Goal: Task Accomplishment & Management: Manage account settings

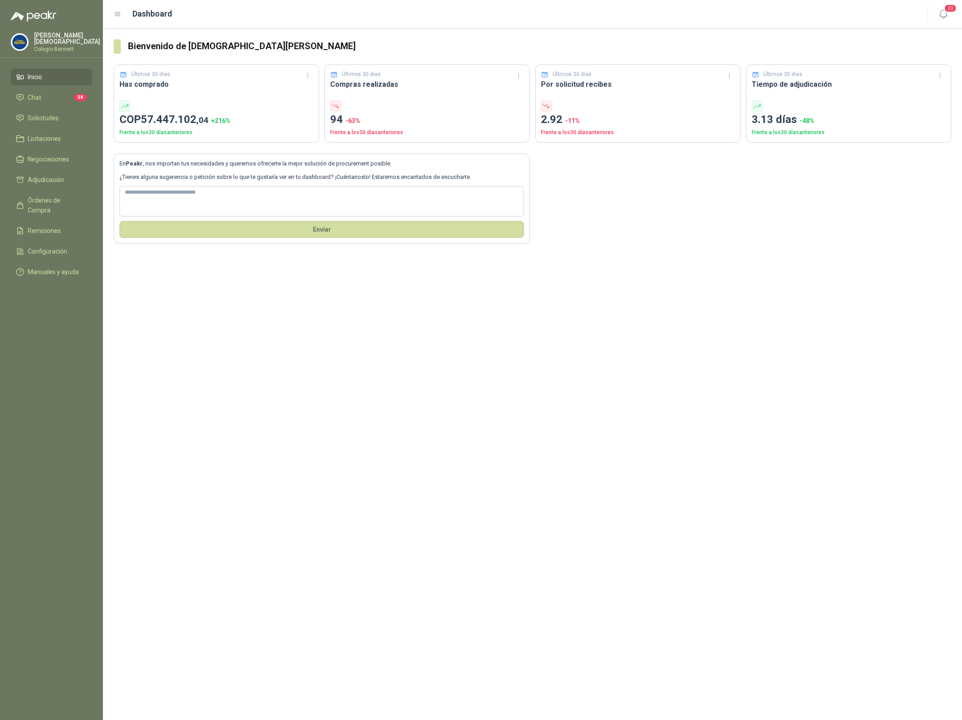
click at [60, 40] on p "Simón Mosquera" at bounding box center [67, 38] width 66 height 13
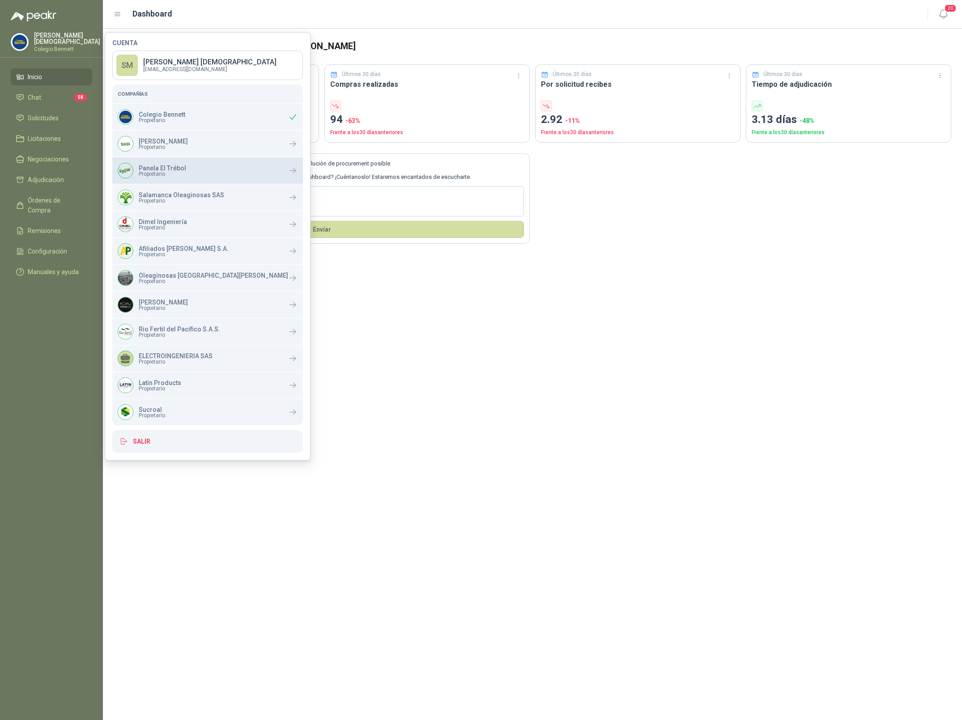
click at [161, 168] on p "Panela El Trébol" at bounding box center [162, 168] width 47 height 6
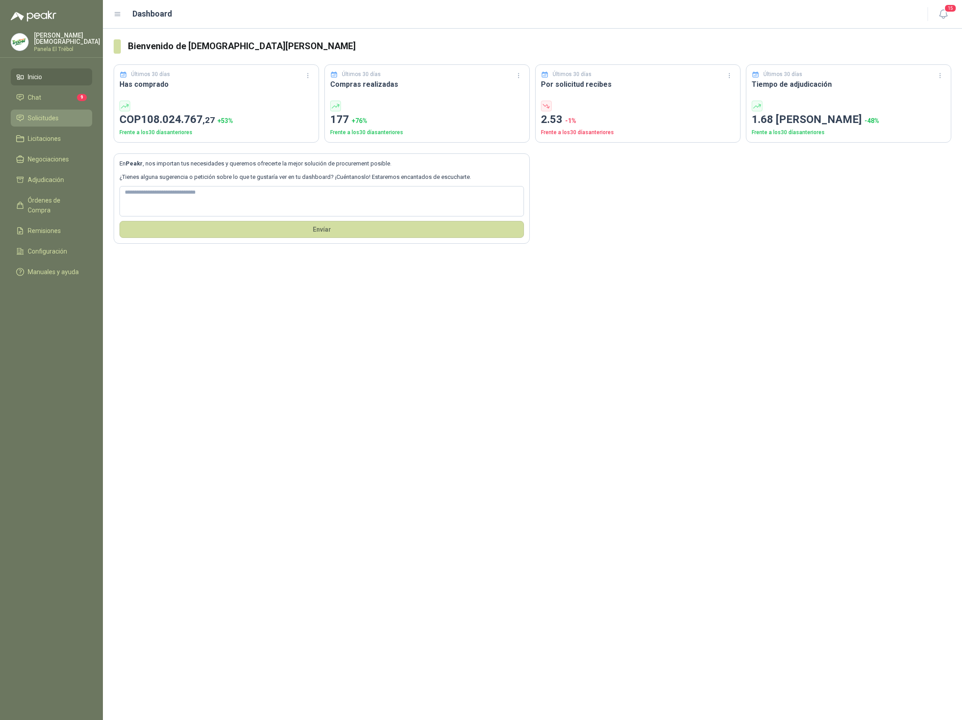
click at [37, 119] on span "Solicitudes" at bounding box center [43, 118] width 31 height 10
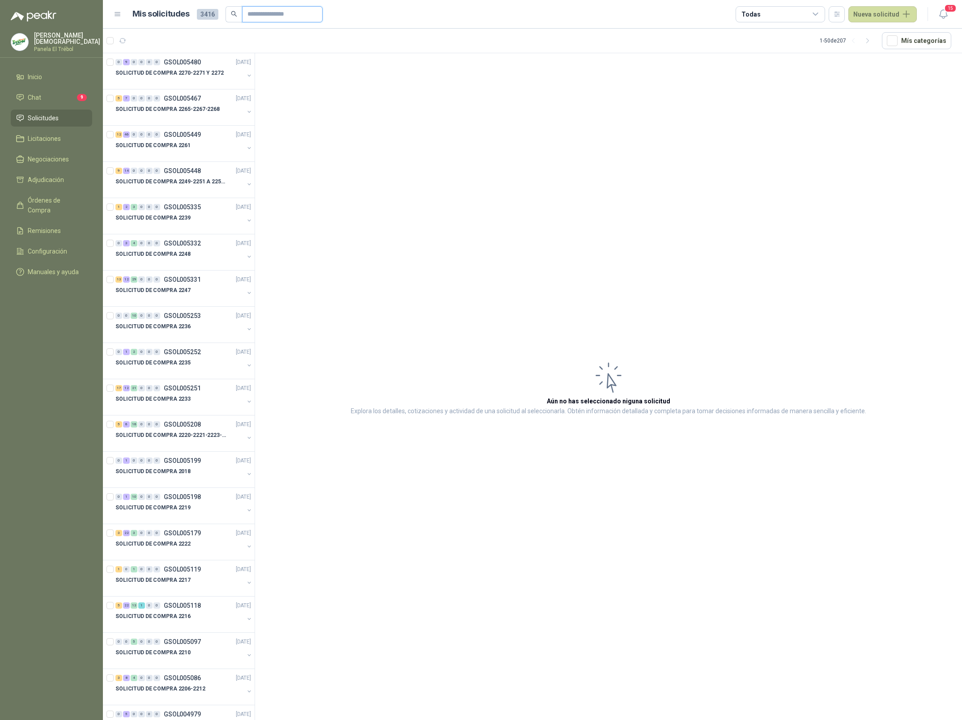
click at [286, 13] on input "text" at bounding box center [278, 14] width 63 height 15
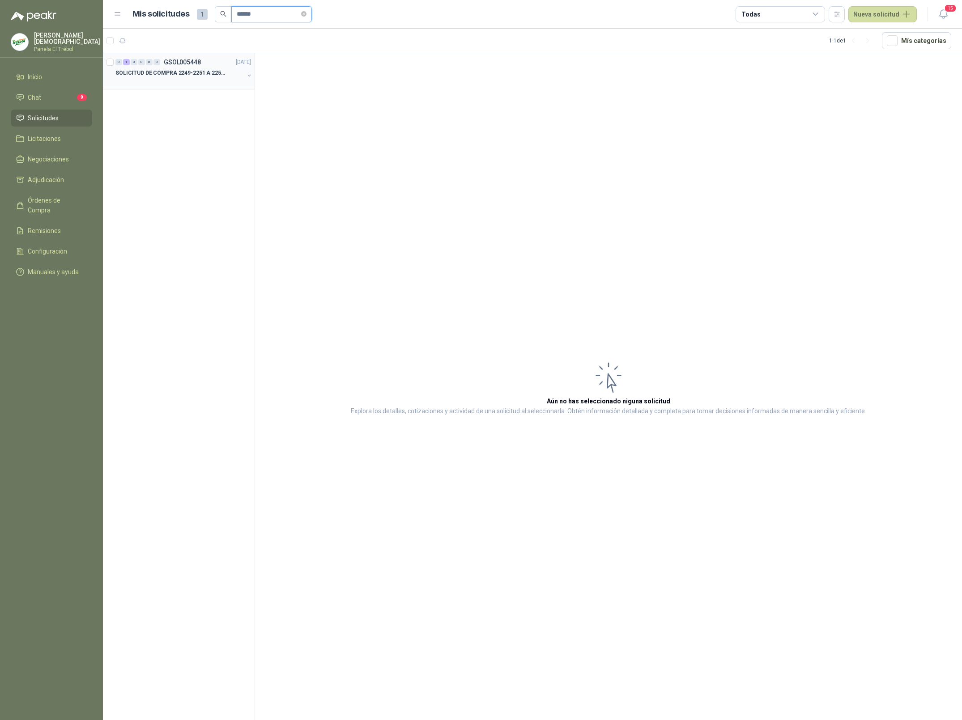
type input "******"
click at [197, 76] on p "SOLICITUD DE COMPRA 2249-2251 A 2256-2258 Y 2262" at bounding box center [170, 73] width 111 height 8
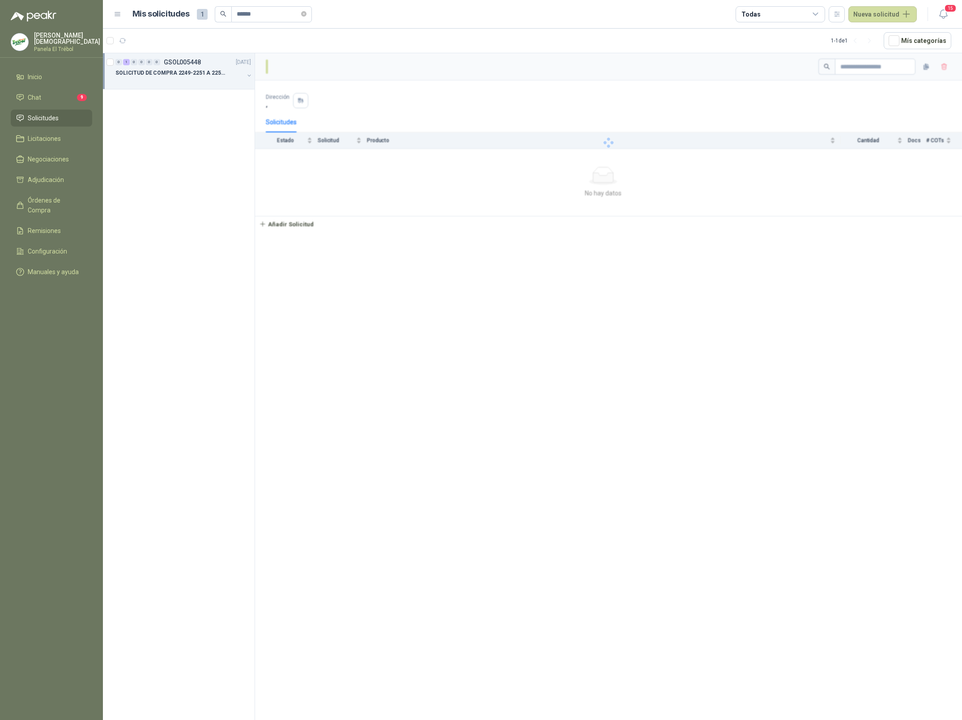
click at [208, 77] on p "SOLICITUD DE COMPRA 2249-2251 A 2256-2258 Y 2262" at bounding box center [170, 73] width 111 height 8
click at [197, 115] on div "2 UND  SC-00002253" at bounding box center [188, 118] width 126 height 7
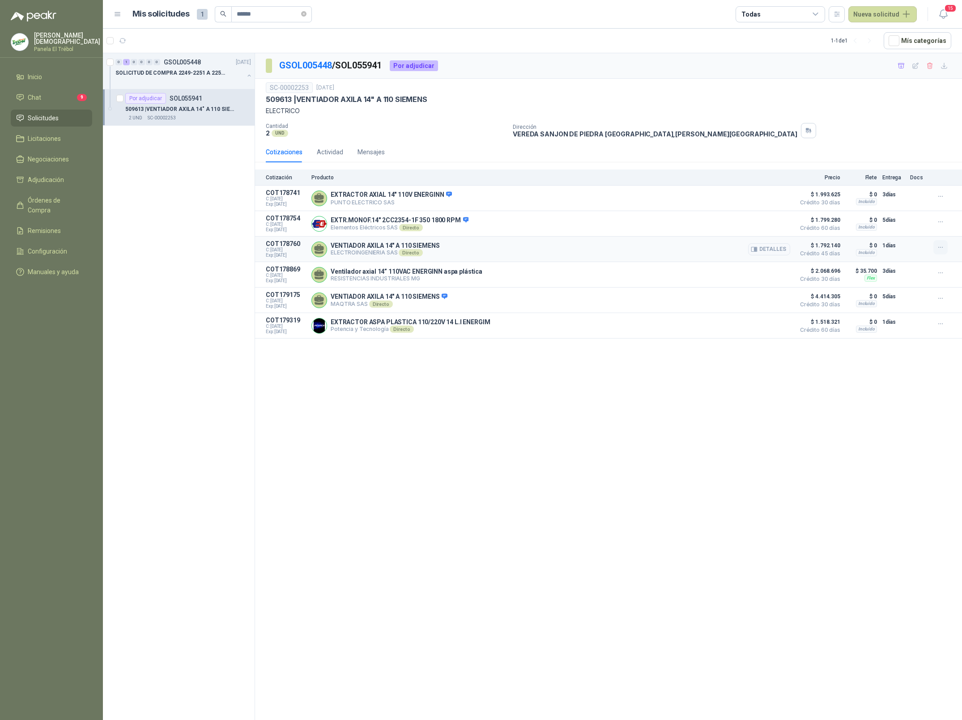
click at [941, 249] on icon "button" at bounding box center [941, 248] width 8 height 8
click at [915, 214] on button "Añadir" at bounding box center [923, 213] width 72 height 14
click at [916, 14] on link "Ver carrito" at bounding box center [917, 17] width 30 height 10
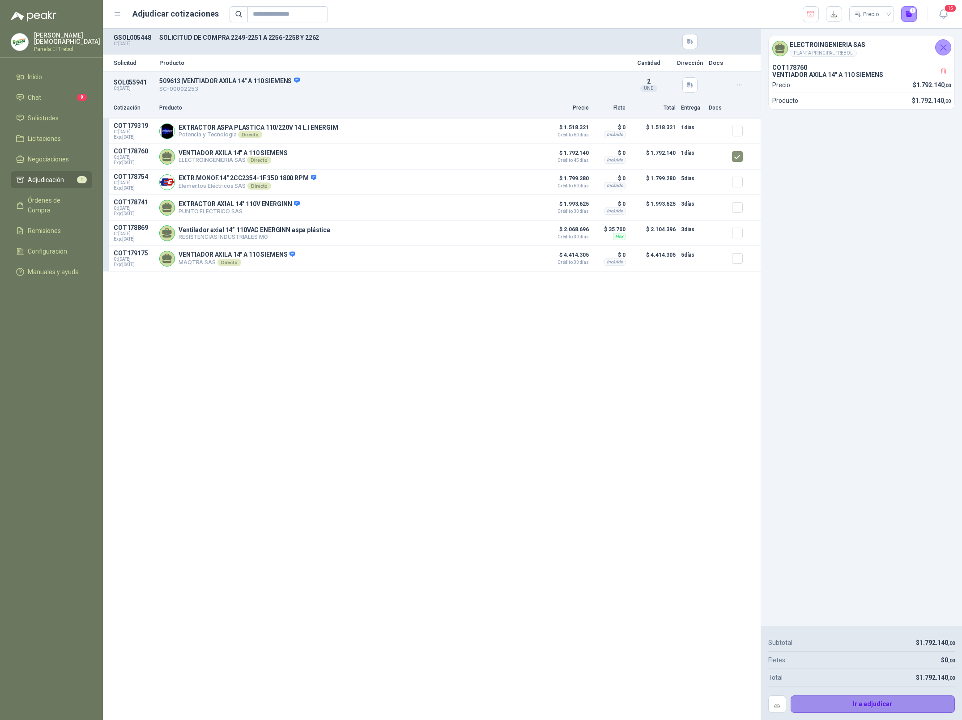
click at [855, 701] on button "Ir a adjudicar" at bounding box center [872, 705] width 165 height 18
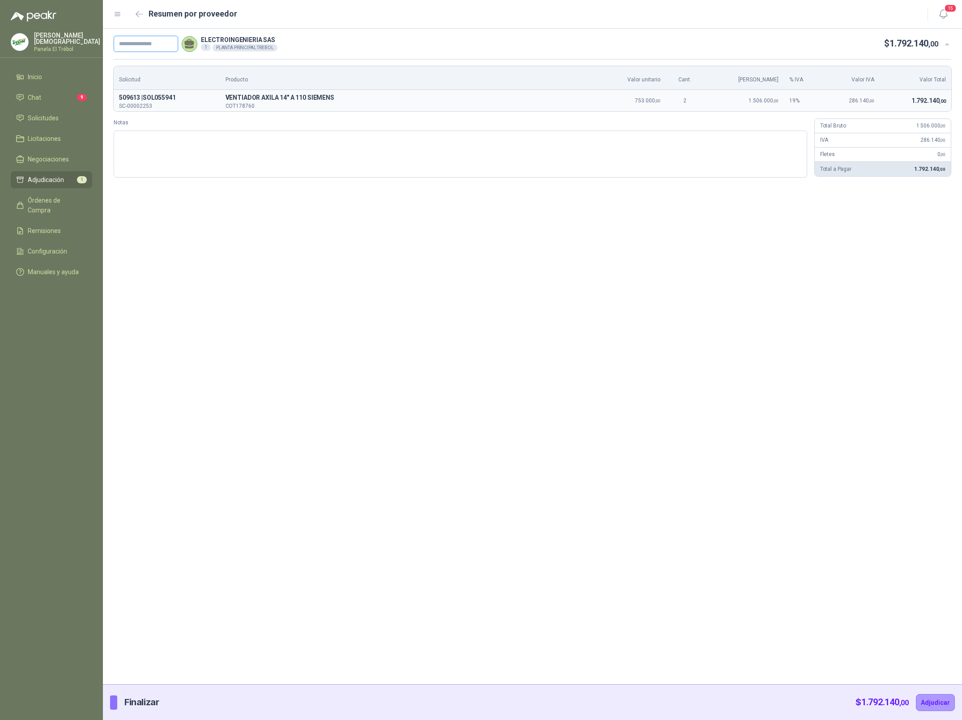
click at [155, 47] on input "text" at bounding box center [146, 44] width 64 height 16
paste input "**********"
type input "**********"
click at [930, 704] on button "Adjudicar" at bounding box center [935, 702] width 39 height 17
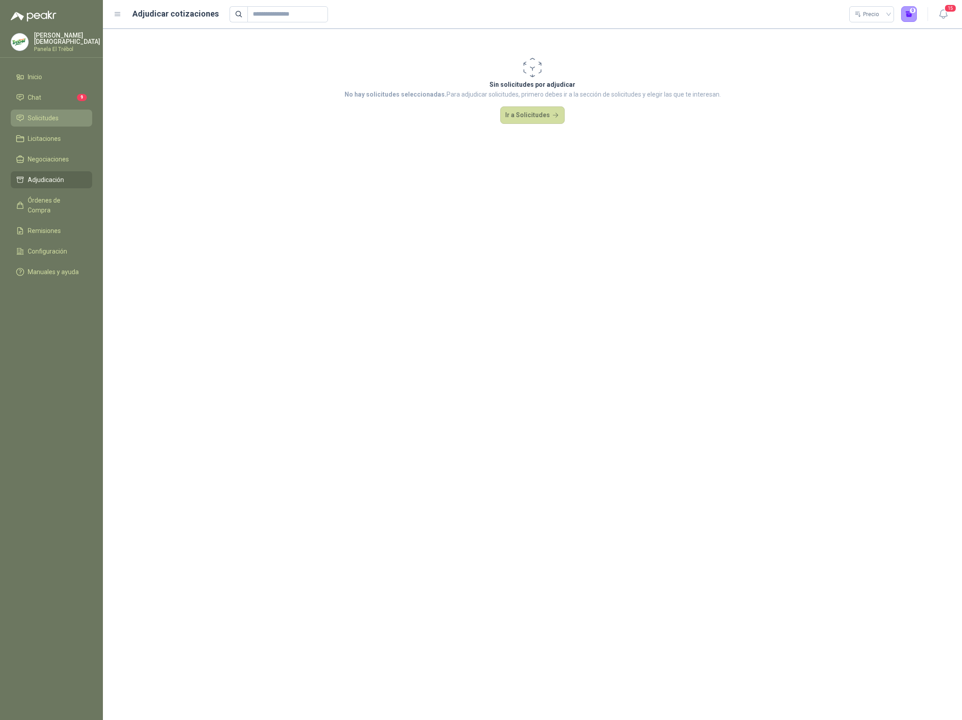
click at [51, 110] on link "Solicitudes" at bounding box center [51, 118] width 81 height 17
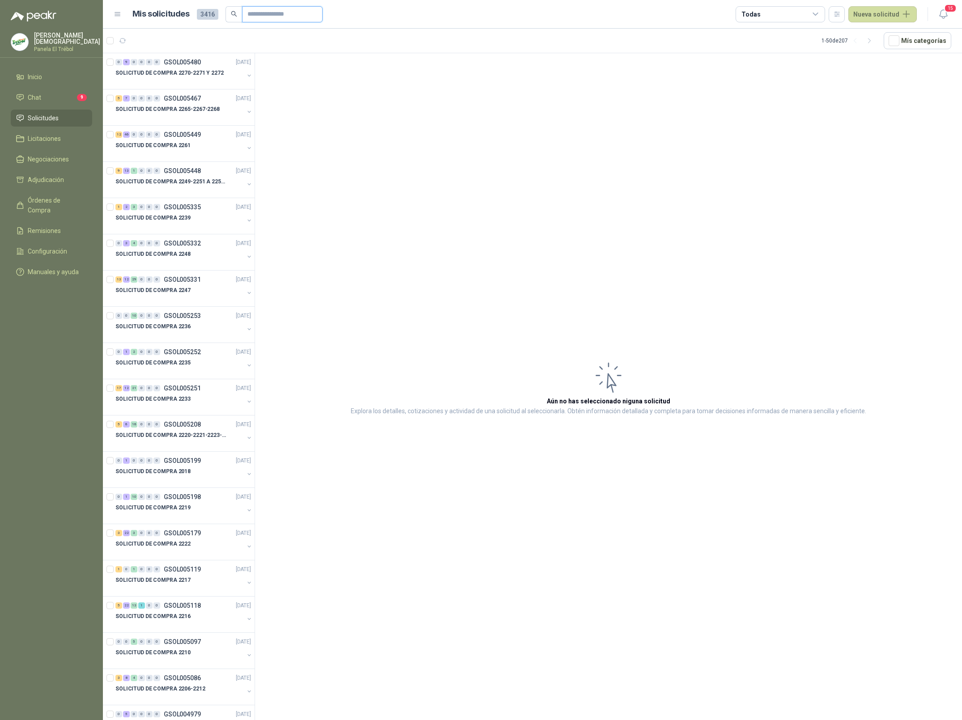
click at [264, 10] on input "text" at bounding box center [278, 14] width 63 height 15
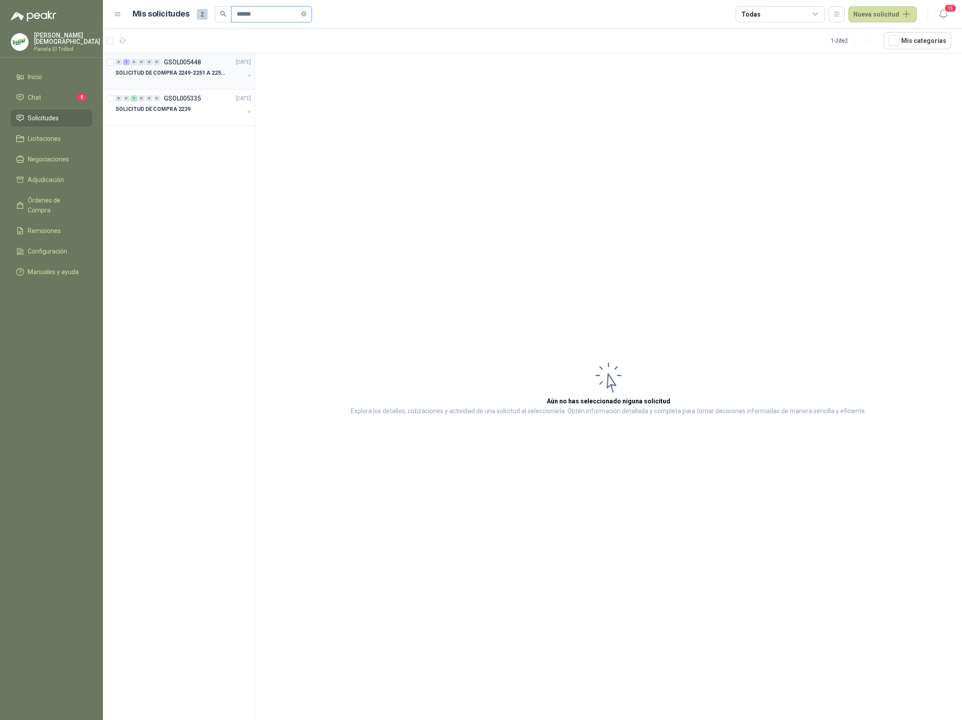
type input "******"
click at [176, 74] on p "SOLICITUD DE COMPRA 2249-2251 A 2256-2258 Y 2262" at bounding box center [170, 73] width 111 height 8
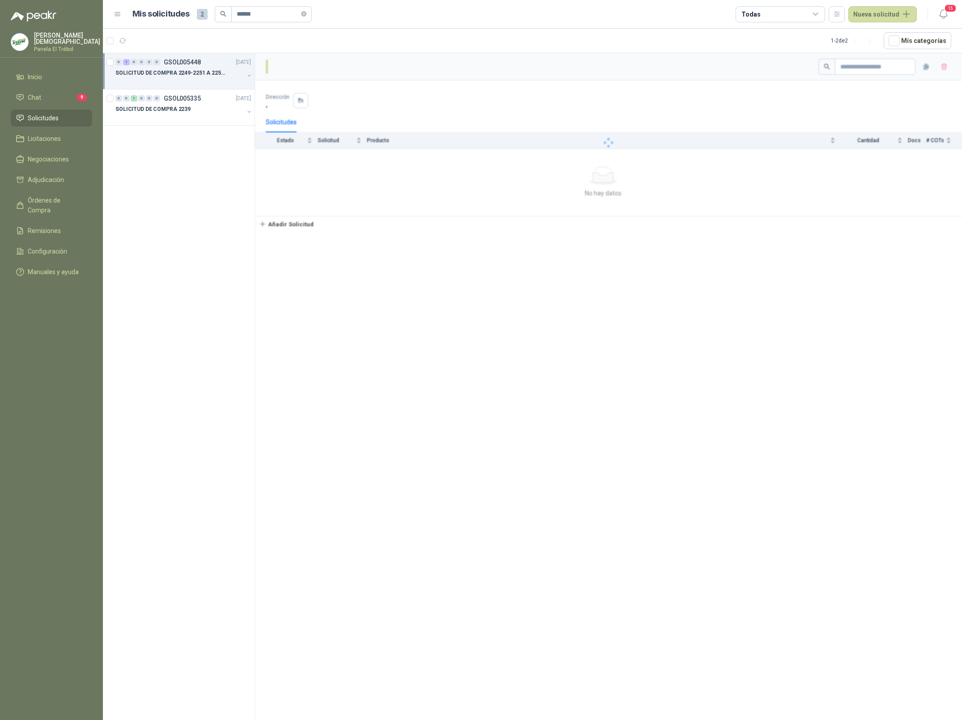
click at [204, 69] on p "SOLICITUD DE COMPRA 2249-2251 A 2256-2258 Y 2262" at bounding box center [170, 73] width 111 height 8
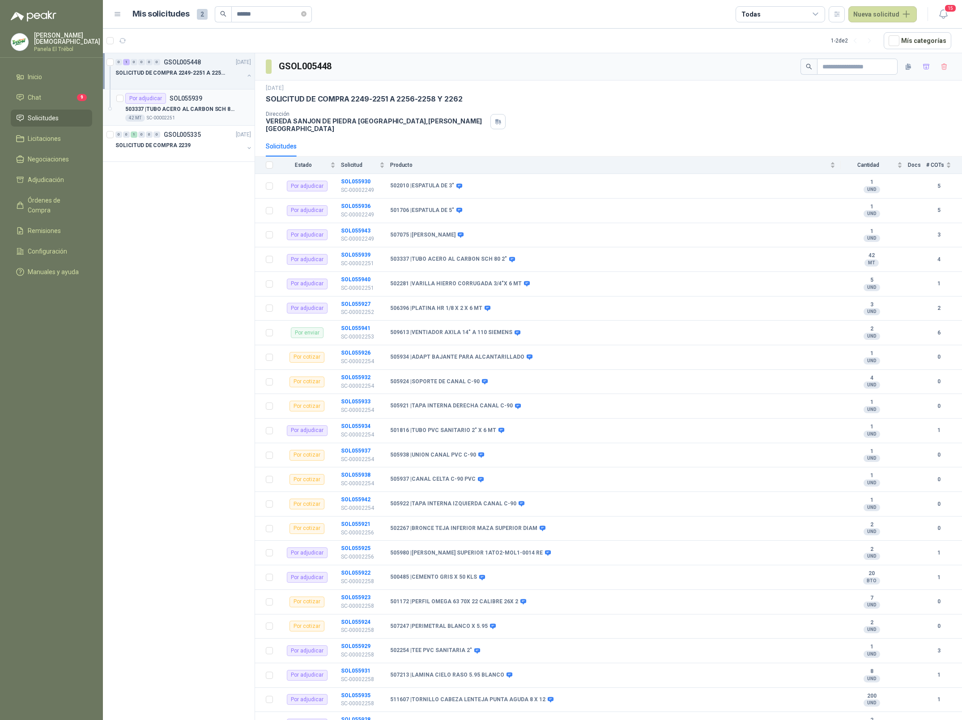
scroll to position [3, 0]
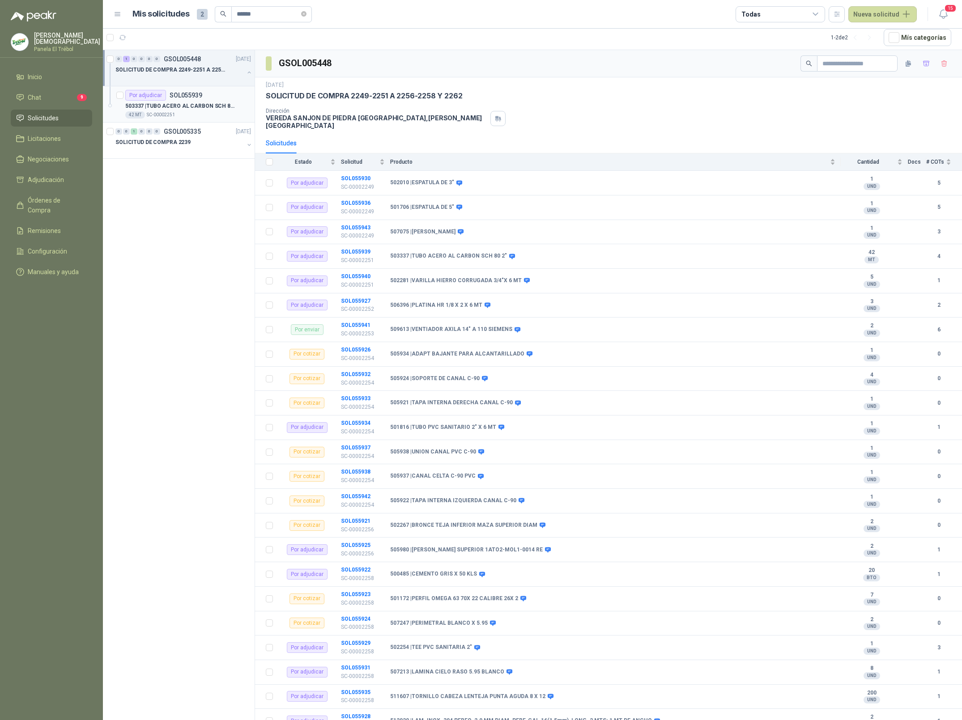
click at [203, 113] on div "42 MT  SC-00002251" at bounding box center [188, 114] width 126 height 7
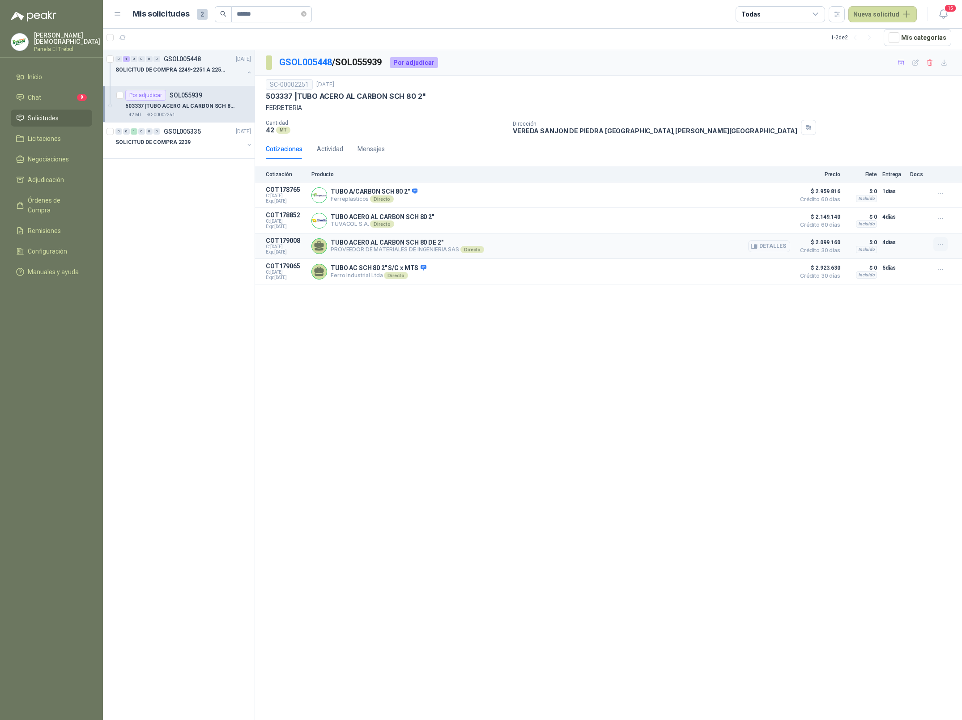
click at [944, 246] on button "button" at bounding box center [940, 244] width 14 height 14
click at [913, 209] on button "Añadir" at bounding box center [923, 209] width 72 height 14
click at [912, 14] on link "Ver carrito" at bounding box center [917, 17] width 30 height 10
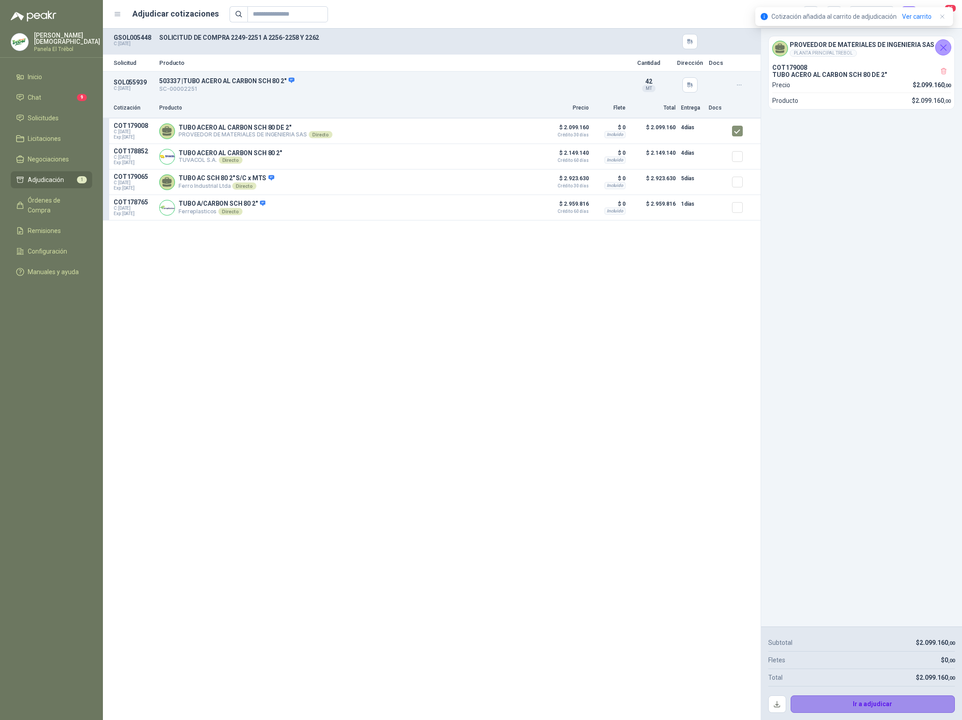
click at [870, 701] on button "Ir a adjudicar" at bounding box center [872, 705] width 165 height 18
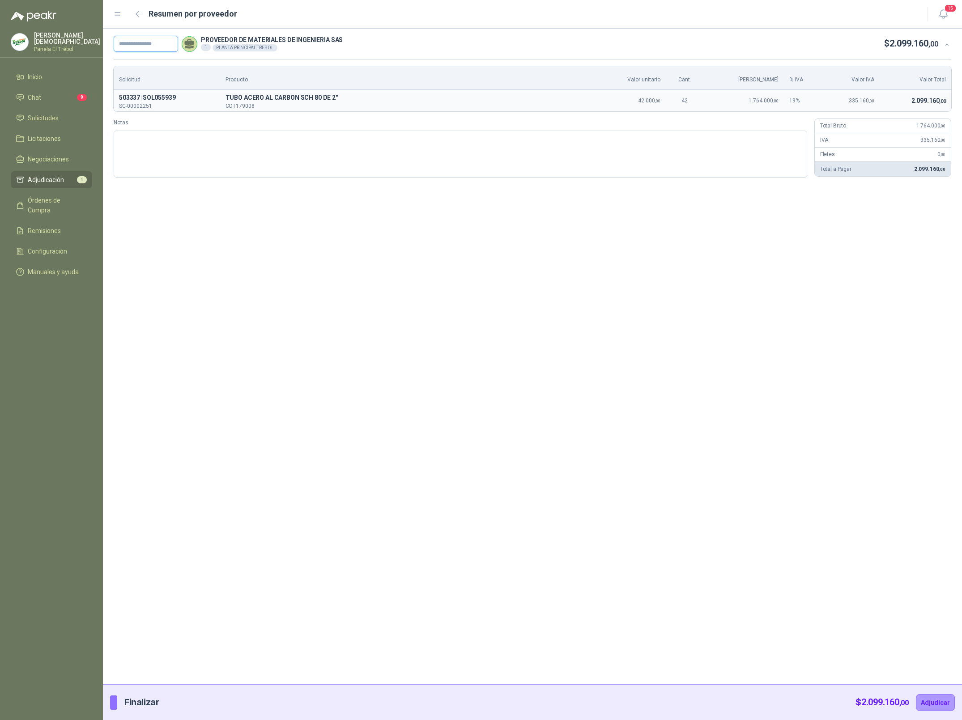
click at [146, 41] on input "text" at bounding box center [146, 44] width 64 height 16
paste input "**********"
type input "**********"
click at [932, 705] on button "Adjudicar" at bounding box center [935, 702] width 39 height 17
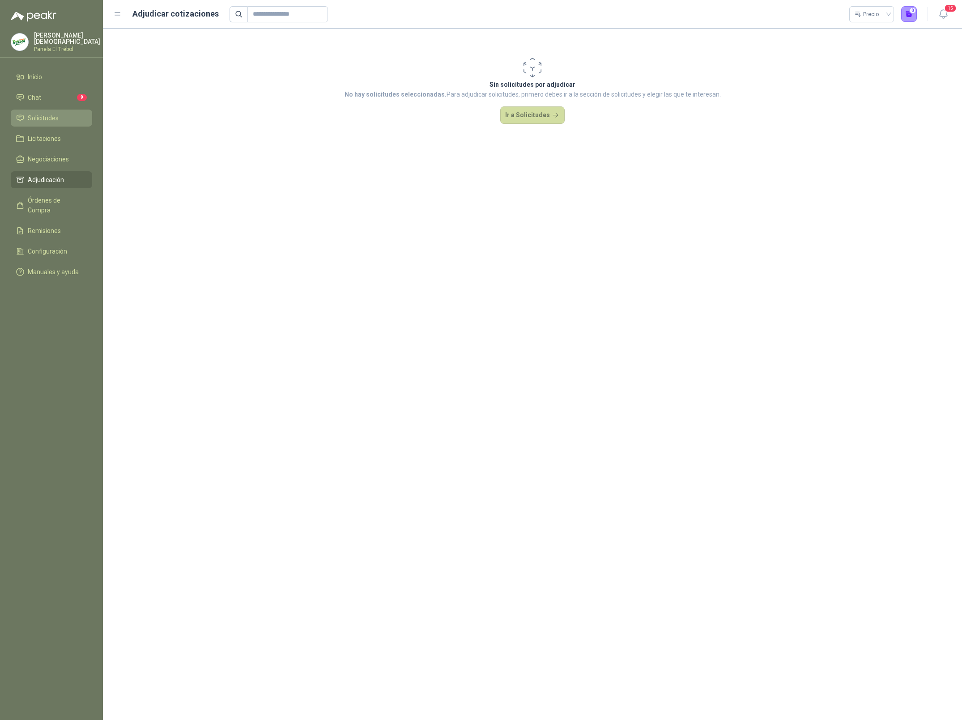
click at [40, 113] on span "Solicitudes" at bounding box center [43, 118] width 31 height 10
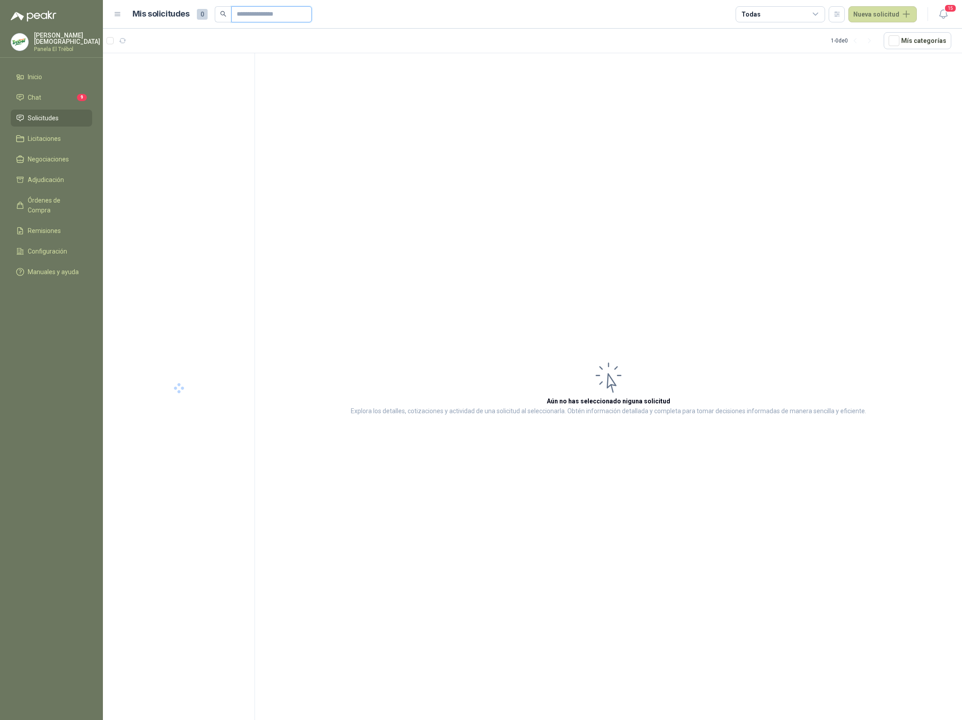
click at [259, 14] on input "text" at bounding box center [268, 14] width 63 height 15
click at [170, 83] on div at bounding box center [179, 81] width 128 height 7
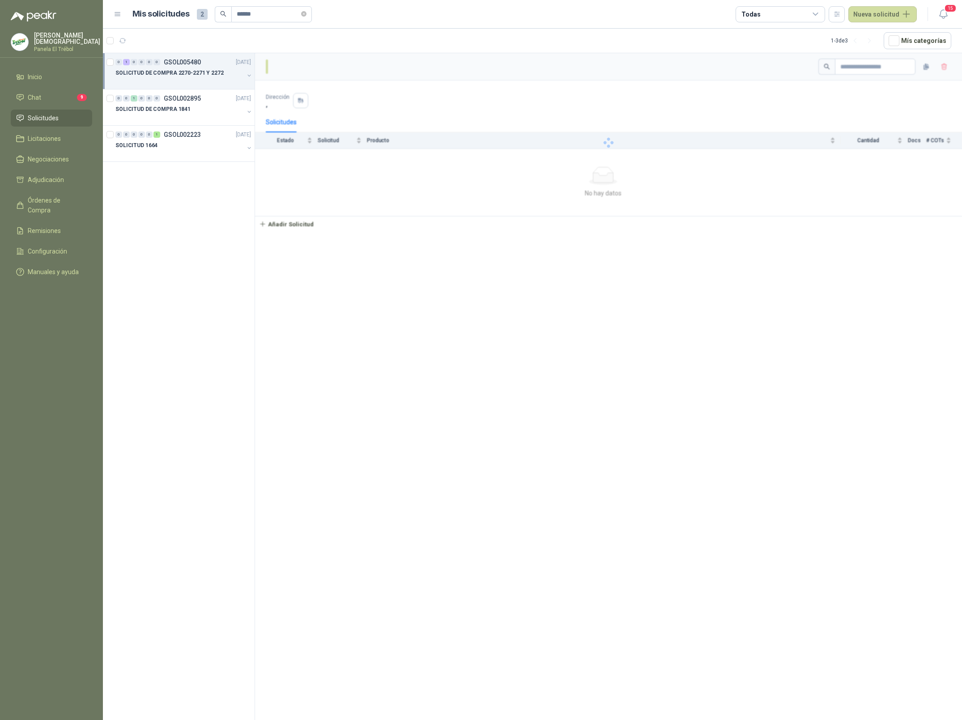
click at [207, 74] on p "SOLICITUD DE COMPRA 2270-2271 Y 2272" at bounding box center [169, 73] width 108 height 8
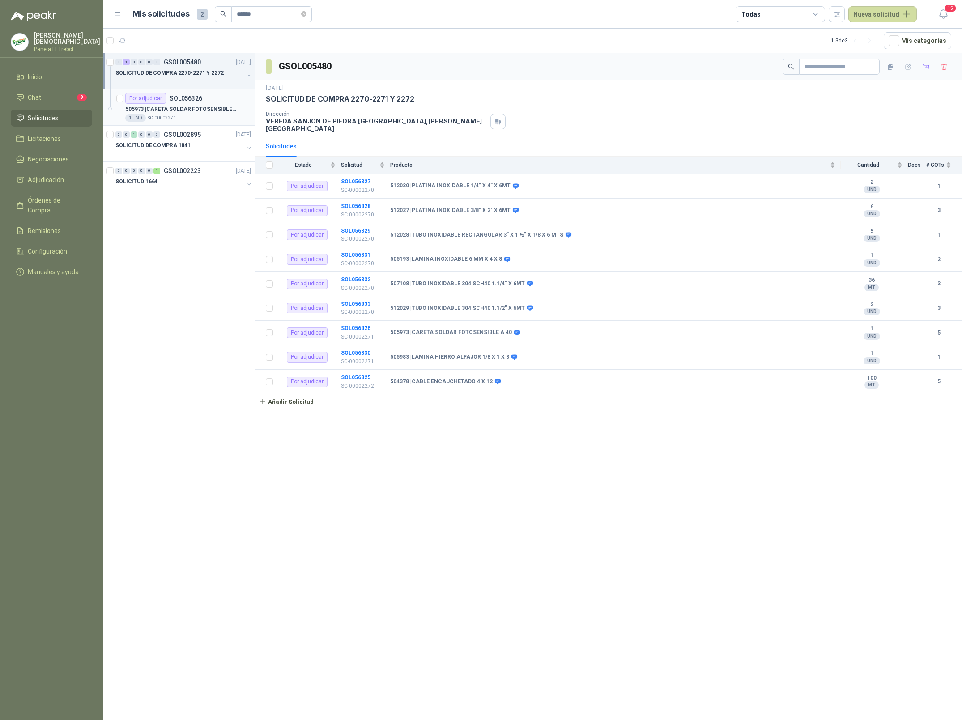
click at [191, 106] on p "505973 | CARETA SOLDAR FOTOSENSIBLE A 40" at bounding box center [180, 109] width 111 height 8
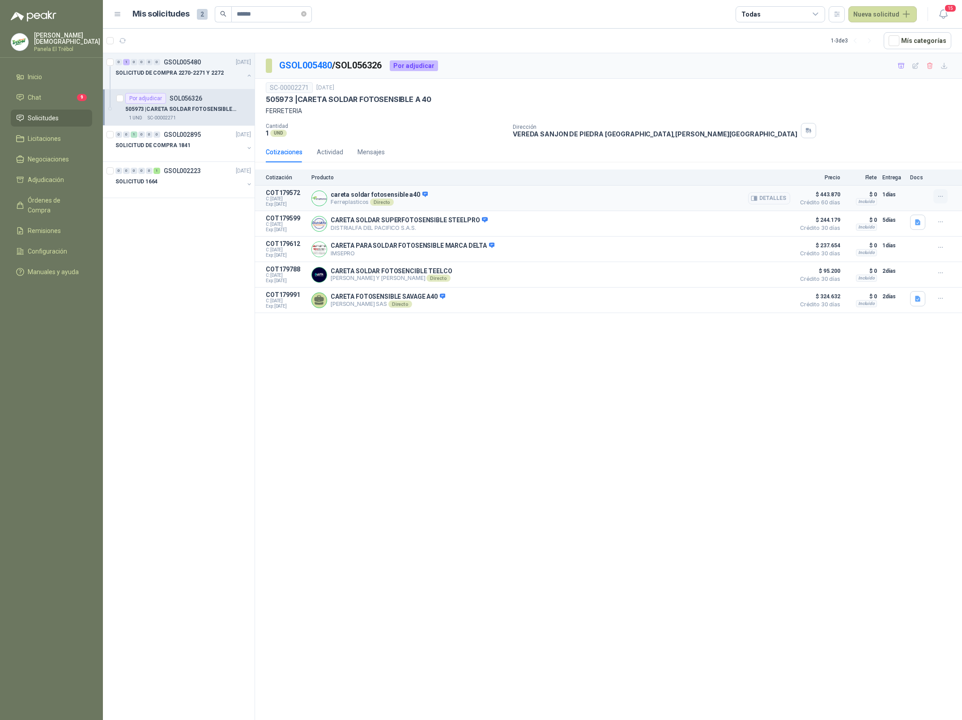
click at [938, 193] on icon "button" at bounding box center [941, 197] width 8 height 8
click at [898, 161] on button "Añadir" at bounding box center [923, 161] width 72 height 14
click at [259, 15] on input "******" at bounding box center [268, 14] width 63 height 15
click at [198, 103] on div "Por adjudicar SOL056330" at bounding box center [163, 98] width 77 height 11
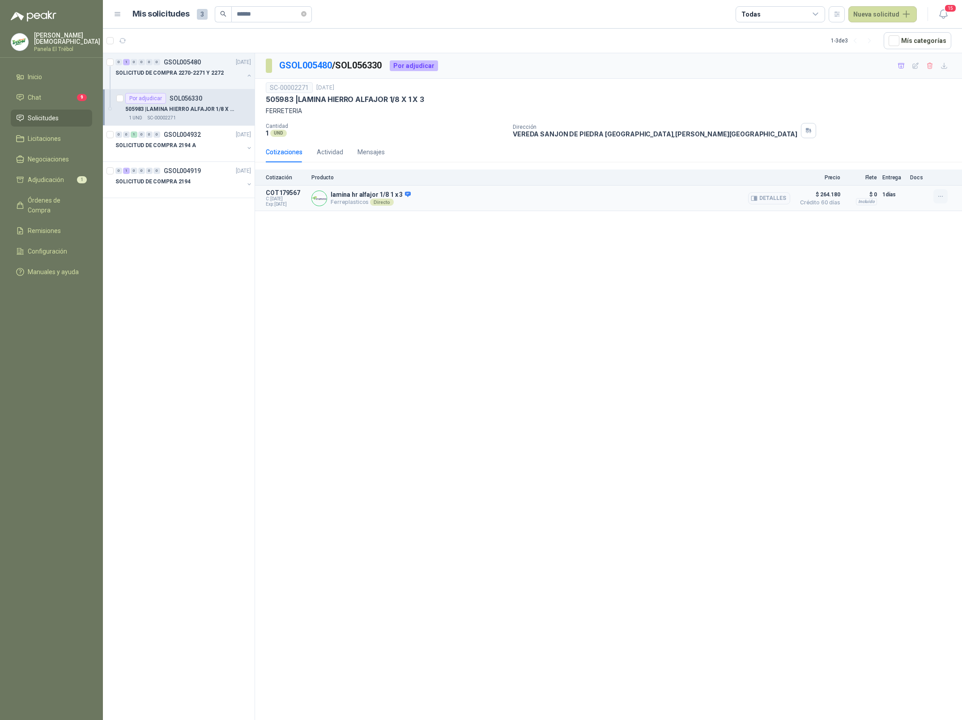
click at [944, 198] on button "button" at bounding box center [940, 196] width 14 height 14
click at [908, 162] on button "Añadir" at bounding box center [923, 161] width 72 height 14
click at [276, 17] on input "******" at bounding box center [268, 14] width 63 height 15
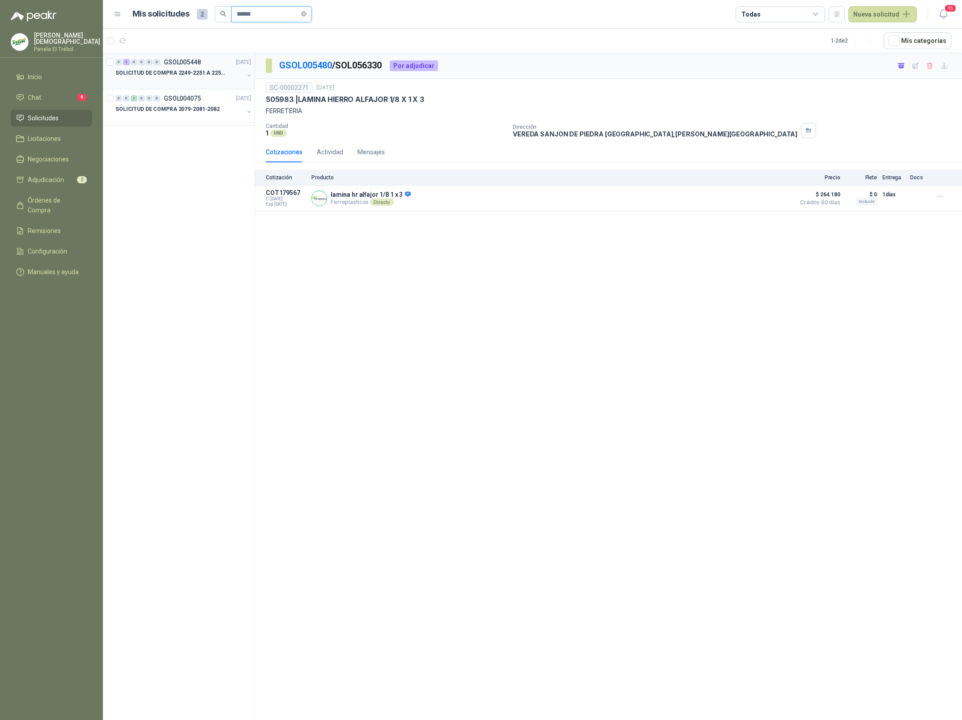
type input "******"
click at [203, 69] on p "SOLICITUD DE COMPRA 2249-2251 A 2256-2258 Y 2262" at bounding box center [170, 73] width 111 height 8
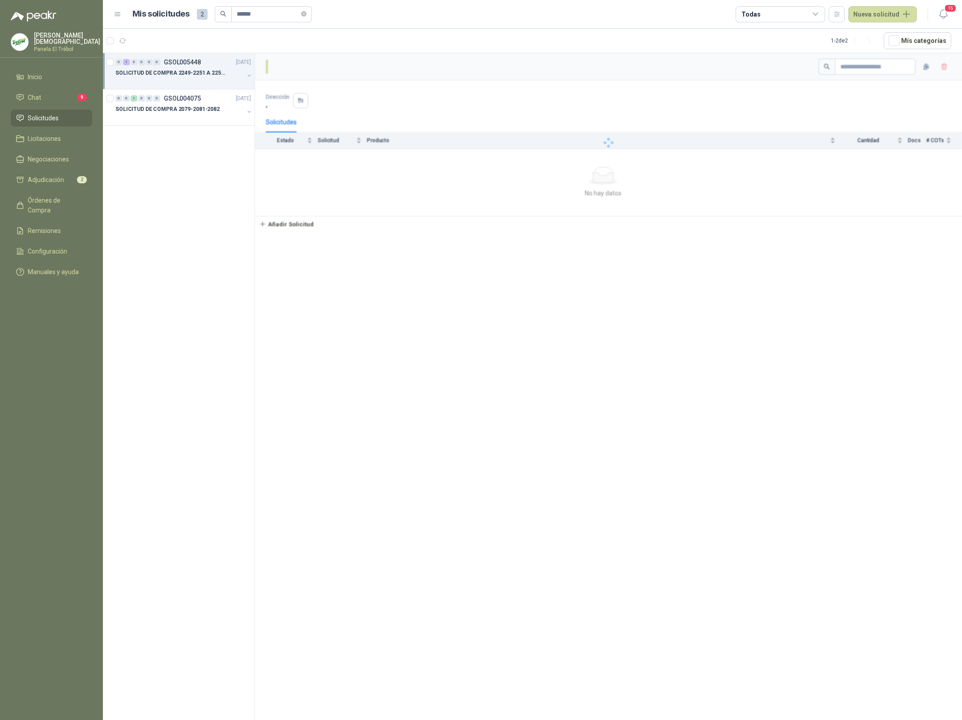
click at [194, 72] on p "SOLICITUD DE COMPRA 2249-2251 A 2256-2258 Y 2262" at bounding box center [170, 73] width 111 height 8
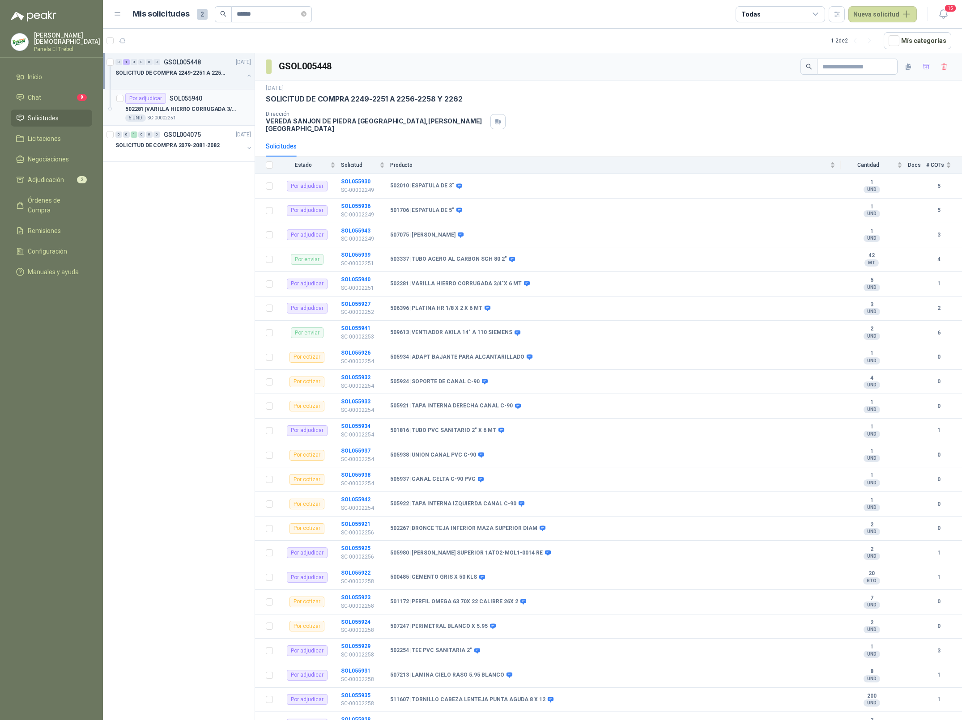
click at [195, 102] on p "SOL055940" at bounding box center [186, 98] width 33 height 6
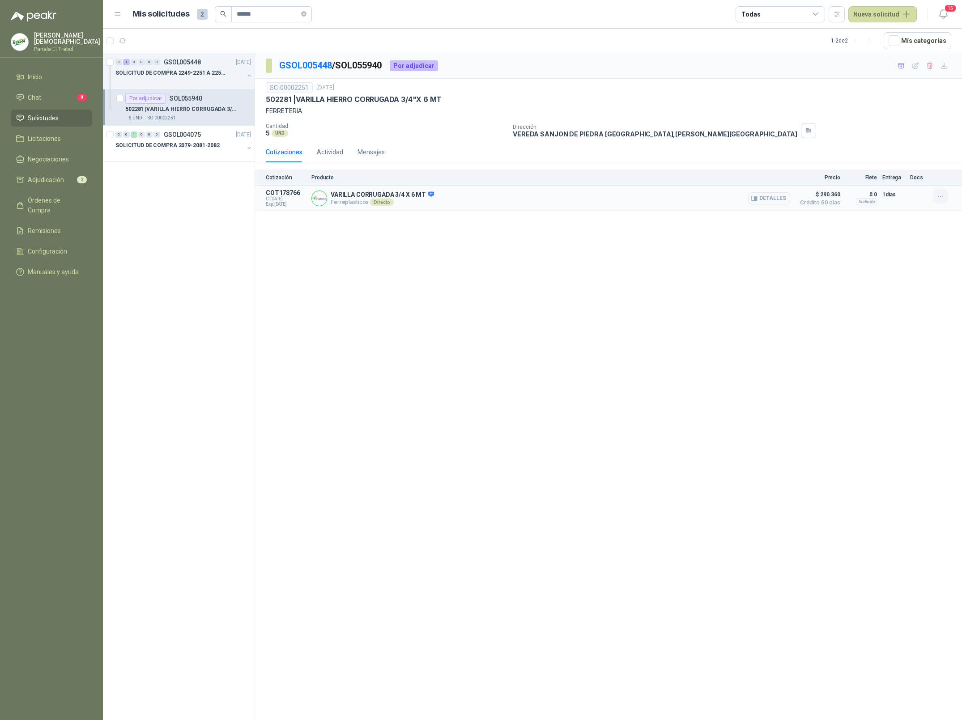
click at [938, 196] on icon "button" at bounding box center [940, 196] width 4 height 0
click at [896, 162] on button "Añadir" at bounding box center [923, 161] width 72 height 14
click at [919, 16] on link "Ver carrito" at bounding box center [917, 17] width 30 height 10
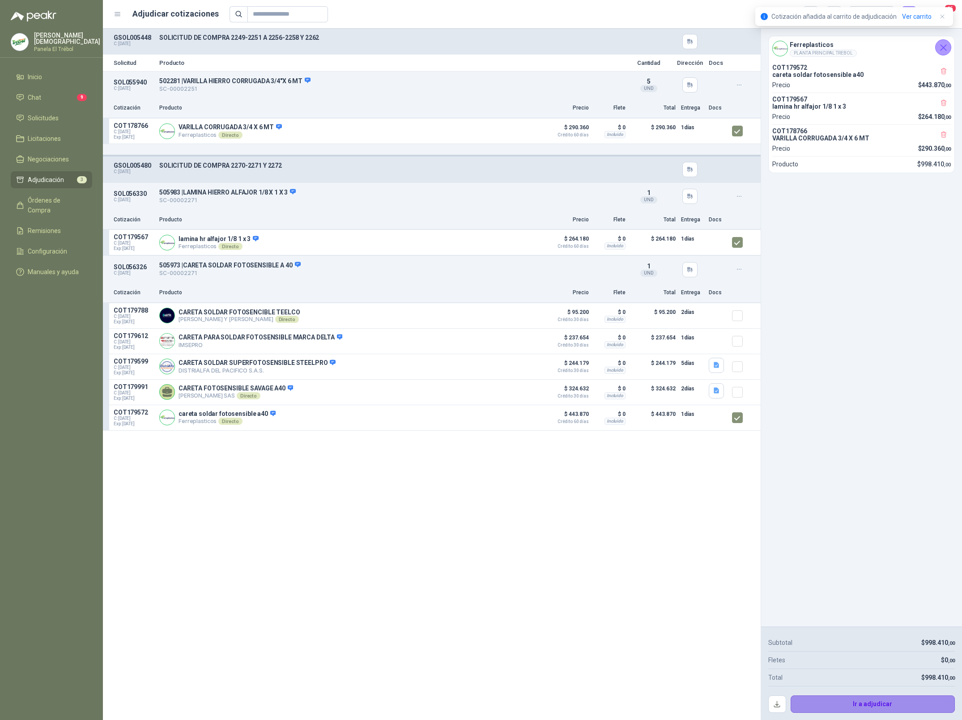
click at [887, 705] on button "Ir a adjudicar" at bounding box center [872, 705] width 165 height 18
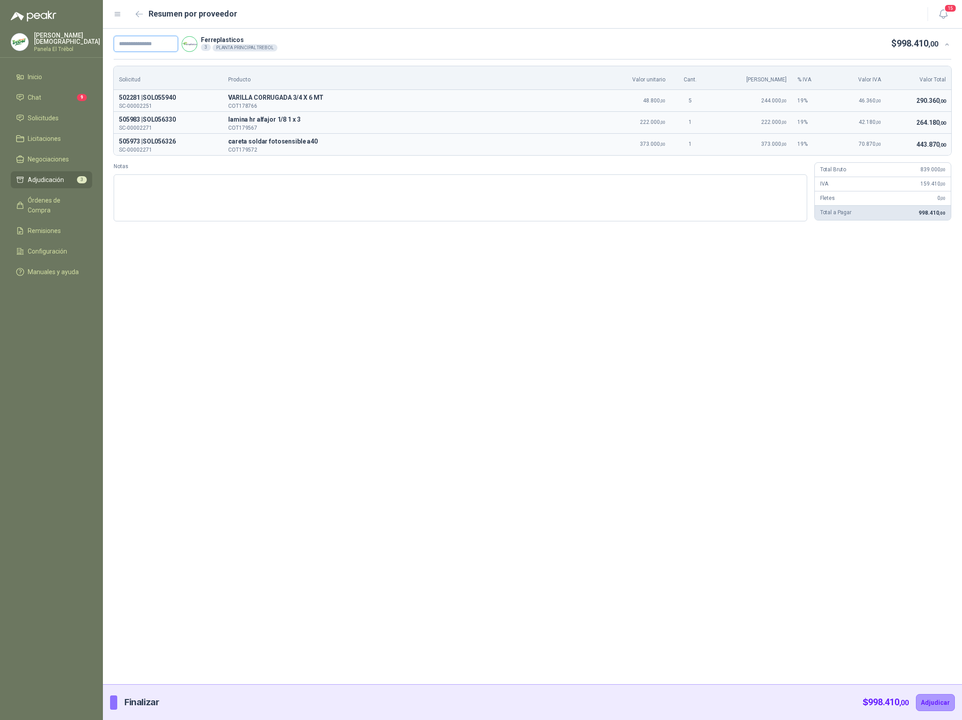
click at [152, 41] on input "text" at bounding box center [146, 44] width 64 height 16
paste input "**********"
type input "**********"
click at [930, 704] on button "Adjudicar" at bounding box center [935, 702] width 39 height 17
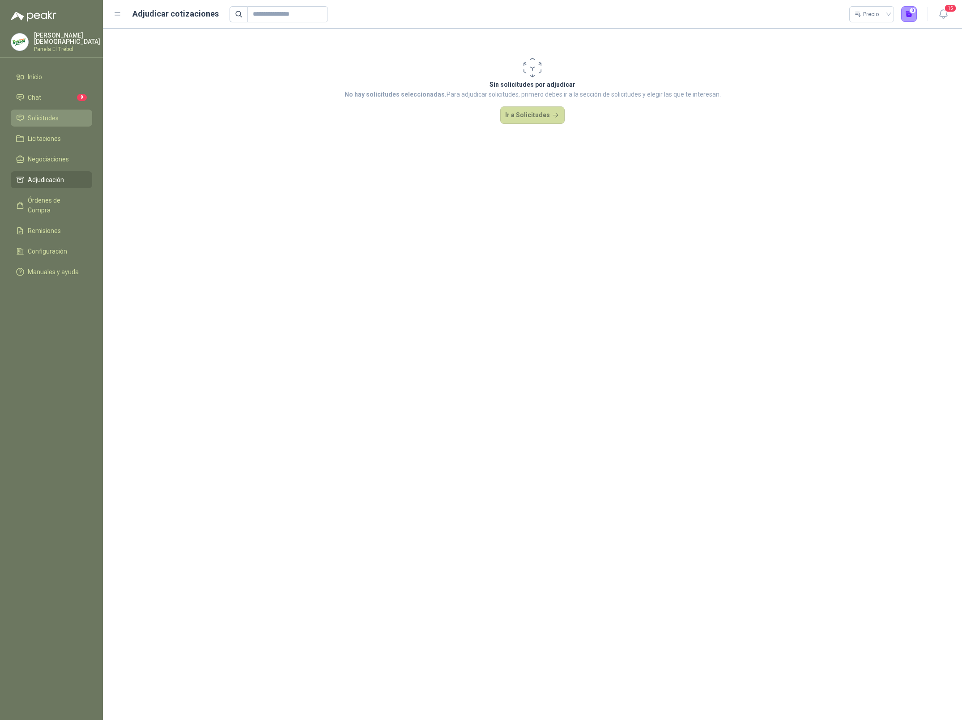
click at [52, 115] on span "Solicitudes" at bounding box center [43, 118] width 31 height 10
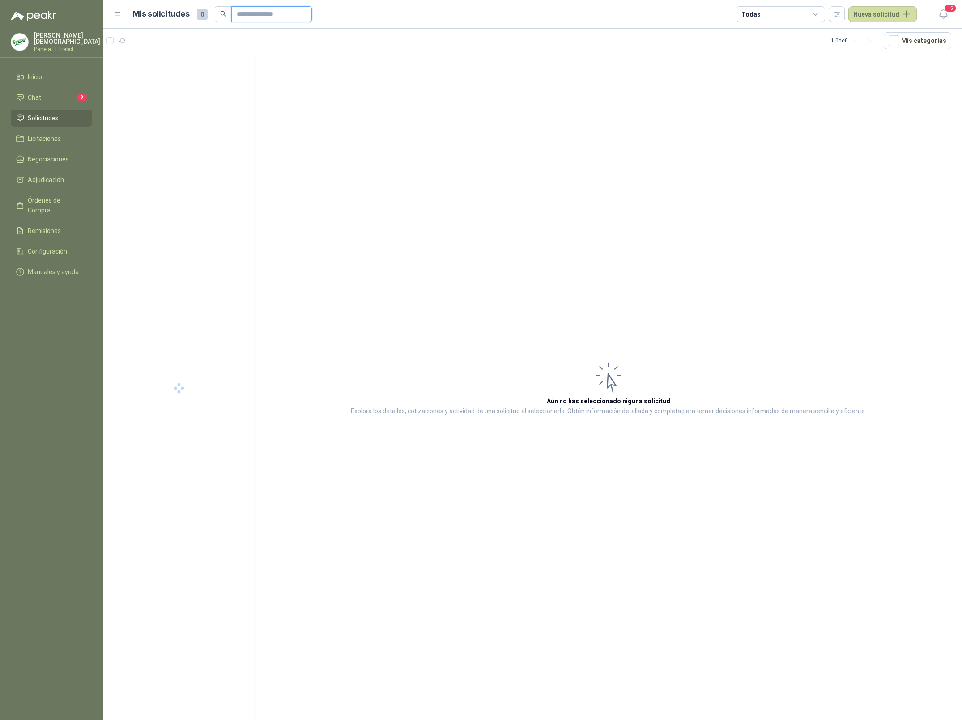
click at [258, 13] on input "text" at bounding box center [268, 14] width 63 height 15
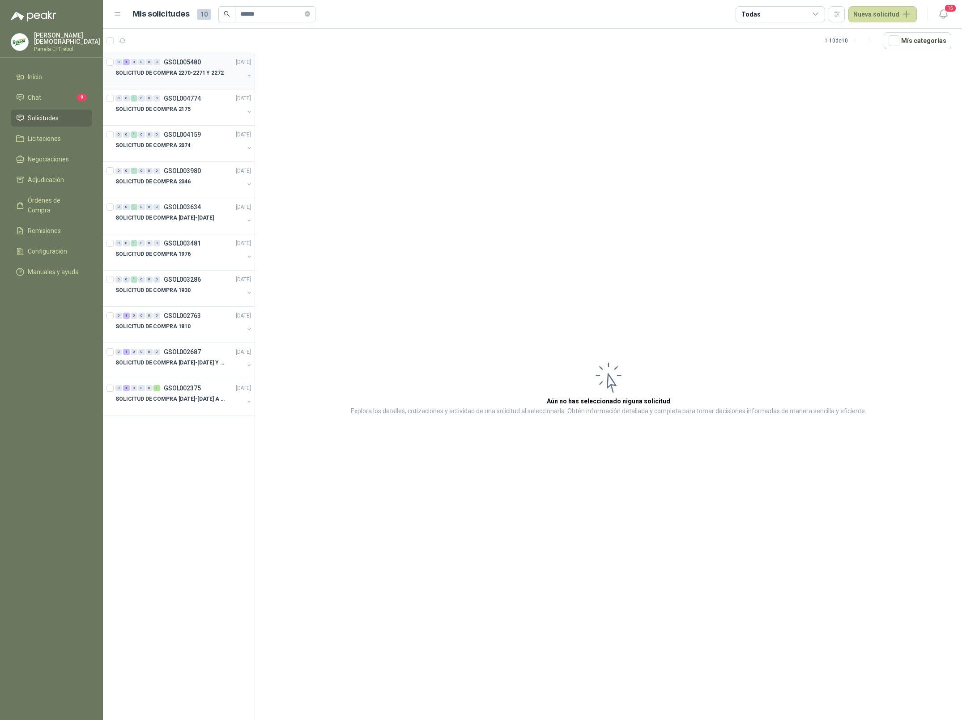
click at [199, 75] on p "SOLICITUD DE COMPRA 2270-2271 Y 2272" at bounding box center [169, 73] width 108 height 8
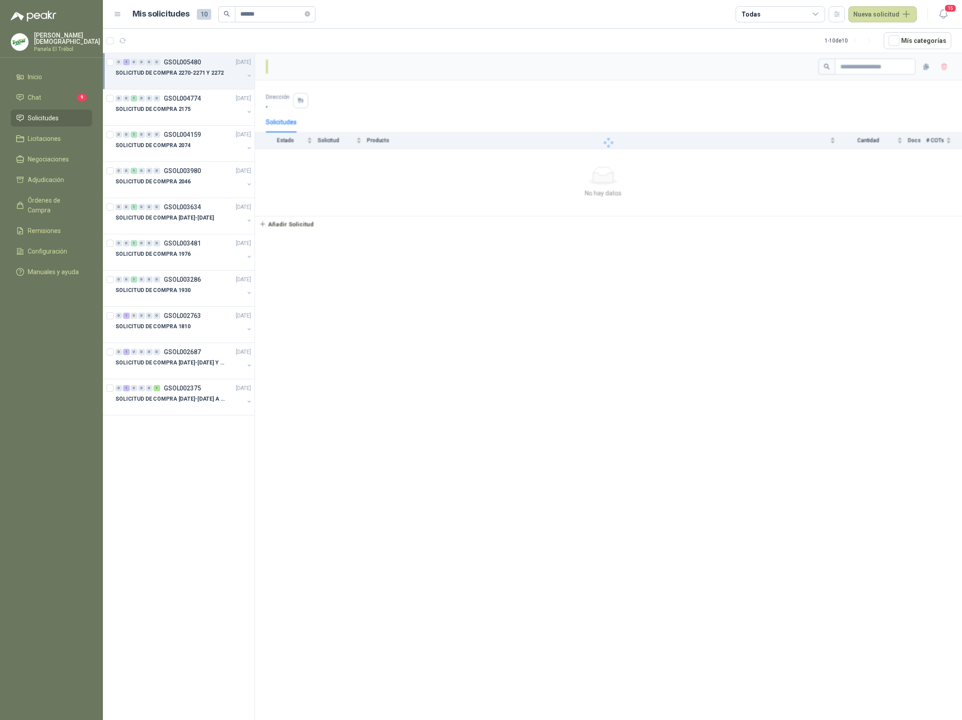
click at [192, 75] on p "SOLICITUD DE COMPRA 2270-2271 Y 2272" at bounding box center [169, 73] width 108 height 8
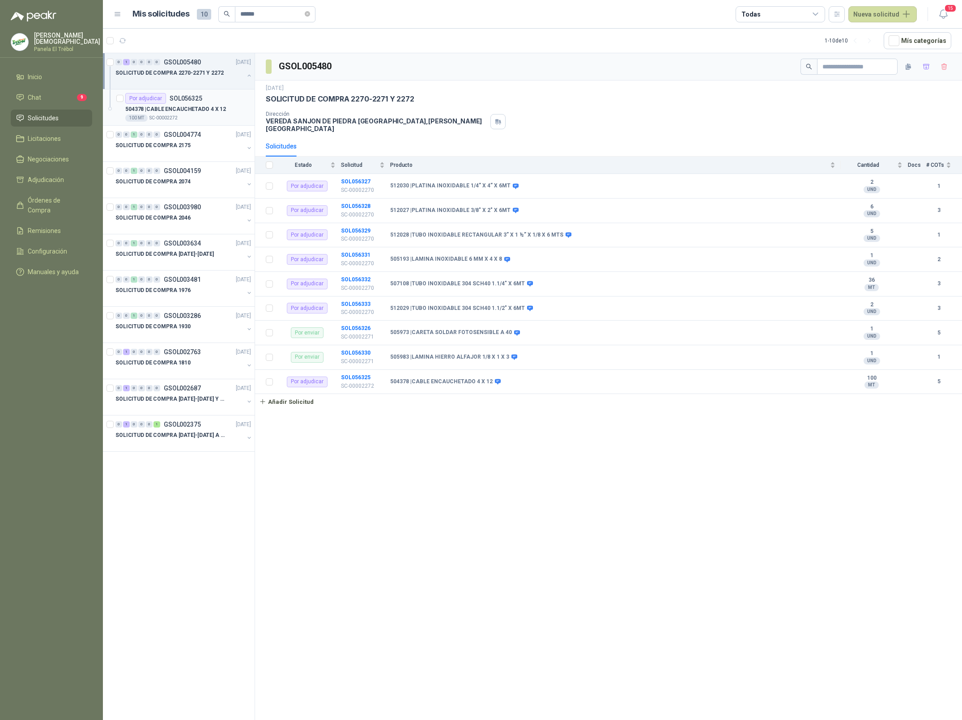
click at [193, 116] on div "100 MT  SC-00002272" at bounding box center [188, 118] width 126 height 7
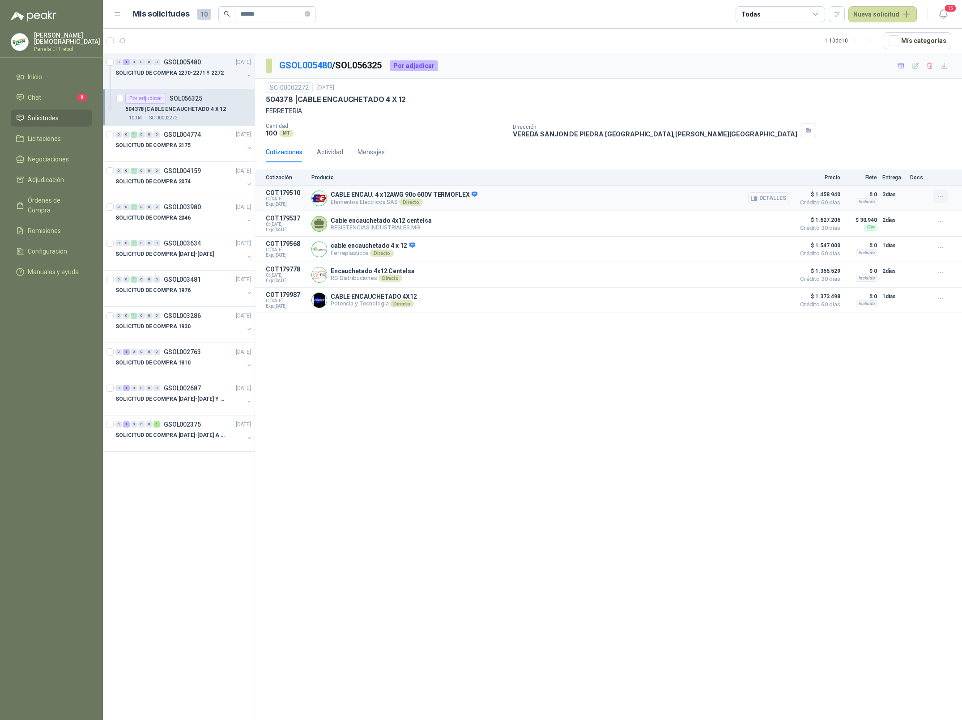
click at [940, 200] on icon "button" at bounding box center [941, 197] width 8 height 8
click at [896, 161] on button "Añadir" at bounding box center [923, 161] width 72 height 14
click at [285, 15] on input "******" at bounding box center [271, 14] width 63 height 15
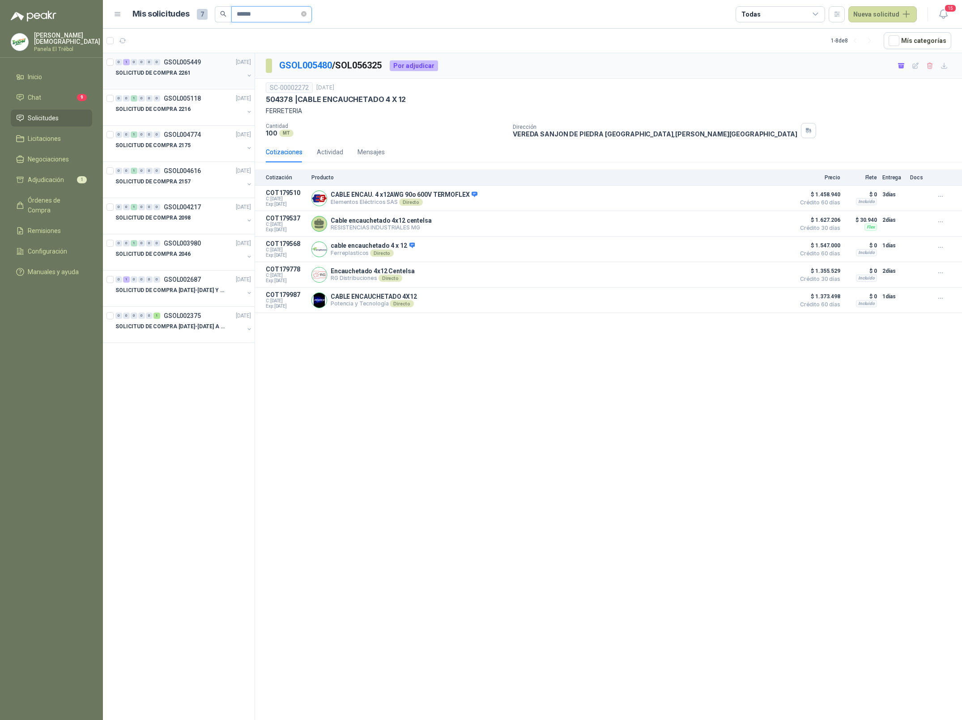
type input "******"
click at [205, 79] on div at bounding box center [179, 81] width 128 height 7
click at [197, 75] on div "SOLICITUD DE COMPRA 2261" at bounding box center [179, 73] width 128 height 11
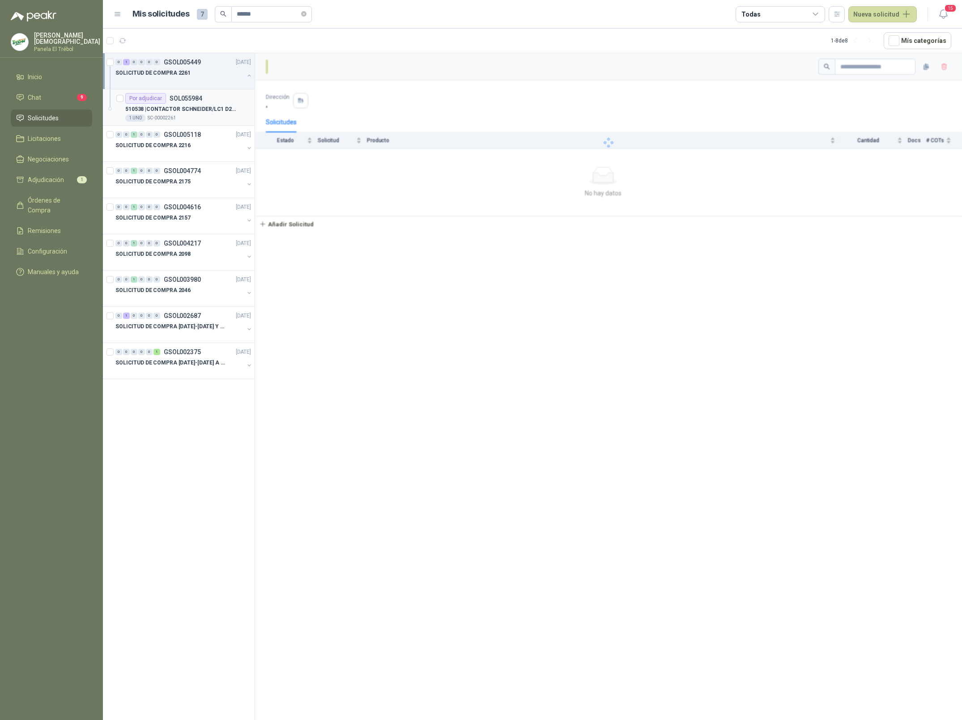
click at [185, 104] on div "510538 | CONTACTOR SCHNEIDER/LC1 D25 BOBINA 220 V" at bounding box center [188, 109] width 126 height 11
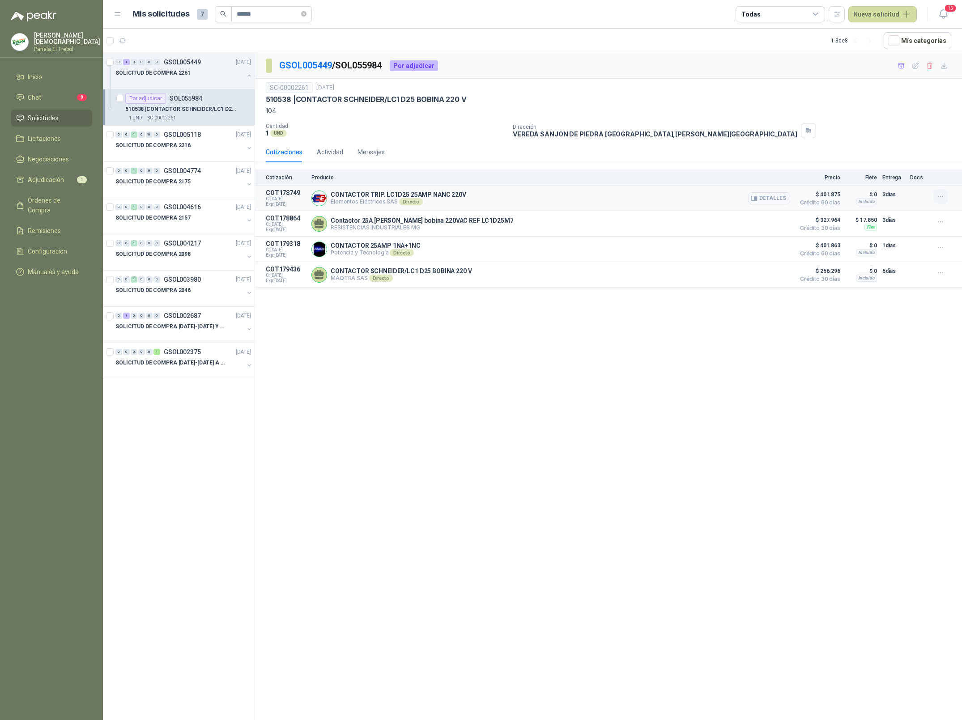
click at [943, 196] on icon "button" at bounding box center [941, 197] width 8 height 8
click at [895, 162] on button "Añadir" at bounding box center [923, 161] width 72 height 14
click at [913, 13] on link "Ver carrito" at bounding box center [917, 17] width 30 height 10
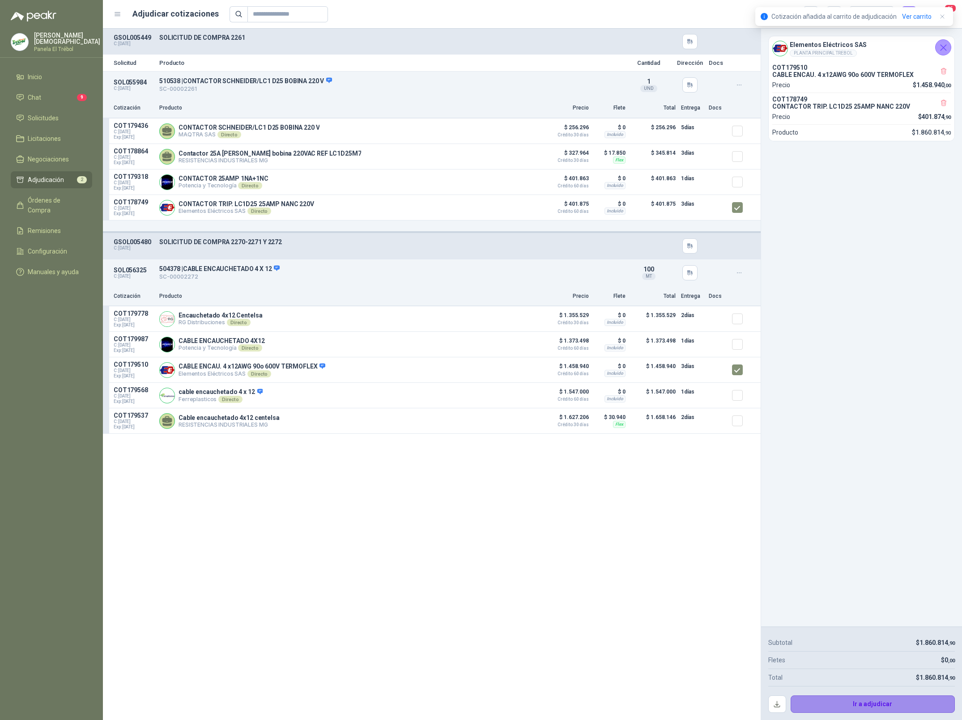
click at [870, 701] on button "Ir a adjudicar" at bounding box center [872, 705] width 165 height 18
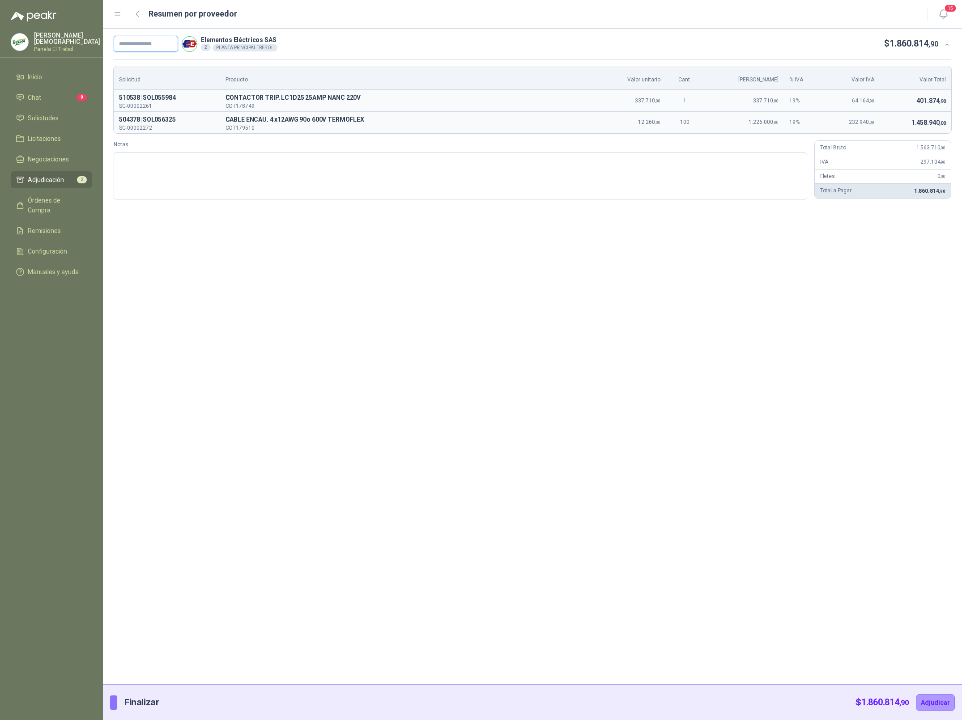
click at [137, 44] on input "text" at bounding box center [146, 44] width 64 height 16
paste input "**********"
type input "**********"
click at [942, 700] on button "Adjudicar" at bounding box center [935, 702] width 39 height 17
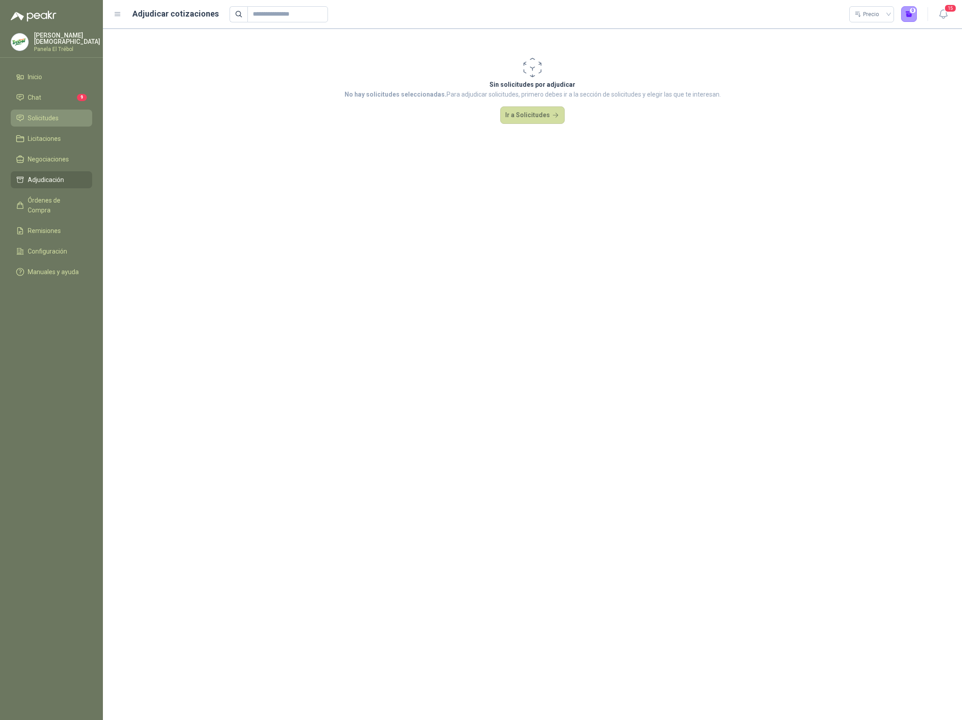
click at [38, 116] on span "Solicitudes" at bounding box center [43, 118] width 31 height 10
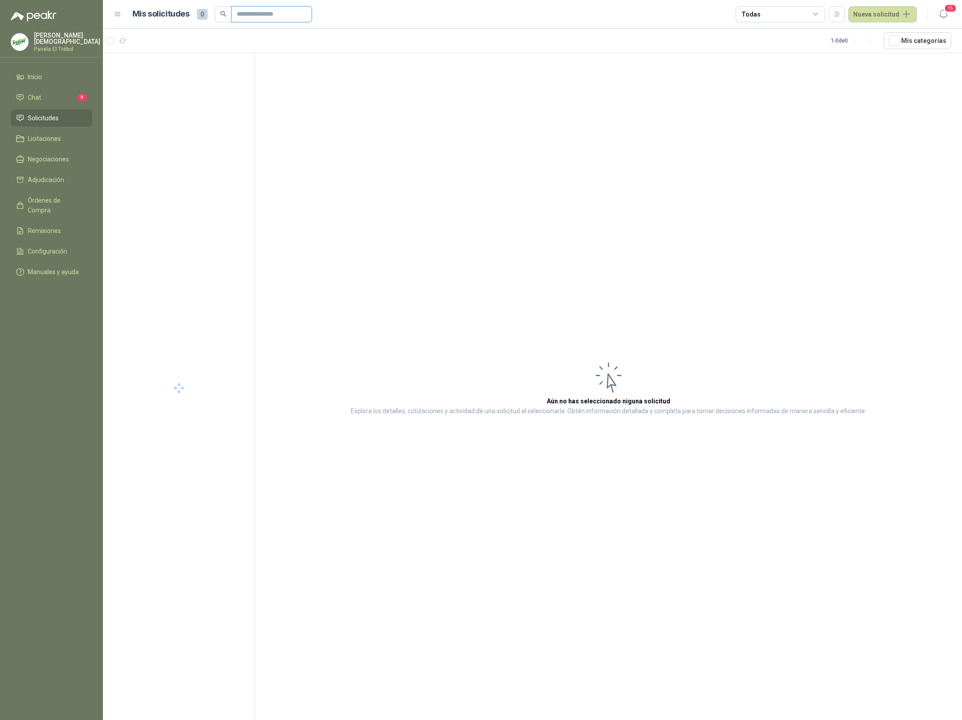
click at [272, 17] on input "text" at bounding box center [268, 14] width 63 height 15
type input "******"
click at [191, 85] on div "0 1 0 0 0 0 GSOL005449 15/09/25 SOLICITUD DE COMPRA 2261" at bounding box center [179, 71] width 152 height 36
click at [192, 77] on div "SOLICITUD DE COMPRA 2261" at bounding box center [179, 73] width 128 height 11
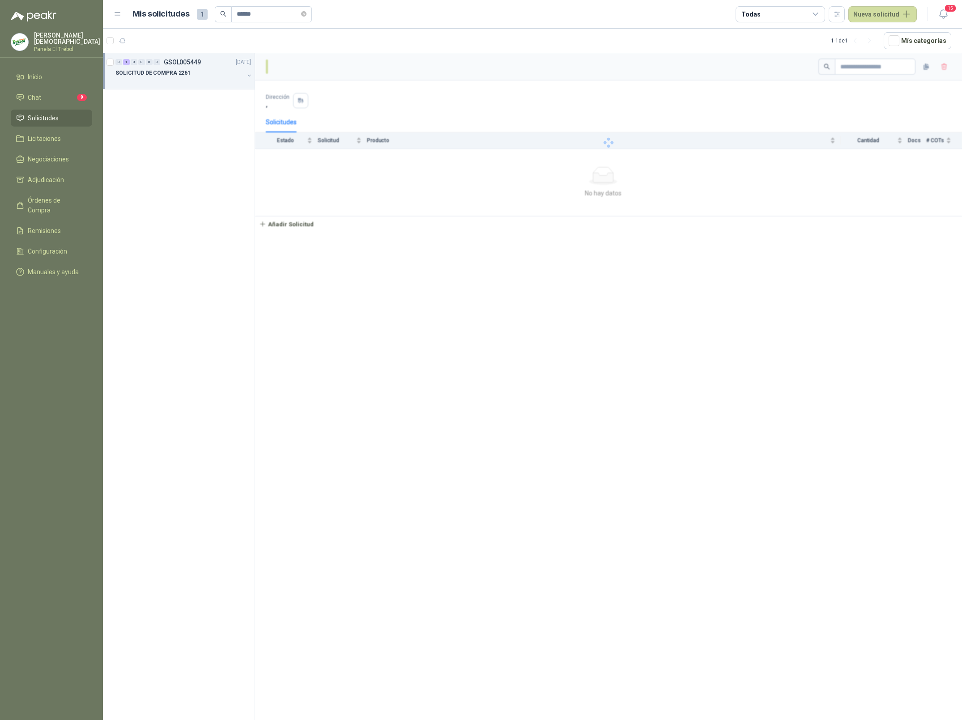
click at [200, 71] on div "SOLICITUD DE COMPRA 2261" at bounding box center [179, 73] width 128 height 11
click at [182, 110] on p "506685 | LLANTA 750 X 16" at bounding box center [157, 109] width 65 height 8
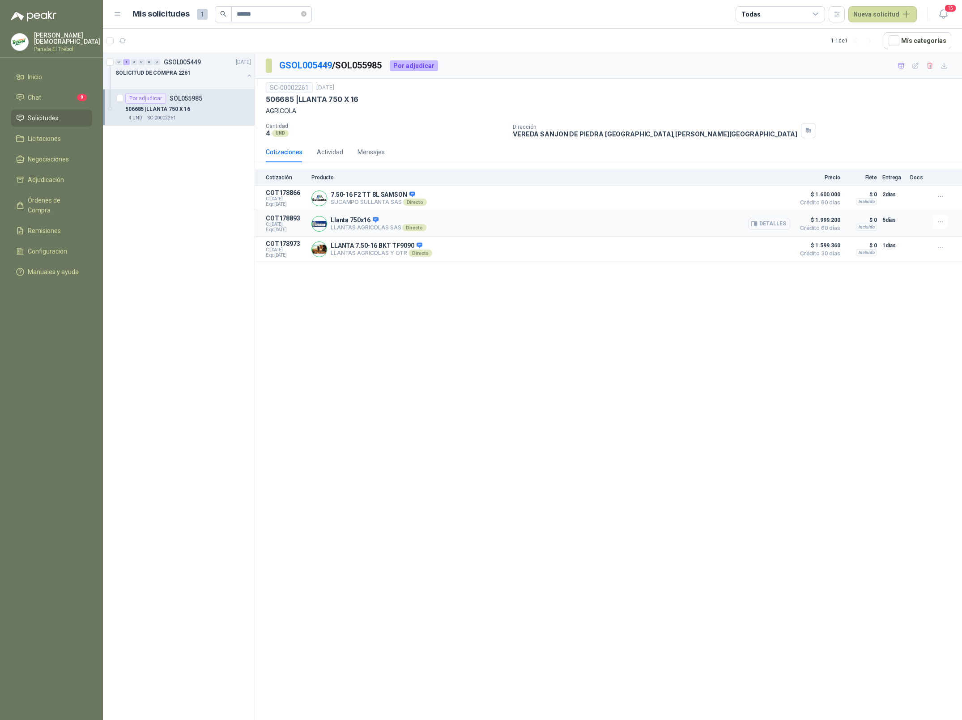
click at [781, 223] on button "Detalles" at bounding box center [769, 224] width 42 height 12
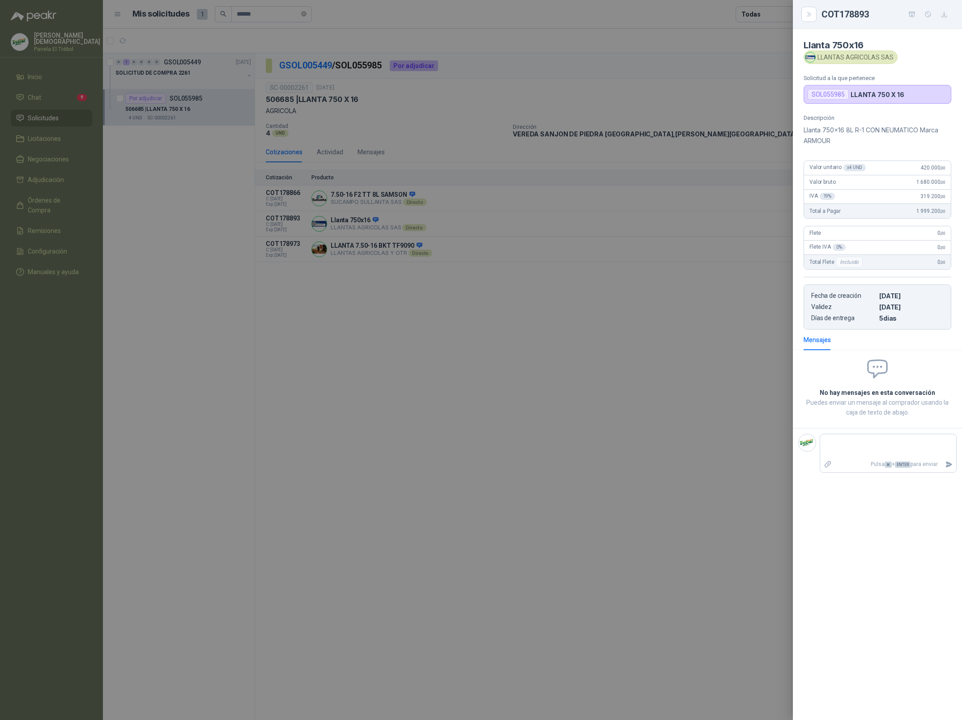
click at [774, 224] on div at bounding box center [481, 360] width 962 height 720
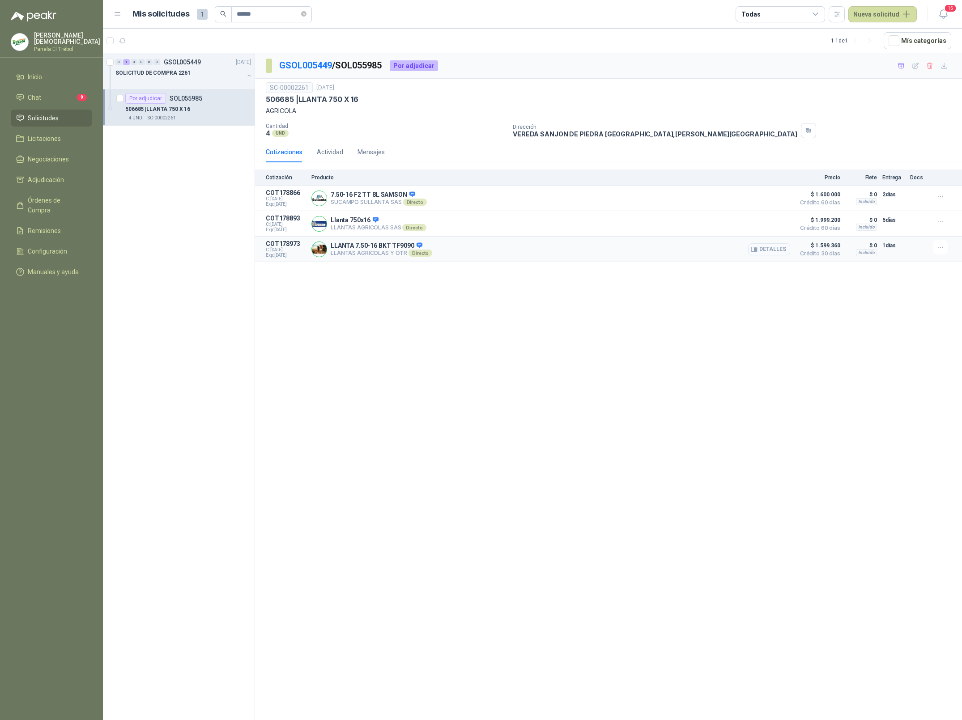
click at [776, 251] on button "Detalles" at bounding box center [769, 249] width 42 height 12
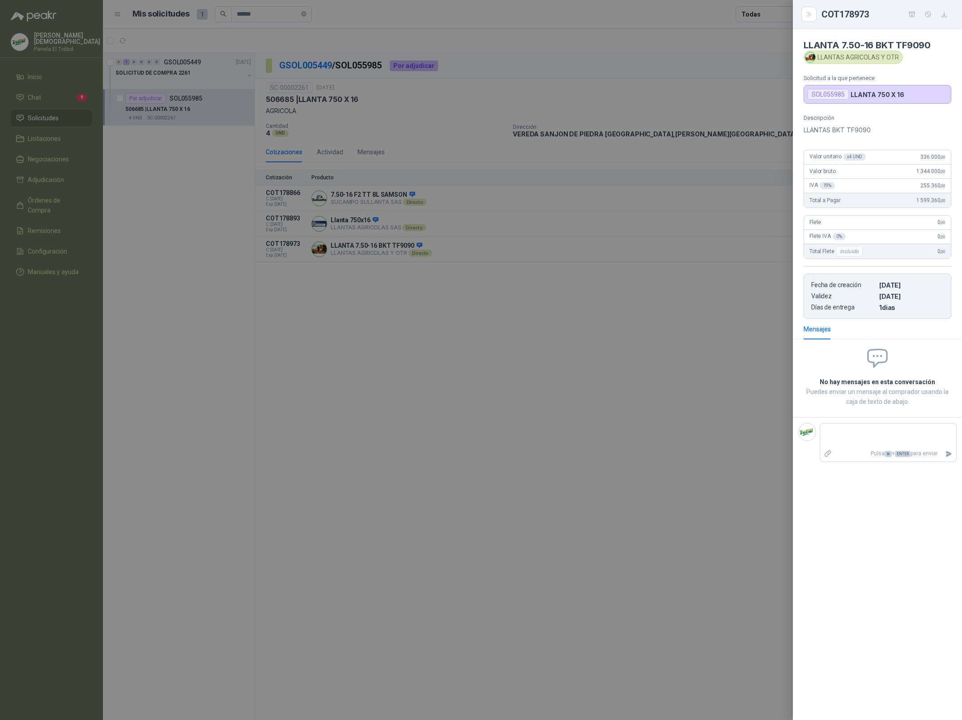
click at [775, 251] on div at bounding box center [481, 360] width 962 height 720
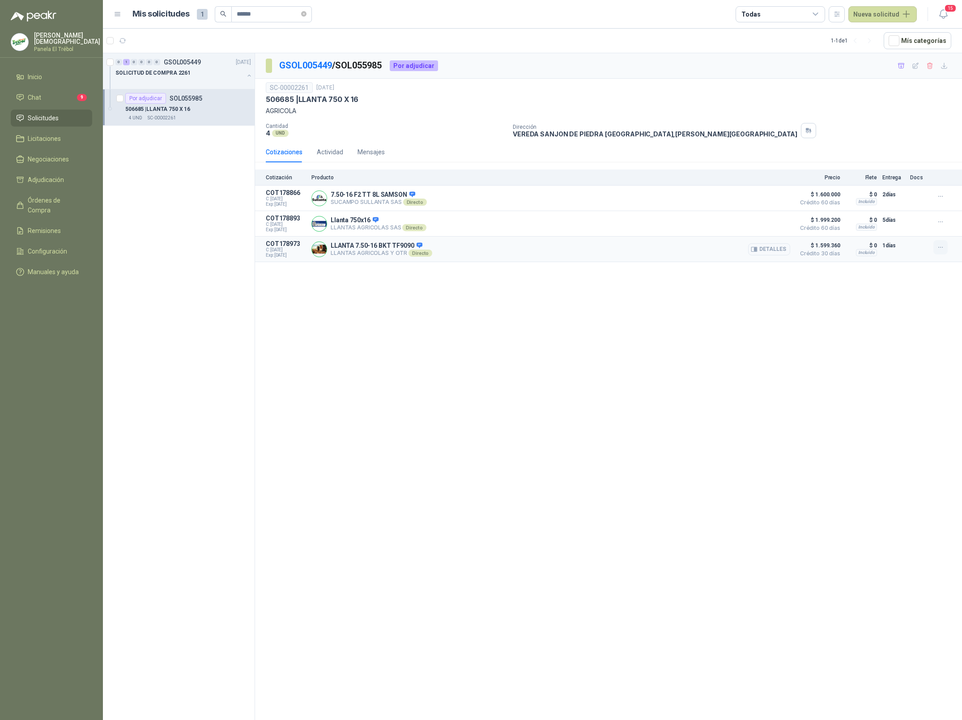
click at [944, 249] on button "button" at bounding box center [940, 247] width 14 height 14
click at [896, 208] on button "Añadir" at bounding box center [923, 213] width 72 height 14
click at [289, 19] on input "******" at bounding box center [268, 14] width 63 height 15
type input "******"
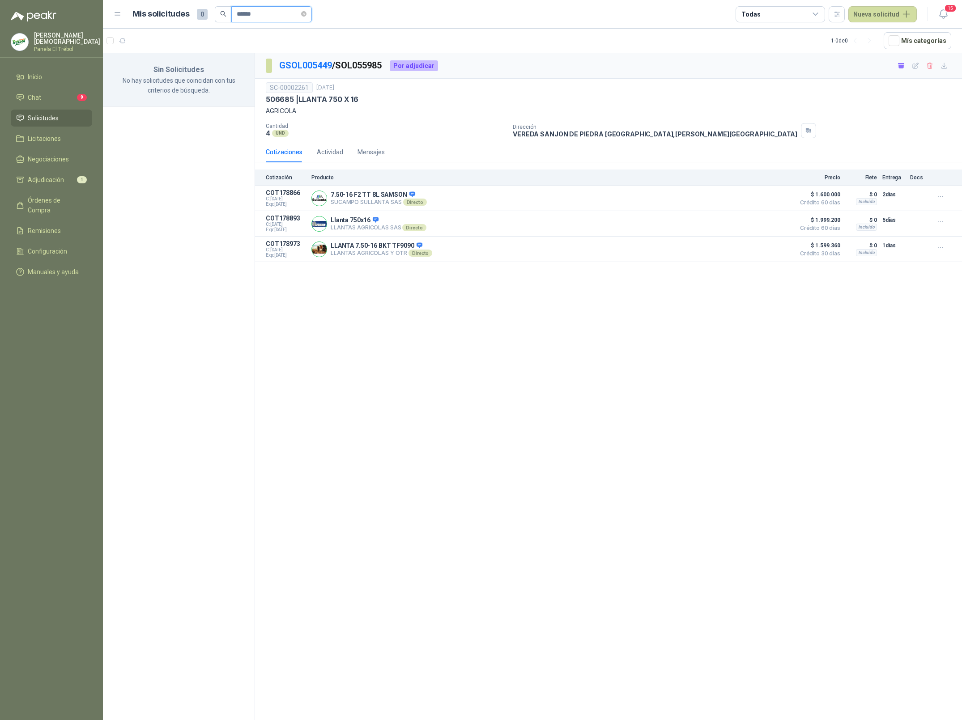
drag, startPoint x: 273, startPoint y: 16, endPoint x: 212, endPoint y: 13, distance: 60.9
click at [212, 13] on div "Mis solicitudes 0 ******" at bounding box center [221, 14] width 179 height 16
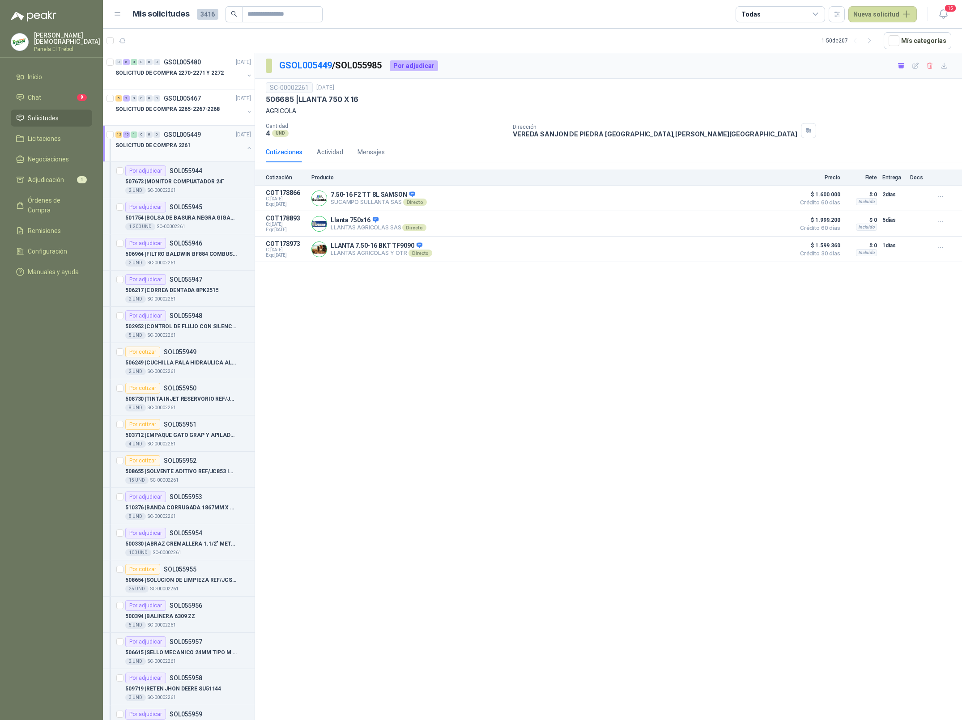
click at [195, 152] on div at bounding box center [179, 154] width 128 height 7
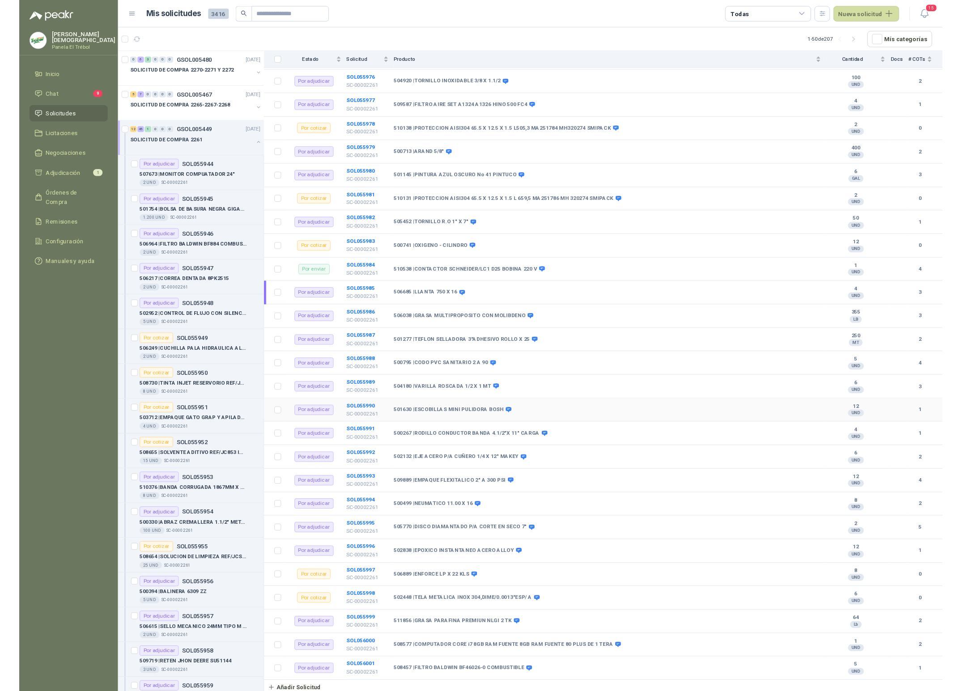
scroll to position [882, 0]
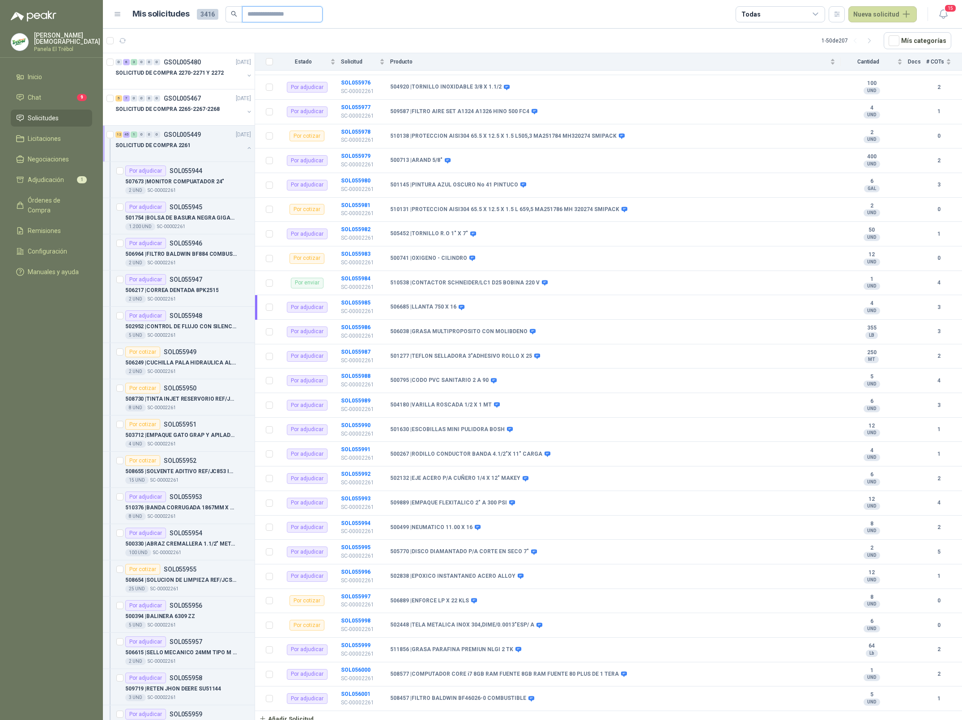
click at [299, 16] on input "text" at bounding box center [278, 14] width 63 height 15
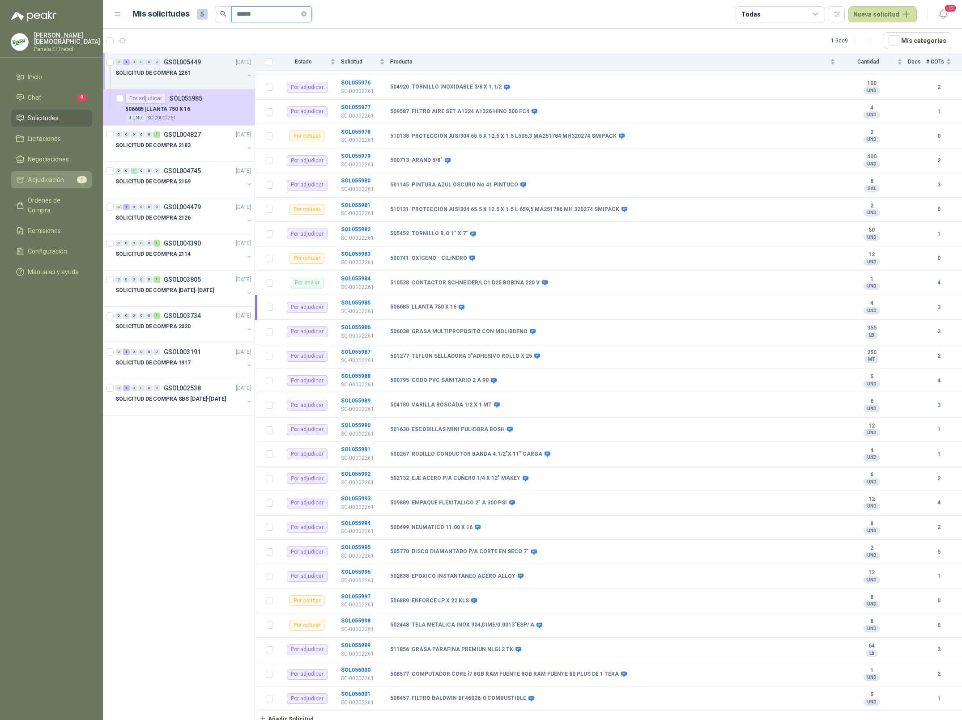
type input "******"
click at [62, 182] on span "Adjudicación" at bounding box center [46, 180] width 36 height 10
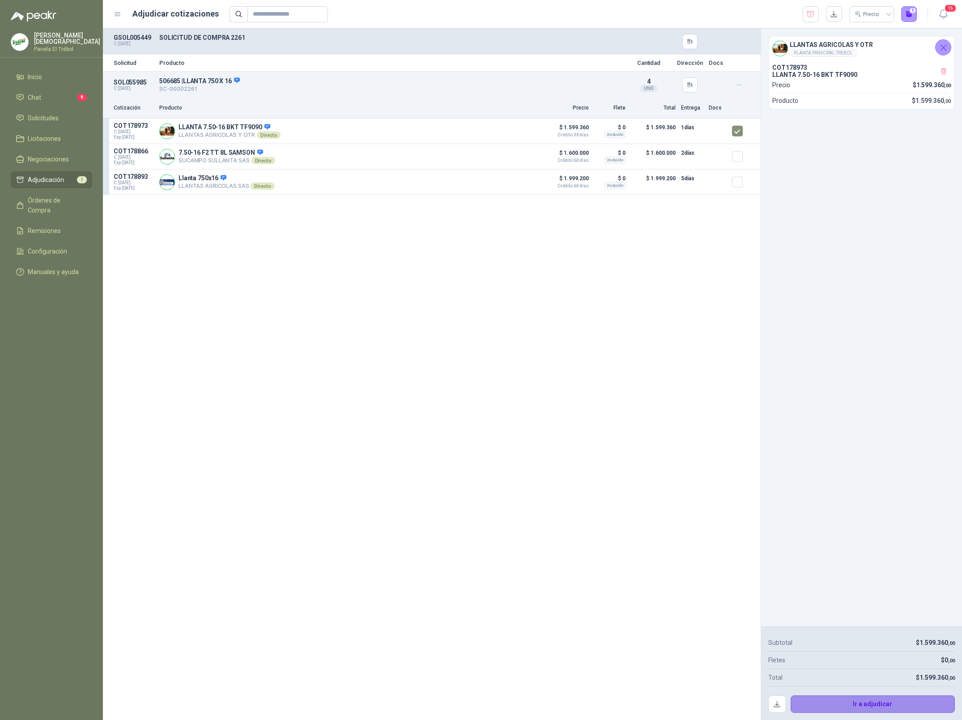
click at [873, 703] on button "Ir a adjudicar" at bounding box center [872, 705] width 165 height 18
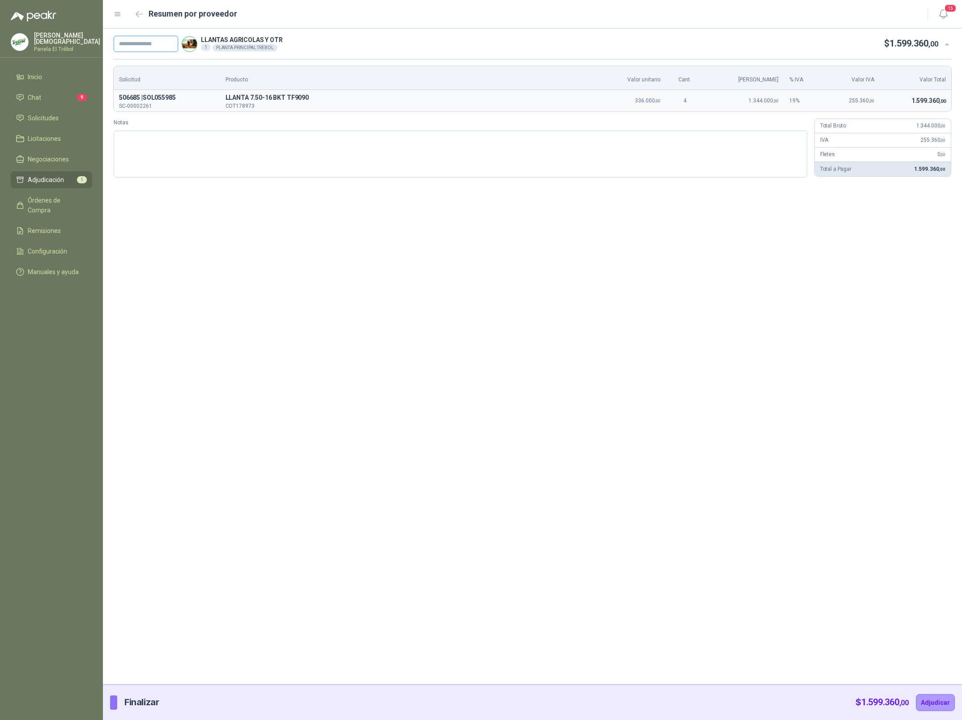
click at [150, 46] on input "text" at bounding box center [146, 44] width 64 height 16
paste input "**********"
type input "**********"
click at [935, 705] on button "Adjudicar" at bounding box center [935, 702] width 39 height 17
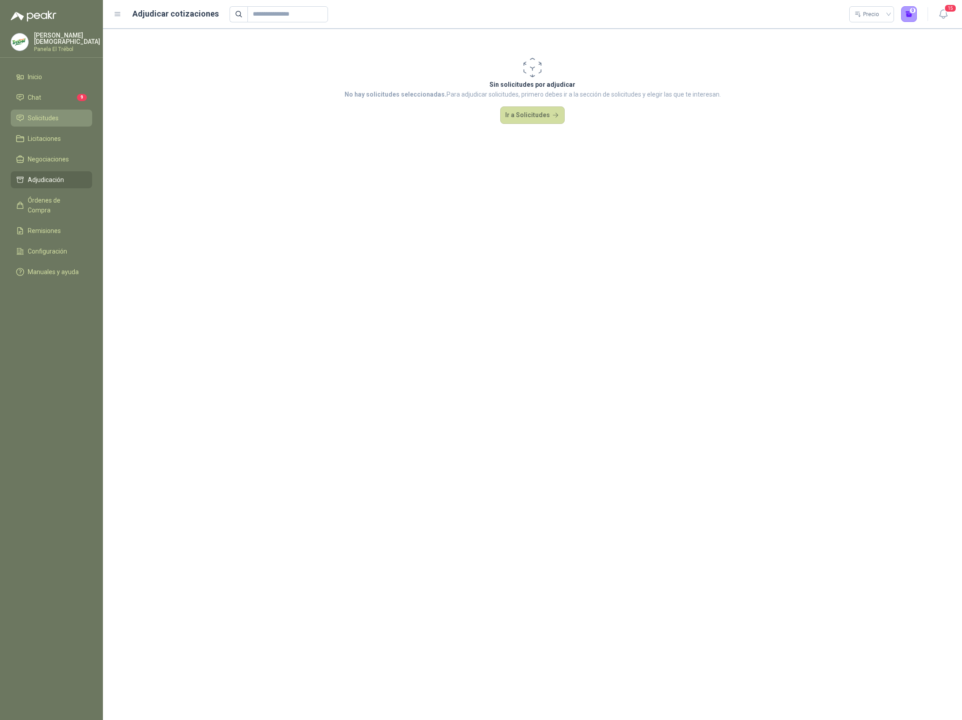
click at [42, 113] on span "Solicitudes" at bounding box center [43, 118] width 31 height 10
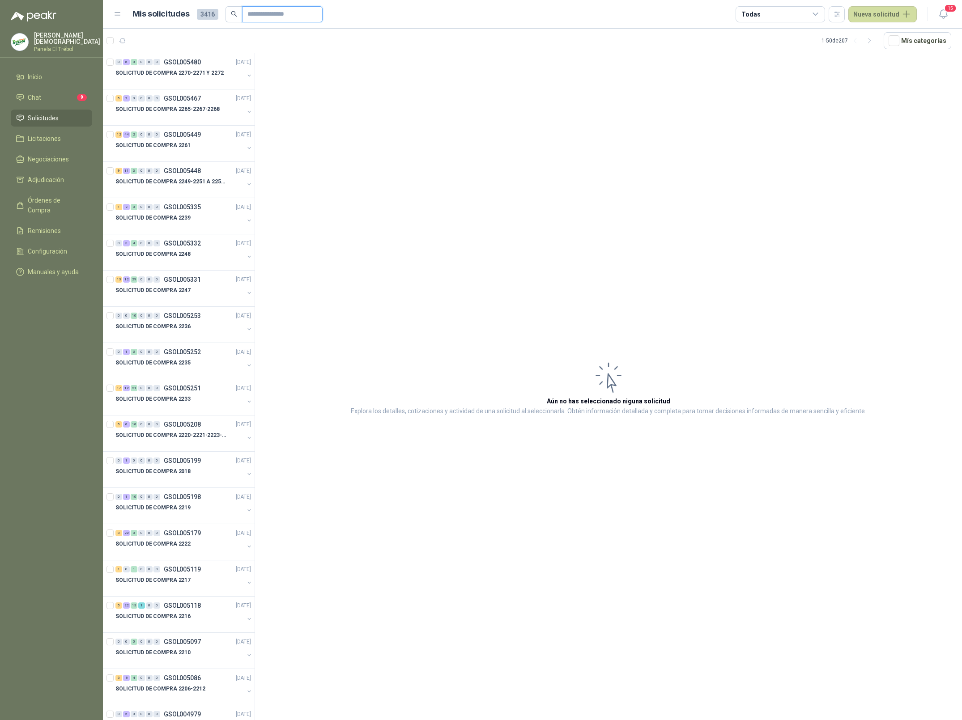
click at [265, 16] on input "text" at bounding box center [278, 14] width 63 height 15
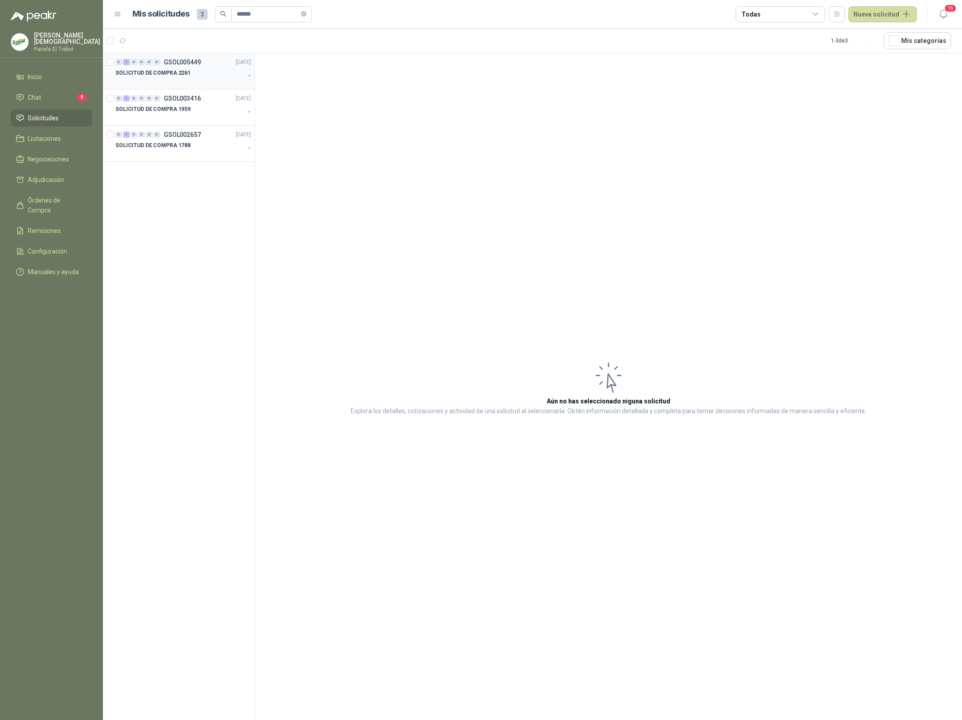
click at [182, 76] on p "SOLICITUD DE COMPRA 2261" at bounding box center [152, 73] width 75 height 8
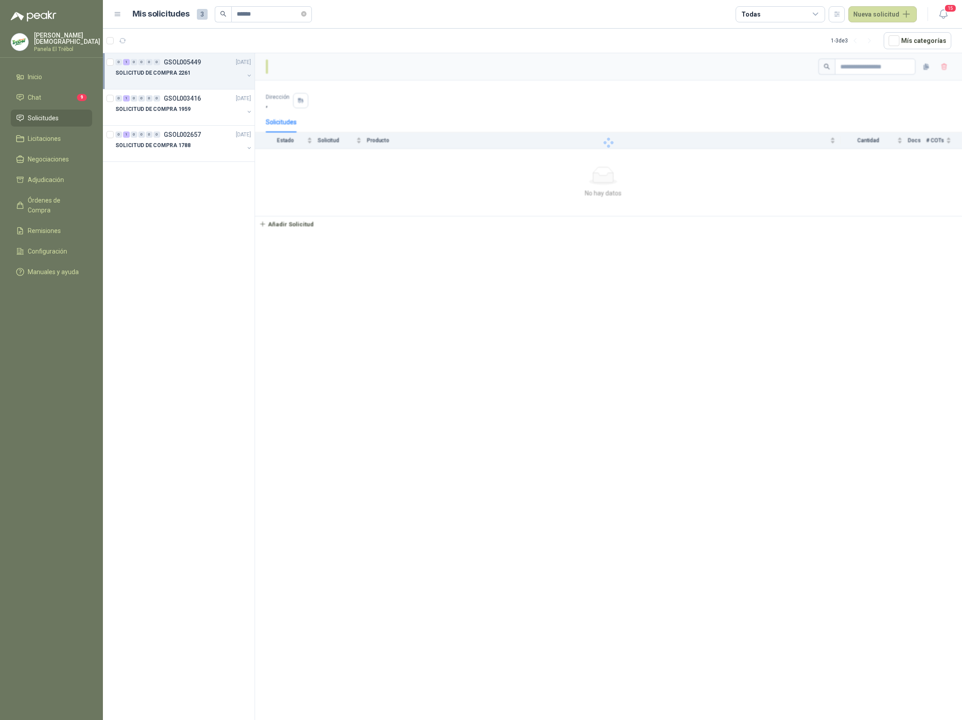
click at [193, 72] on div "SOLICITUD DE COMPRA 2261" at bounding box center [179, 73] width 128 height 11
click at [194, 98] on p "SOL055994" at bounding box center [186, 98] width 33 height 6
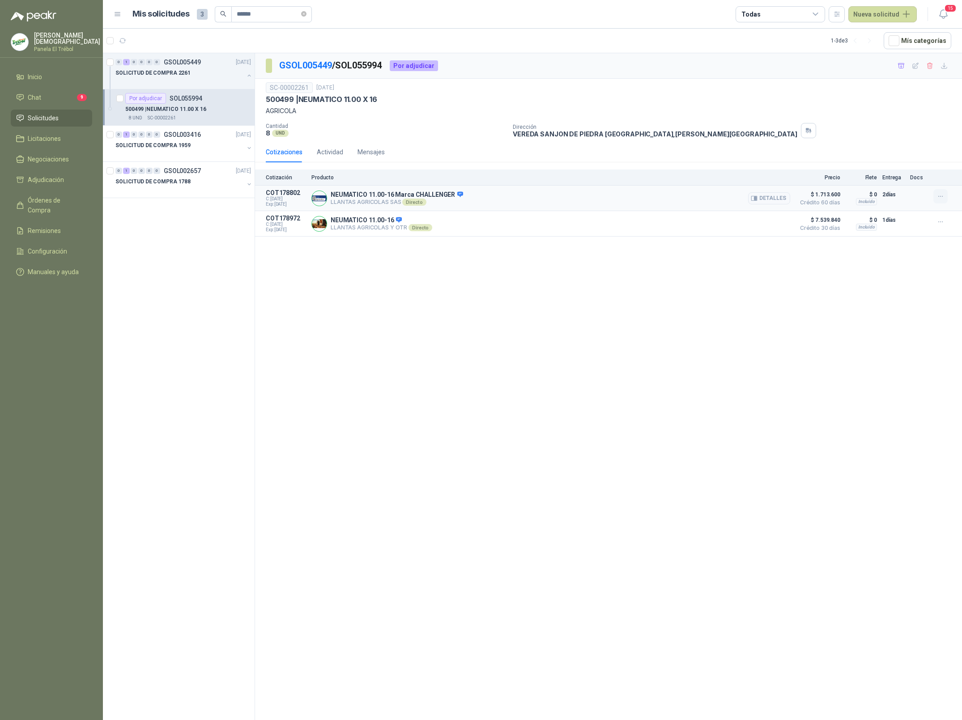
click at [943, 198] on icon "button" at bounding box center [941, 197] width 8 height 8
click at [910, 163] on button "Añadir" at bounding box center [923, 161] width 72 height 14
click at [281, 15] on input "******" at bounding box center [268, 14] width 63 height 15
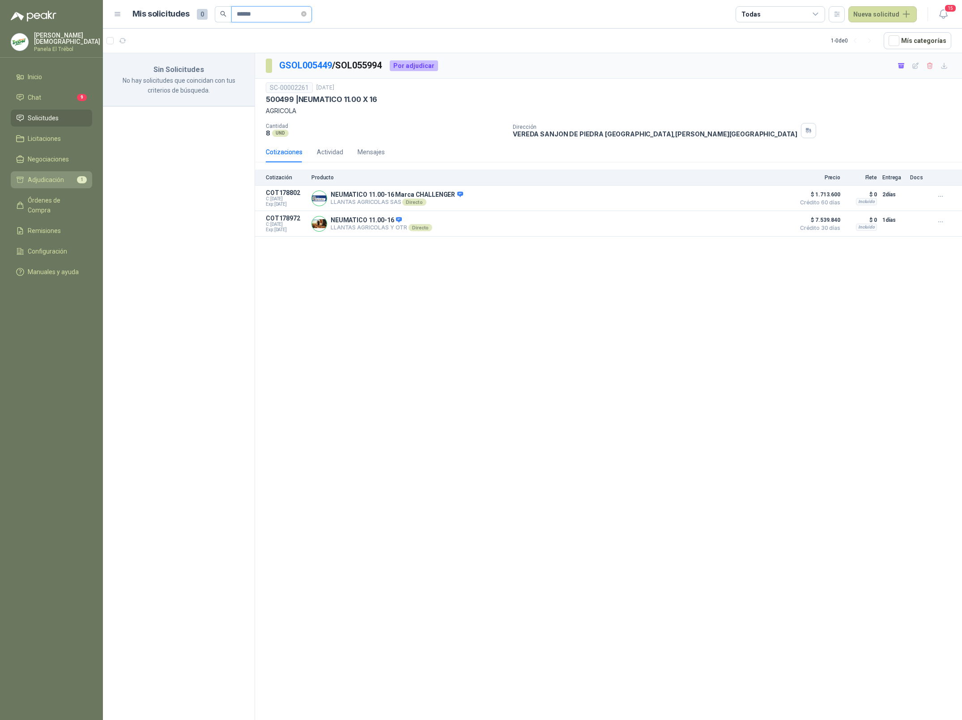
type input "******"
click at [47, 179] on span "Adjudicación" at bounding box center [46, 180] width 36 height 10
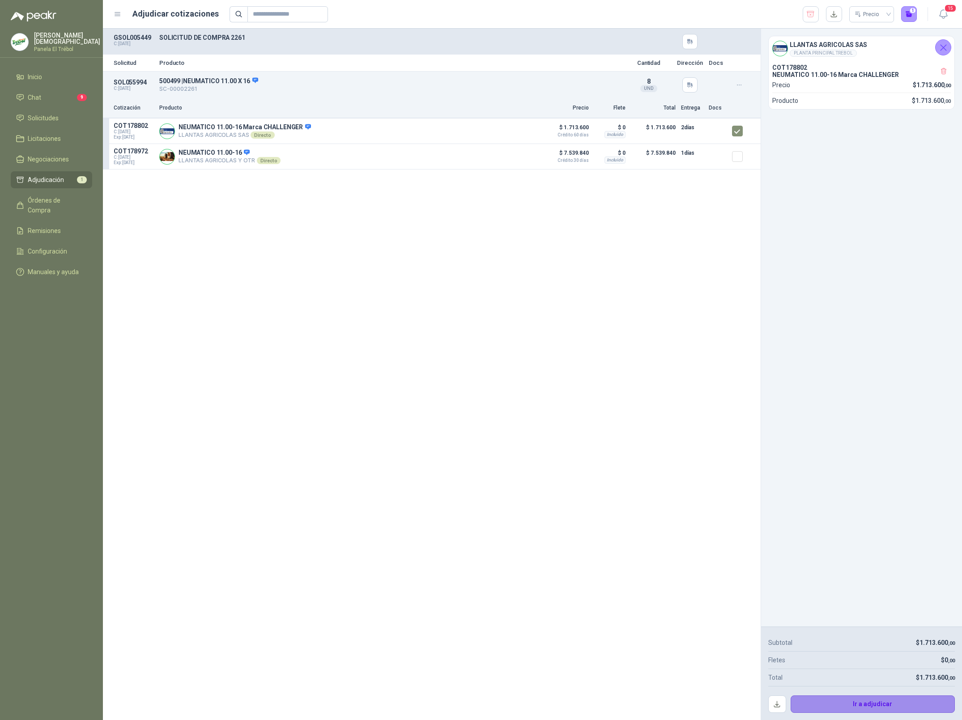
click at [875, 706] on button "Ir a adjudicar" at bounding box center [872, 705] width 165 height 18
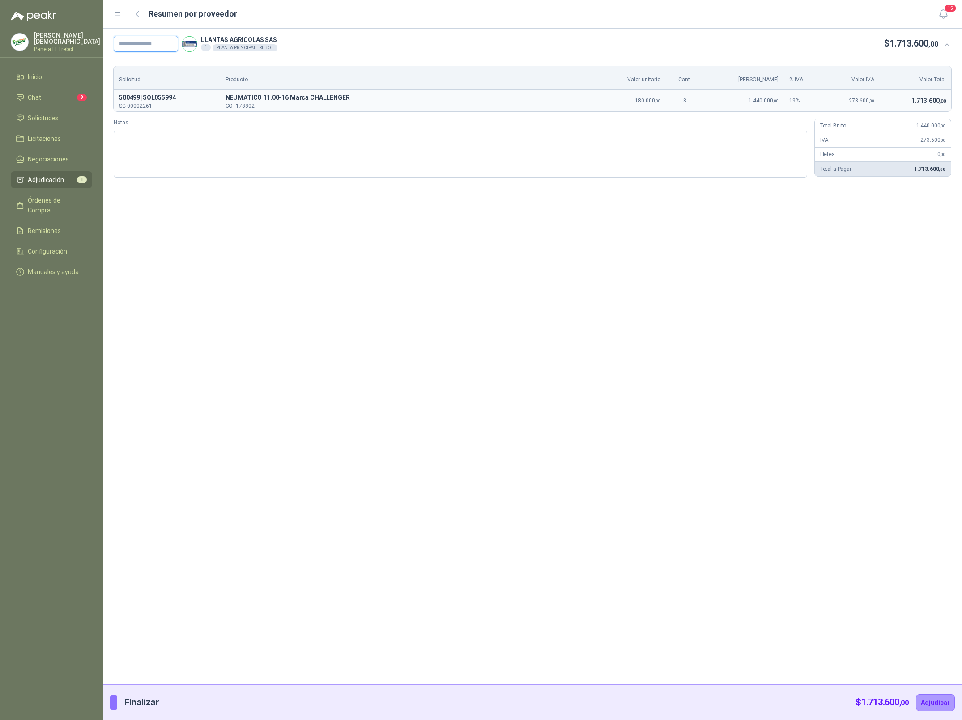
click at [156, 41] on input "text" at bounding box center [146, 44] width 64 height 16
paste input "**********"
type input "**********"
click at [926, 703] on button "Adjudicar" at bounding box center [935, 702] width 39 height 17
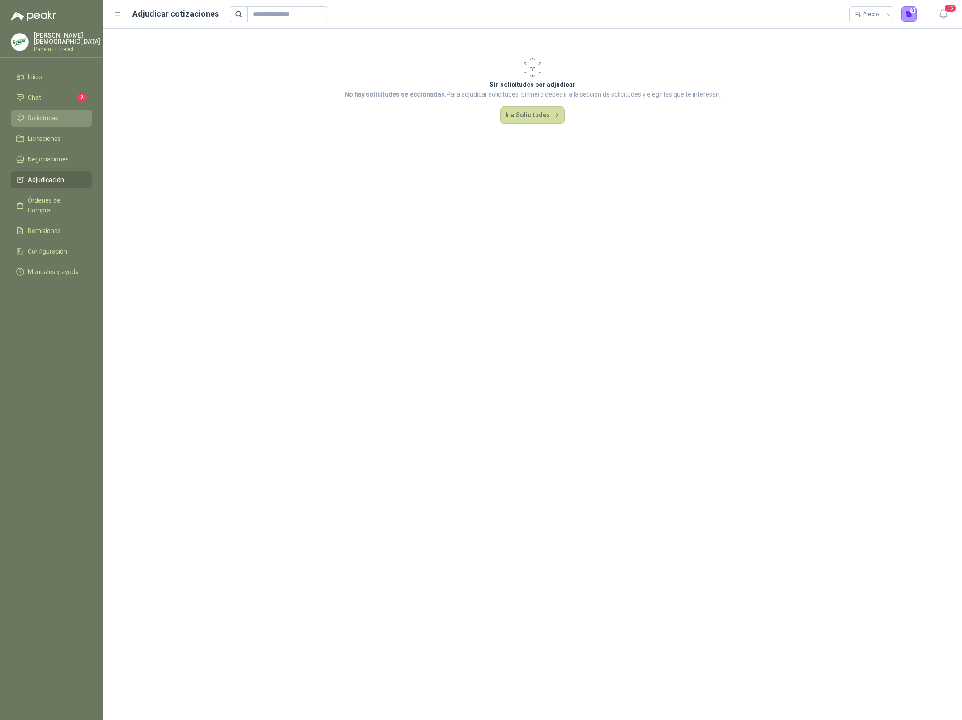
click at [43, 120] on span "Solicitudes" at bounding box center [43, 118] width 31 height 10
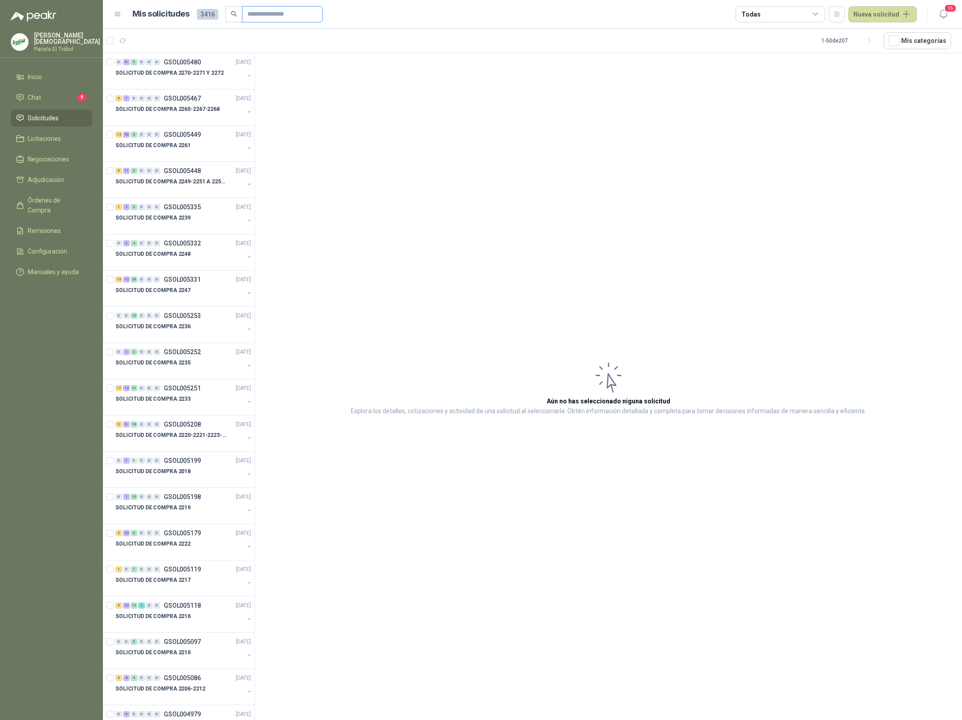
click at [263, 14] on input "text" at bounding box center [278, 14] width 63 height 15
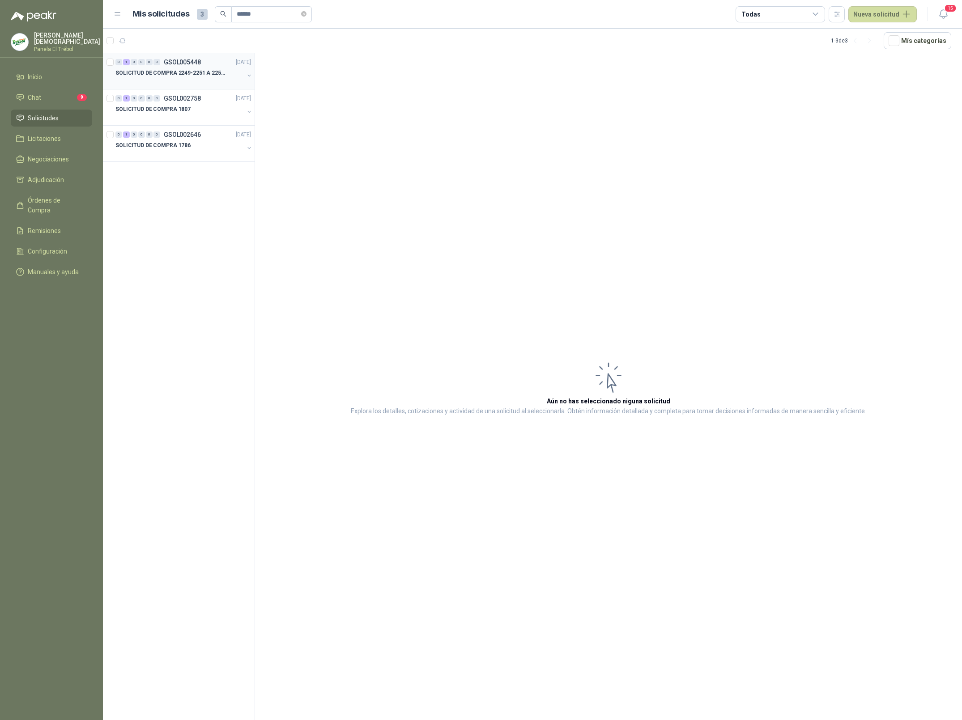
click at [199, 76] on p "SOLICITUD DE COMPRA 2249-2251 A 2256-2258 Y 2262" at bounding box center [170, 73] width 111 height 8
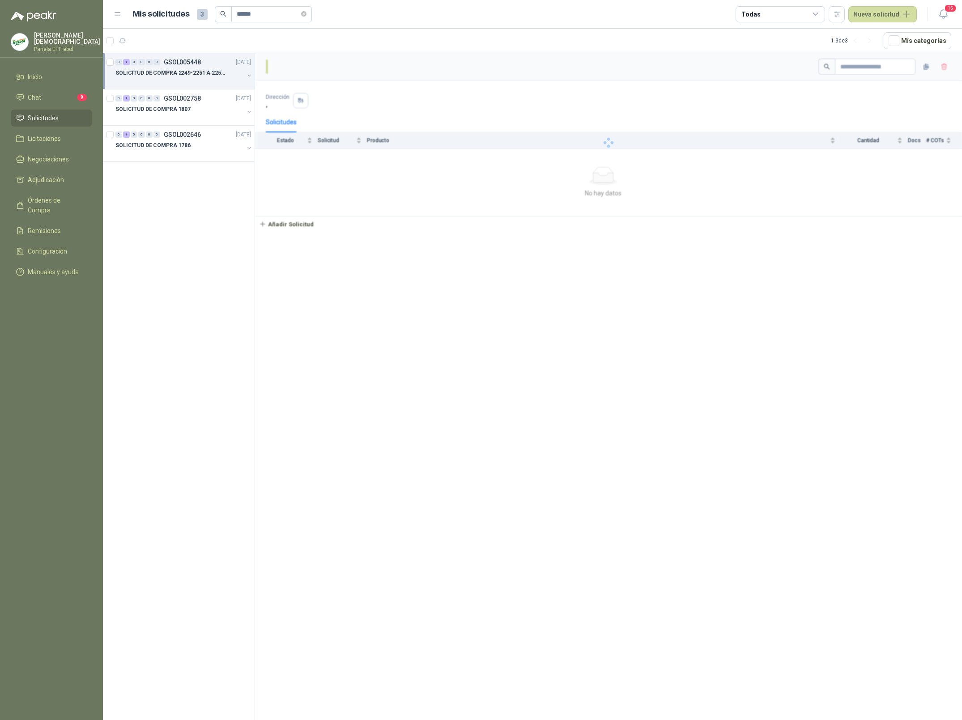
click at [199, 76] on p "SOLICITUD DE COMPRA 2249-2251 A 2256-2258 Y 2262" at bounding box center [170, 73] width 111 height 8
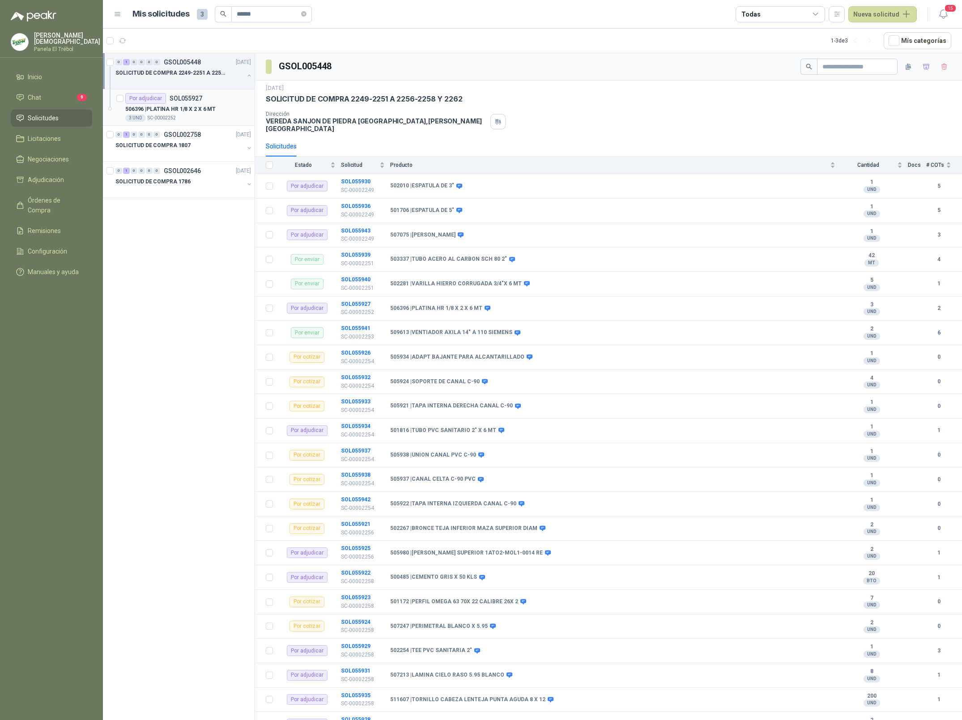
click at [201, 96] on div "Por adjudicar SOL055927" at bounding box center [188, 98] width 126 height 11
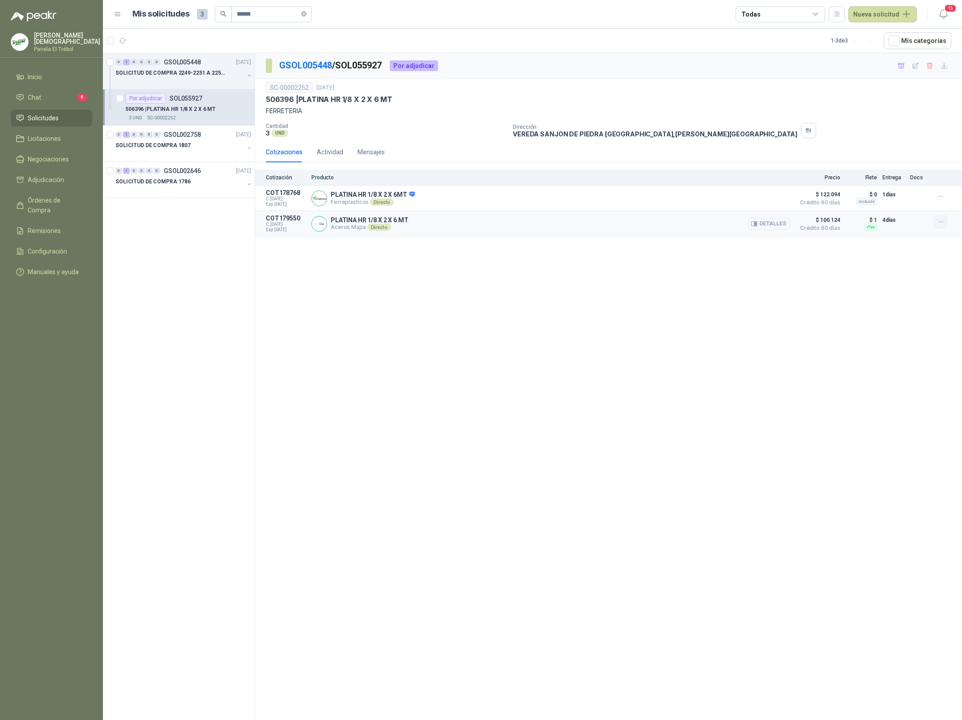
click at [943, 225] on icon "button" at bounding box center [941, 222] width 8 height 8
click at [900, 186] on button "Añadir" at bounding box center [923, 187] width 72 height 14
click at [264, 14] on input "******" at bounding box center [268, 14] width 63 height 15
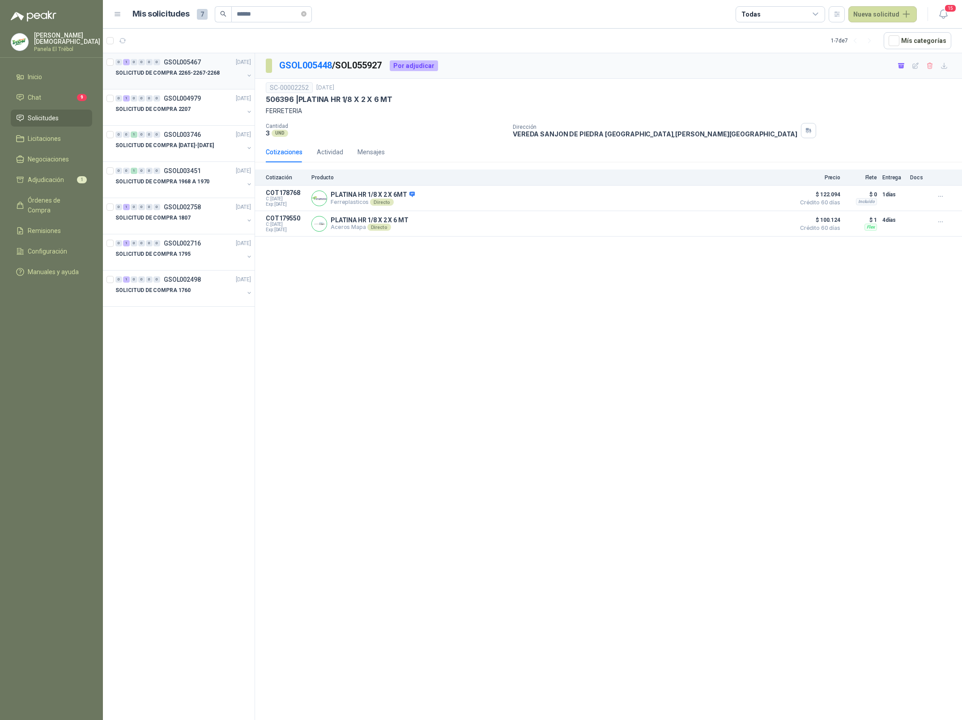
click at [211, 77] on p "SOLICITUD DE COMPRA 2265-2267-2268" at bounding box center [167, 73] width 104 height 8
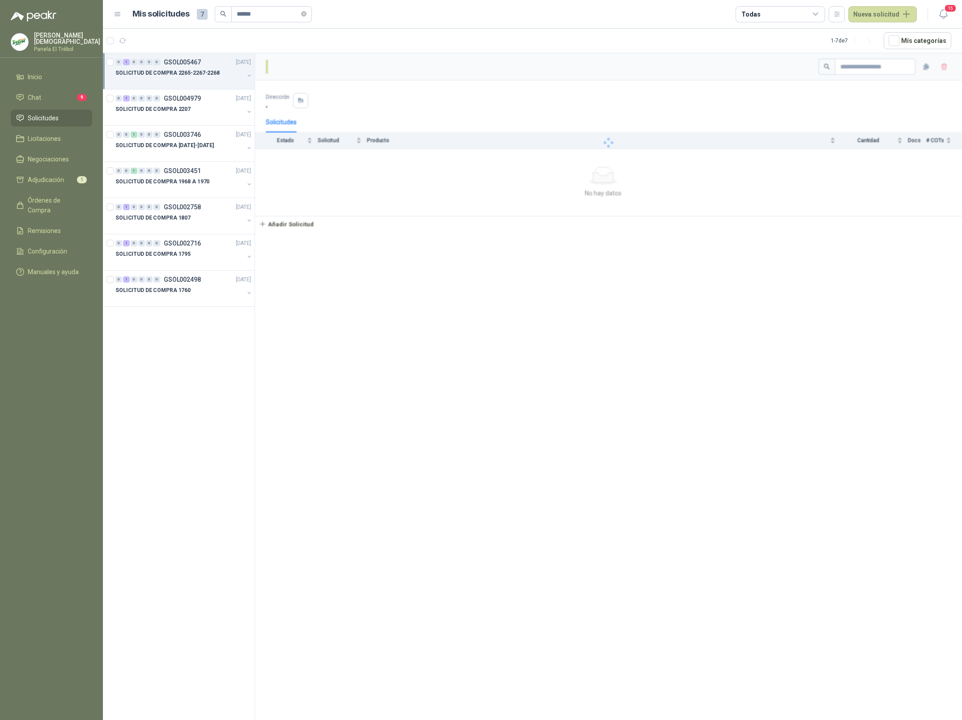
click at [191, 81] on div at bounding box center [179, 81] width 128 height 7
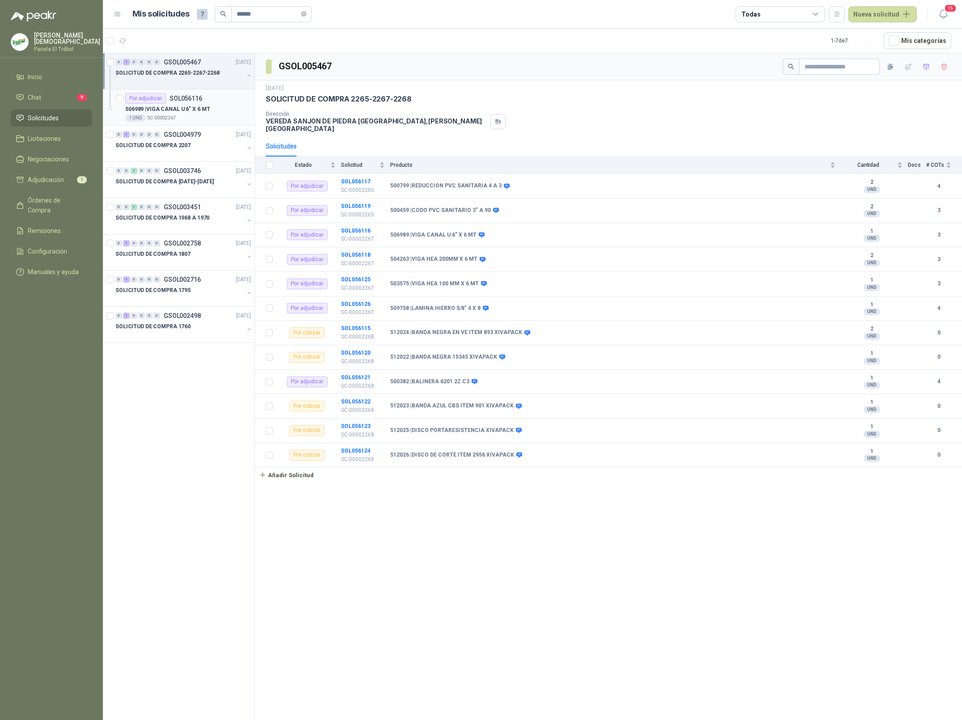
click at [191, 112] on p "506989 | VIGA CANAL U 6" X 6 MT" at bounding box center [167, 109] width 85 height 8
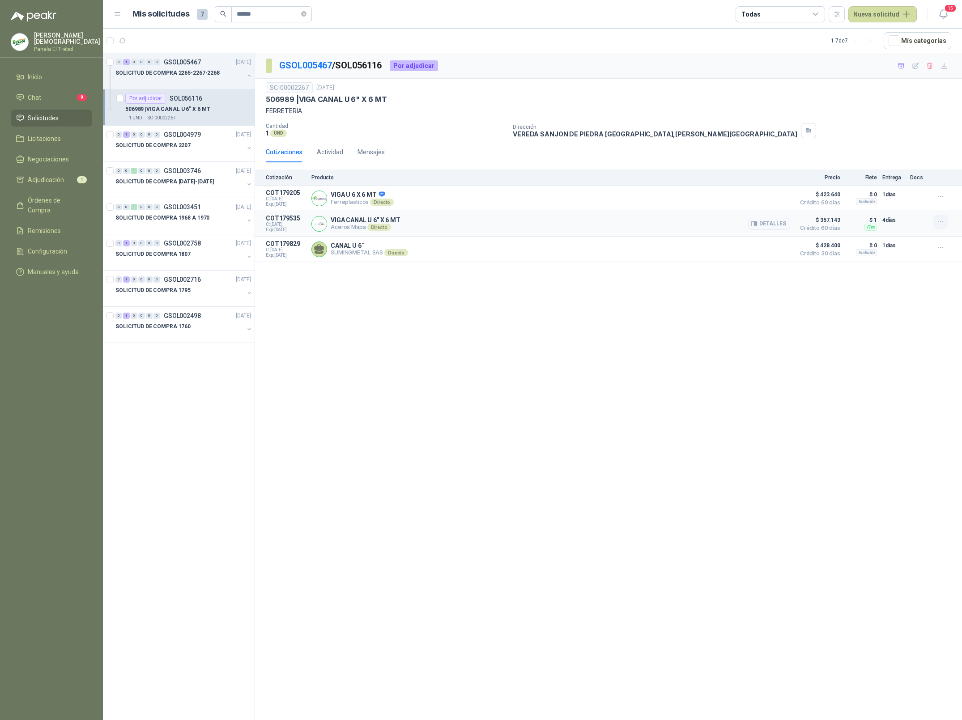
click at [944, 224] on icon "button" at bounding box center [941, 222] width 8 height 8
click at [911, 190] on button "Añadir" at bounding box center [923, 187] width 72 height 14
click at [280, 15] on input "******" at bounding box center [268, 14] width 63 height 15
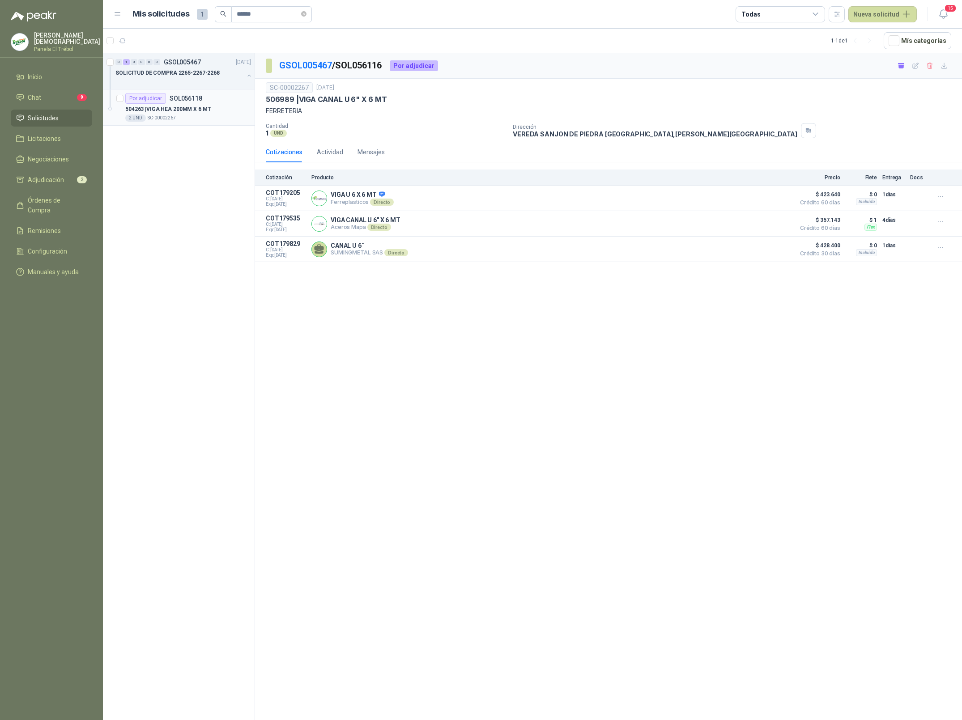
click at [207, 98] on div "Por adjudicar SOL056118" at bounding box center [188, 98] width 126 height 11
click at [939, 223] on icon "button" at bounding box center [941, 222] width 8 height 8
click at [901, 184] on button "Añadir" at bounding box center [923, 187] width 72 height 14
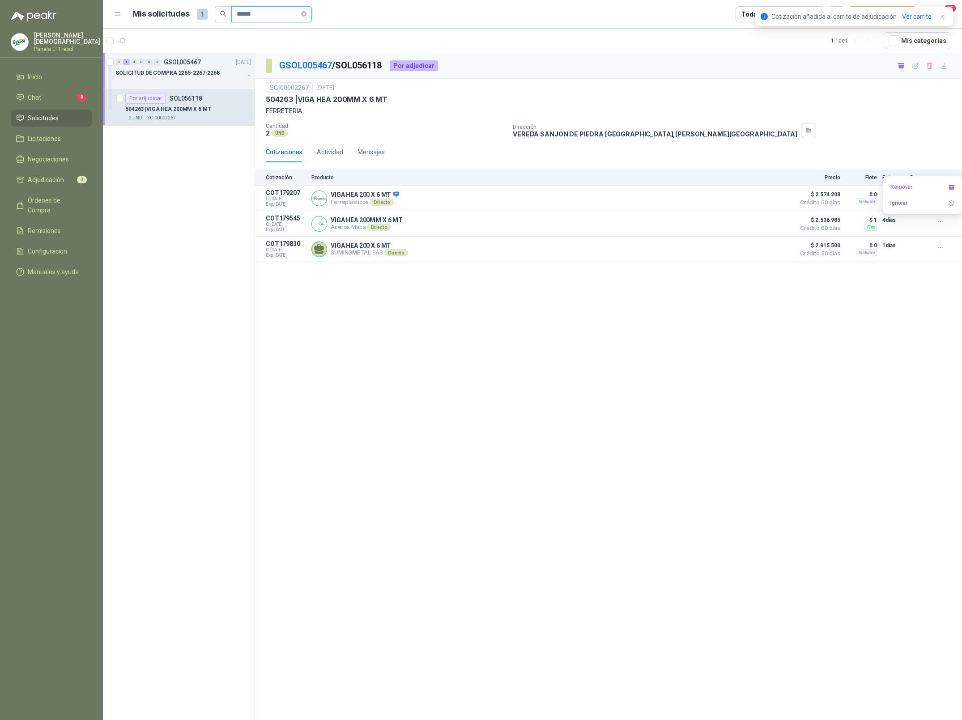
click at [264, 13] on input "******" at bounding box center [268, 14] width 63 height 15
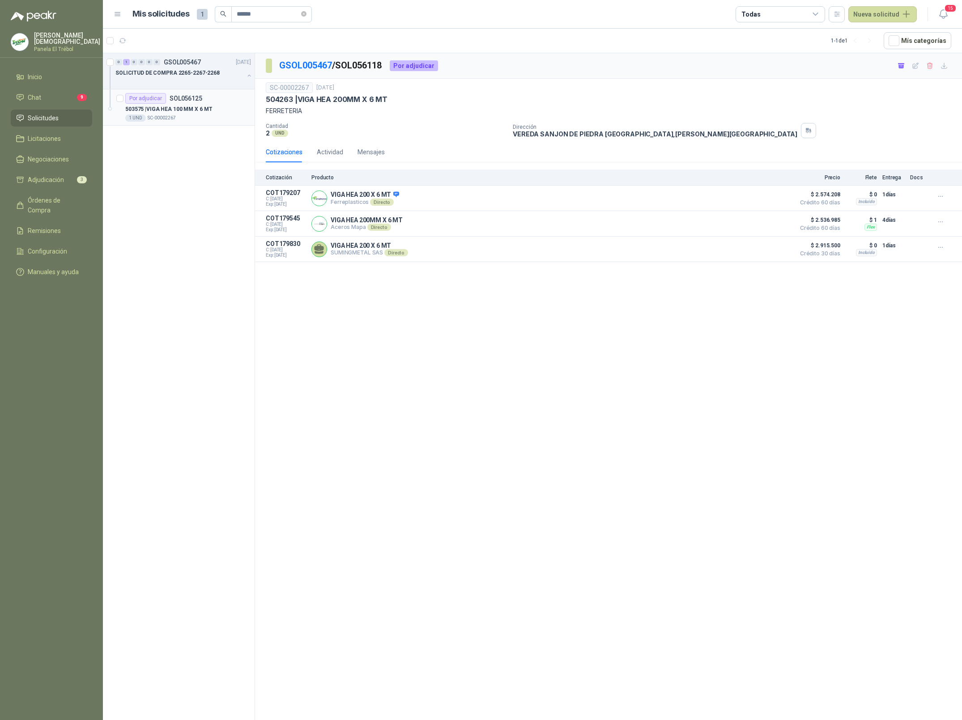
click at [183, 114] on div "503575 | VIGA HEA 100 MM X 6 MT" at bounding box center [188, 109] width 126 height 11
click at [935, 225] on button "button" at bounding box center [940, 222] width 14 height 14
click at [908, 189] on button "Añadir" at bounding box center [923, 187] width 72 height 14
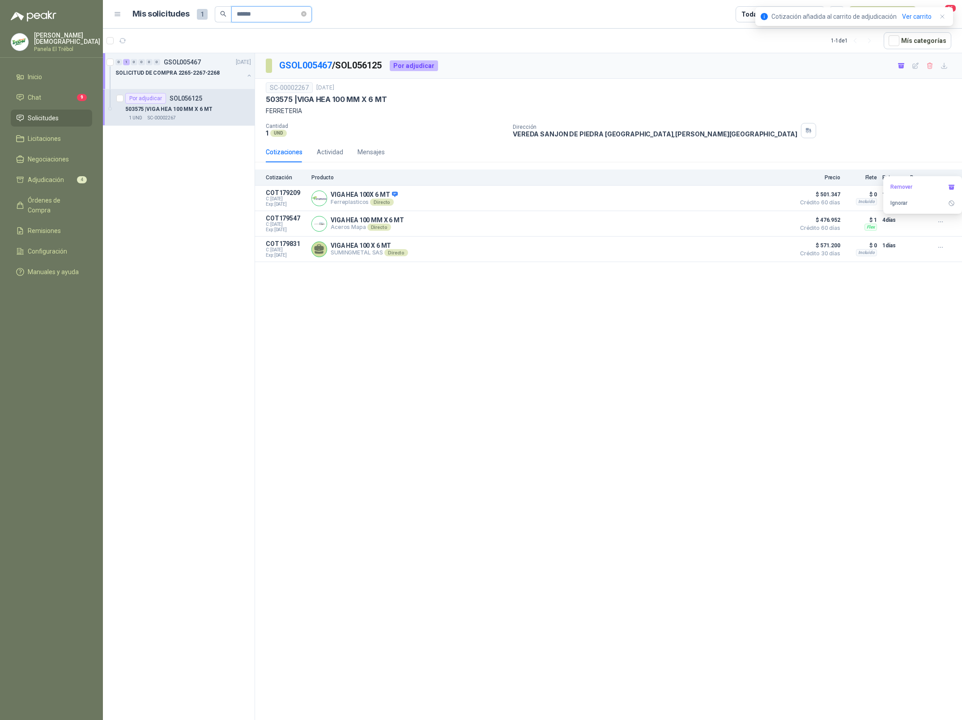
click at [278, 14] on input "******" at bounding box center [268, 14] width 63 height 15
click at [279, 14] on input "******" at bounding box center [268, 14] width 63 height 15
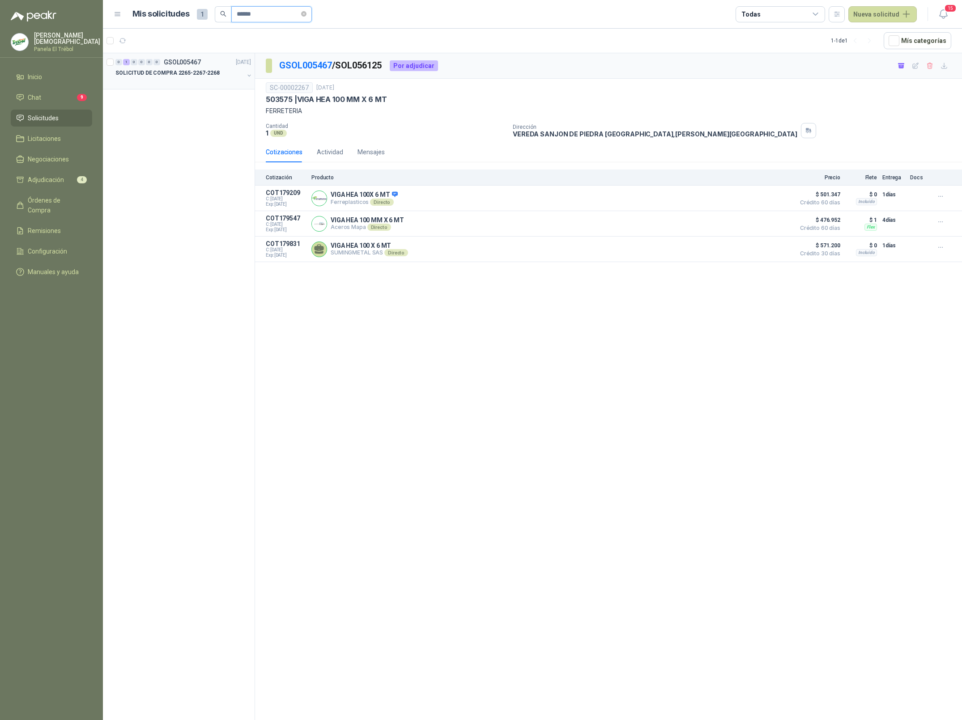
type input "******"
click at [179, 74] on p "SOLICITUD DE COMPRA 2265-2267-2268" at bounding box center [167, 73] width 104 height 8
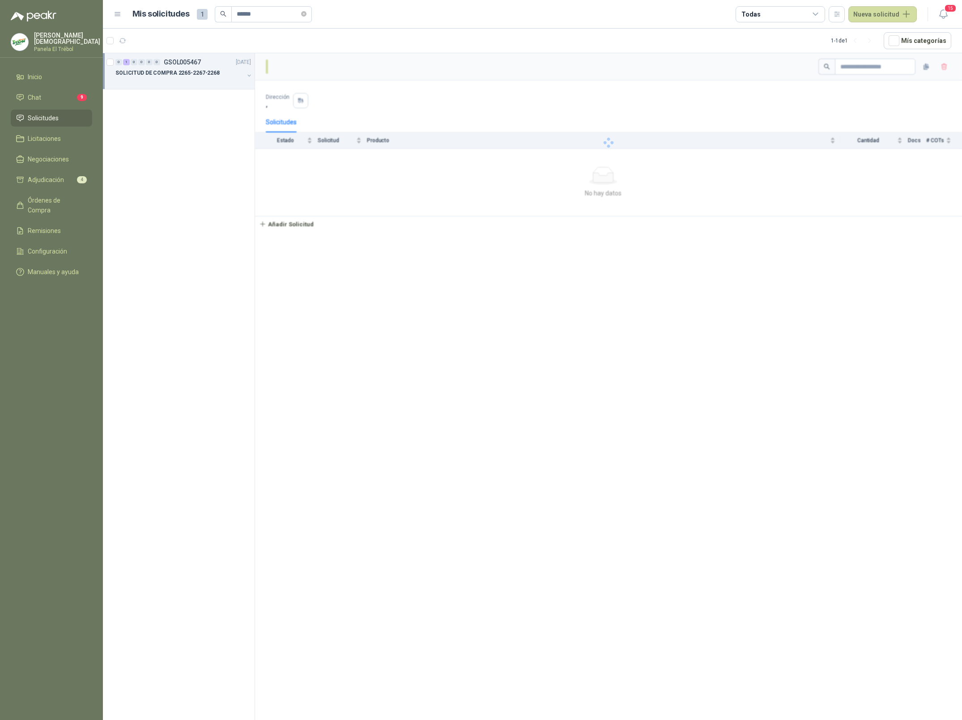
click at [206, 71] on p "SOLICITUD DE COMPRA 2265-2267-2268" at bounding box center [167, 73] width 104 height 8
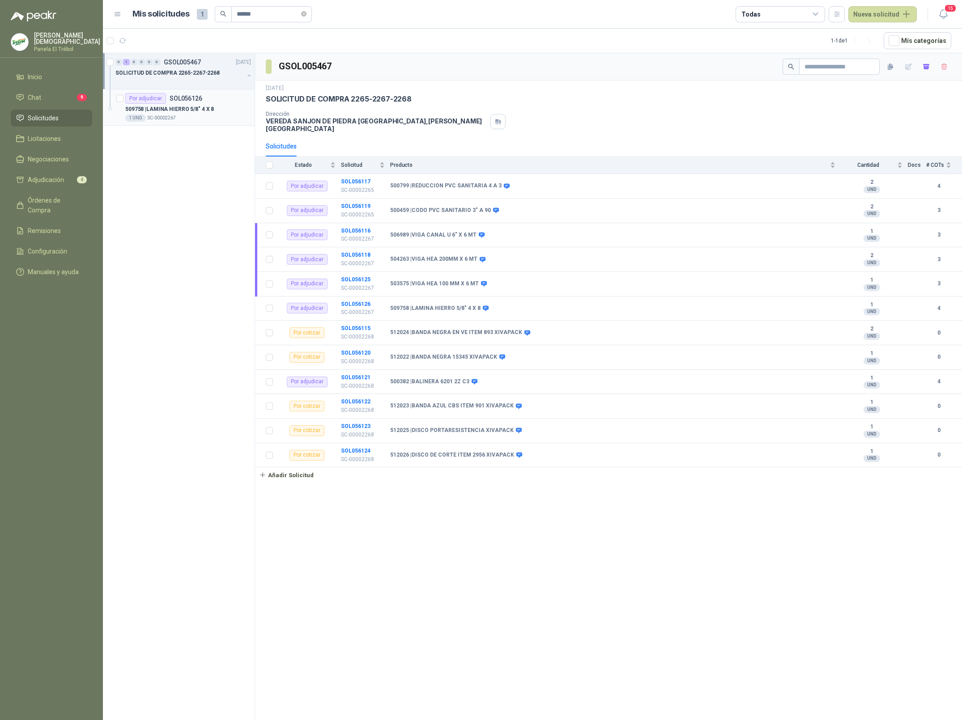
click at [175, 109] on p "509758 | LAMINA HIERRO 5/8" 4 X 8" at bounding box center [169, 109] width 89 height 8
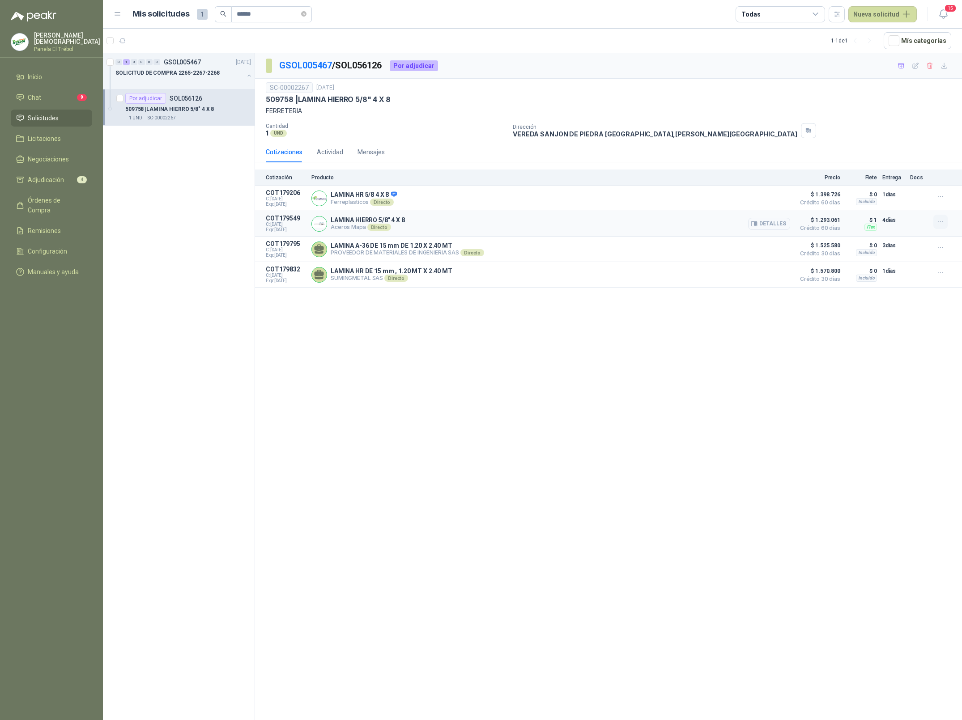
click at [937, 222] on icon "button" at bounding box center [941, 222] width 8 height 8
click at [903, 187] on button "Añadir" at bounding box center [923, 187] width 72 height 14
click at [58, 178] on span "Adjudicación" at bounding box center [46, 180] width 36 height 10
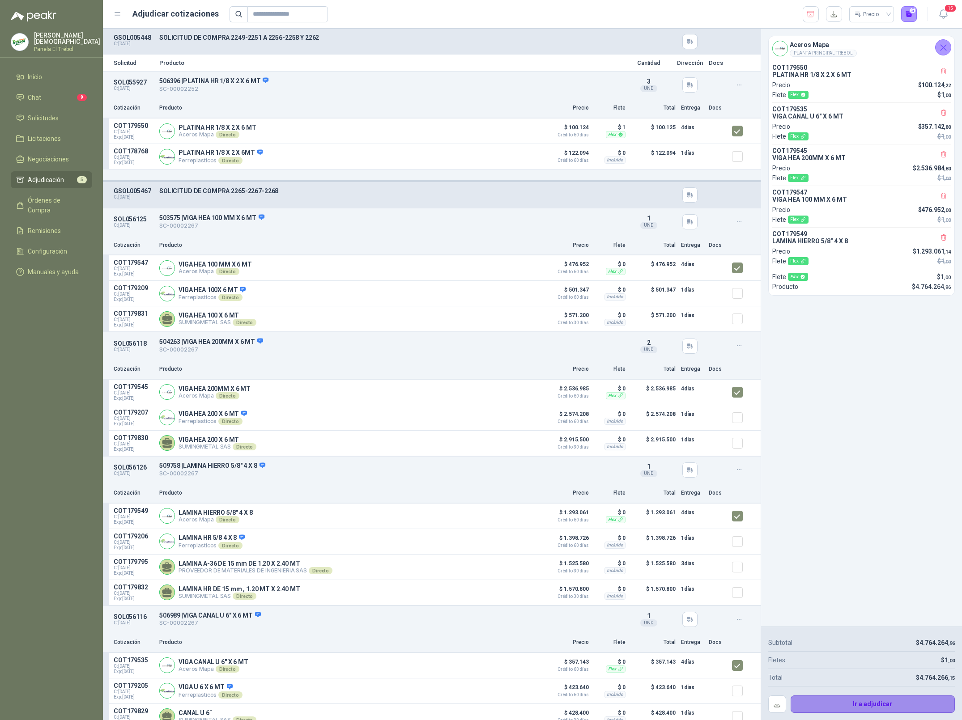
click at [883, 705] on button "Ir a adjudicar" at bounding box center [872, 705] width 165 height 18
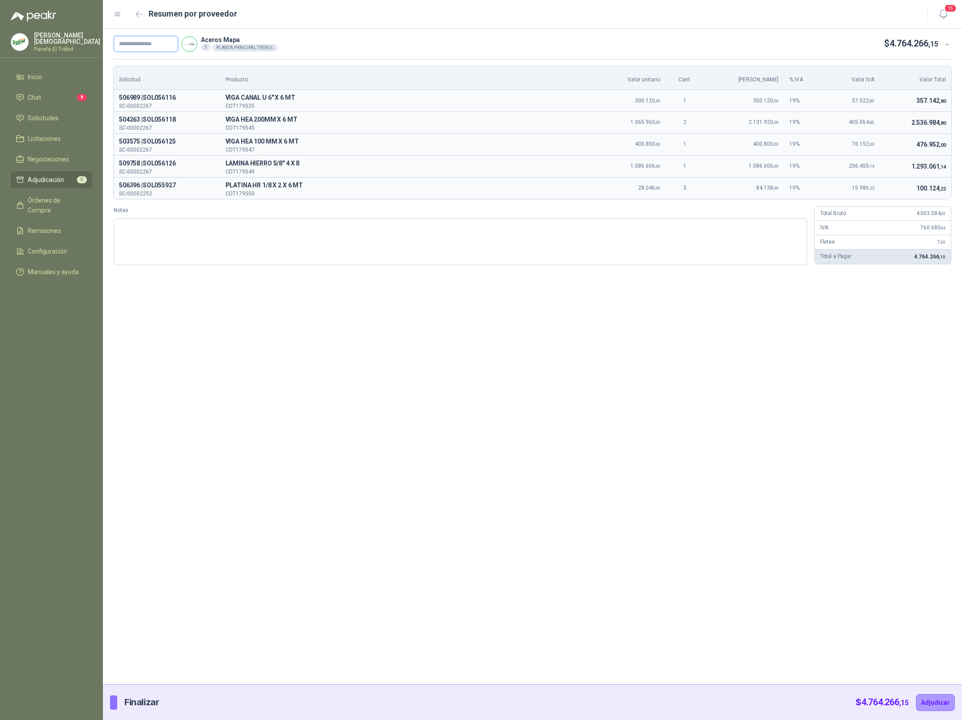
click at [146, 42] on input "text" at bounding box center [146, 44] width 64 height 16
paste input "**********"
type input "**********"
click at [930, 705] on button "Adjudicar" at bounding box center [935, 702] width 39 height 17
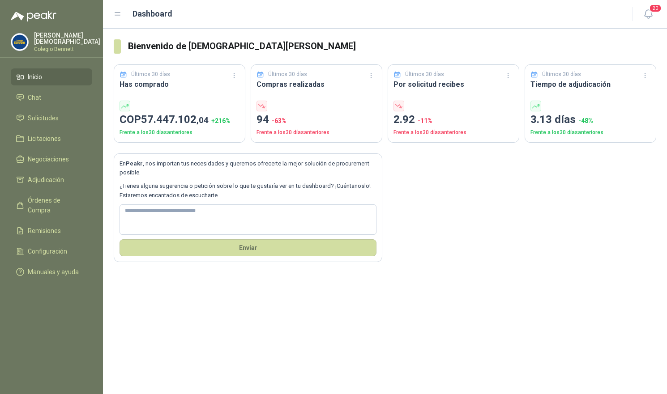
click at [55, 39] on p "Simón Mosquera" at bounding box center [67, 38] width 66 height 13
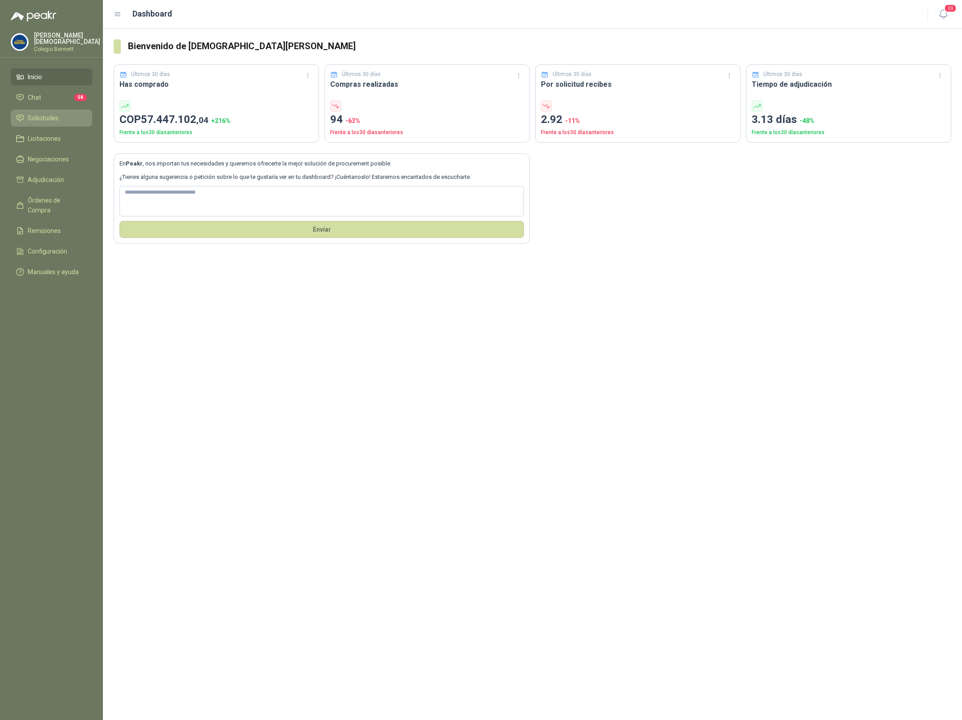
click at [47, 113] on span "Solicitudes" at bounding box center [43, 118] width 31 height 10
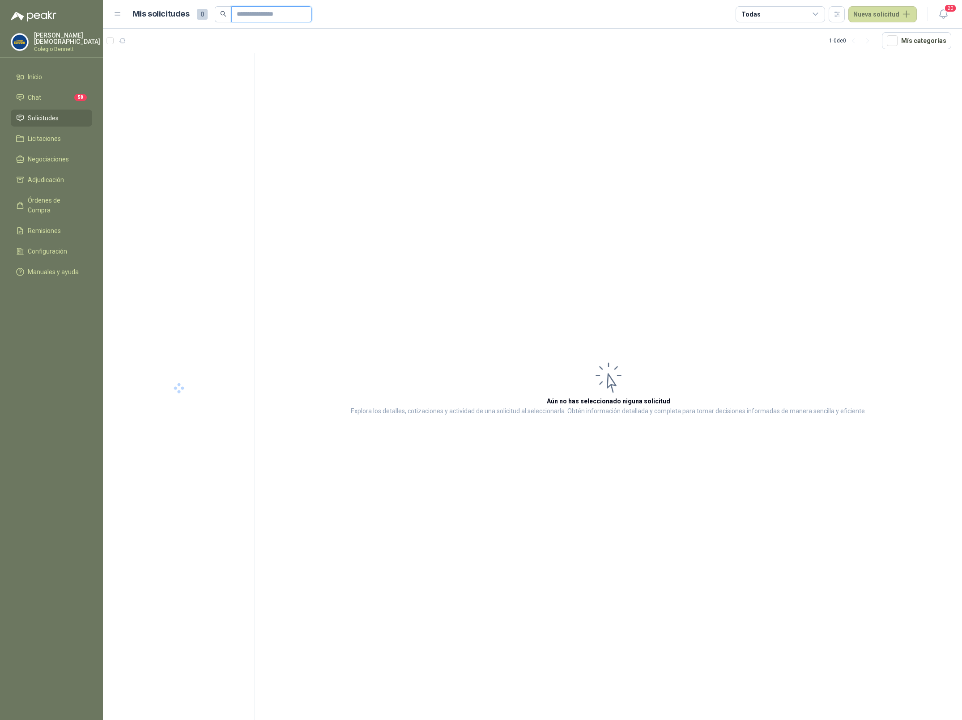
click at [274, 17] on input "text" at bounding box center [268, 14] width 63 height 15
type input "******"
click at [56, 47] on p "Colegio Bennett" at bounding box center [67, 49] width 66 height 5
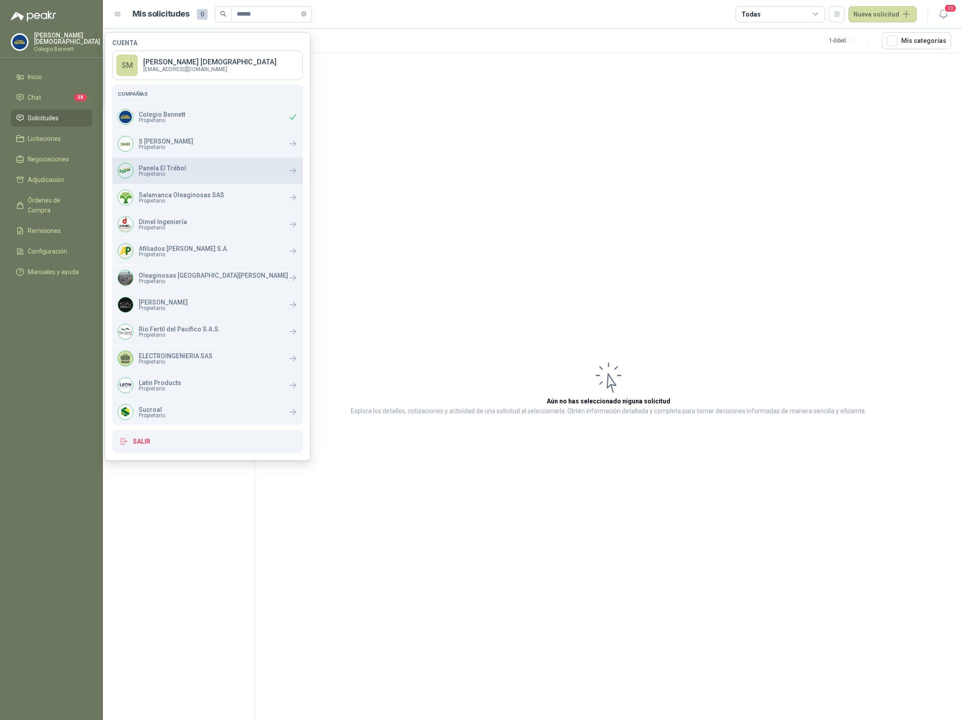
click at [151, 170] on p "Panela El Trébol" at bounding box center [162, 168] width 47 height 6
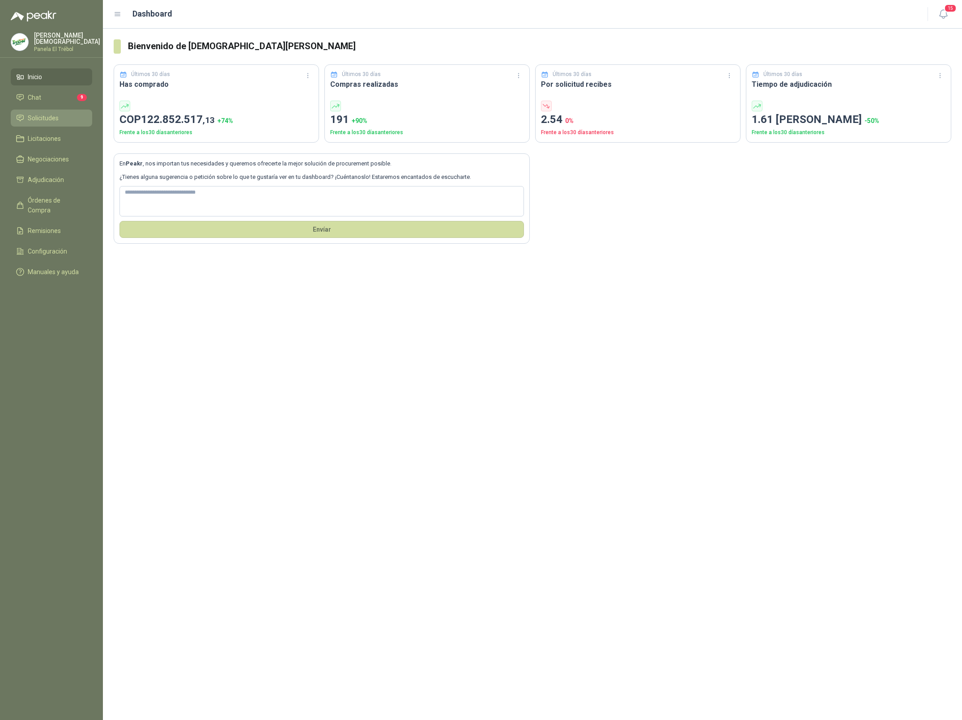
click at [44, 115] on span "Solicitudes" at bounding box center [43, 118] width 31 height 10
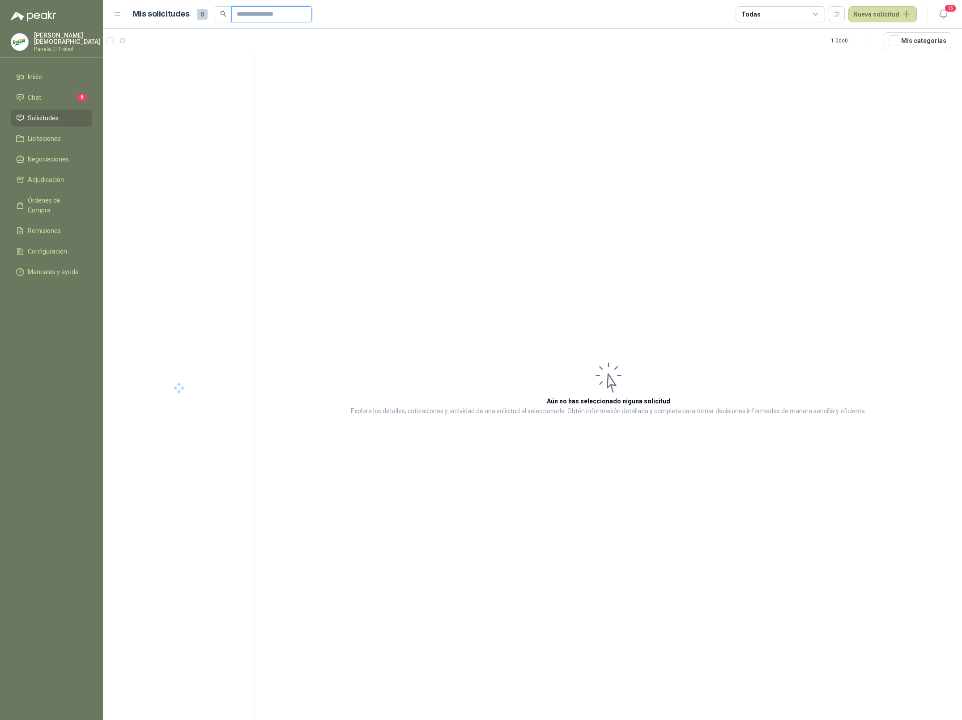
click at [253, 14] on input "text" at bounding box center [268, 14] width 63 height 15
click at [177, 84] on div at bounding box center [179, 81] width 128 height 7
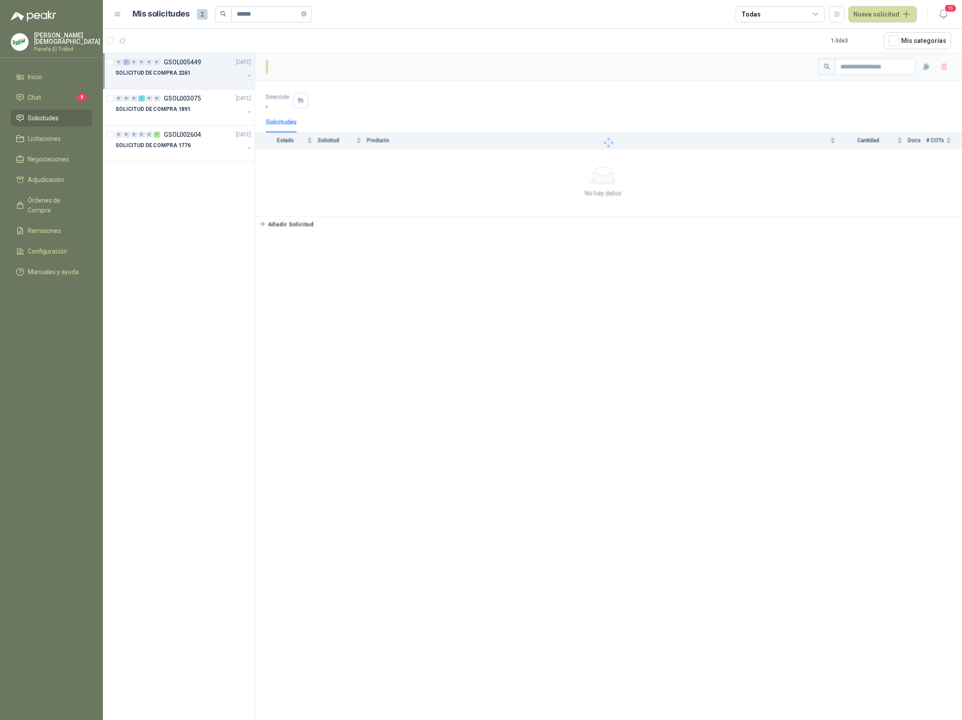
click at [195, 74] on div "SOLICITUD DE COMPRA 2261" at bounding box center [179, 73] width 128 height 11
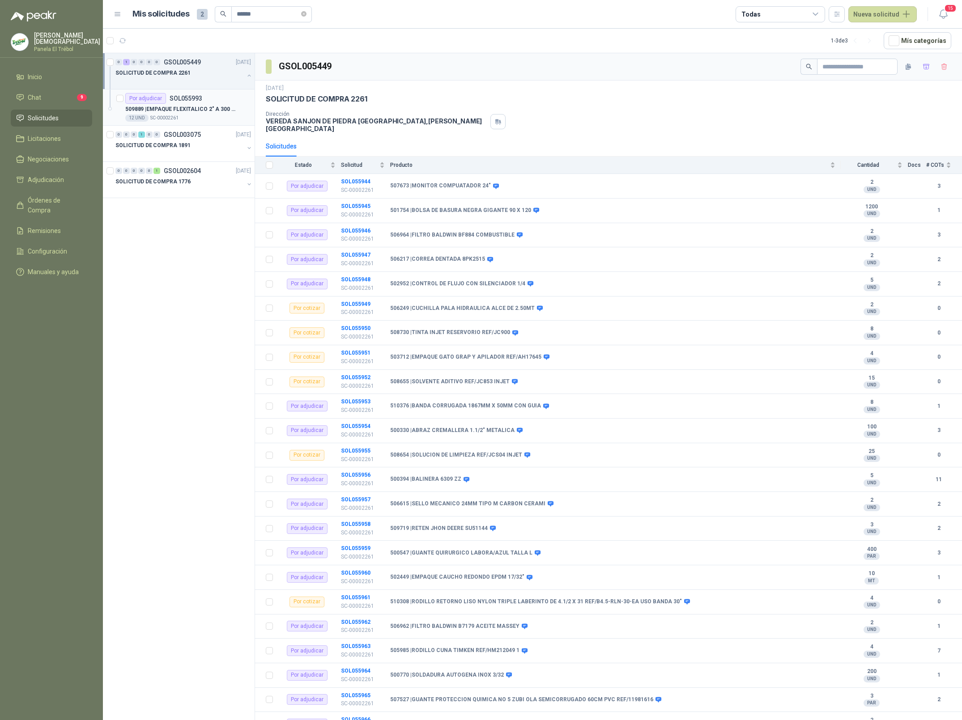
click at [184, 102] on p "SOL055993" at bounding box center [186, 98] width 33 height 6
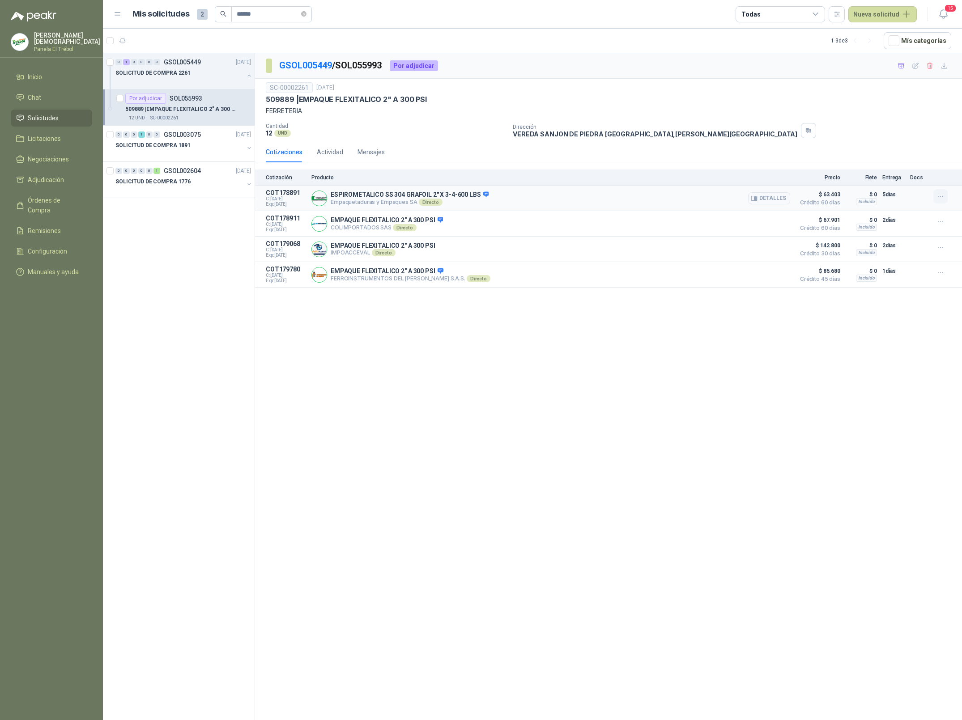
click at [943, 198] on icon "button" at bounding box center [941, 197] width 8 height 8
click at [899, 162] on button "Añadir" at bounding box center [923, 161] width 72 height 14
click at [281, 16] on input "******" at bounding box center [268, 14] width 63 height 15
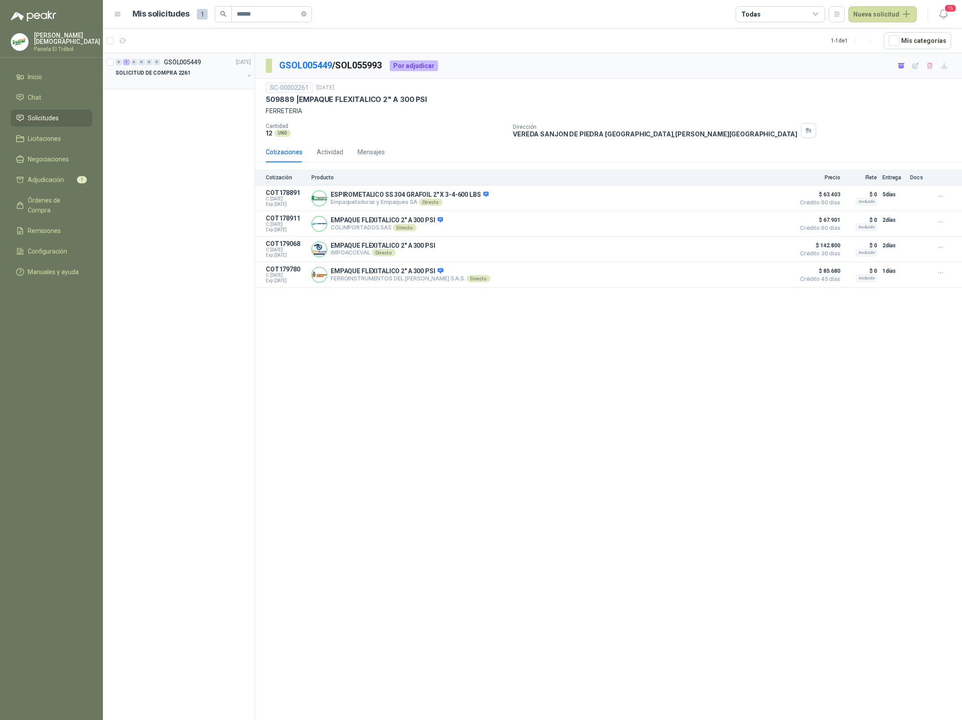
click at [170, 76] on p "SOLICITUD DE COMPRA 2261" at bounding box center [152, 73] width 75 height 8
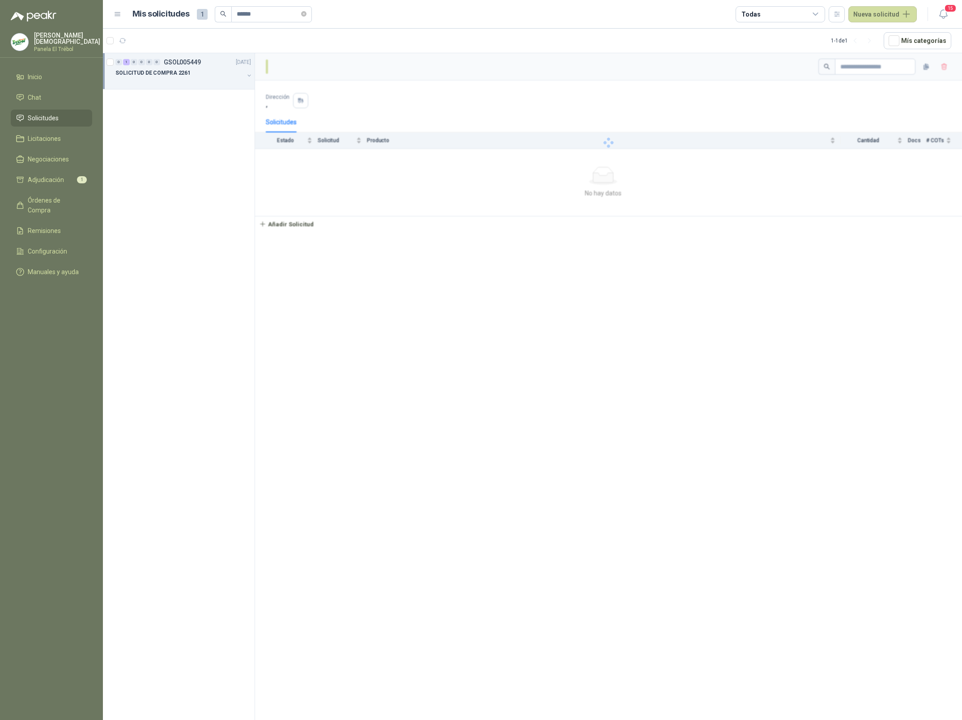
click at [203, 72] on div "SOLICITUD DE COMPRA 2261" at bounding box center [179, 73] width 128 height 11
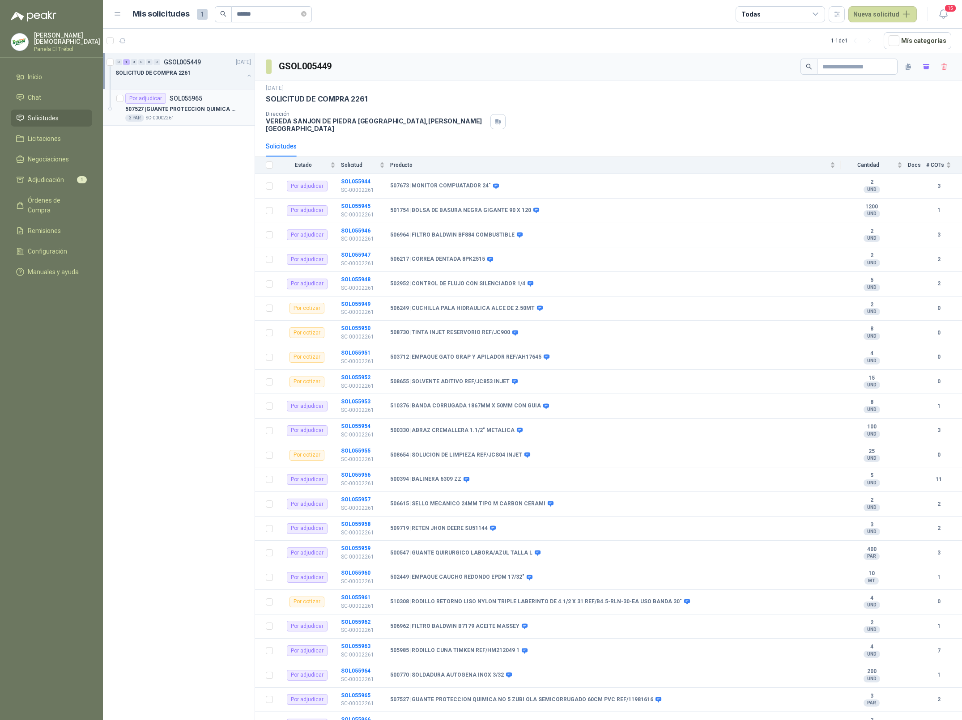
click at [182, 98] on p "SOL055965" at bounding box center [186, 98] width 33 height 6
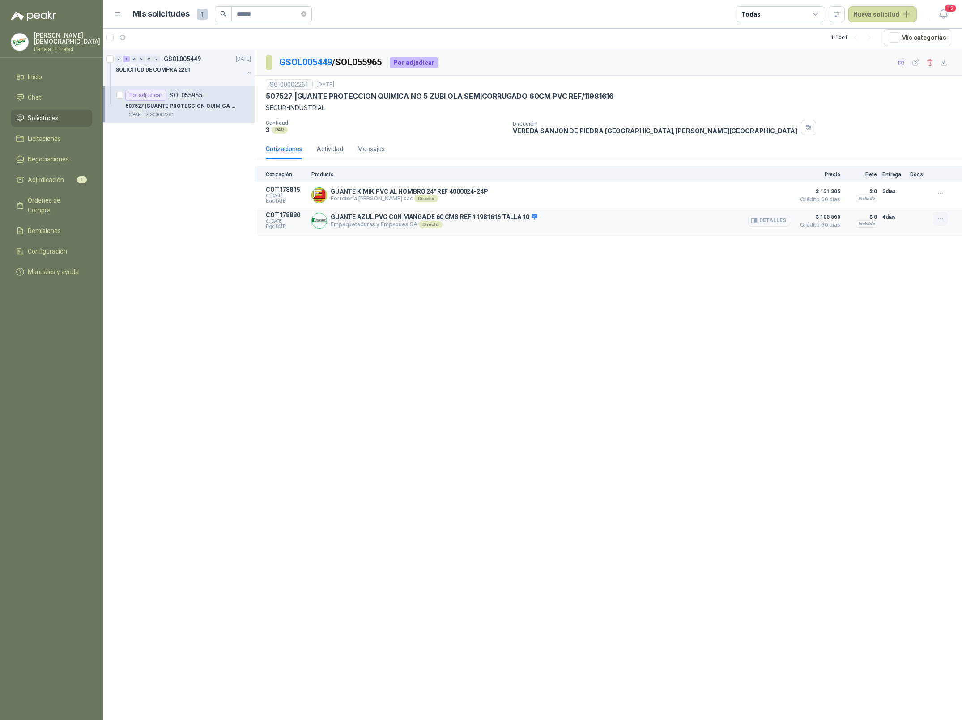
click at [939, 222] on icon "button" at bounding box center [941, 219] width 8 height 8
click at [902, 183] on button "Añadir" at bounding box center [923, 184] width 72 height 14
click at [271, 14] on input "******" at bounding box center [268, 14] width 63 height 15
click at [271, 13] on input "******" at bounding box center [268, 14] width 63 height 15
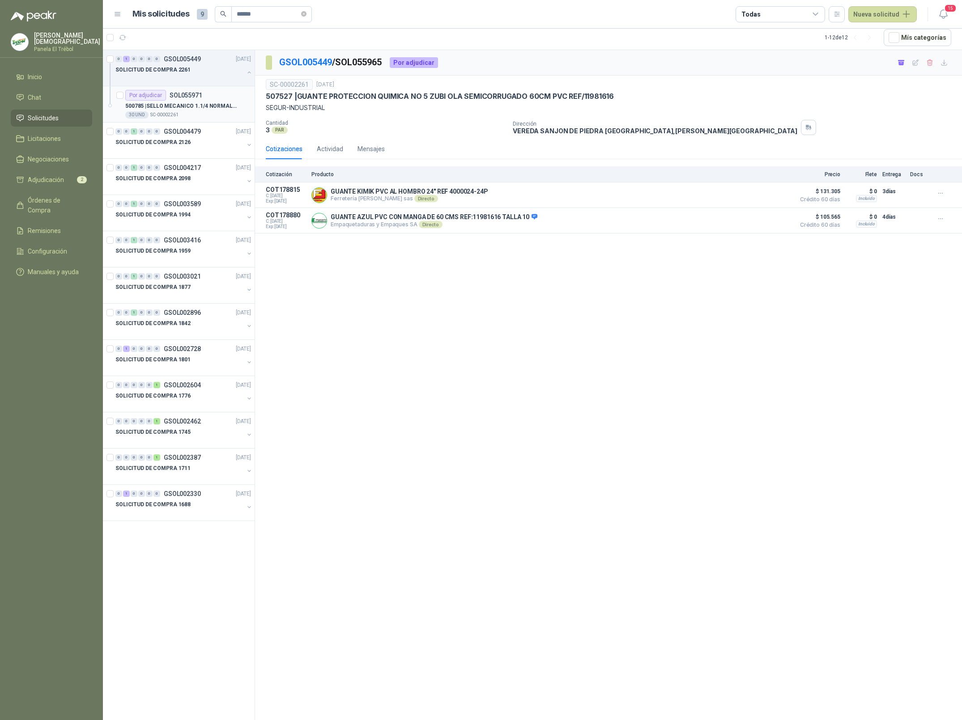
click at [190, 104] on p "500785 | SELLO MECANICO 1.1/4 NORMAL TIPO 21" at bounding box center [180, 106] width 111 height 8
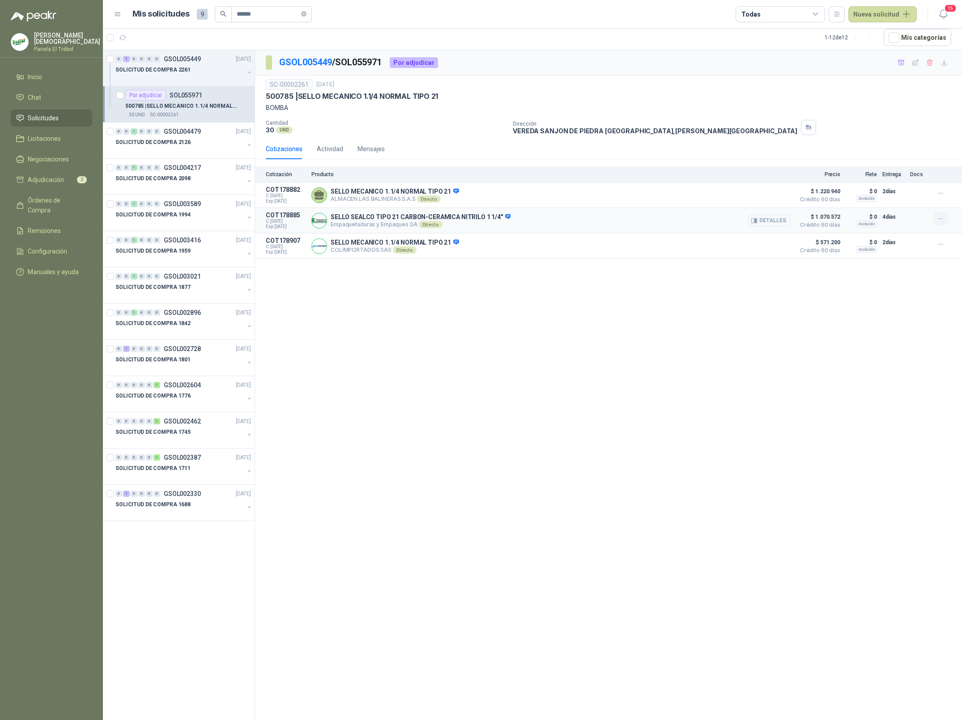
click at [939, 221] on icon "button" at bounding box center [941, 219] width 8 height 8
click at [900, 184] on button "Añadir" at bounding box center [923, 184] width 72 height 14
click at [278, 18] on input "******" at bounding box center [268, 14] width 63 height 15
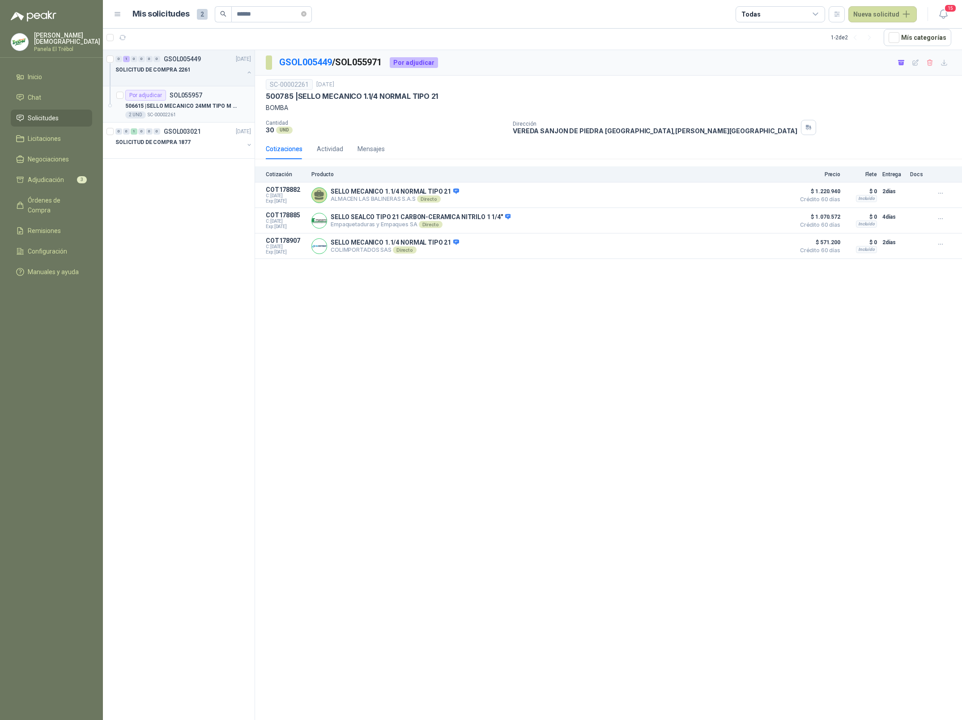
click at [209, 101] on div "506615 | SELLO MECANICO 24MM TIPO M CARBON CERAMI" at bounding box center [188, 106] width 126 height 11
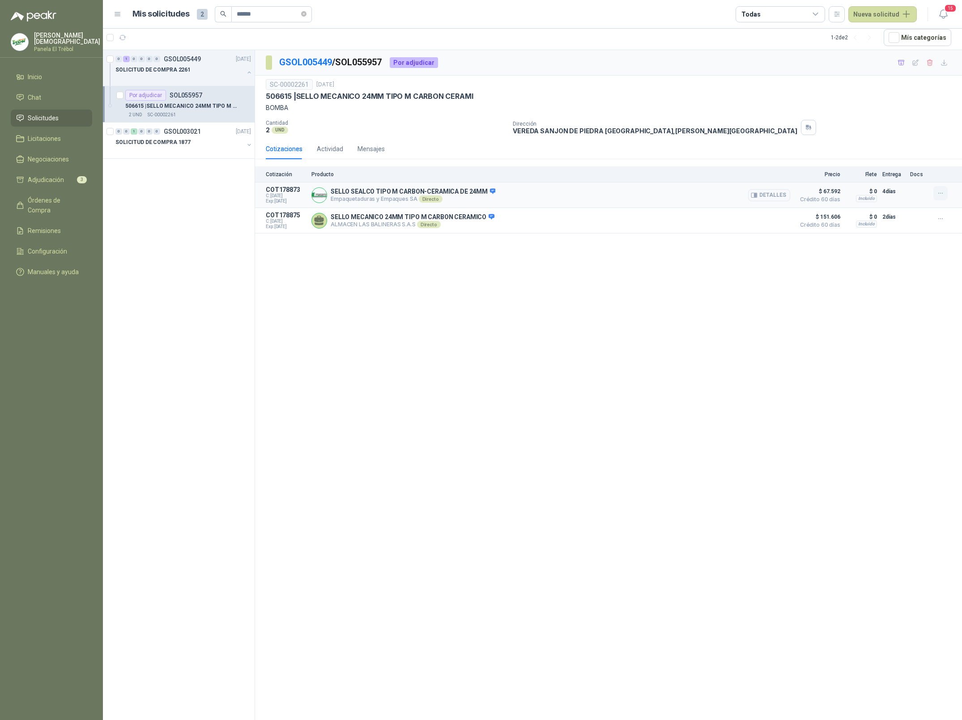
click at [938, 193] on icon "button" at bounding box center [941, 194] width 8 height 8
click at [909, 159] on button "Añadir" at bounding box center [923, 158] width 72 height 14
click at [264, 12] on input "******" at bounding box center [268, 14] width 63 height 15
click at [183, 103] on p "501277 | TEFLON SELLADORA 3"ADHESIVO ROLLO X 25" at bounding box center [180, 106] width 111 height 8
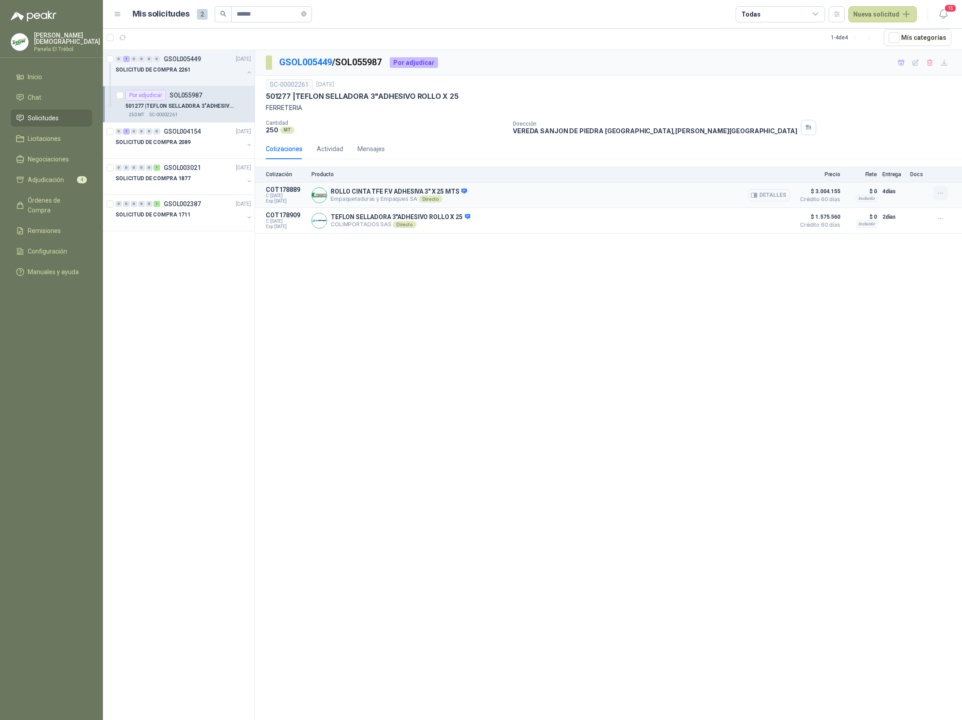
click at [937, 196] on icon "button" at bounding box center [941, 194] width 8 height 8
click at [900, 165] on button "Añadir" at bounding box center [923, 158] width 72 height 14
click at [265, 15] on input "******" at bounding box center [268, 14] width 63 height 15
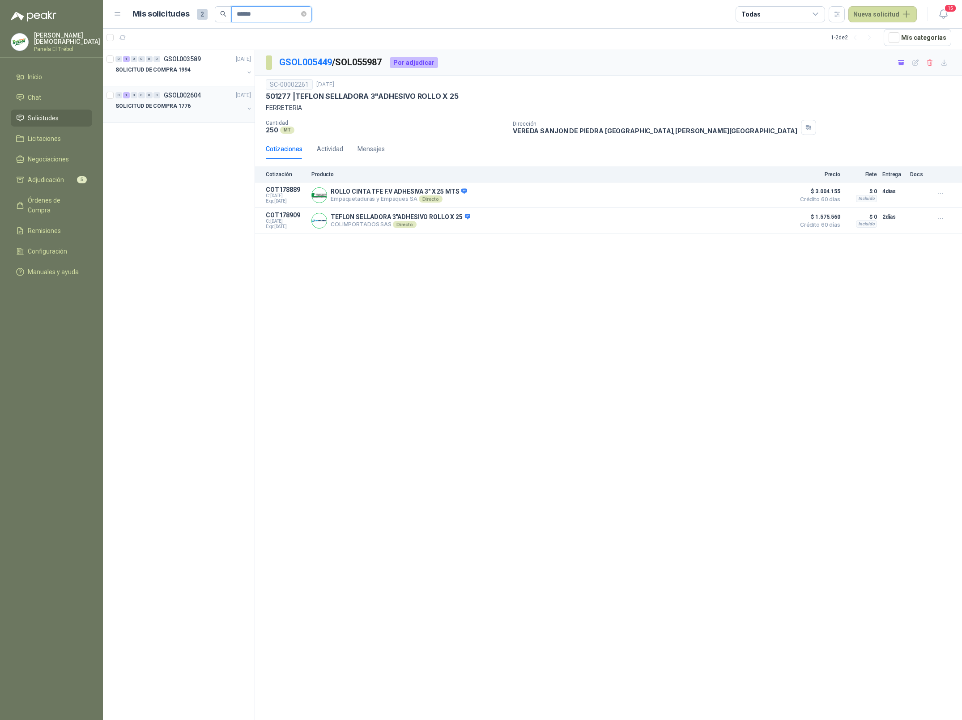
type input "******"
click at [189, 102] on div "SOLICITUD DE COMPRA 1776" at bounding box center [179, 106] width 128 height 11
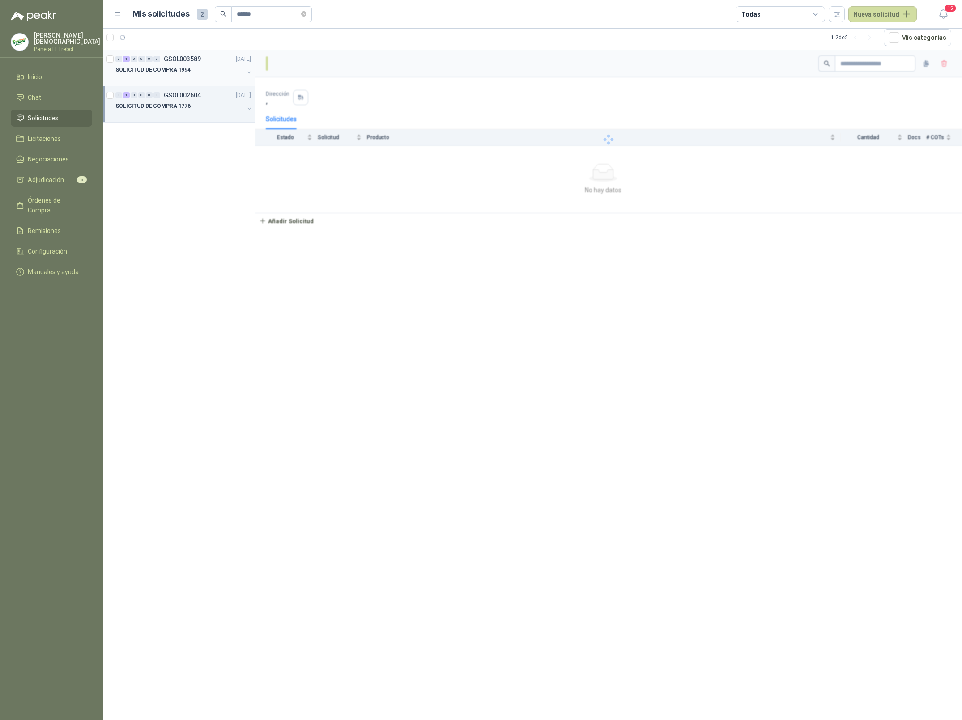
click at [191, 69] on div "SOLICITUD DE COMPRA 1994" at bounding box center [179, 69] width 128 height 11
click at [208, 64] on div "SOLICITUD DE COMPRA 1994" at bounding box center [179, 69] width 128 height 11
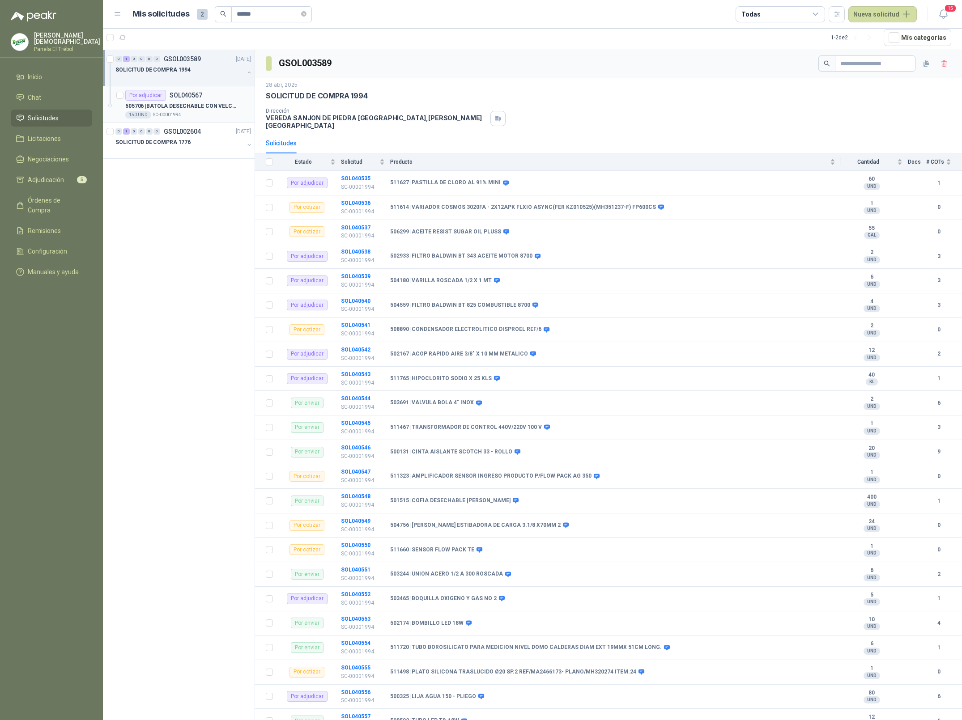
click at [197, 106] on p "505706 | BATOLA DESECHABLE CON VELCRO MANGA LARGA" at bounding box center [180, 106] width 111 height 8
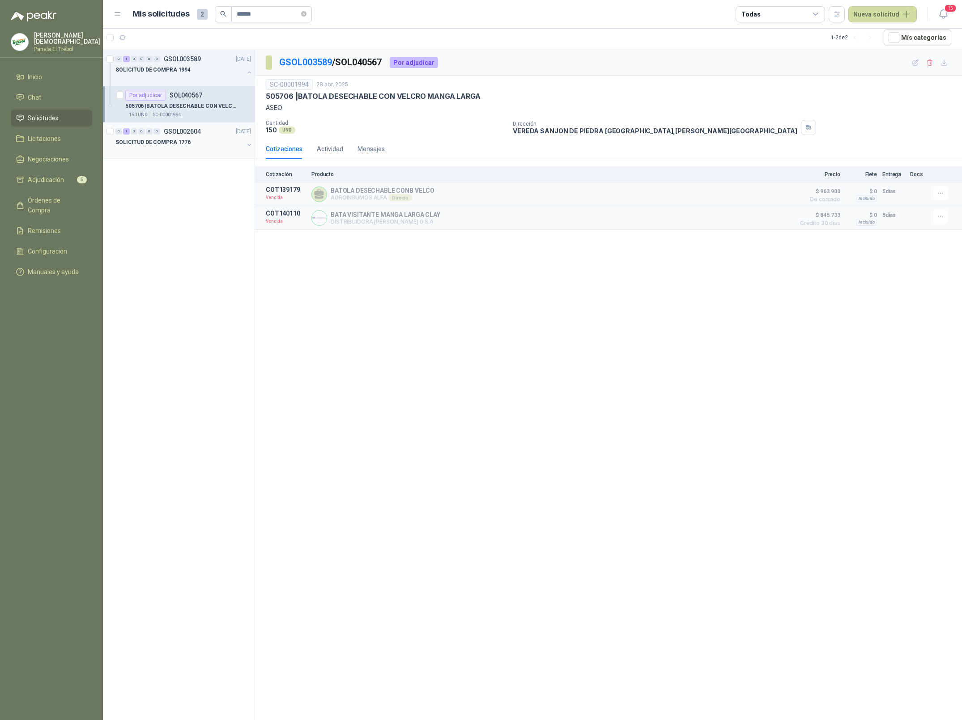
click at [195, 144] on div "SOLICITUD DE COMPRA 1776" at bounding box center [179, 142] width 128 height 11
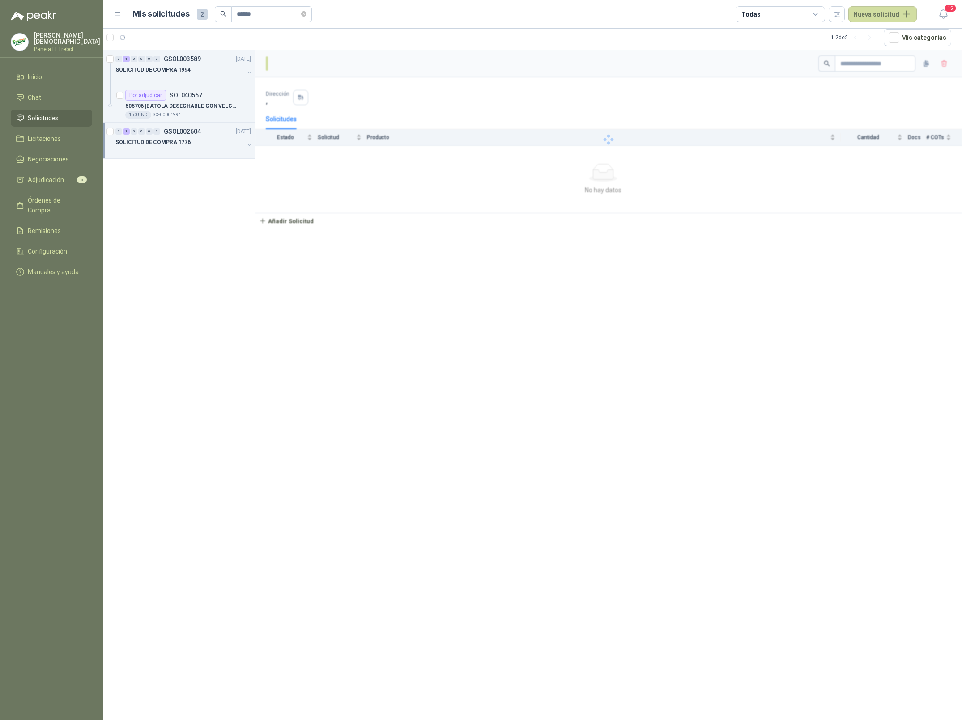
click at [224, 144] on div "SOLICITUD DE COMPRA 1776" at bounding box center [179, 142] width 128 height 11
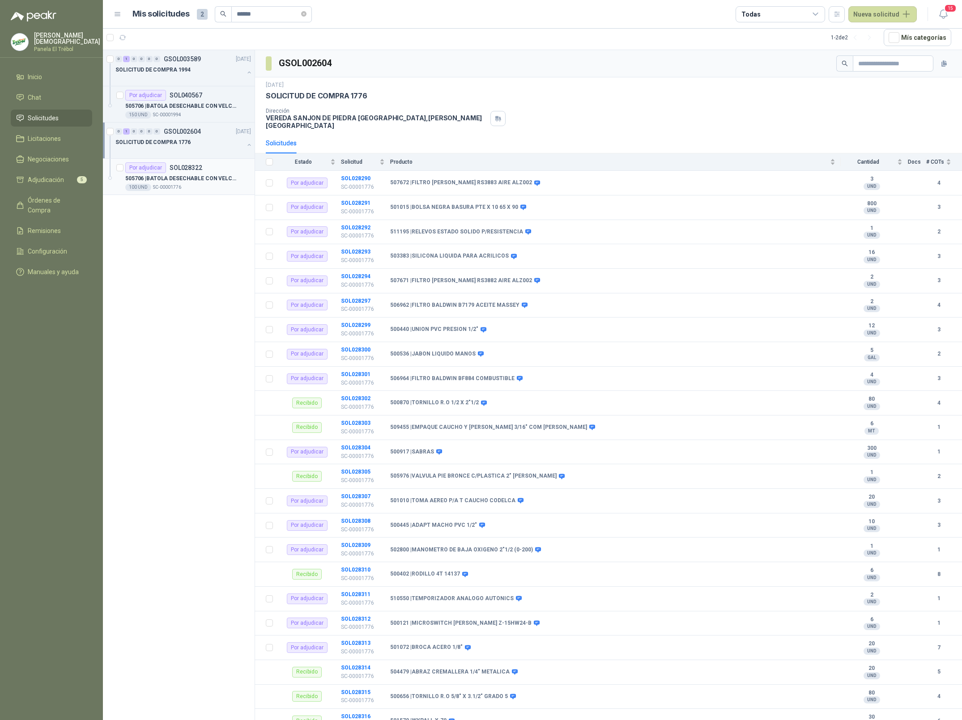
click at [201, 185] on div "100 UND  SC-00001776" at bounding box center [188, 187] width 126 height 7
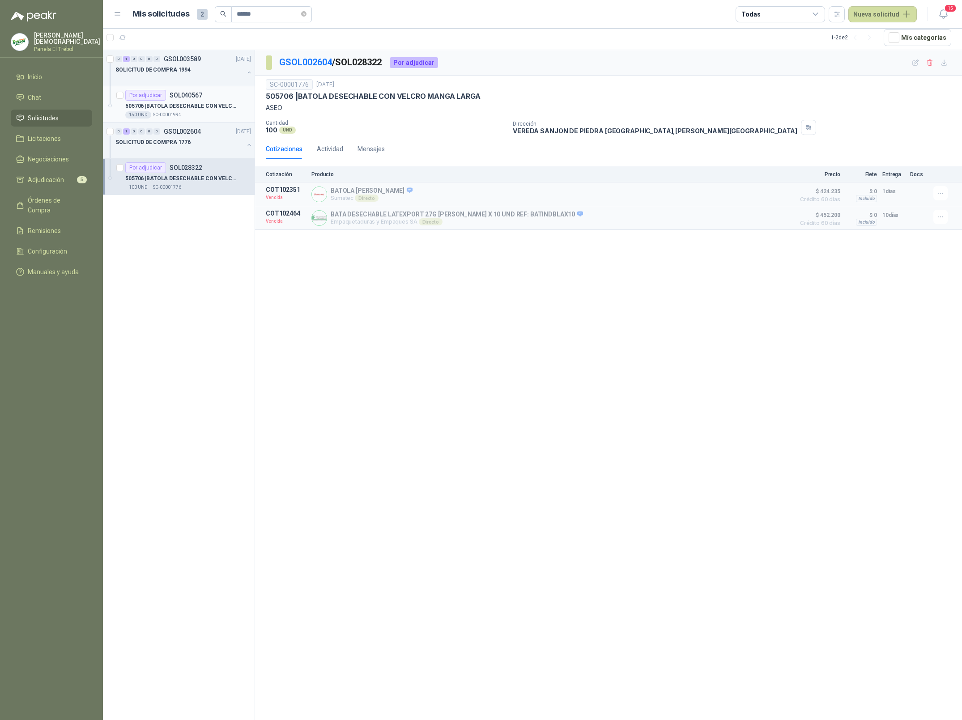
click at [181, 111] on div "150 UND  SC-00001994" at bounding box center [188, 114] width 126 height 7
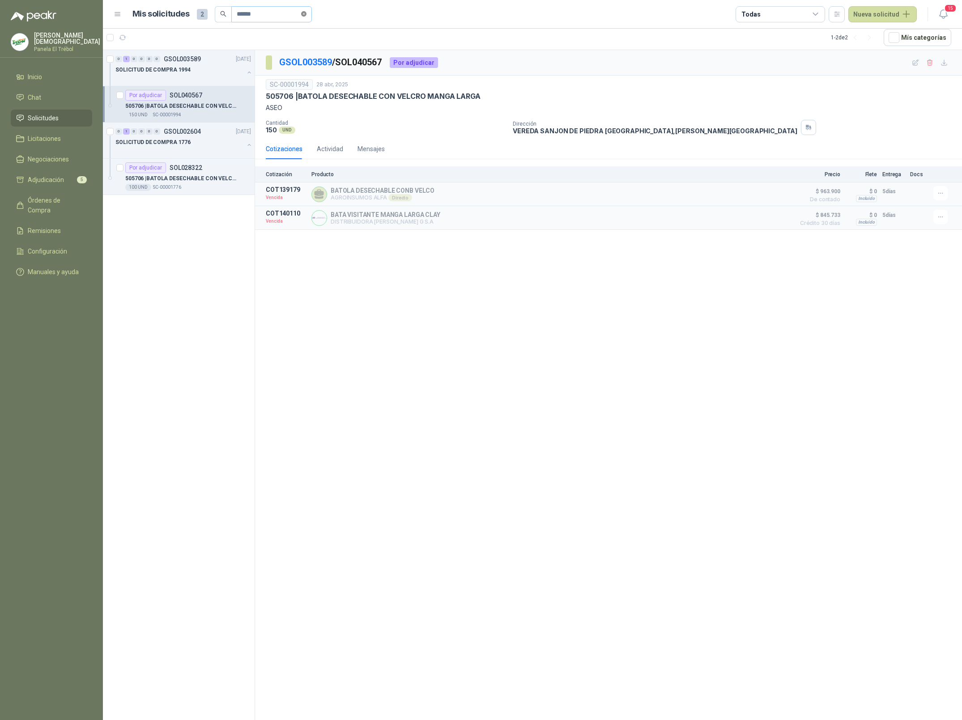
click at [306, 15] on icon "close-circle" at bounding box center [303, 13] width 5 height 5
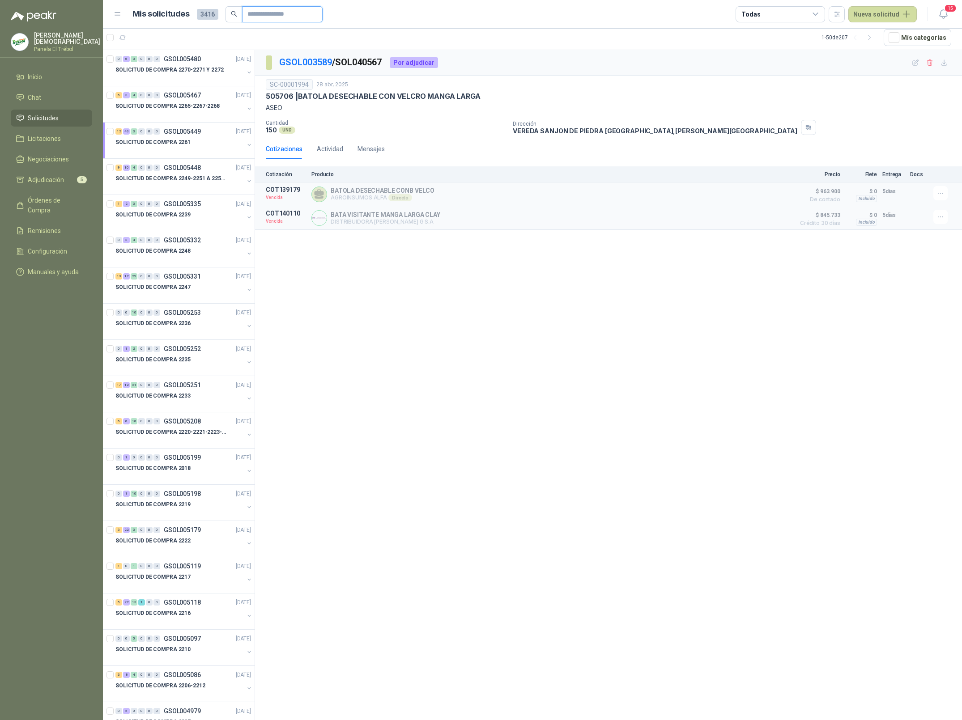
click at [274, 16] on input "text" at bounding box center [278, 14] width 63 height 15
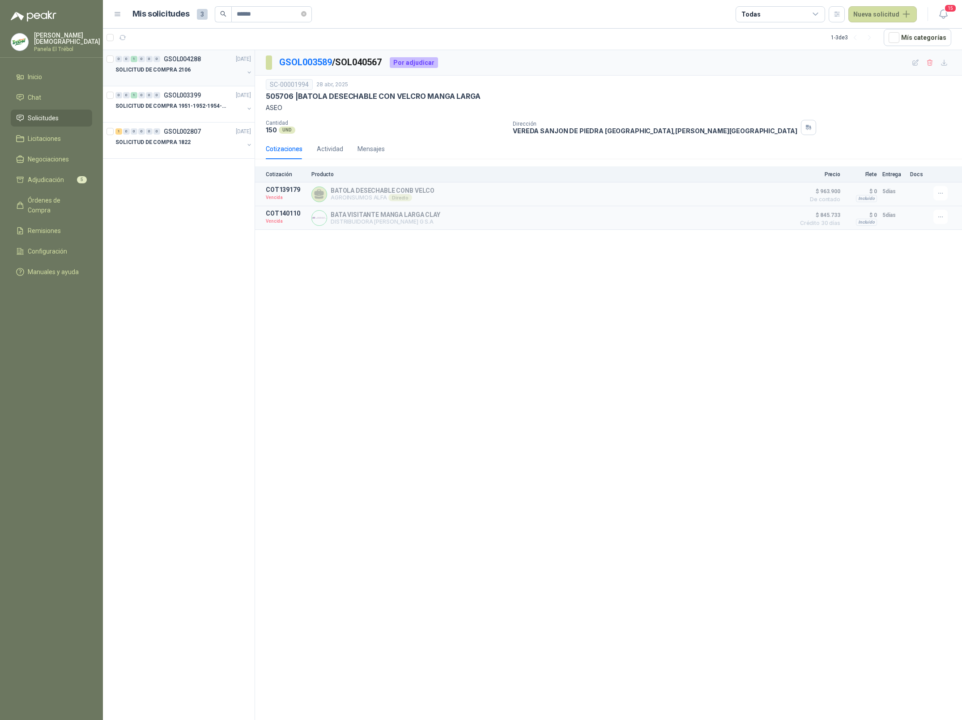
click at [195, 67] on div "SOLICITUD DE COMPRA 2106" at bounding box center [179, 69] width 128 height 11
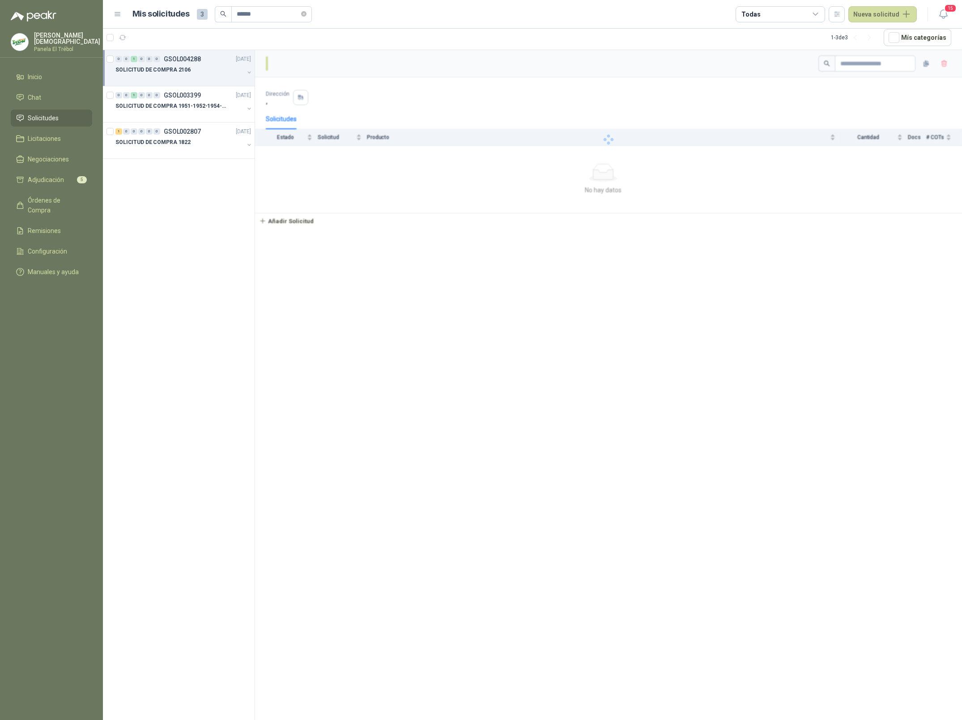
click at [203, 71] on div "SOLICITUD DE COMPRA 2106" at bounding box center [179, 69] width 128 height 11
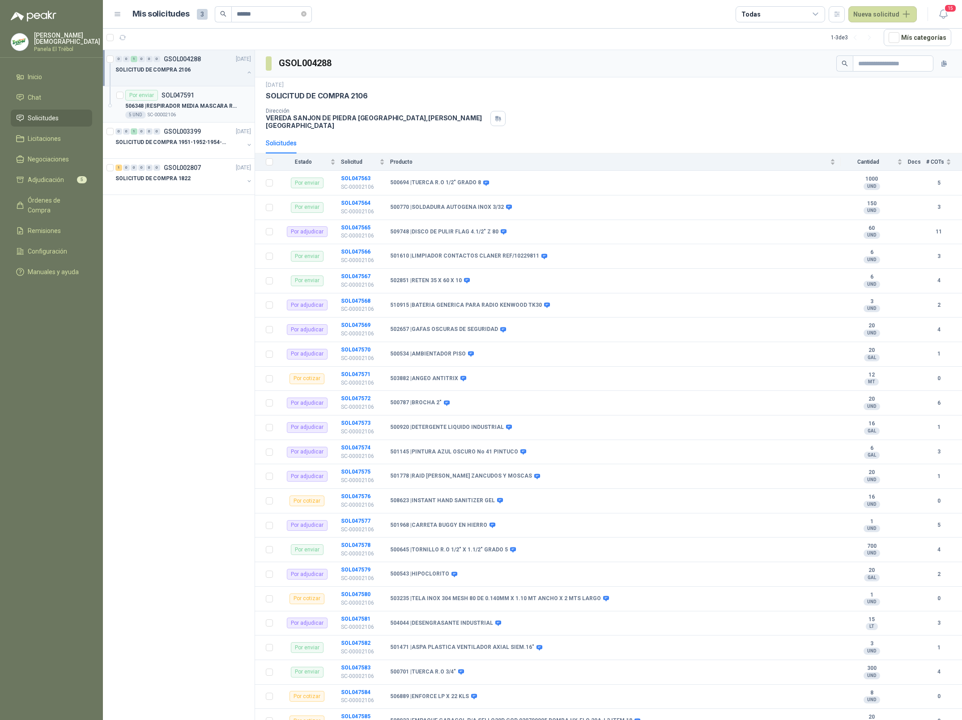
click at [184, 102] on p "506348 | RESPIRADOR MEDIA MASCARA REF/6200 M" at bounding box center [180, 106] width 111 height 8
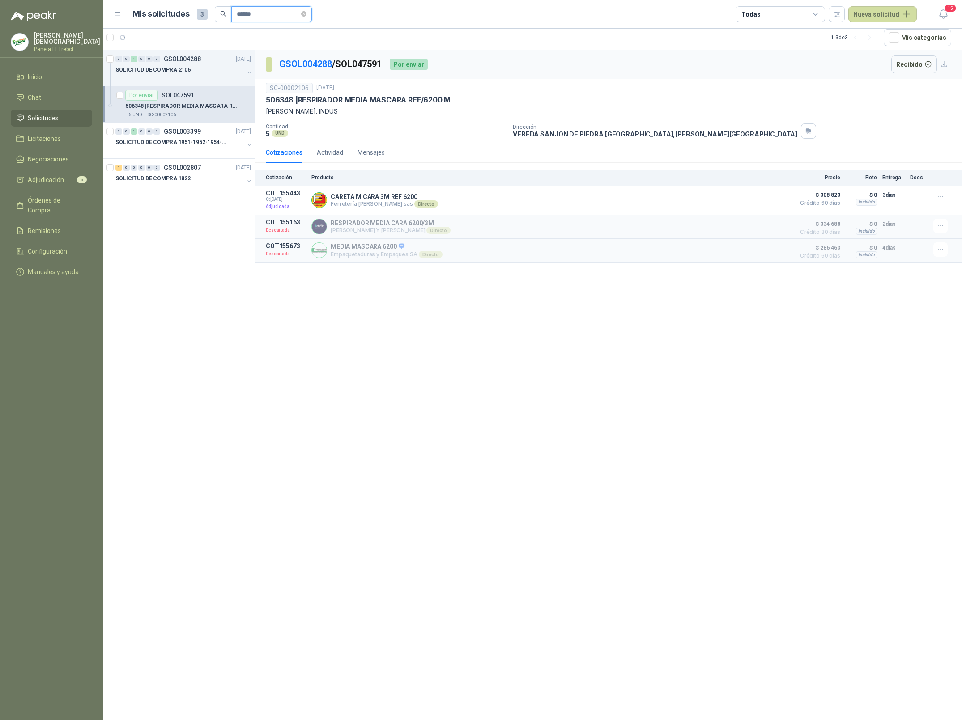
drag, startPoint x: 267, startPoint y: 16, endPoint x: 215, endPoint y: 12, distance: 51.6
click at [215, 12] on span "******" at bounding box center [263, 14] width 97 height 16
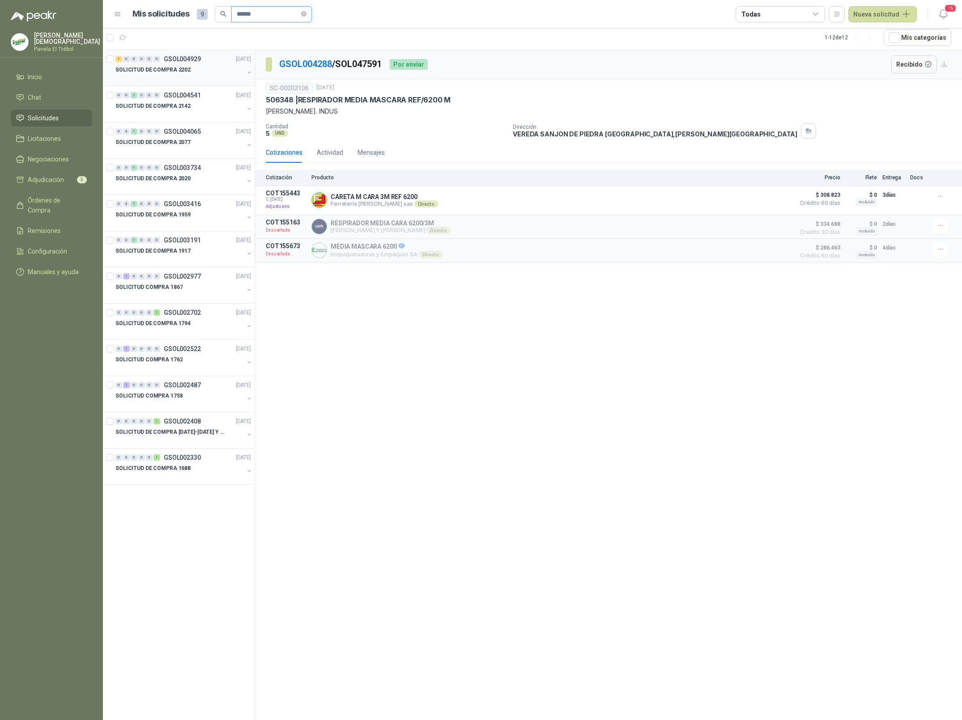
type input "******"
click at [188, 75] on div at bounding box center [179, 78] width 128 height 7
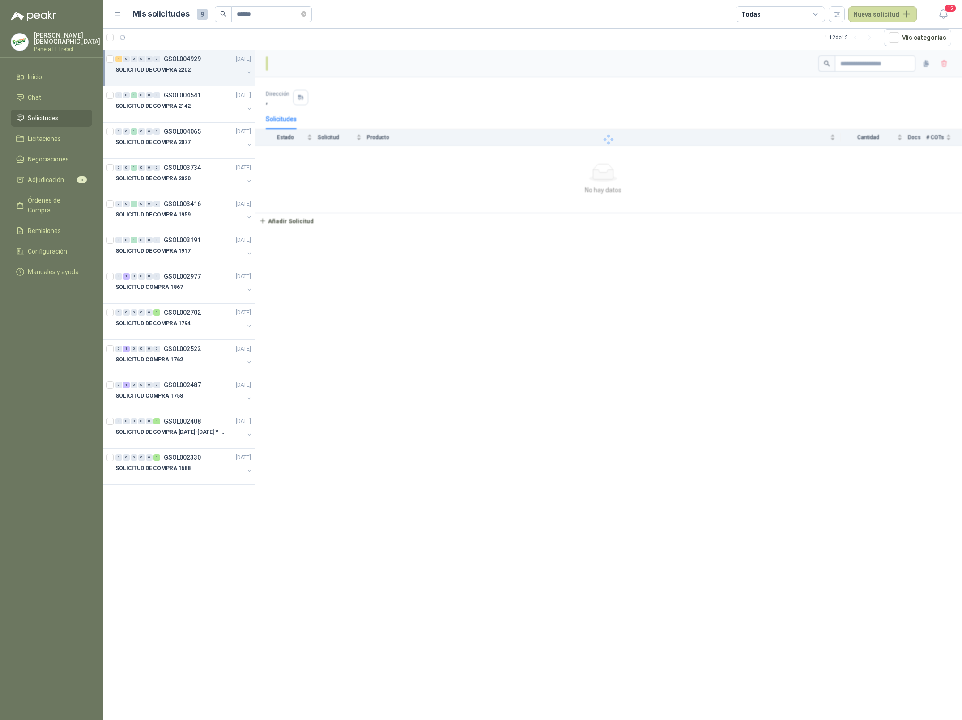
click at [208, 67] on div "SOLICITUD DE COMPRA 2202" at bounding box center [179, 69] width 128 height 11
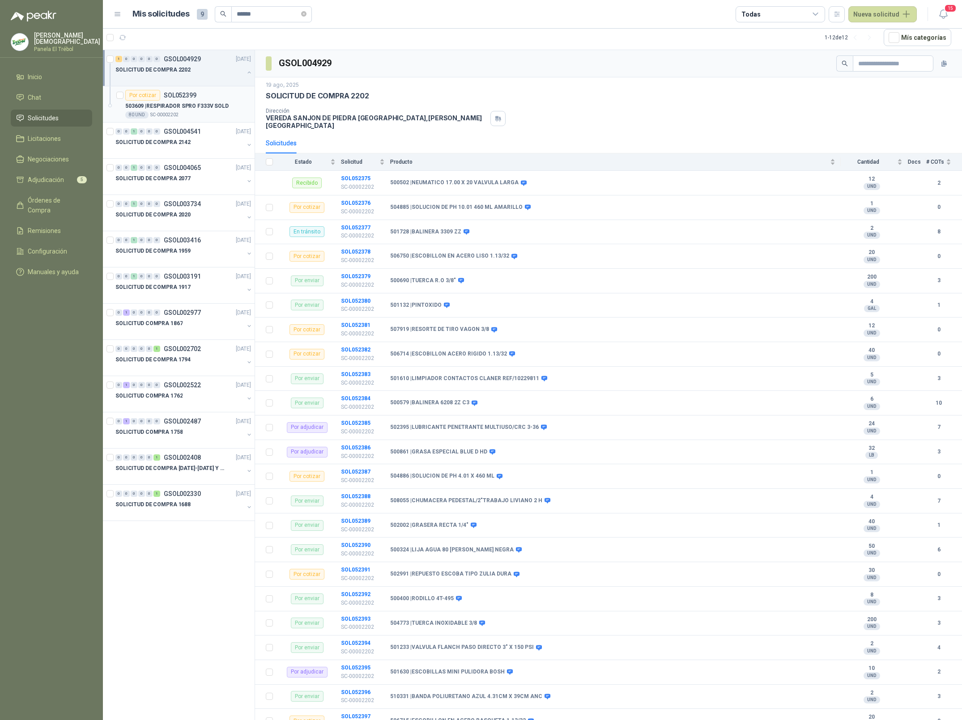
click at [204, 97] on div "Por cotizar SOL052399" at bounding box center [188, 95] width 126 height 11
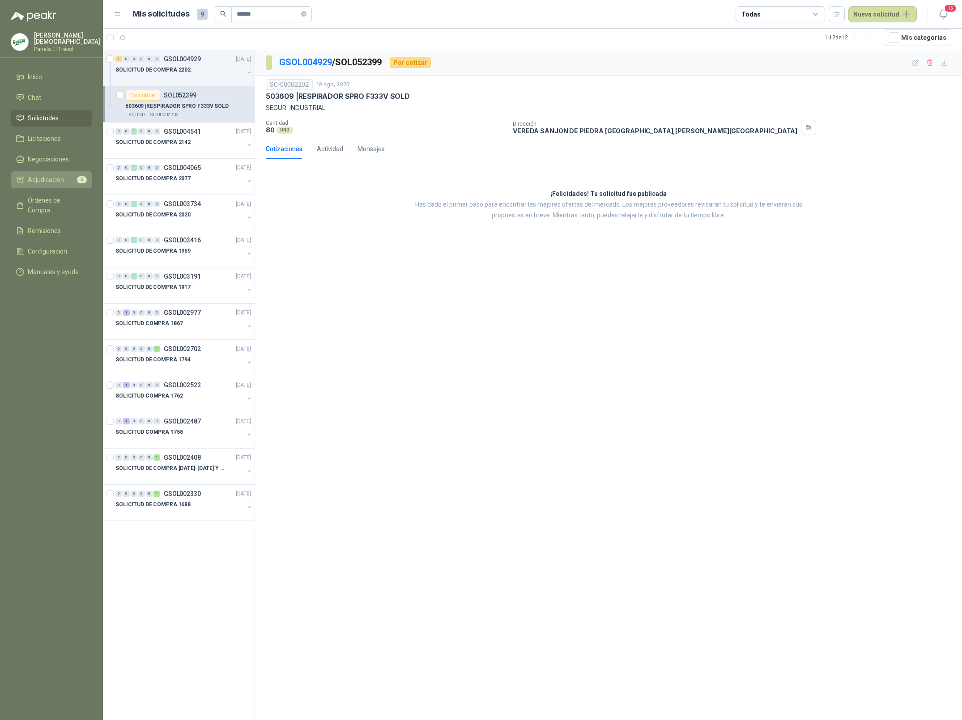
click at [55, 176] on span "Adjudicación" at bounding box center [46, 180] width 36 height 10
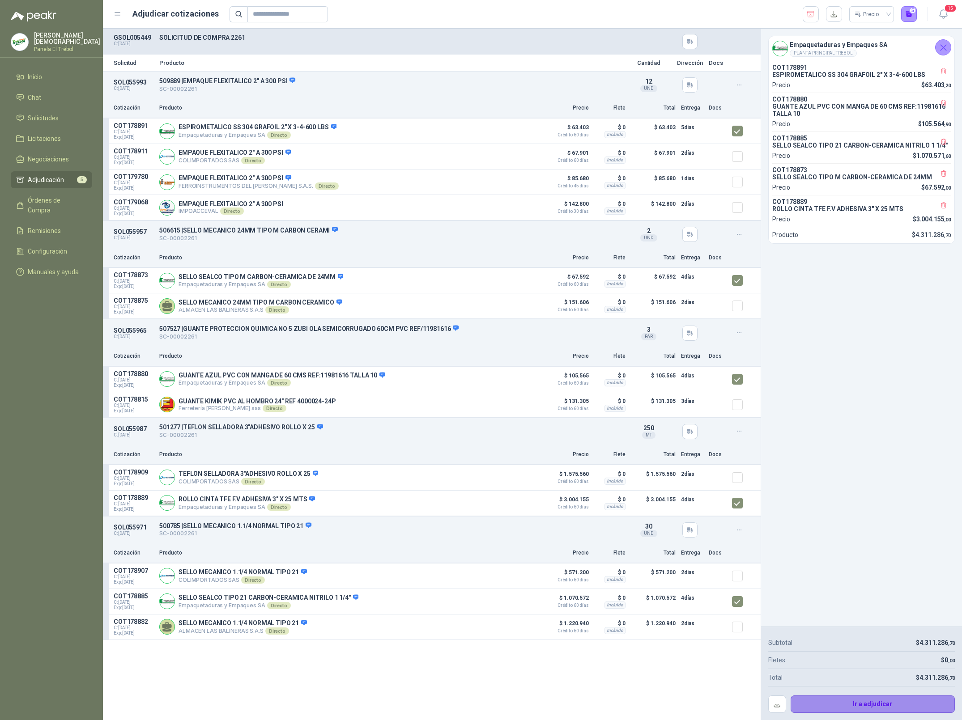
click at [862, 707] on button "Ir a adjudicar" at bounding box center [872, 705] width 165 height 18
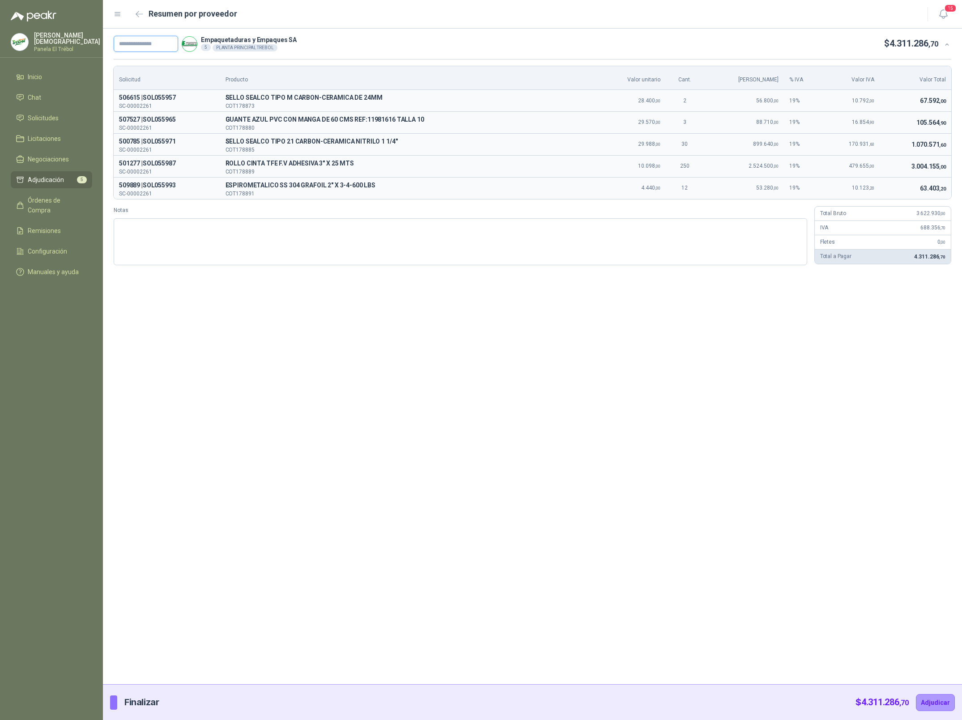
click at [159, 43] on input "text" at bounding box center [146, 44] width 64 height 16
paste input "**********"
type input "**********"
click at [934, 704] on button "Adjudicar" at bounding box center [935, 702] width 39 height 17
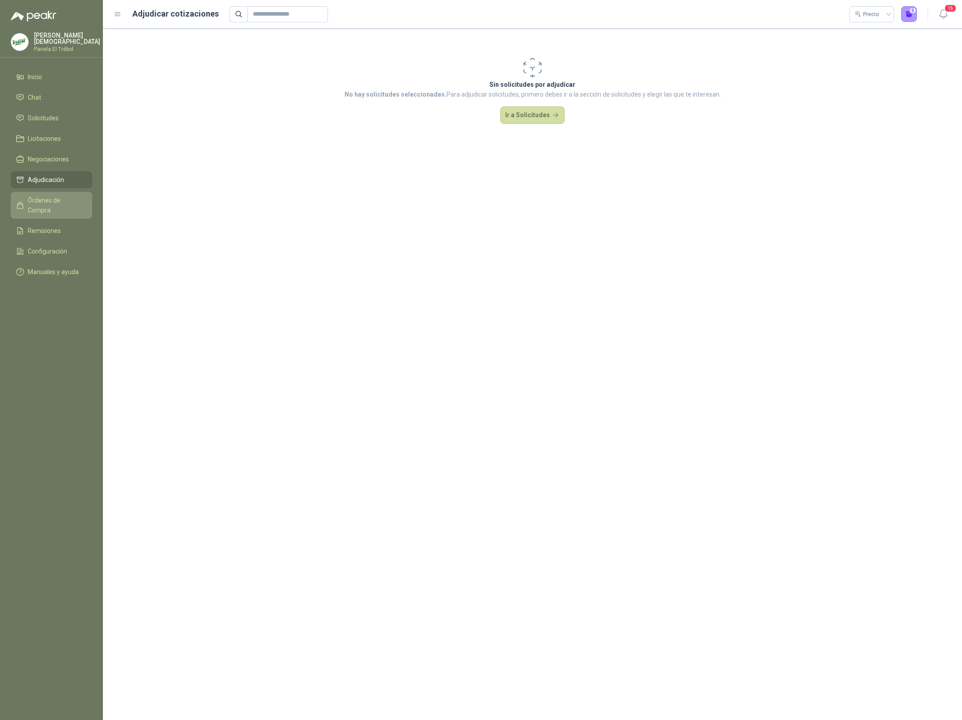
click at [49, 195] on span "Órdenes de Compra" at bounding box center [56, 205] width 56 height 20
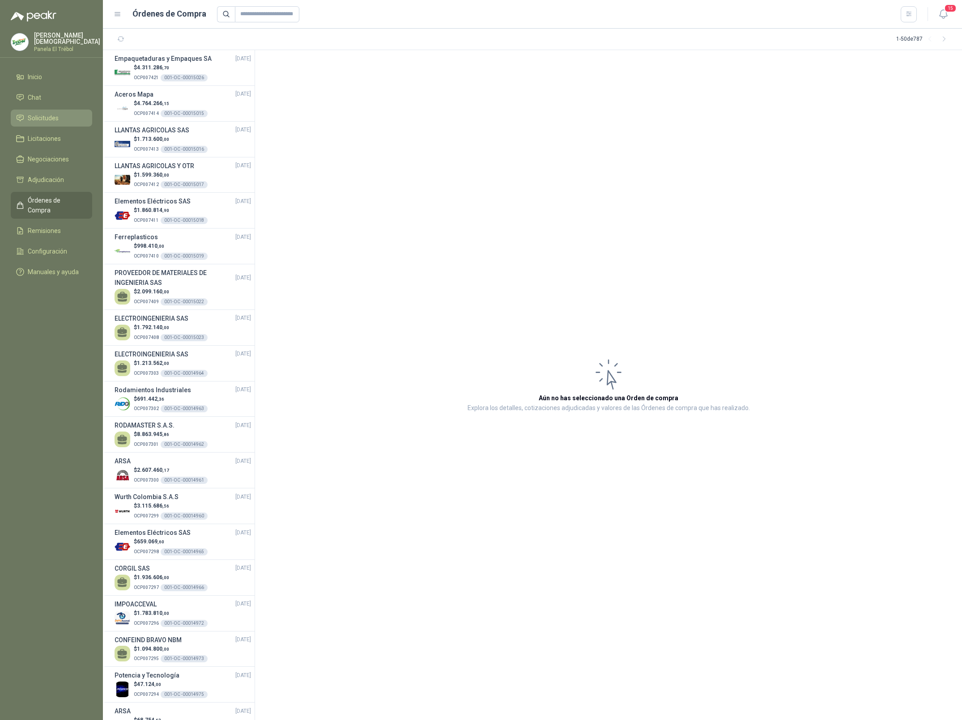
click at [53, 120] on span "Solicitudes" at bounding box center [43, 118] width 31 height 10
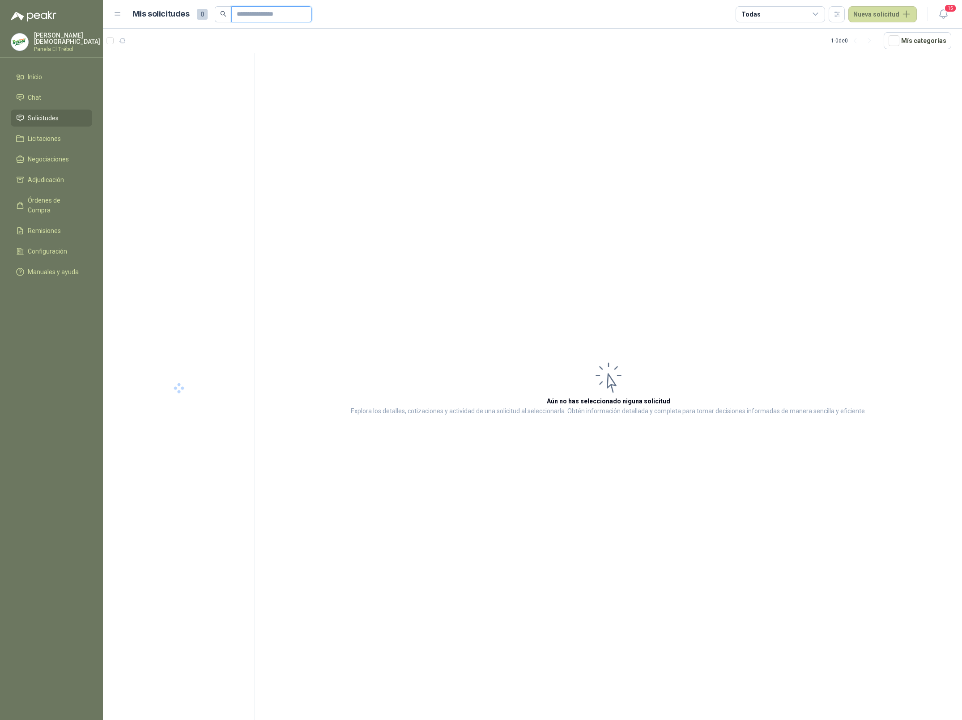
click at [264, 16] on input "text" at bounding box center [268, 14] width 63 height 15
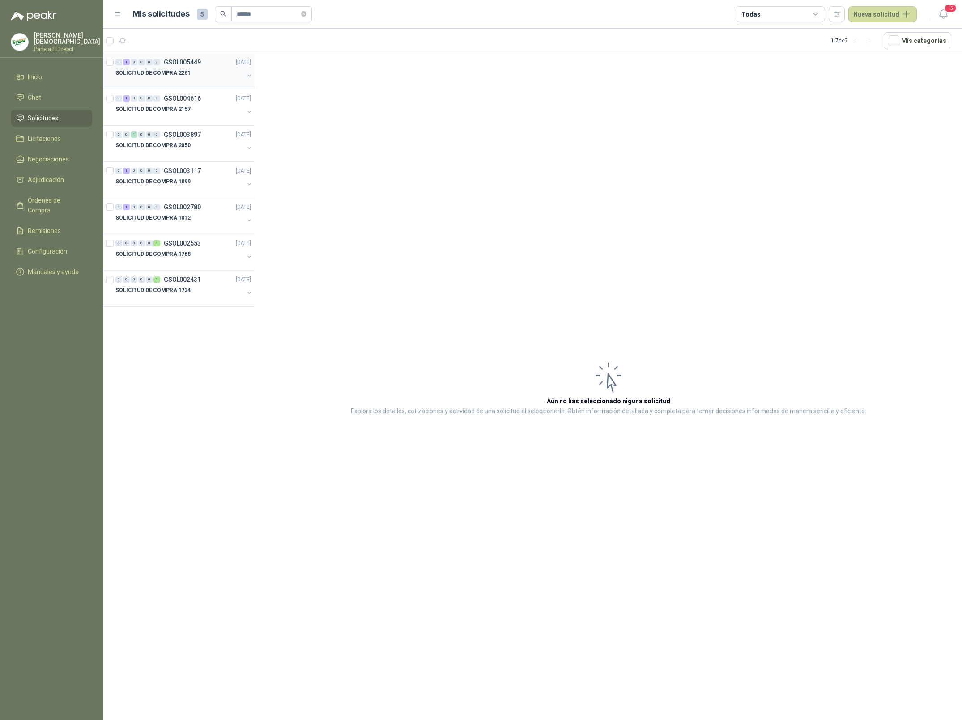
click at [188, 78] on div at bounding box center [179, 81] width 128 height 7
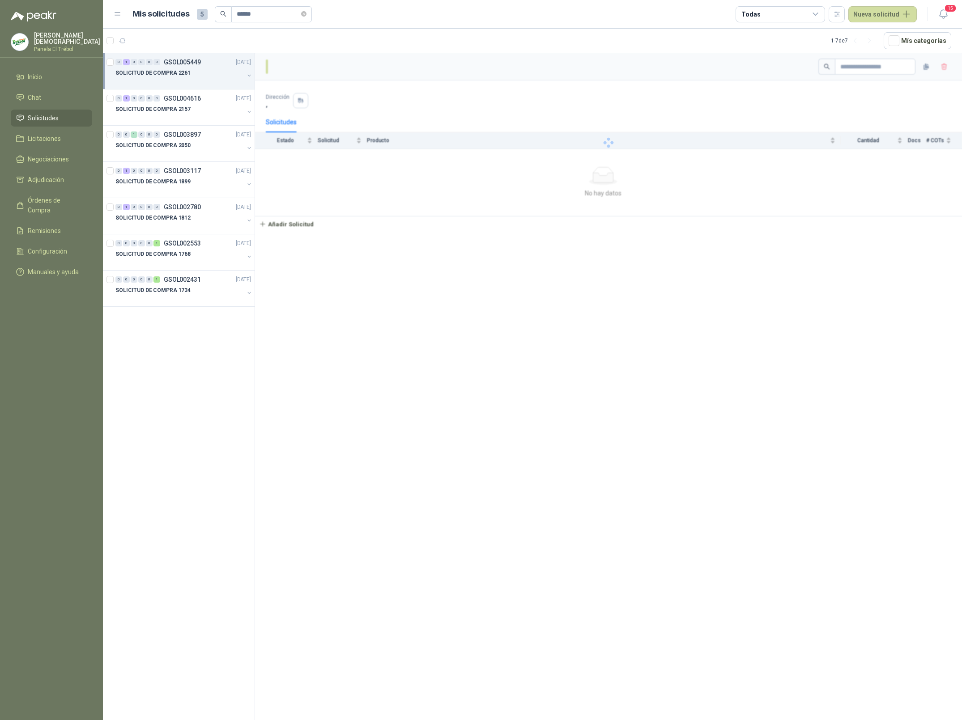
click at [209, 75] on div "SOLICITUD DE COMPRA 2261" at bounding box center [179, 73] width 128 height 11
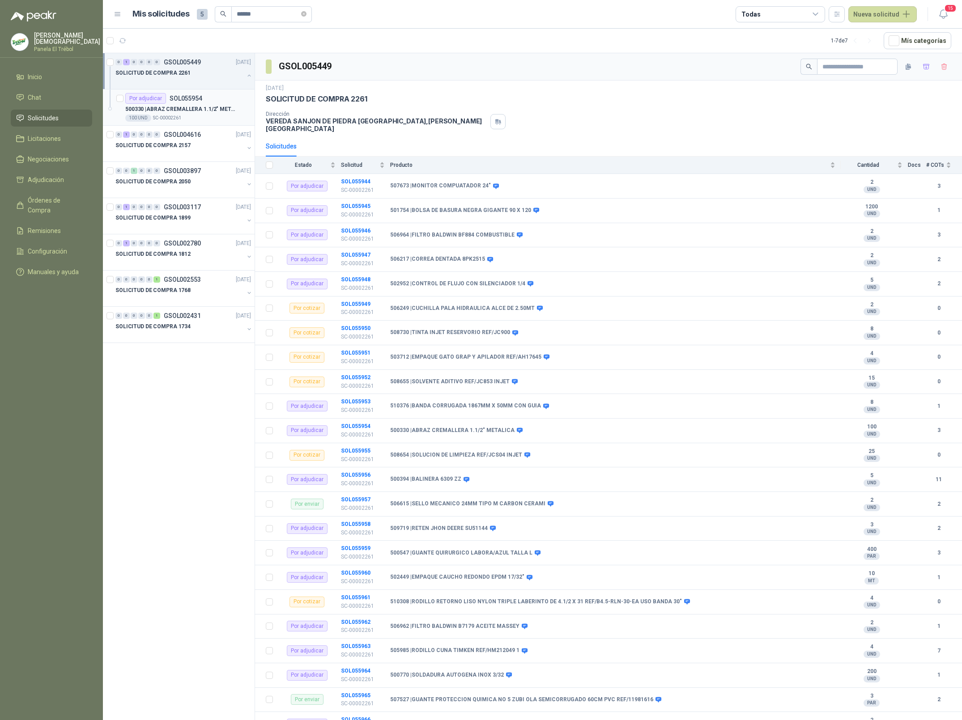
click at [191, 101] on p "SOL055954" at bounding box center [186, 98] width 33 height 6
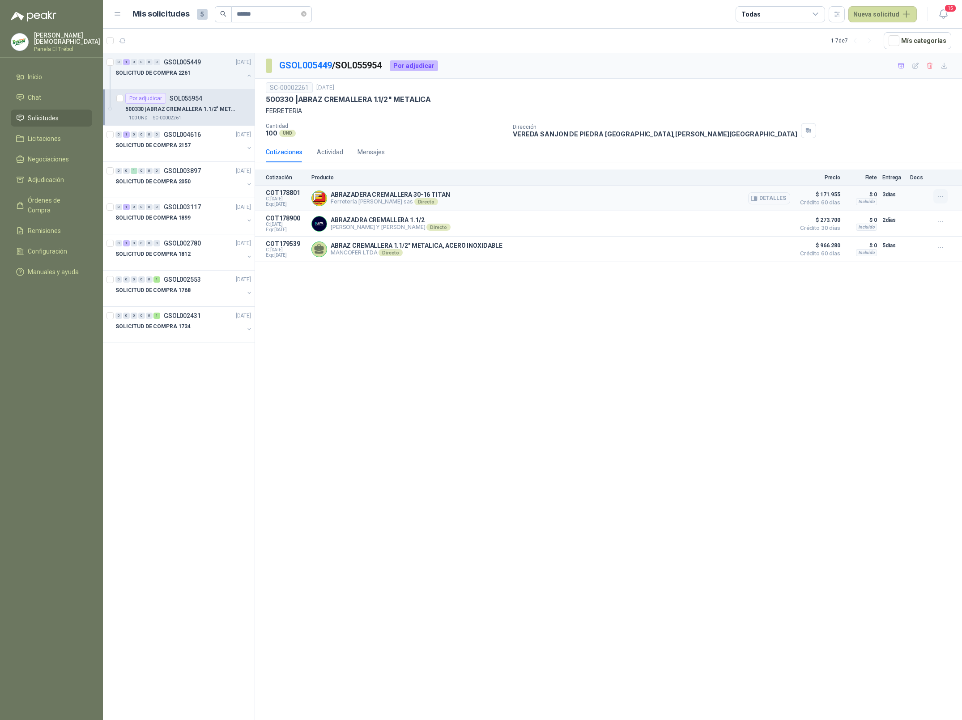
click at [939, 195] on icon "button" at bounding box center [941, 197] width 8 height 8
click at [892, 161] on button "Añadir" at bounding box center [923, 161] width 72 height 14
click at [281, 14] on input "******" at bounding box center [268, 14] width 63 height 15
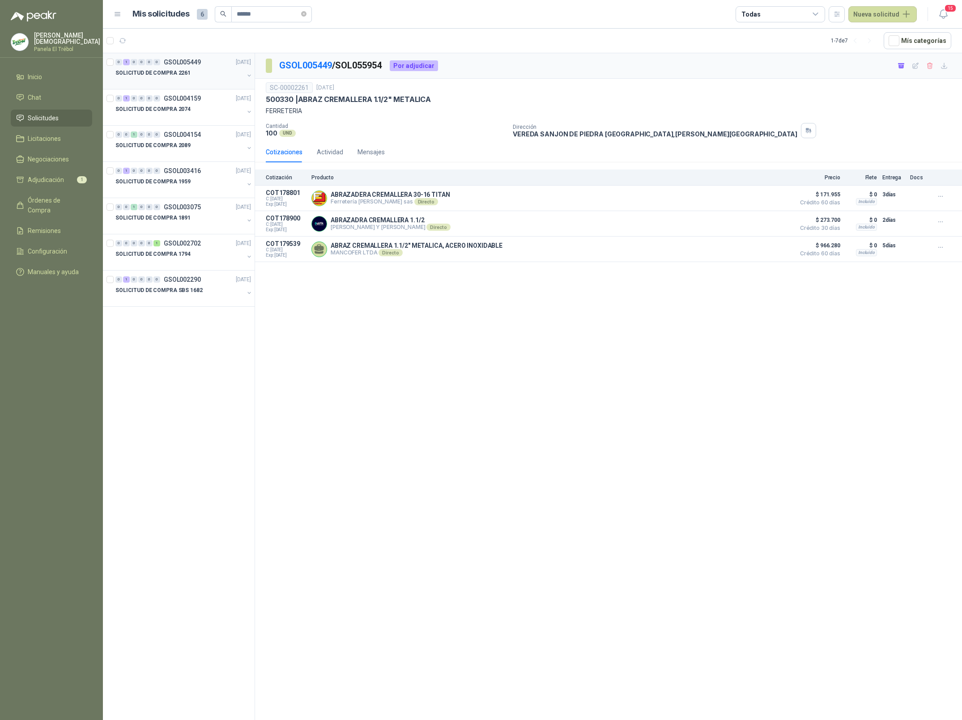
click at [199, 76] on div "SOLICITUD DE COMPRA 2261" at bounding box center [179, 73] width 128 height 11
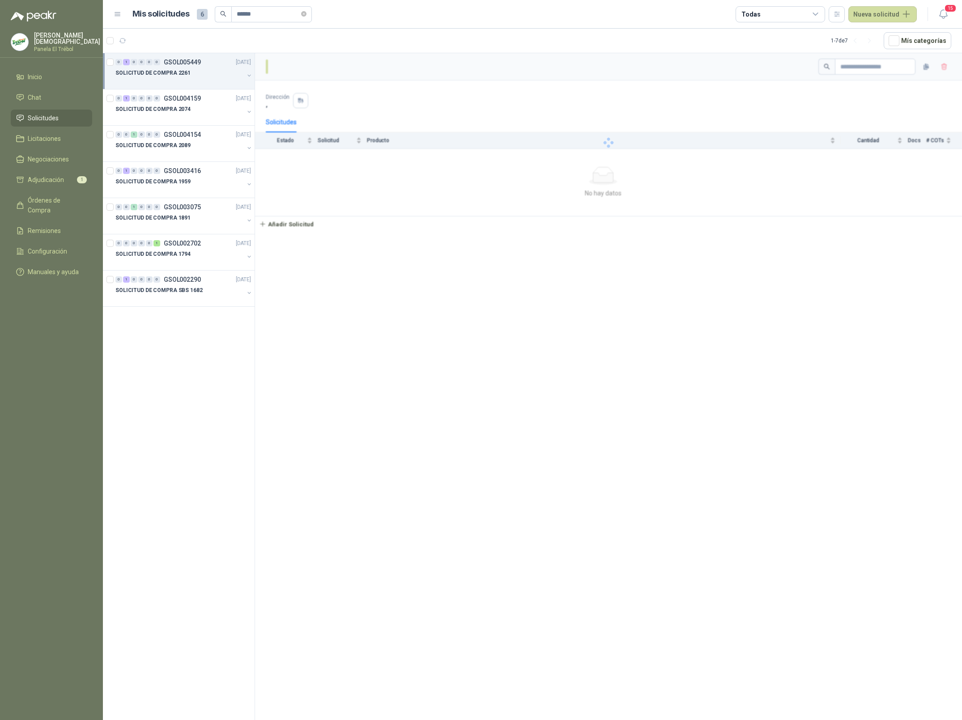
click at [228, 75] on div "SOLICITUD DE COMPRA 2261" at bounding box center [179, 73] width 128 height 11
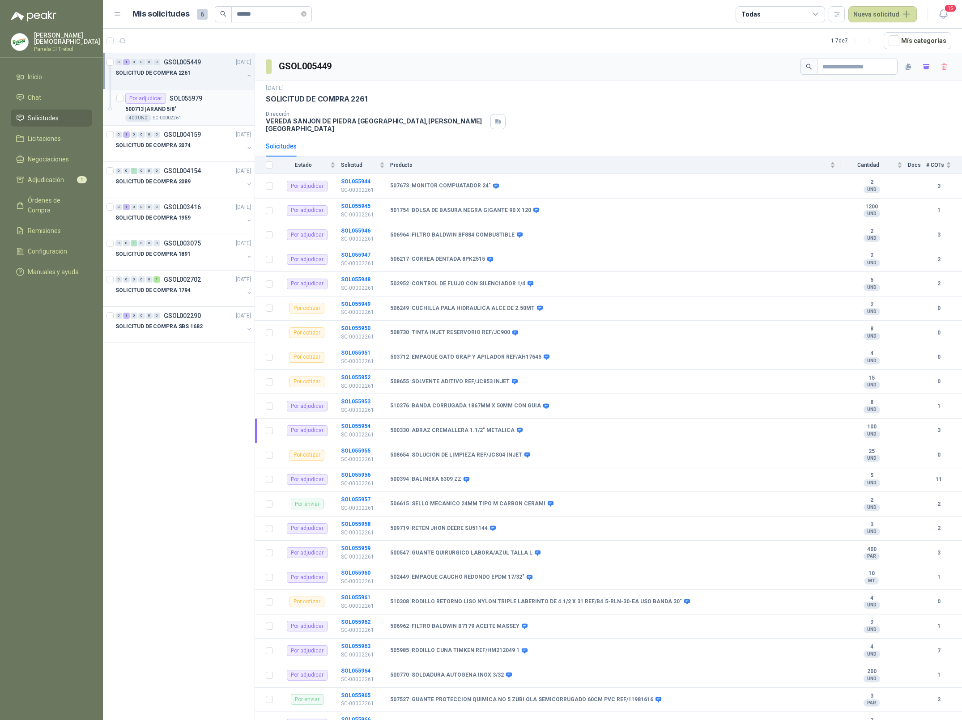
click at [208, 109] on div "500713 | ARAND 5/8"" at bounding box center [188, 109] width 126 height 11
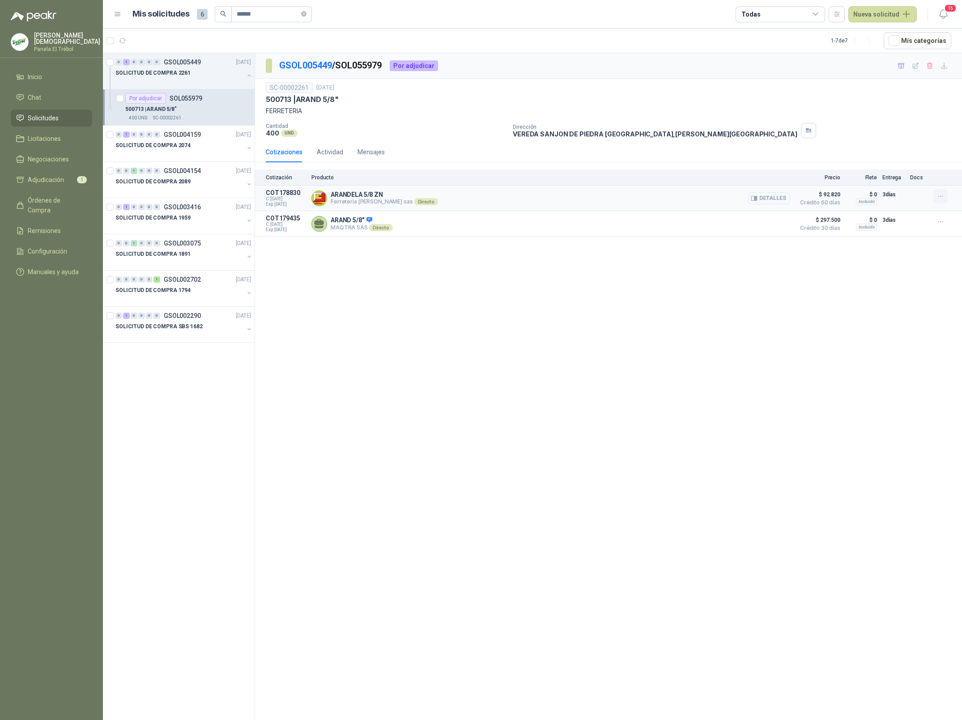
click at [942, 199] on icon "button" at bounding box center [941, 197] width 8 height 8
click at [909, 163] on button "Añadir" at bounding box center [923, 161] width 72 height 14
click at [273, 17] on input "******" at bounding box center [268, 14] width 63 height 15
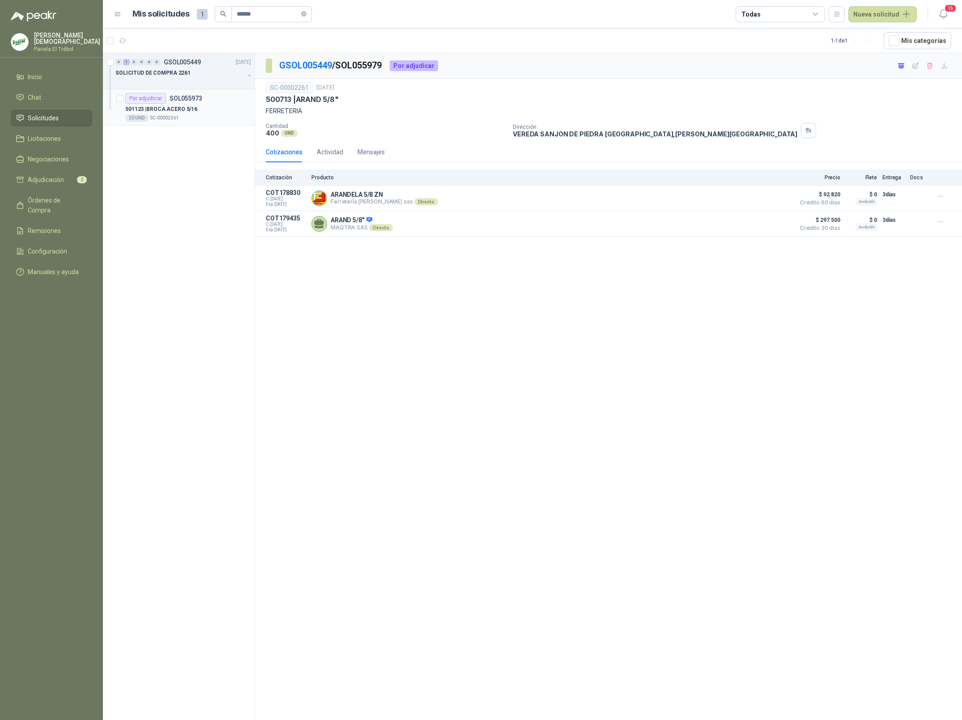
click at [178, 106] on p "501123 | BROCA ACERO 5/16" at bounding box center [161, 109] width 72 height 8
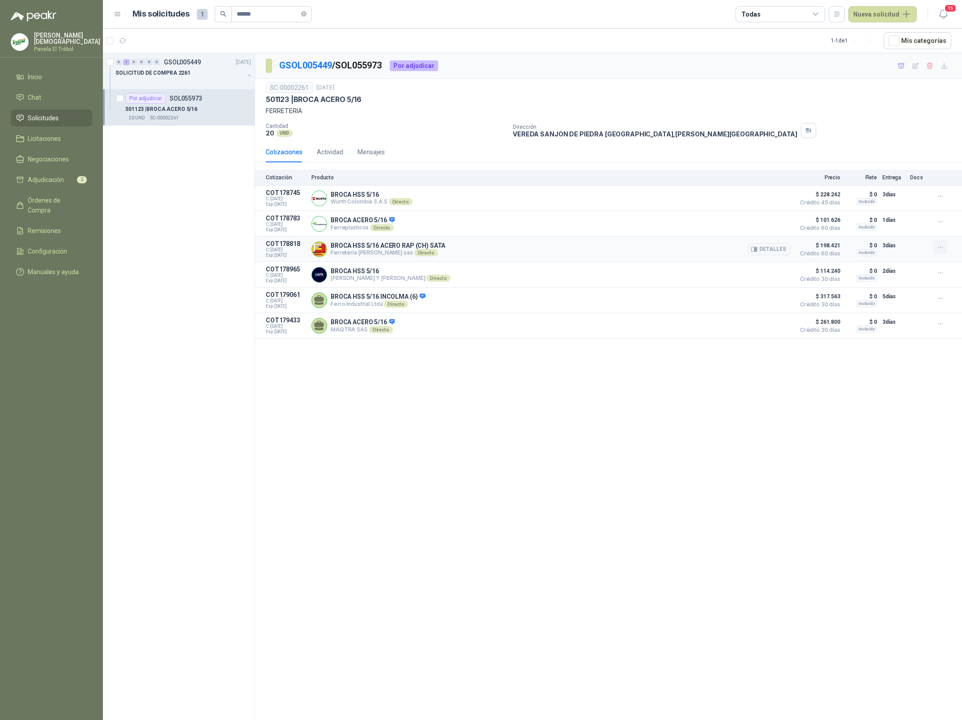
click at [937, 248] on icon "button" at bounding box center [941, 248] width 8 height 8
click at [898, 216] on button "Añadir" at bounding box center [923, 213] width 72 height 14
click at [279, 17] on input "******" at bounding box center [268, 14] width 63 height 15
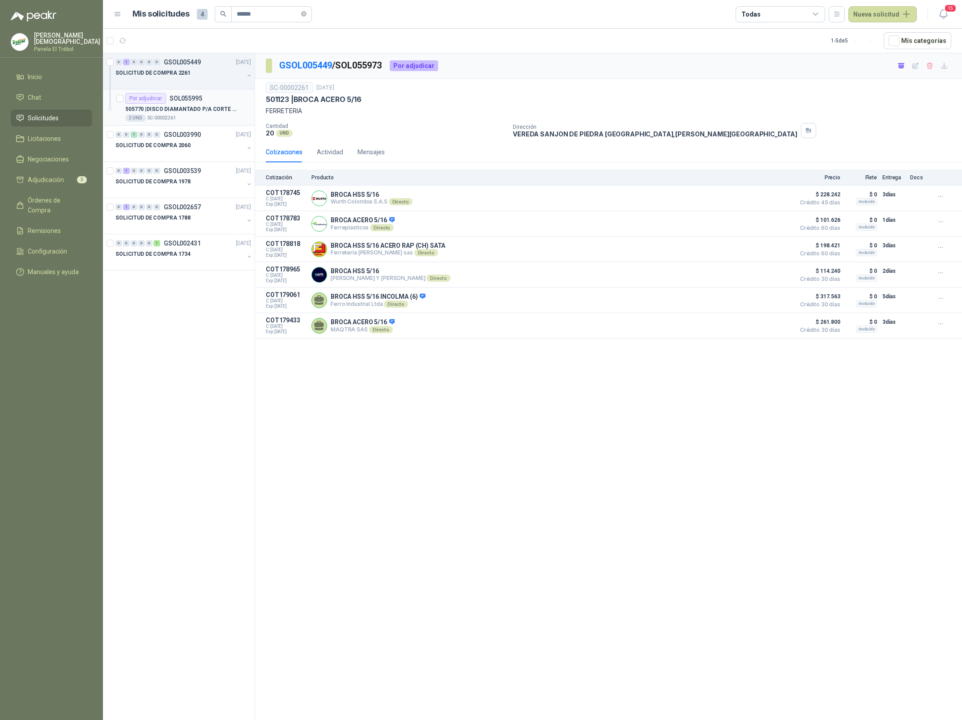
click at [180, 112] on p "505770 | DISCO DIAMANTADO P/A CORTE EN SECO 7"" at bounding box center [180, 109] width 111 height 8
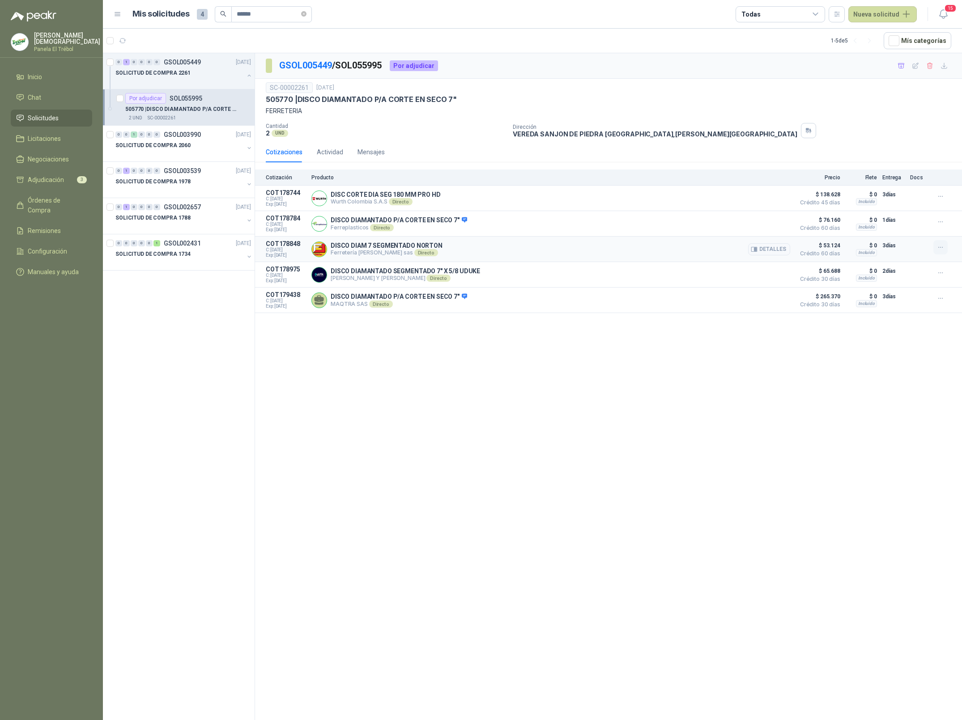
click at [943, 251] on icon "button" at bounding box center [941, 248] width 8 height 8
click at [914, 215] on button "Añadir" at bounding box center [923, 213] width 72 height 14
click at [265, 15] on input "******" at bounding box center [268, 14] width 63 height 15
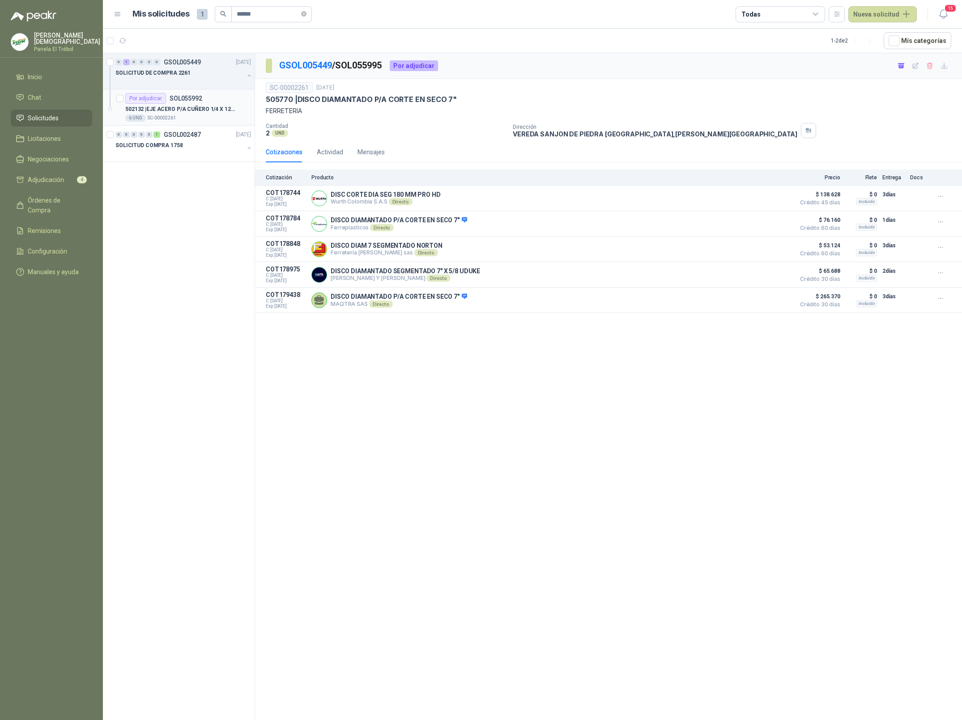
click at [221, 100] on div "Por adjudicar SOL055992" at bounding box center [188, 98] width 126 height 11
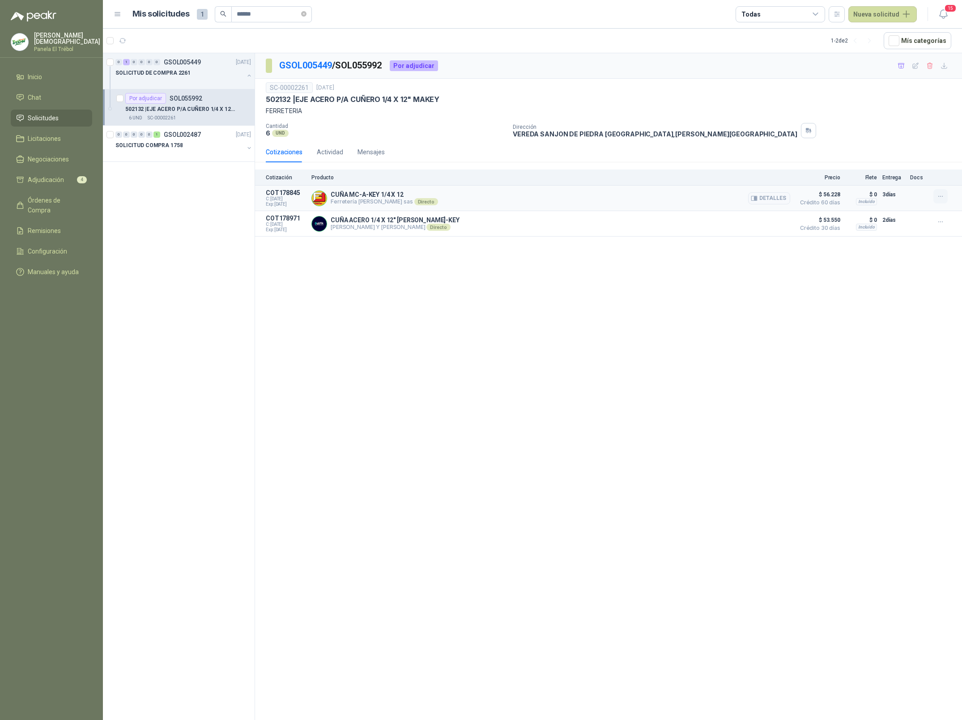
click at [942, 197] on icon "button" at bounding box center [940, 196] width 4 height 0
click at [919, 164] on button "Añadir" at bounding box center [923, 161] width 72 height 14
click at [264, 13] on input "******" at bounding box center [268, 14] width 63 height 15
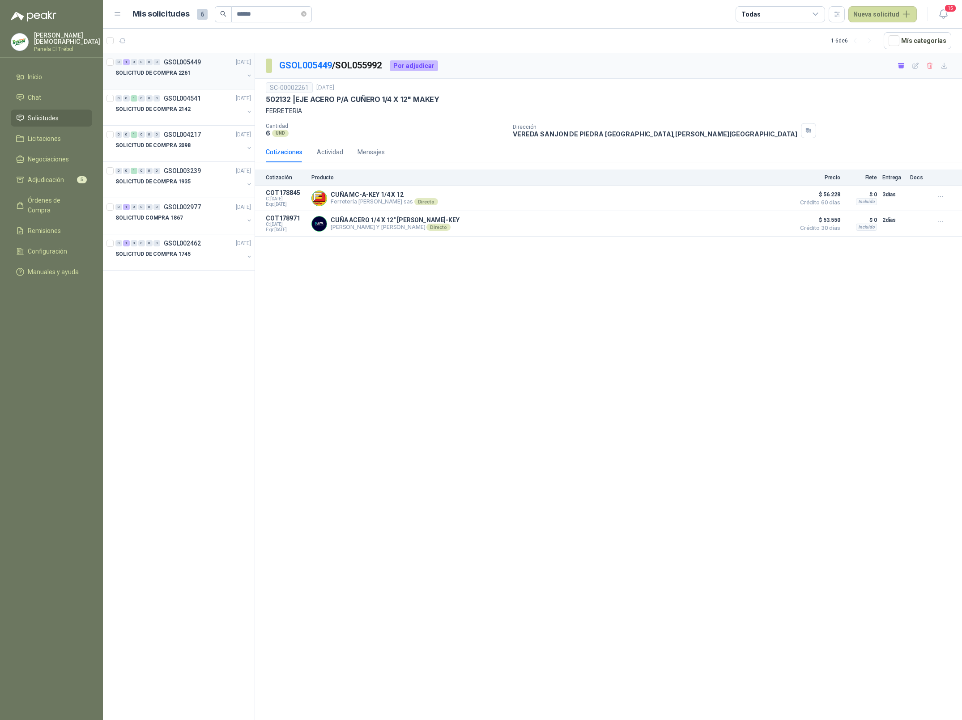
click at [182, 74] on p "SOLICITUD DE COMPRA 2261" at bounding box center [152, 73] width 75 height 8
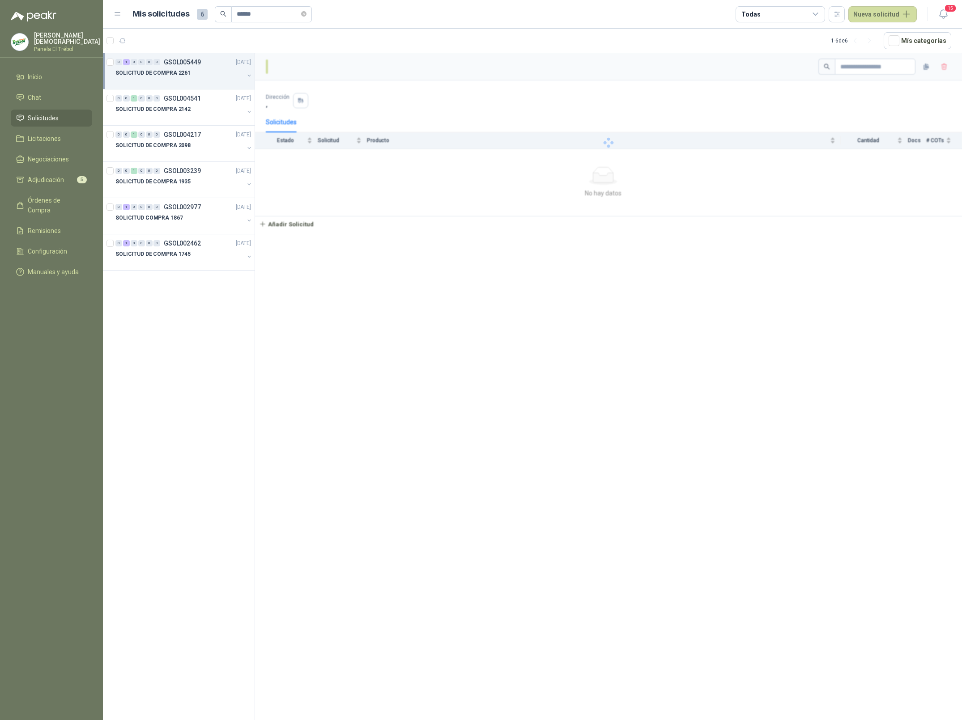
click at [196, 72] on div "SOLICITUD DE COMPRA 2261" at bounding box center [179, 73] width 128 height 11
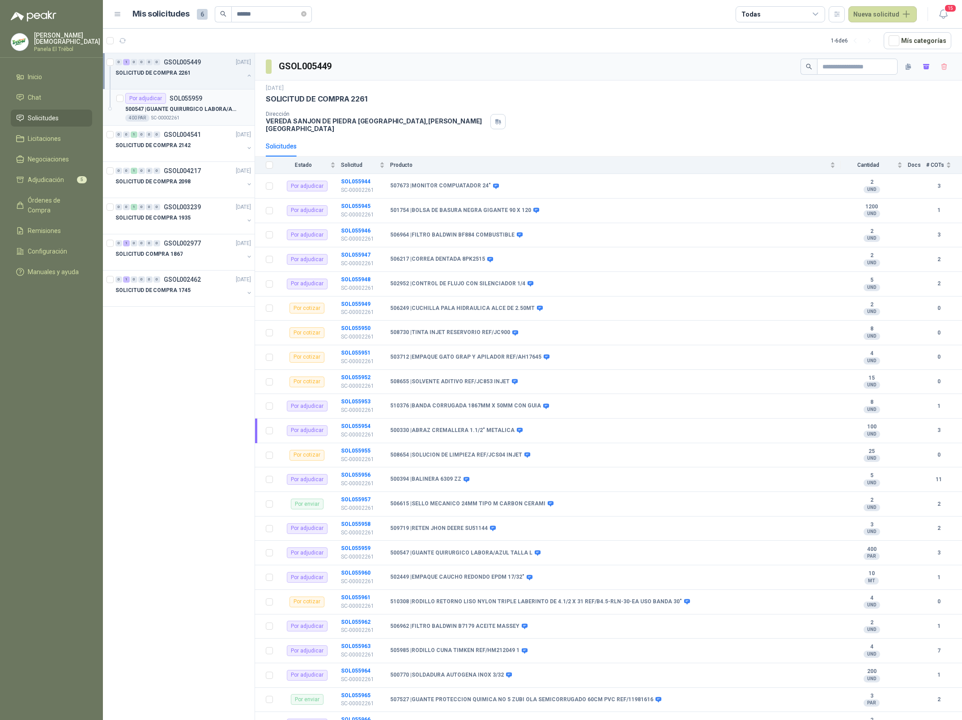
click at [196, 102] on p "SOL055959" at bounding box center [186, 98] width 33 height 6
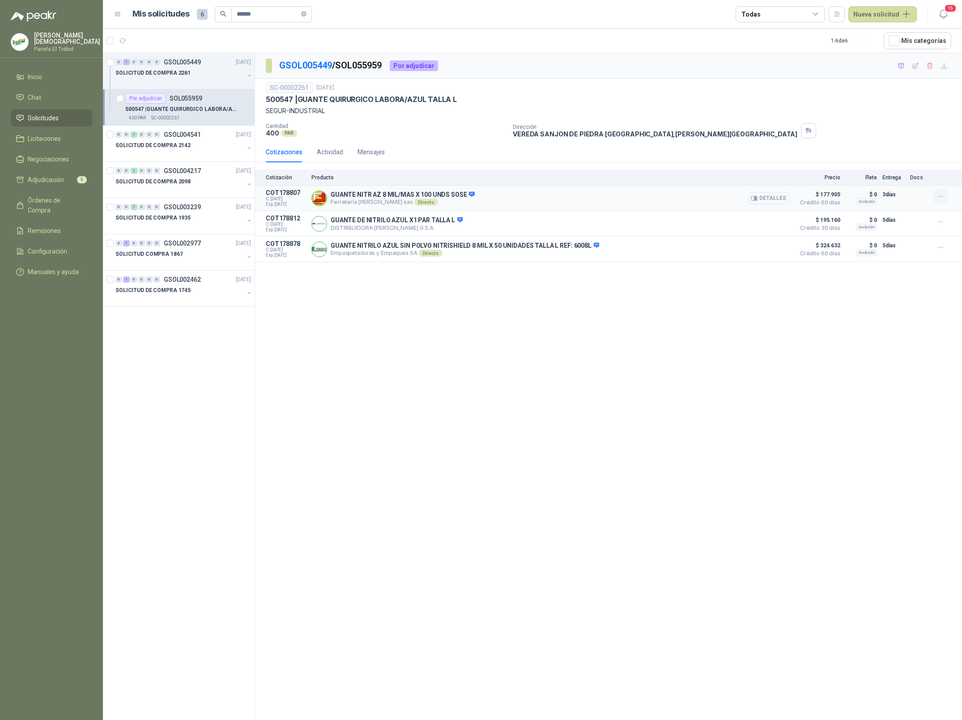
click at [939, 198] on icon "button" at bounding box center [941, 197] width 8 height 8
click at [900, 162] on button "Añadir" at bounding box center [923, 161] width 72 height 14
click at [276, 16] on input "******" at bounding box center [268, 14] width 63 height 15
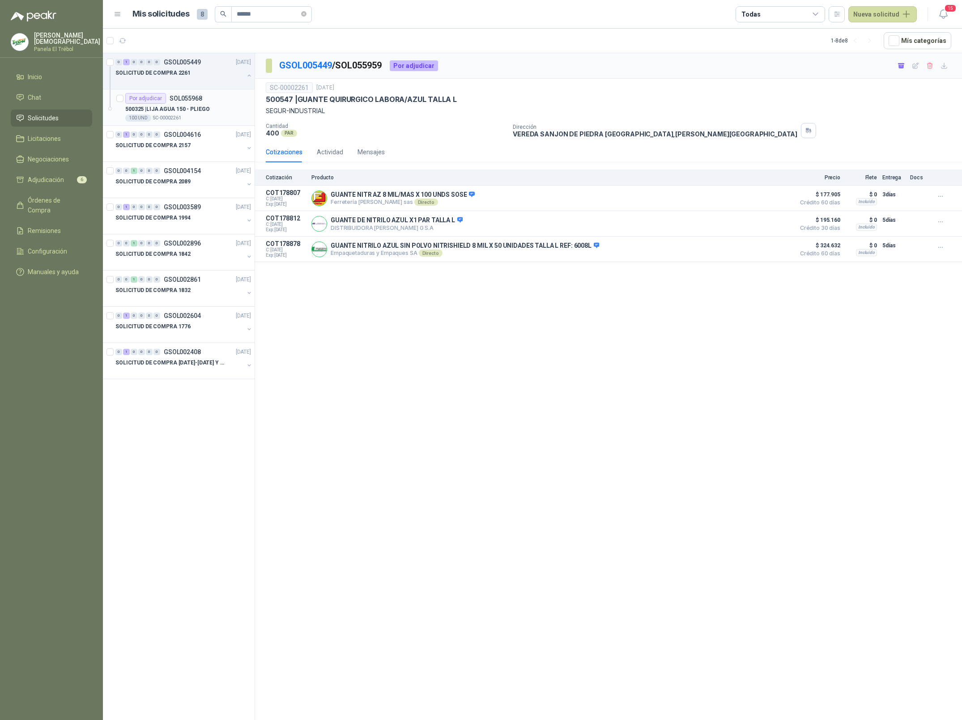
click at [193, 108] on p "500325 | LIJA AGUA 150 - PLIEGO" at bounding box center [167, 109] width 84 height 8
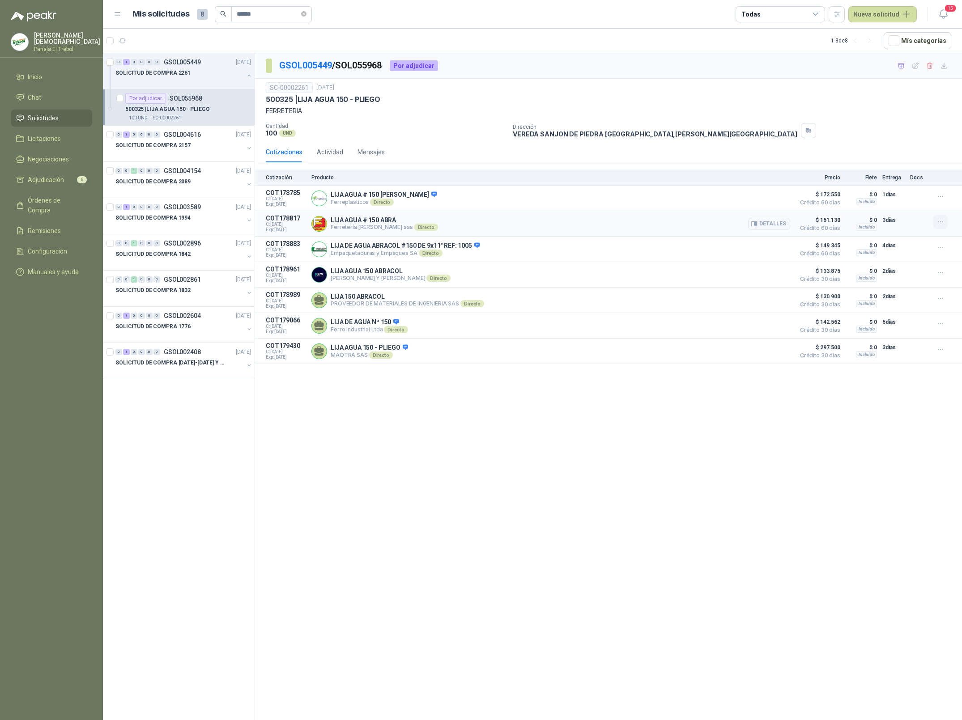
click at [940, 220] on icon "button" at bounding box center [941, 222] width 8 height 8
click at [908, 190] on button "Añadir" at bounding box center [923, 187] width 72 height 14
click at [271, 13] on input "******" at bounding box center [268, 14] width 63 height 15
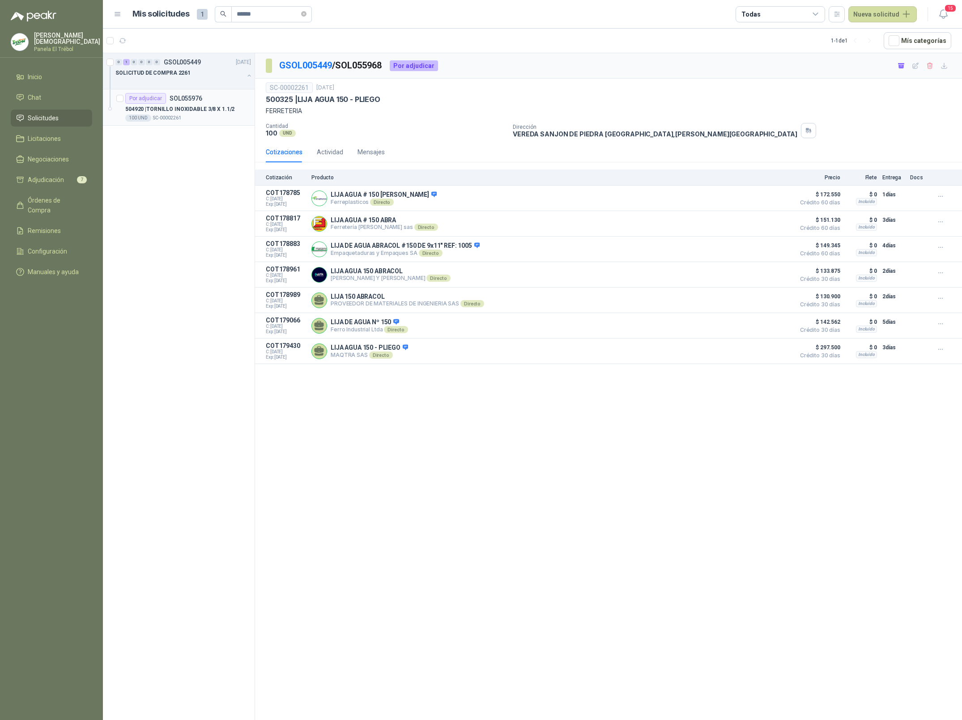
click at [199, 113] on p "504920 | TORNILLO INOXIDABLE 3/8 X 1.1/2" at bounding box center [179, 109] width 109 height 8
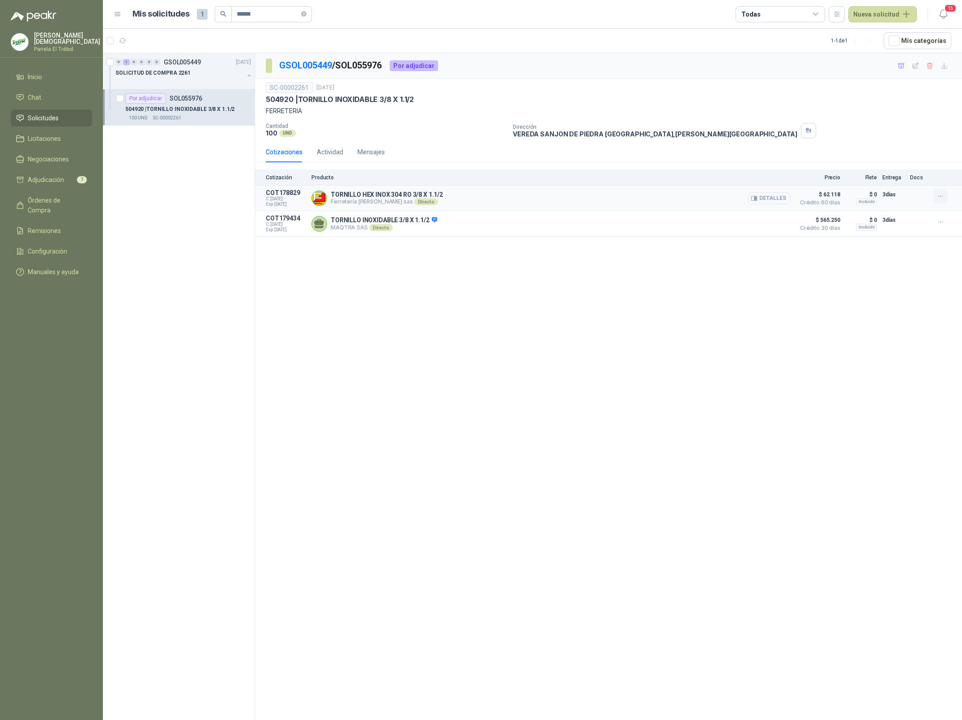
click at [943, 196] on icon "button" at bounding box center [941, 197] width 8 height 8
drag, startPoint x: 899, startPoint y: 160, endPoint x: 890, endPoint y: 161, distance: 9.0
click at [899, 160] on button "Añadir" at bounding box center [923, 161] width 72 height 14
click at [267, 15] on input "******" at bounding box center [268, 14] width 63 height 15
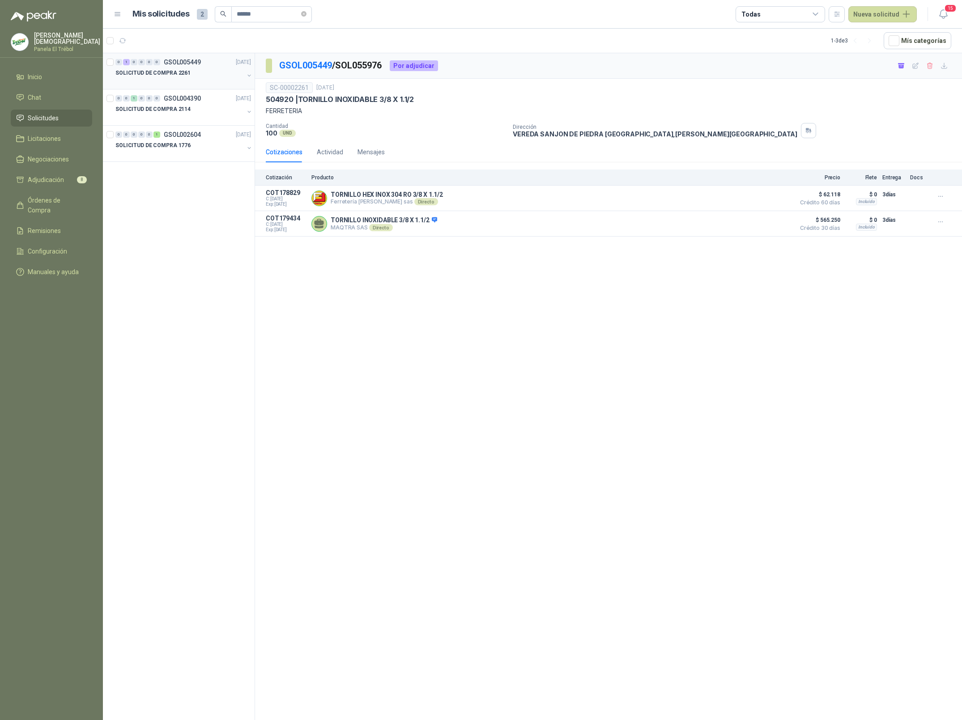
click at [208, 76] on div "SOLICITUD DE COMPRA 2261" at bounding box center [179, 73] width 128 height 11
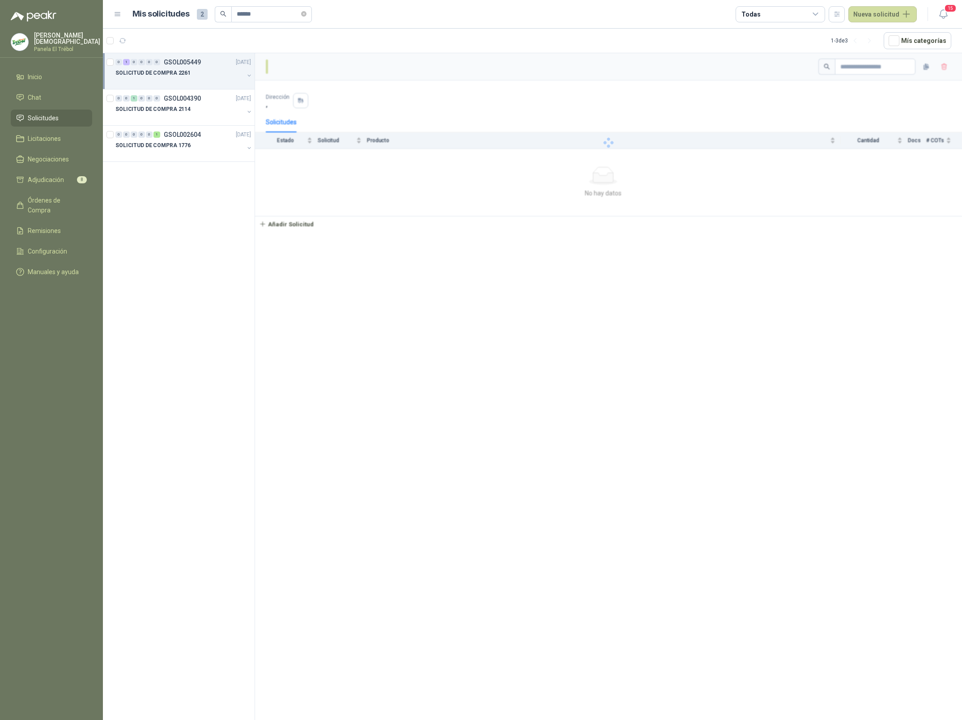
click at [192, 74] on div "SOLICITUD DE COMPRA 2261" at bounding box center [179, 73] width 128 height 11
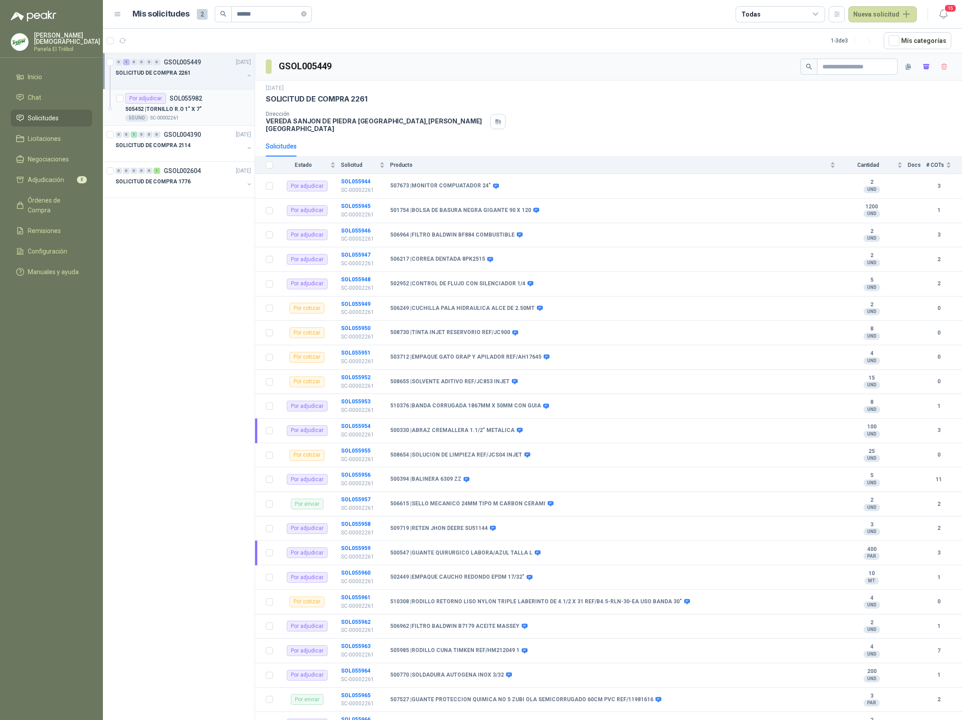
click at [179, 101] on p "SOL055982" at bounding box center [186, 98] width 33 height 6
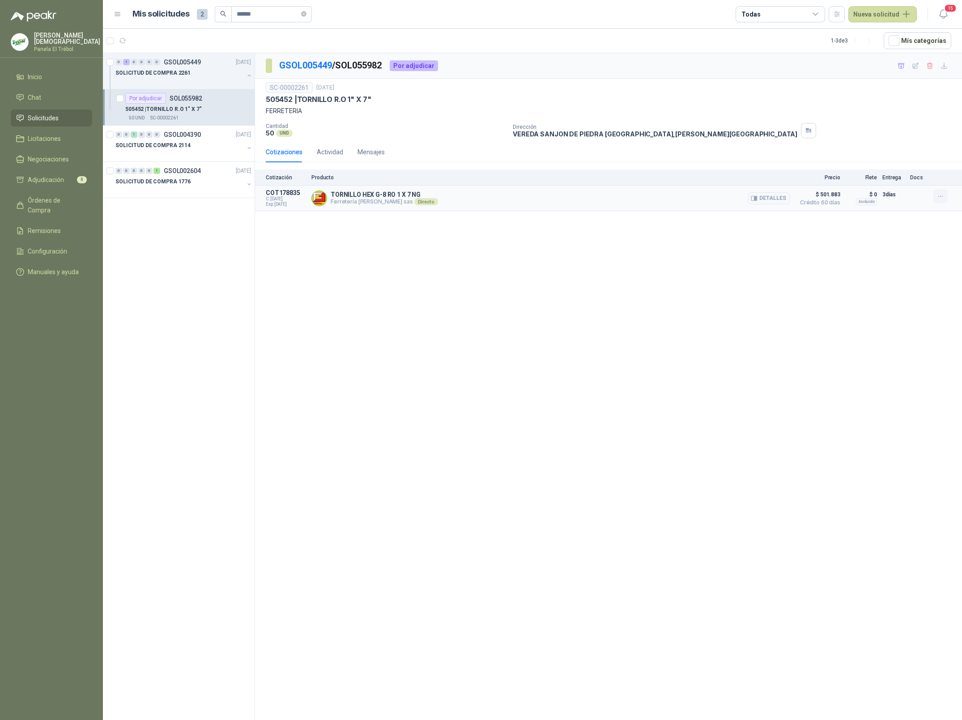
click at [935, 196] on button "button" at bounding box center [940, 196] width 14 height 14
click at [911, 161] on button "Añadir" at bounding box center [923, 161] width 72 height 14
click at [287, 16] on input "******" at bounding box center [268, 14] width 63 height 15
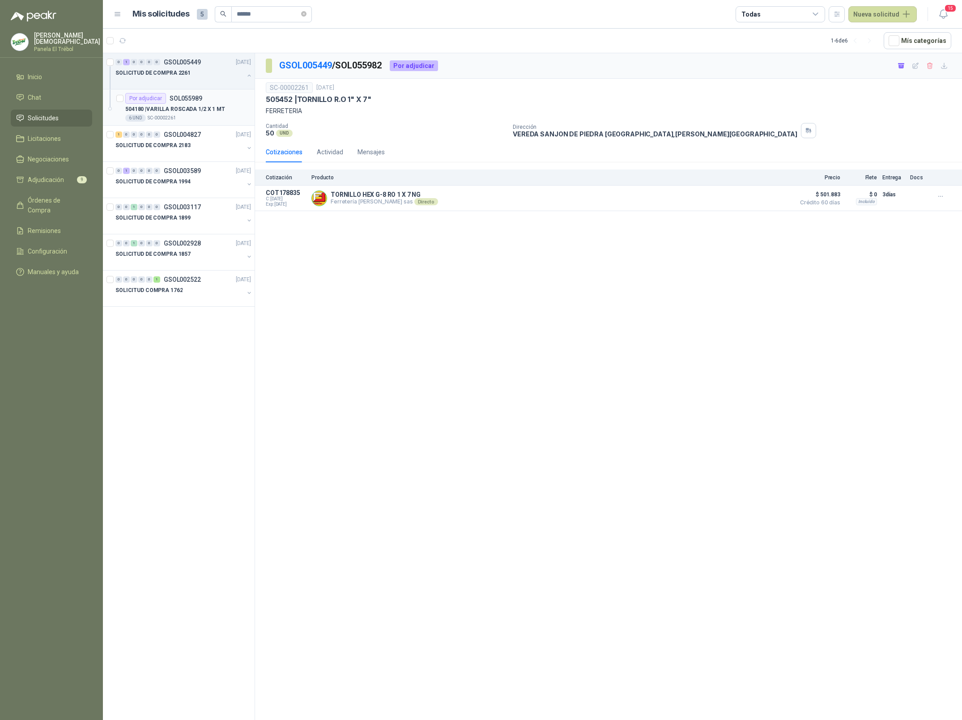
click at [182, 108] on p "504180 | VARILLA ROSCADA 1/2 X 1 MT" at bounding box center [175, 109] width 100 height 8
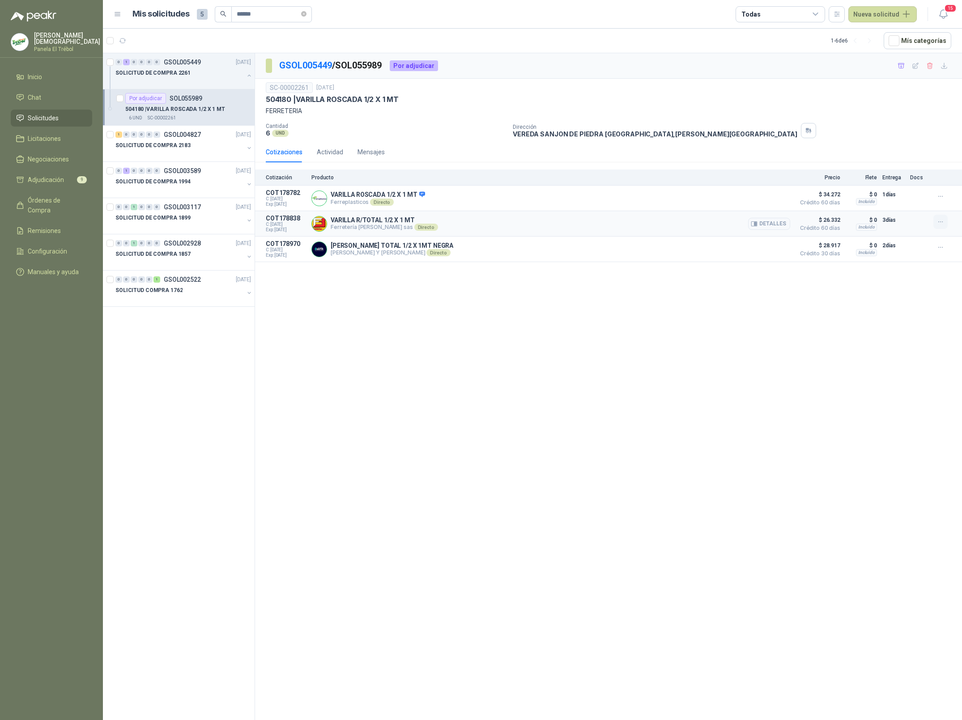
click at [941, 221] on icon "button" at bounding box center [941, 222] width 8 height 8
click at [896, 185] on button "Añadir" at bounding box center [923, 187] width 72 height 14
click at [268, 15] on input "******" at bounding box center [268, 14] width 63 height 15
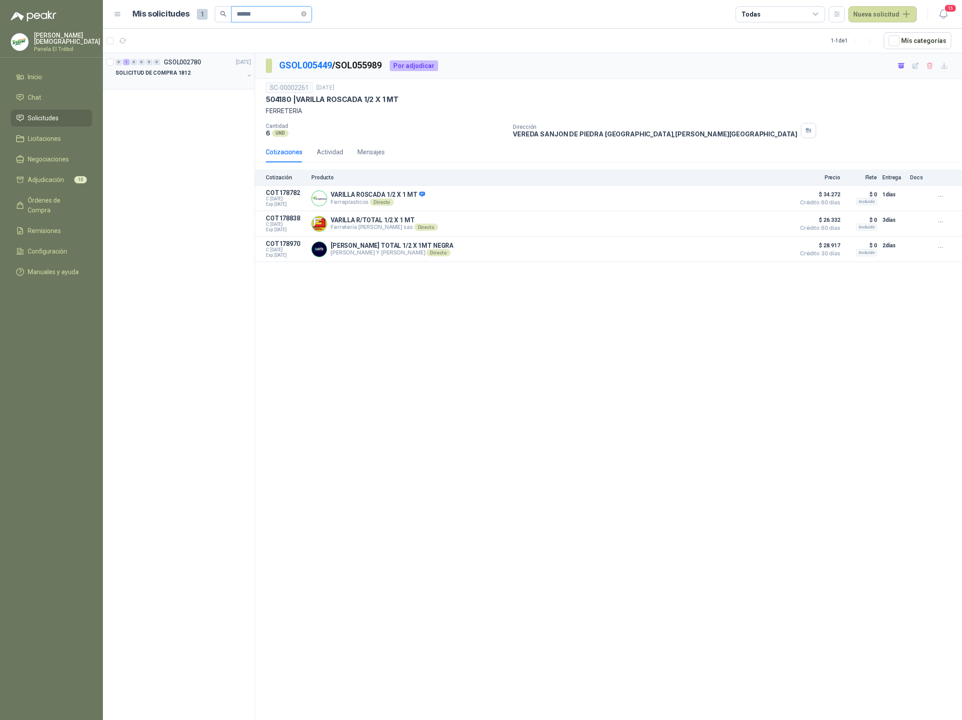
type input "******"
click at [187, 78] on div at bounding box center [179, 81] width 128 height 7
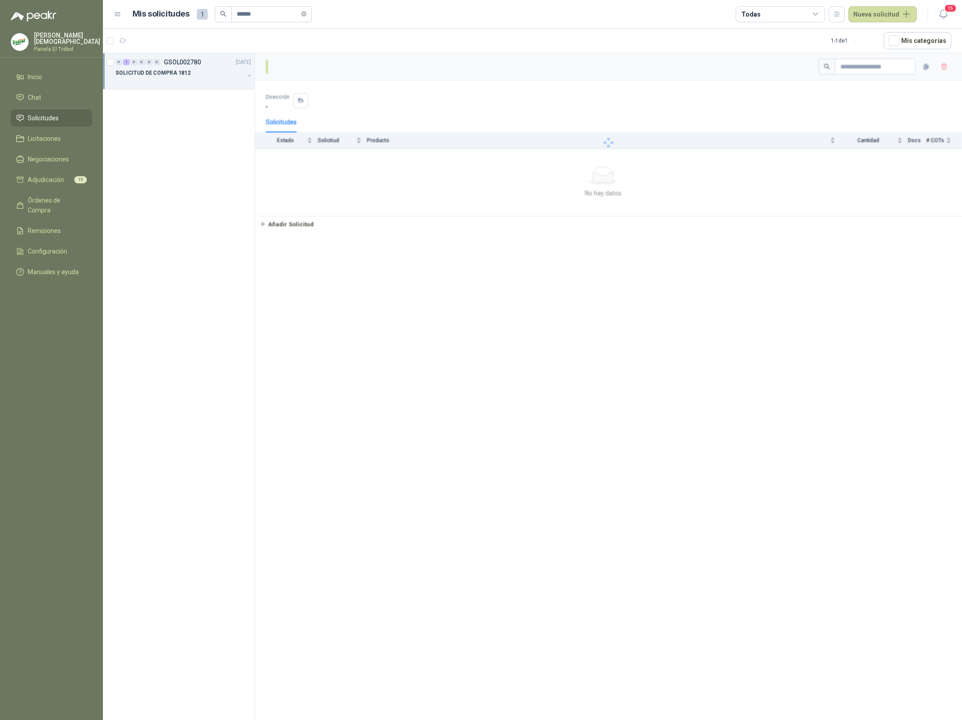
click at [223, 77] on div "SOLICITUD DE COMPRA 1812" at bounding box center [179, 73] width 128 height 11
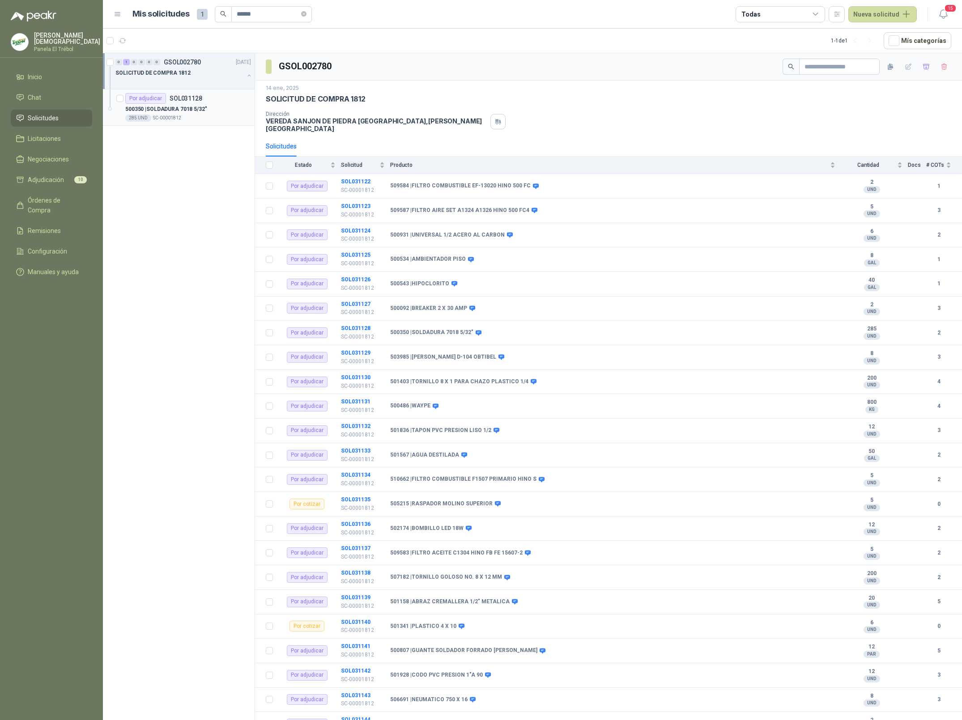
click at [195, 110] on p "500350 | SOLDADURA 7018 5/32"" at bounding box center [166, 109] width 82 height 8
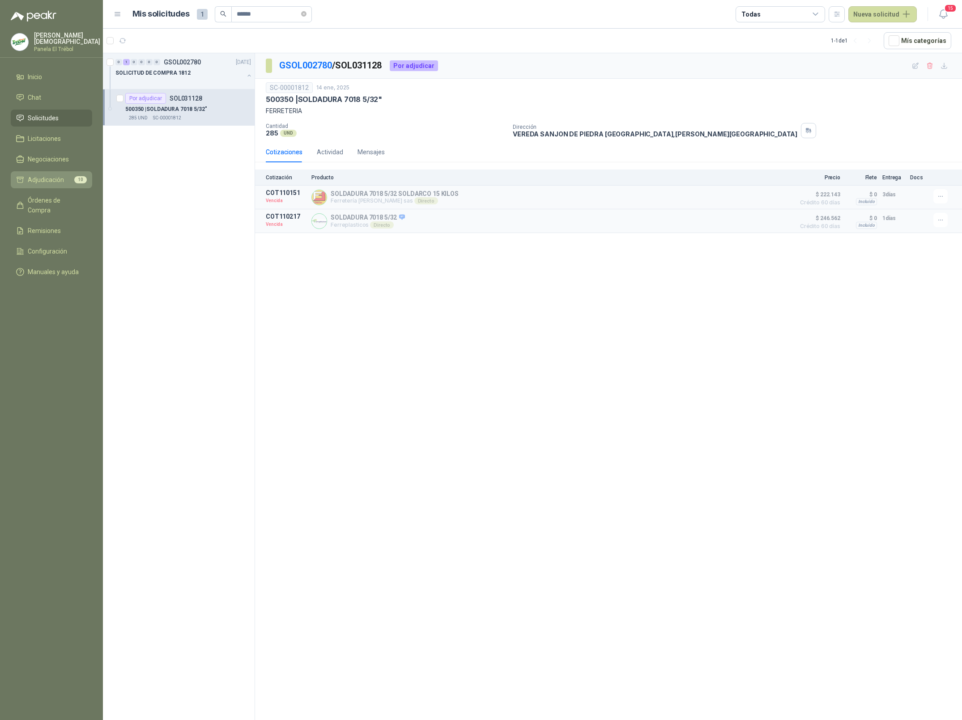
click at [49, 175] on span "Adjudicación" at bounding box center [46, 180] width 36 height 10
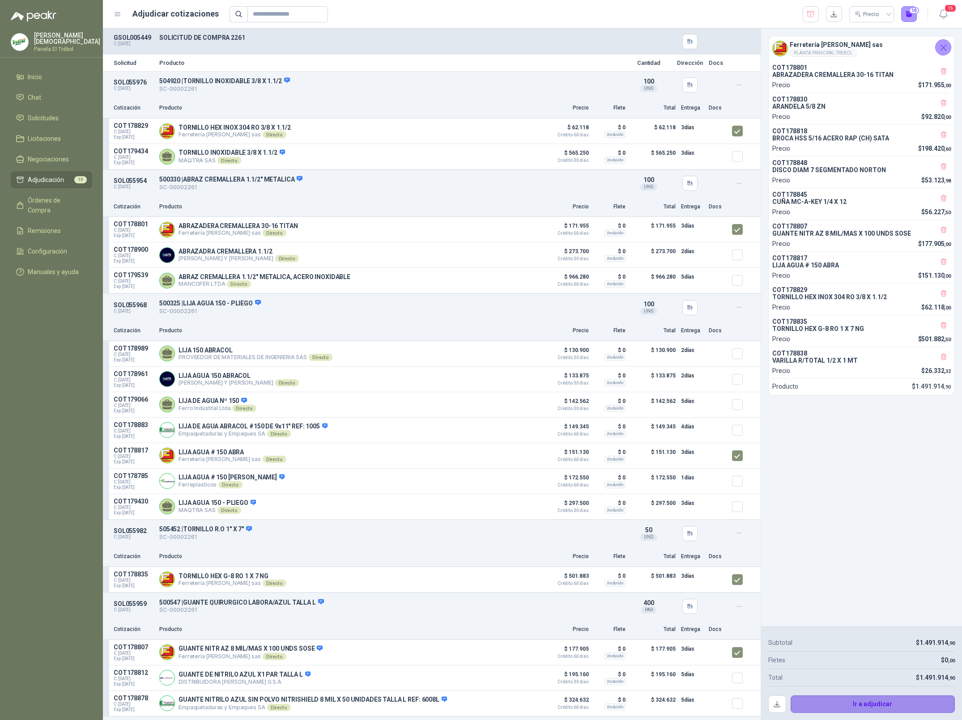
click at [872, 708] on button "Ir a adjudicar" at bounding box center [872, 705] width 165 height 18
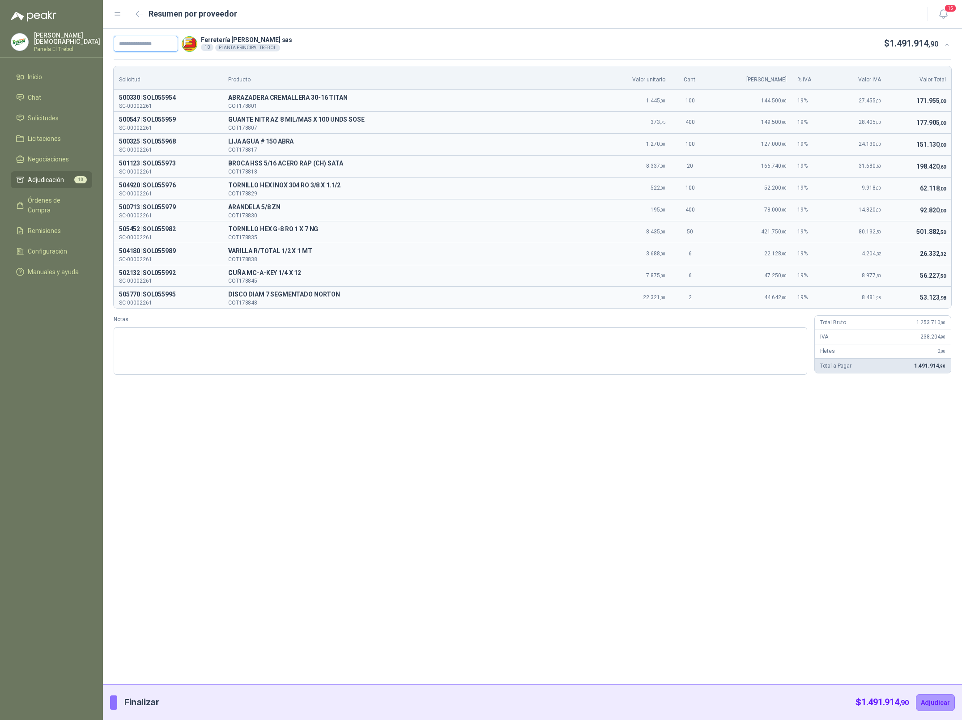
click at [142, 46] on input "text" at bounding box center [146, 44] width 64 height 16
paste input "**********"
type input "**********"
click at [929, 707] on button "Adjudicar" at bounding box center [935, 702] width 39 height 17
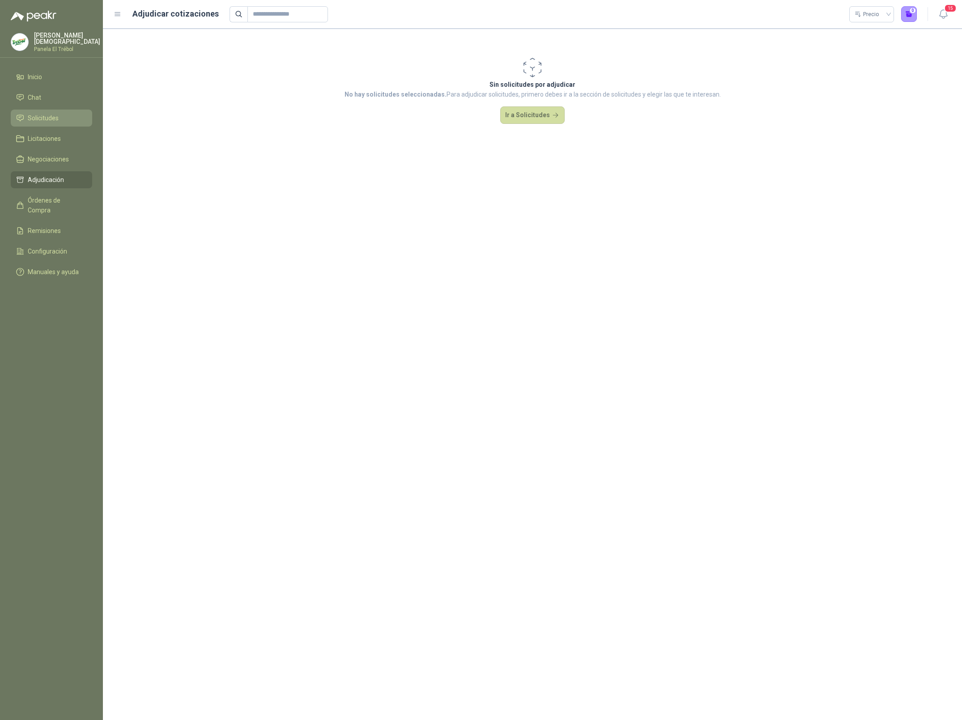
click at [55, 117] on span "Solicitudes" at bounding box center [43, 118] width 31 height 10
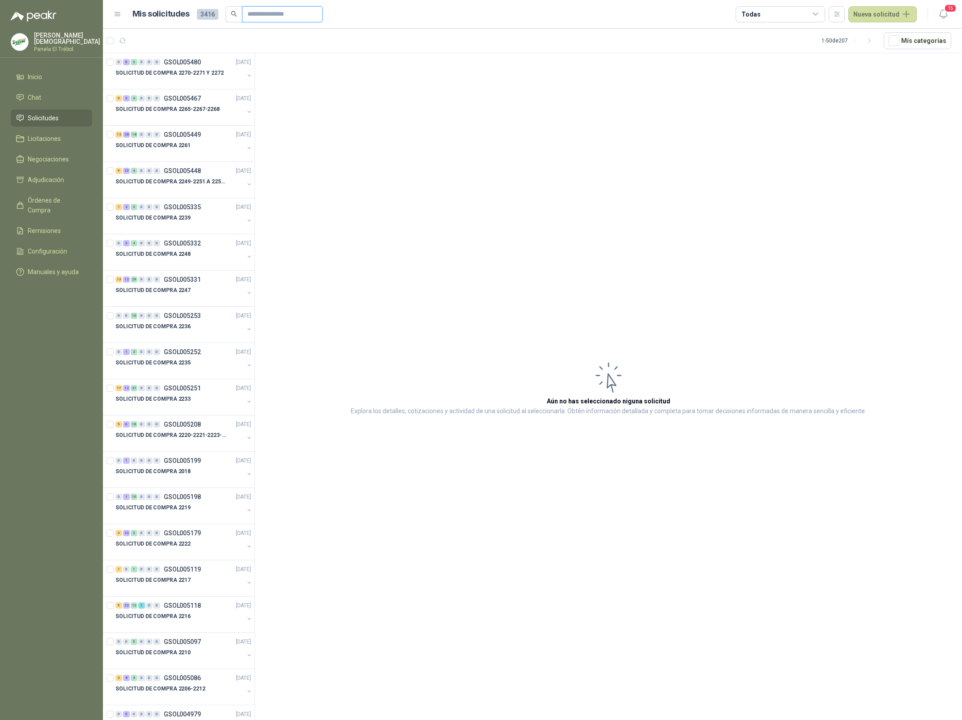
click at [270, 10] on input "text" at bounding box center [278, 14] width 63 height 15
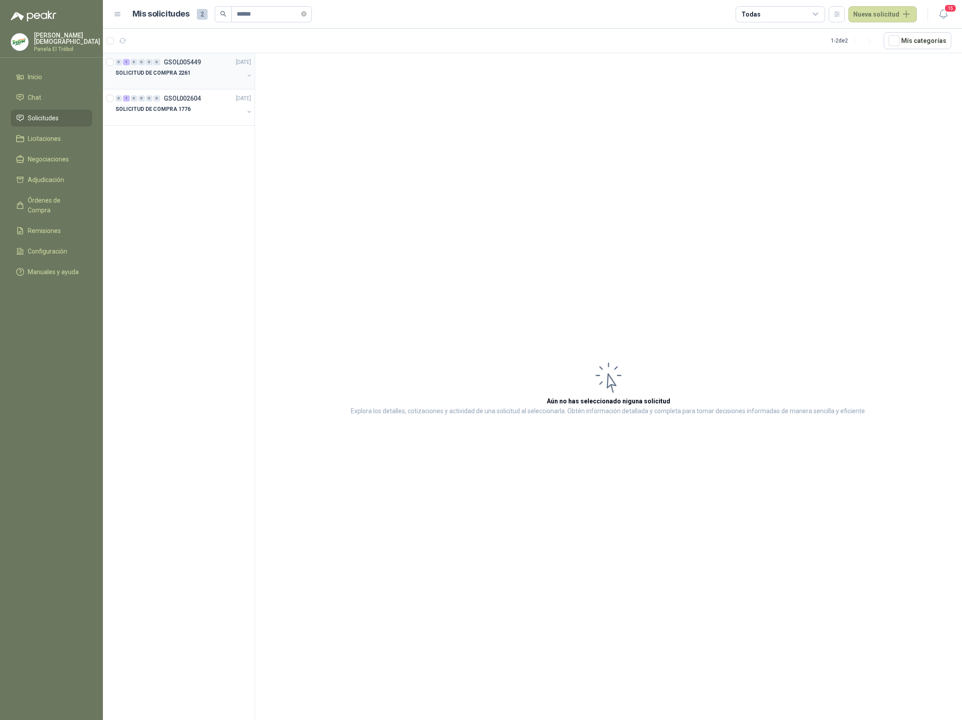
click at [195, 82] on div at bounding box center [179, 81] width 128 height 7
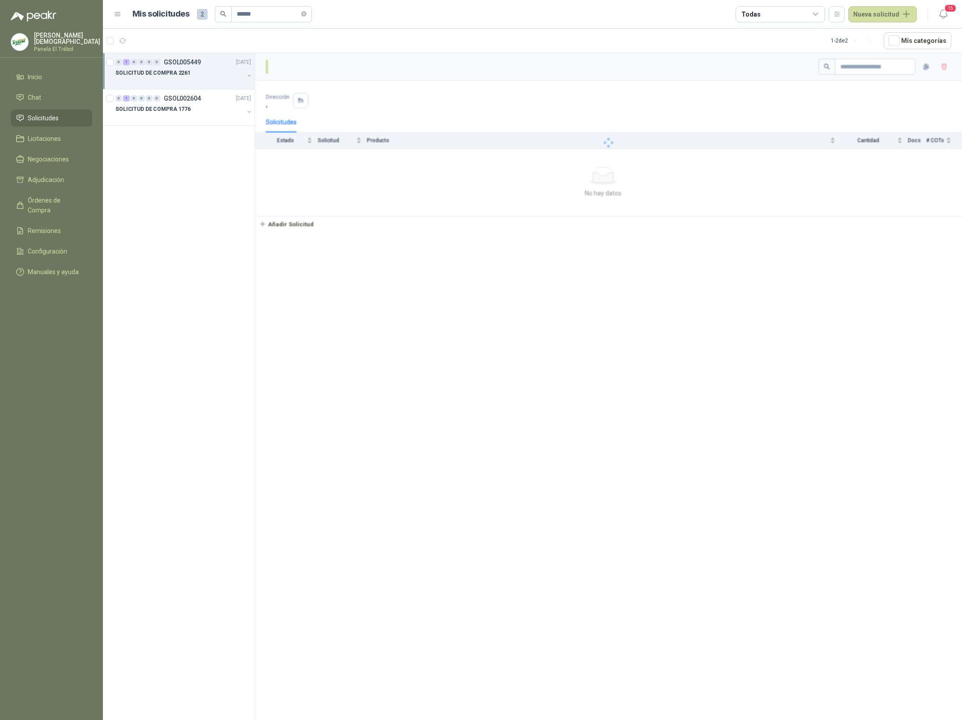
click at [209, 75] on div "SOLICITUD DE COMPRA 2261" at bounding box center [179, 73] width 128 height 11
click at [190, 105] on p "506962 | FILTRO BALDWIN B7179 ACEITE MASSEY" at bounding box center [180, 109] width 111 height 8
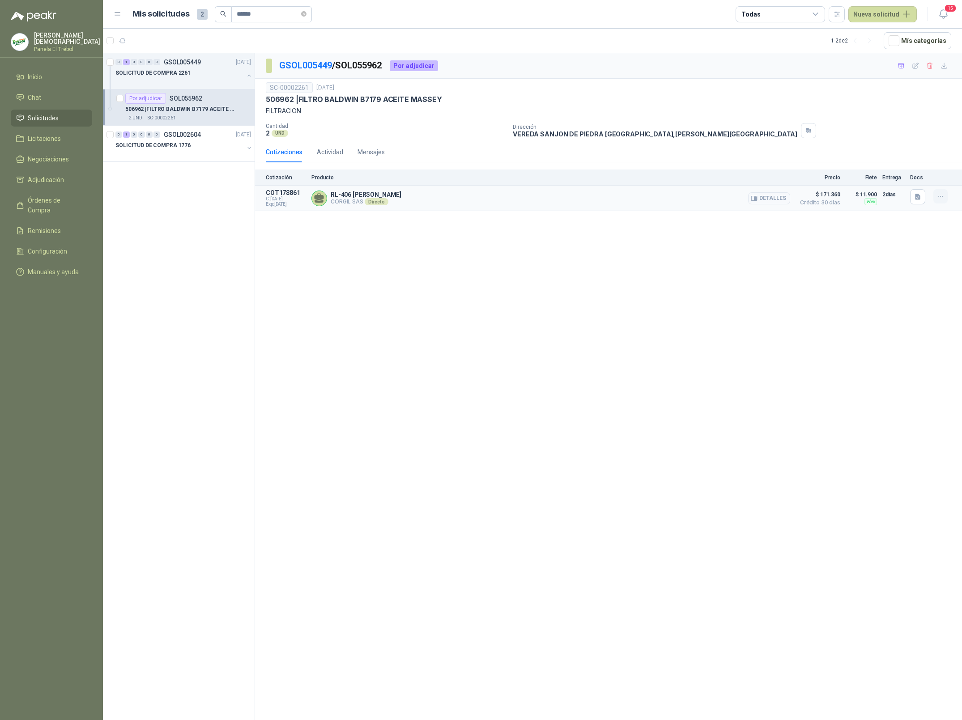
click at [945, 200] on button "button" at bounding box center [940, 196] width 14 height 14
click at [891, 164] on button "Añadir" at bounding box center [923, 161] width 72 height 14
click at [268, 8] on input "******" at bounding box center [268, 14] width 63 height 15
click at [179, 83] on div at bounding box center [179, 81] width 128 height 7
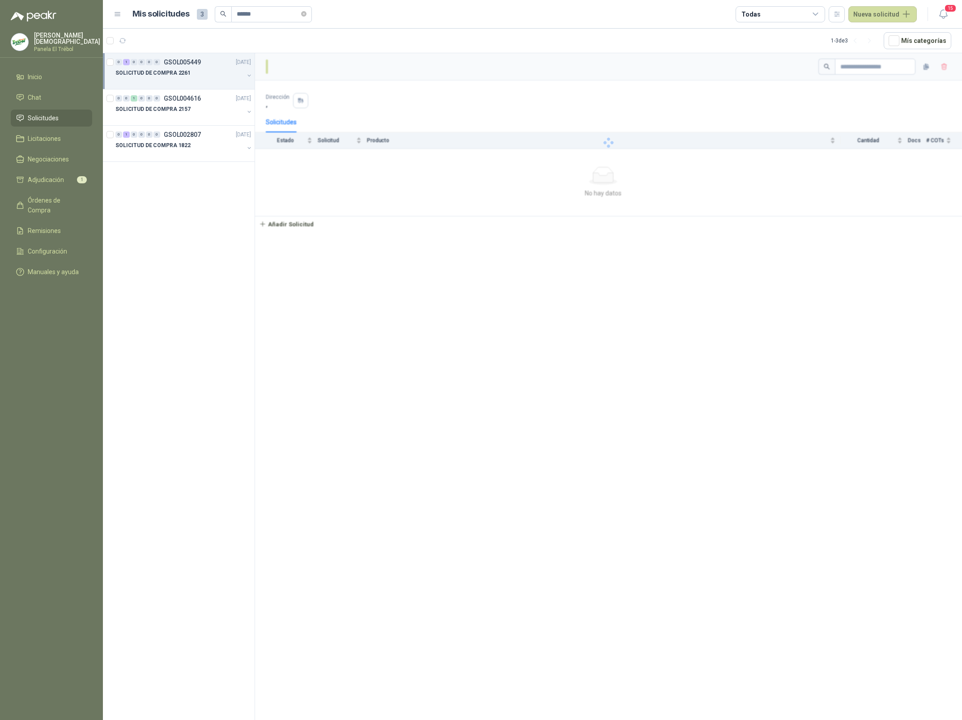
click at [196, 74] on div "SOLICITUD DE COMPRA 2261" at bounding box center [179, 73] width 128 height 11
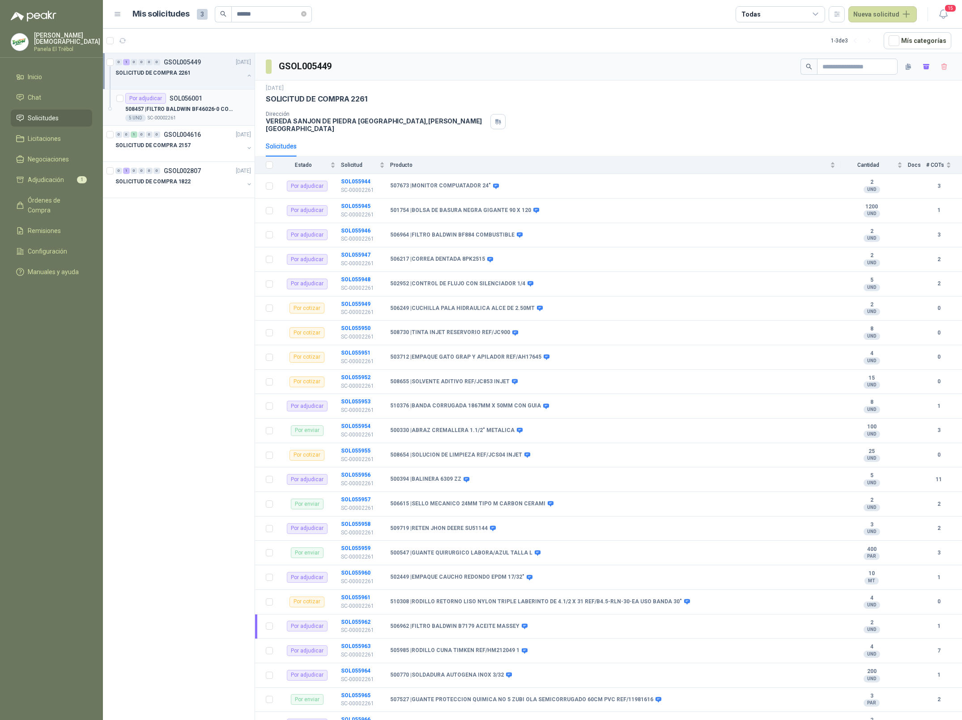
click at [190, 114] on div "508457 | FILTRO BALDWIN BF46026-0 COMBUSTIBLE" at bounding box center [188, 109] width 126 height 11
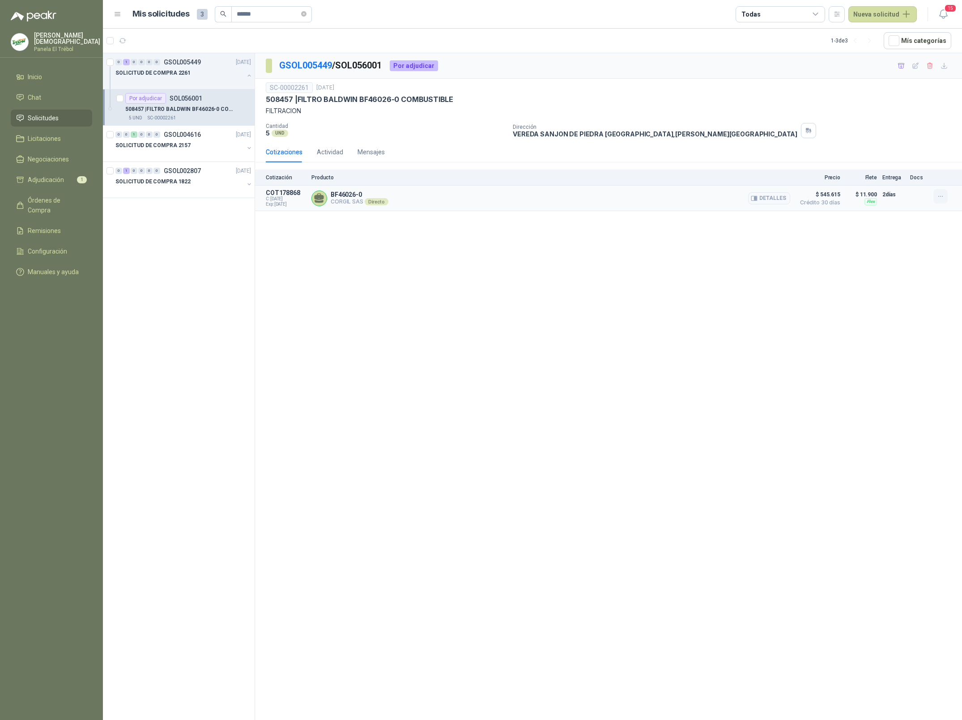
click at [936, 197] on button "button" at bounding box center [940, 196] width 14 height 14
click at [907, 164] on button "Añadir" at bounding box center [923, 161] width 72 height 14
click at [264, 10] on input "******" at bounding box center [268, 14] width 63 height 15
type input "******"
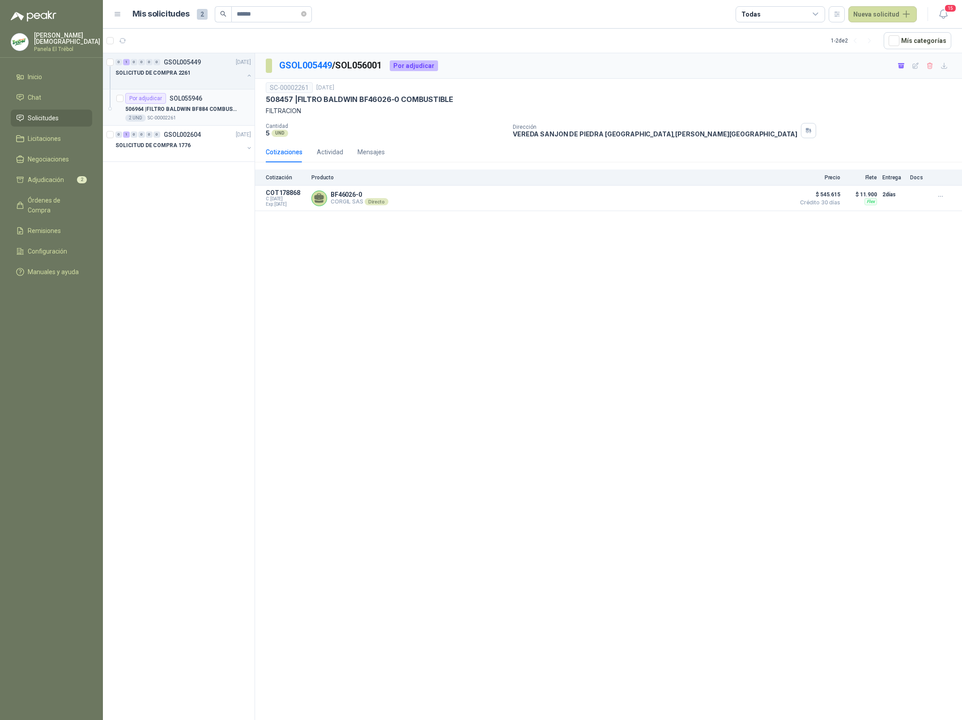
click at [201, 113] on p "506964 | FILTRO BALDWIN BF884 COMBUSTIBLE" at bounding box center [180, 109] width 111 height 8
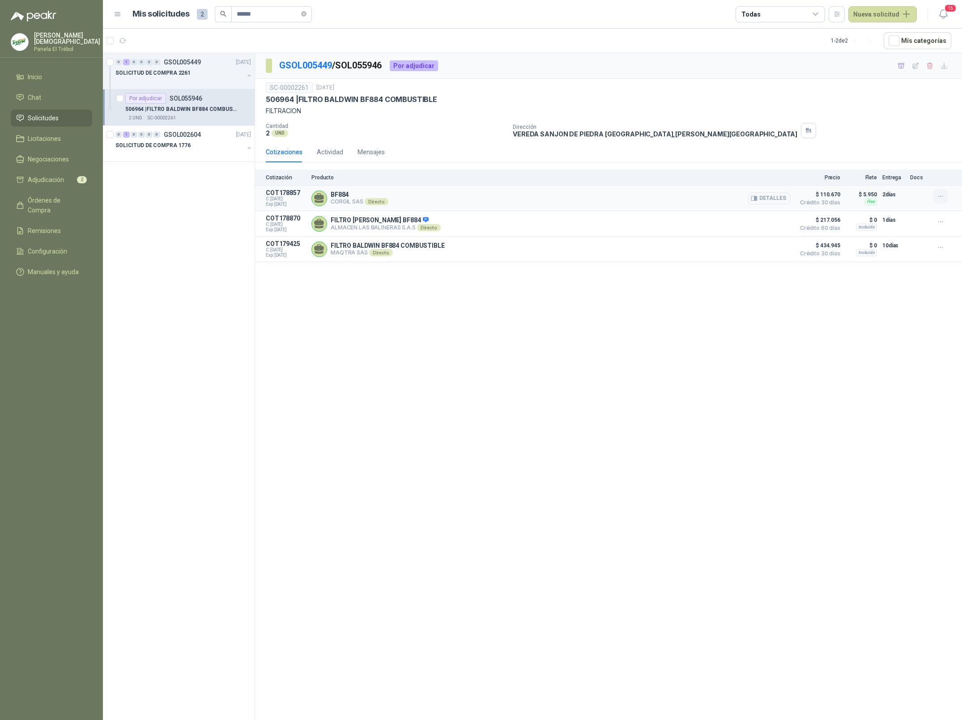
click at [942, 199] on icon "button" at bounding box center [941, 197] width 8 height 8
click at [901, 162] on button "Añadir" at bounding box center [923, 161] width 72 height 14
click at [61, 180] on span "Adjudicación" at bounding box center [46, 180] width 36 height 10
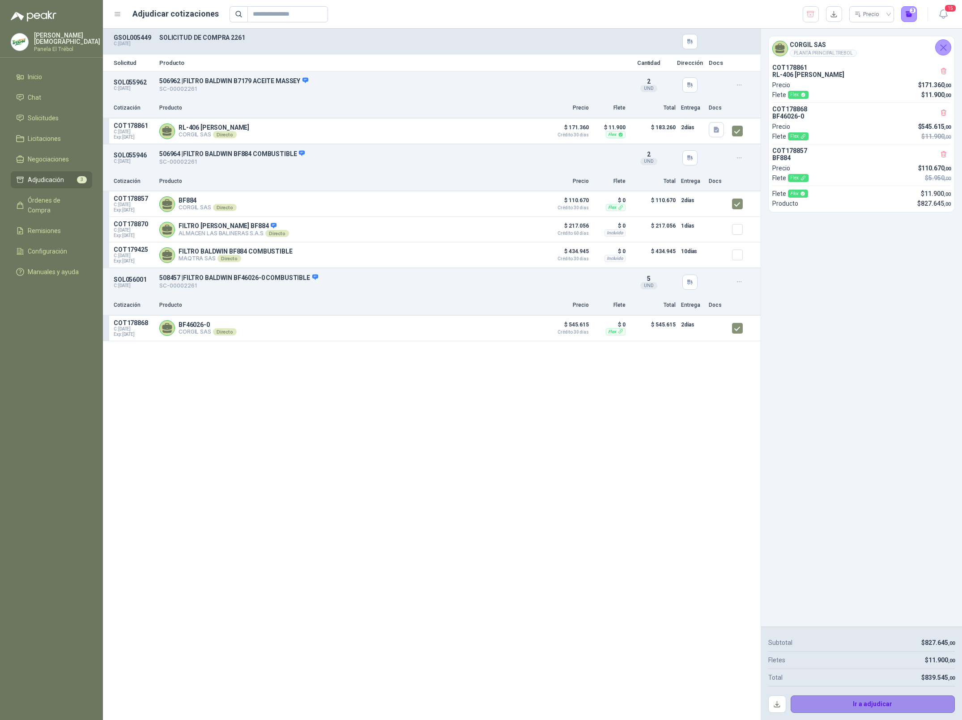
click at [892, 705] on button "Ir a adjudicar" at bounding box center [872, 705] width 165 height 18
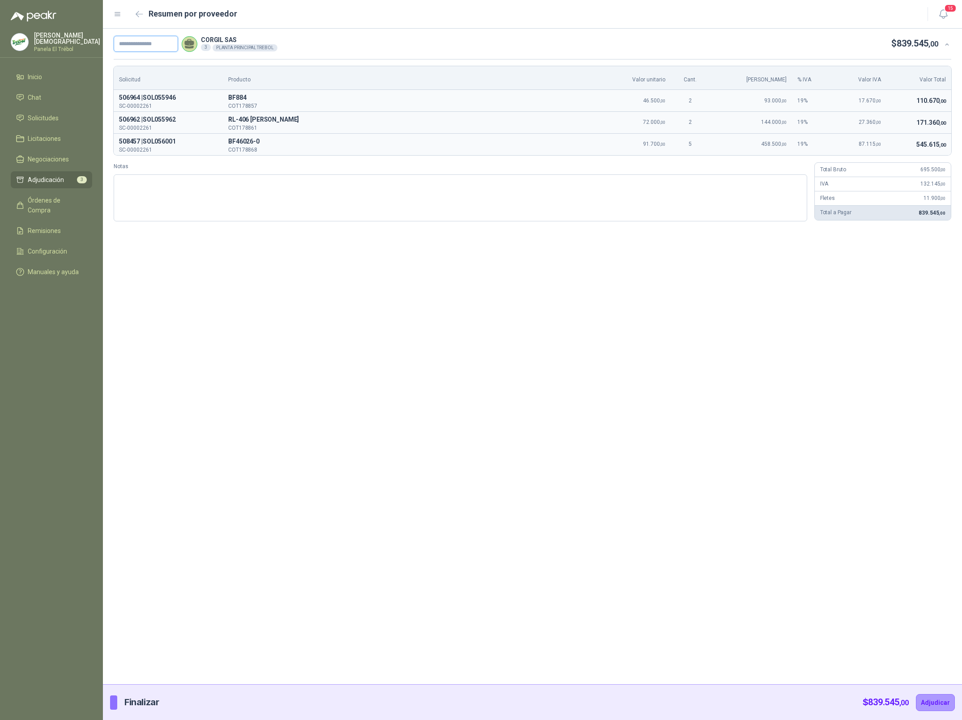
click at [146, 40] on input "text" at bounding box center [146, 44] width 64 height 16
paste input "**********"
type input "**********"
click at [758, 592] on div "**********" at bounding box center [532, 357] width 859 height 656
click at [925, 699] on button "Adjudicar" at bounding box center [935, 702] width 39 height 17
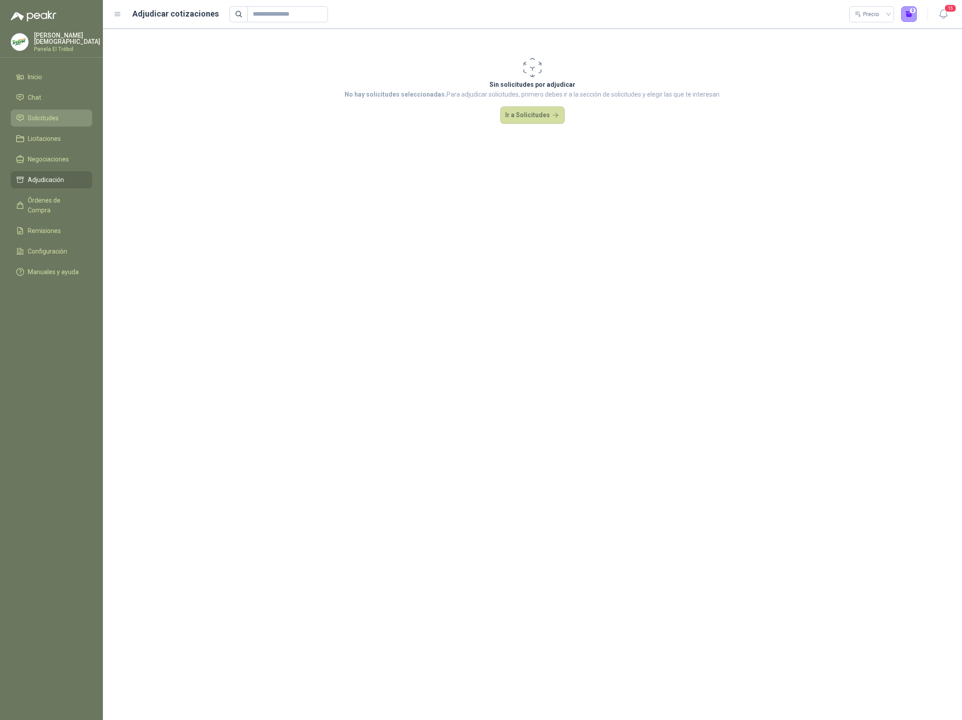
click at [50, 110] on link "Solicitudes" at bounding box center [51, 118] width 81 height 17
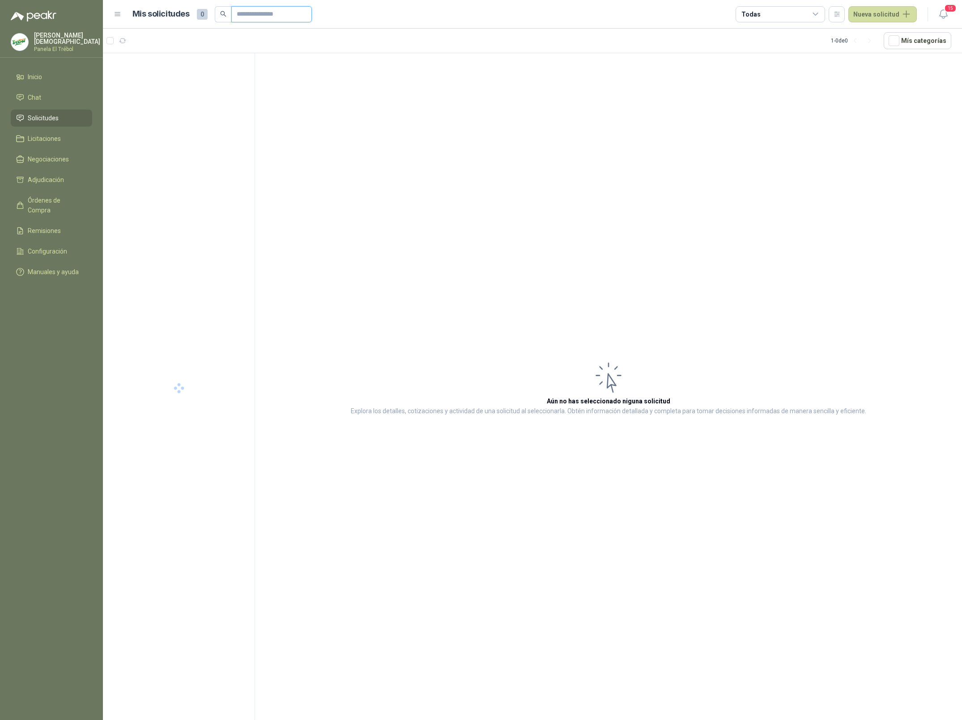
click at [261, 17] on input "text" at bounding box center [268, 14] width 63 height 15
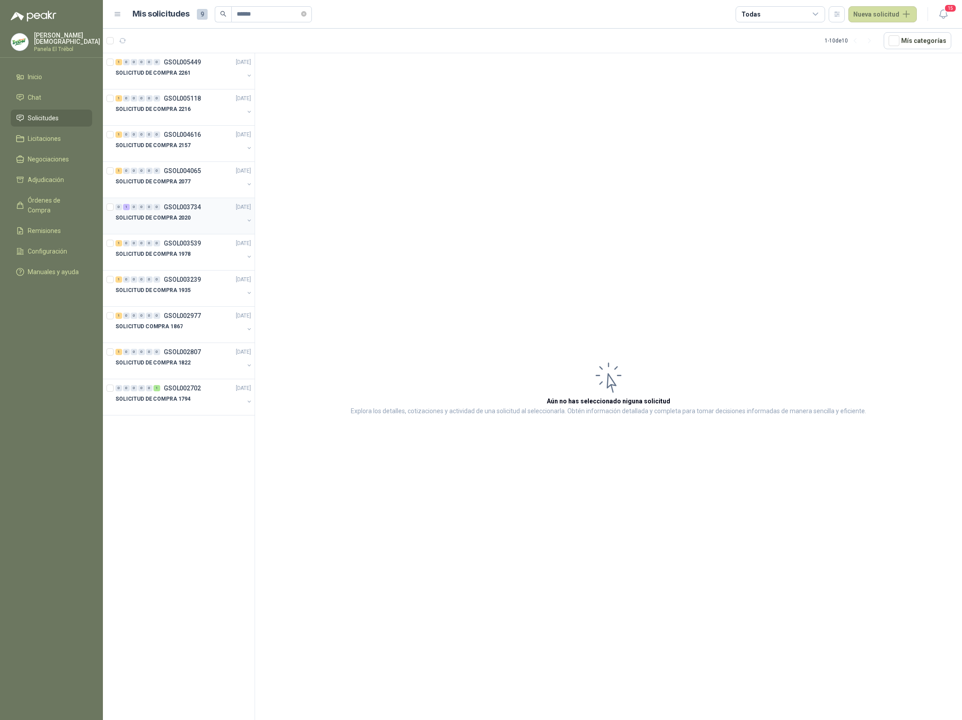
click at [186, 223] on div "SOLICITUD DE COMPRA 2020" at bounding box center [179, 217] width 128 height 11
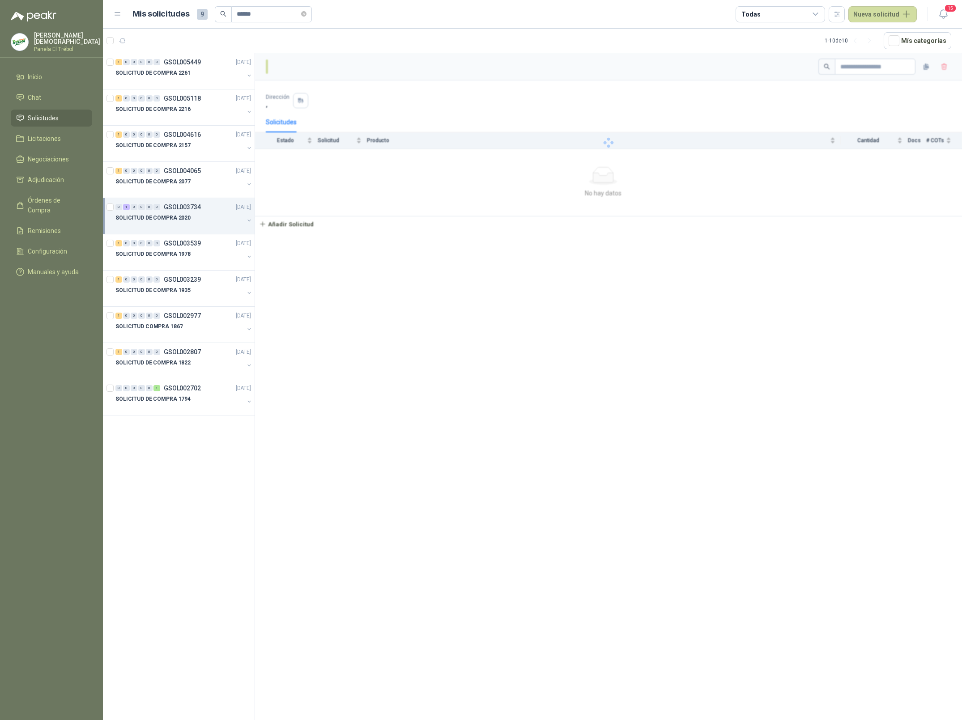
click at [219, 224] on div at bounding box center [179, 226] width 128 height 7
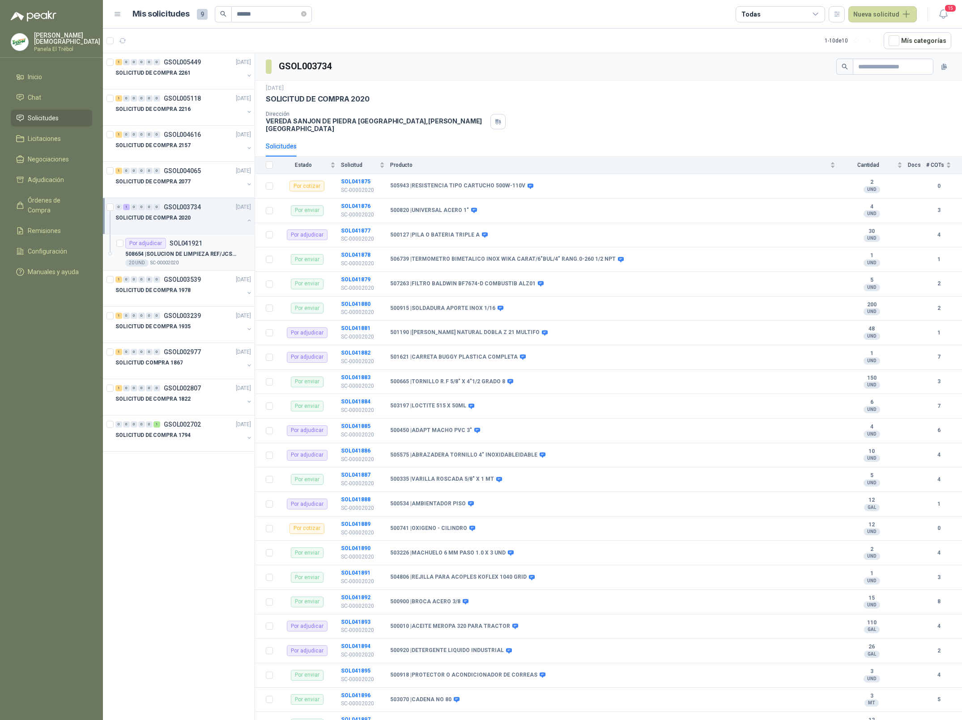
click at [200, 242] on p "SOL041921" at bounding box center [186, 243] width 33 height 6
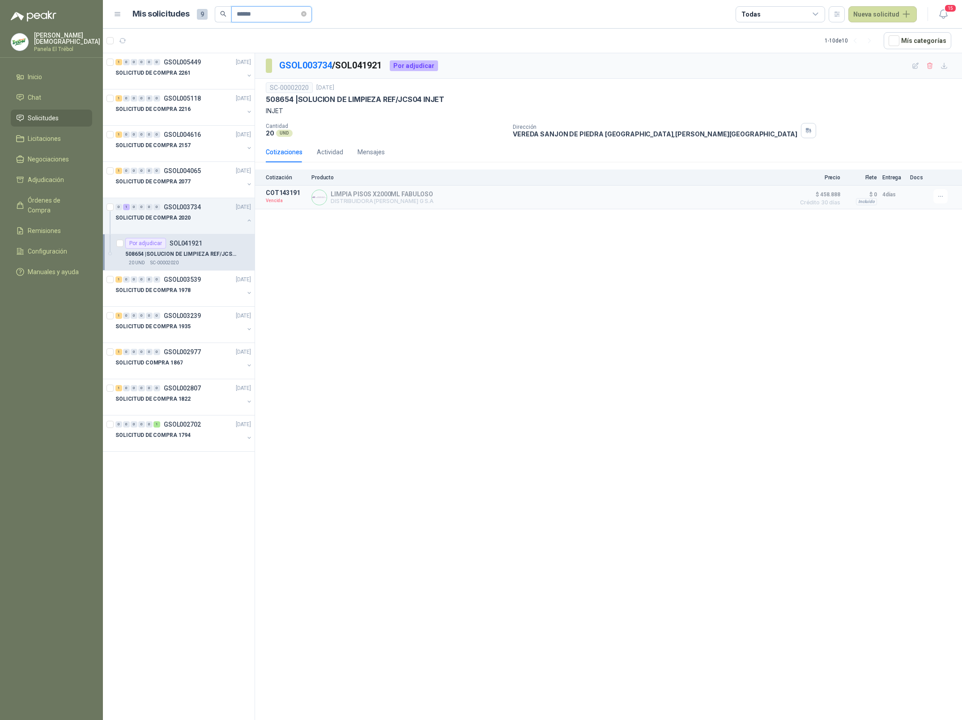
click at [256, 13] on input "******" at bounding box center [268, 14] width 63 height 15
click at [256, 13] on input "******" at bounding box center [271, 14] width 63 height 15
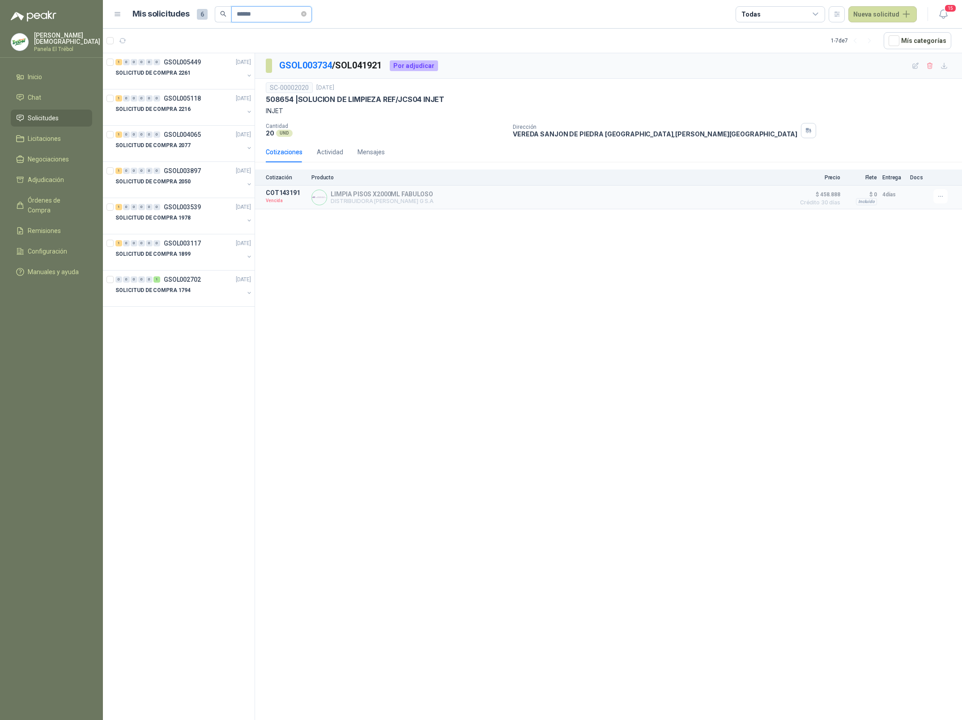
click at [248, 8] on input "******" at bounding box center [268, 14] width 63 height 15
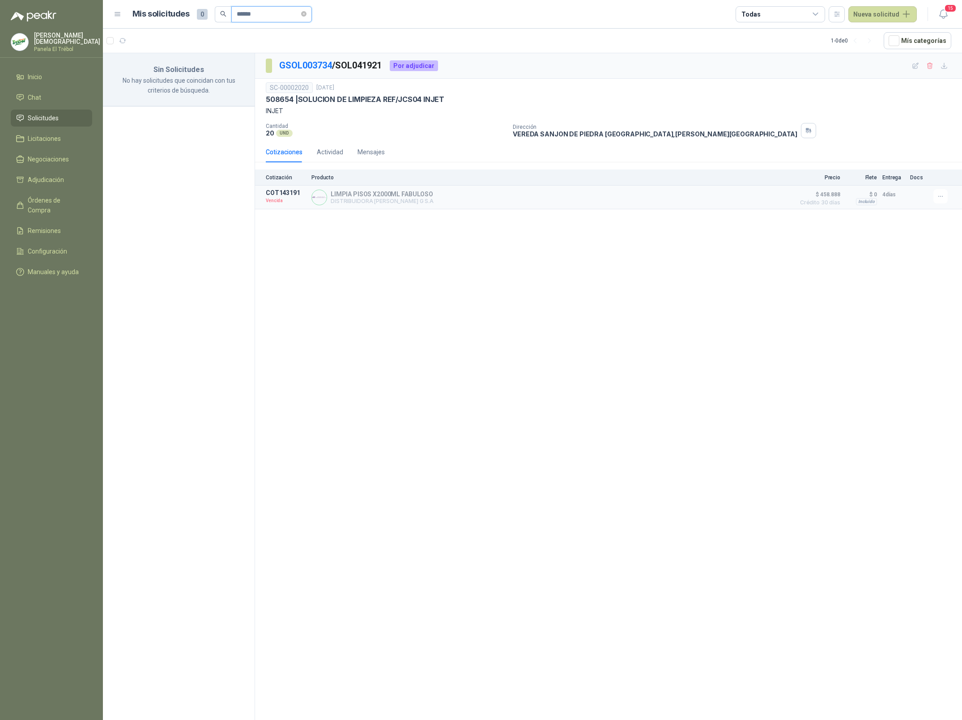
click at [264, 13] on input "******" at bounding box center [268, 14] width 63 height 15
click at [209, 67] on div "0 1 0 0 0 0 GSOL005467 16/09/25" at bounding box center [183, 62] width 137 height 11
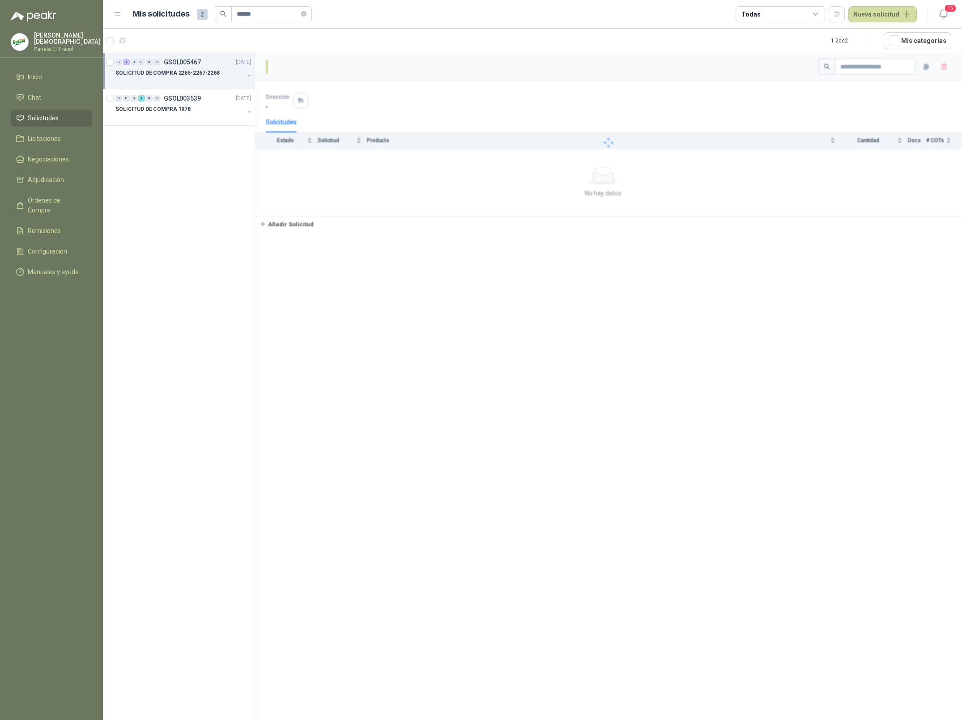
click at [192, 76] on p "SOLICITUD DE COMPRA 2265-2267-2268" at bounding box center [167, 73] width 104 height 8
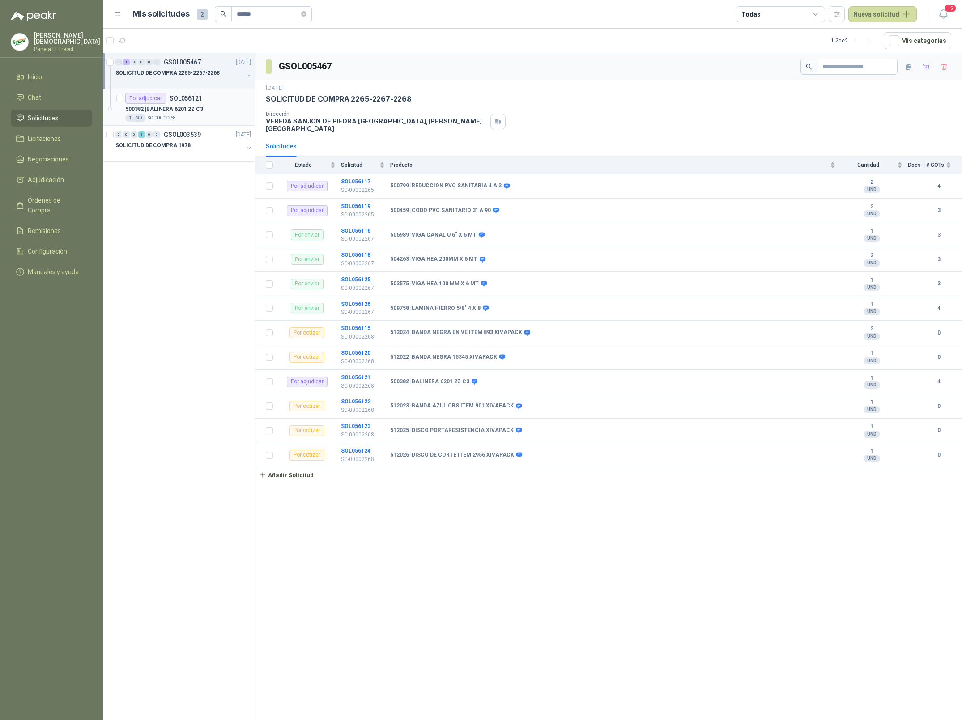
click at [185, 115] on div "1 UND  SC-00002268" at bounding box center [188, 118] width 126 height 7
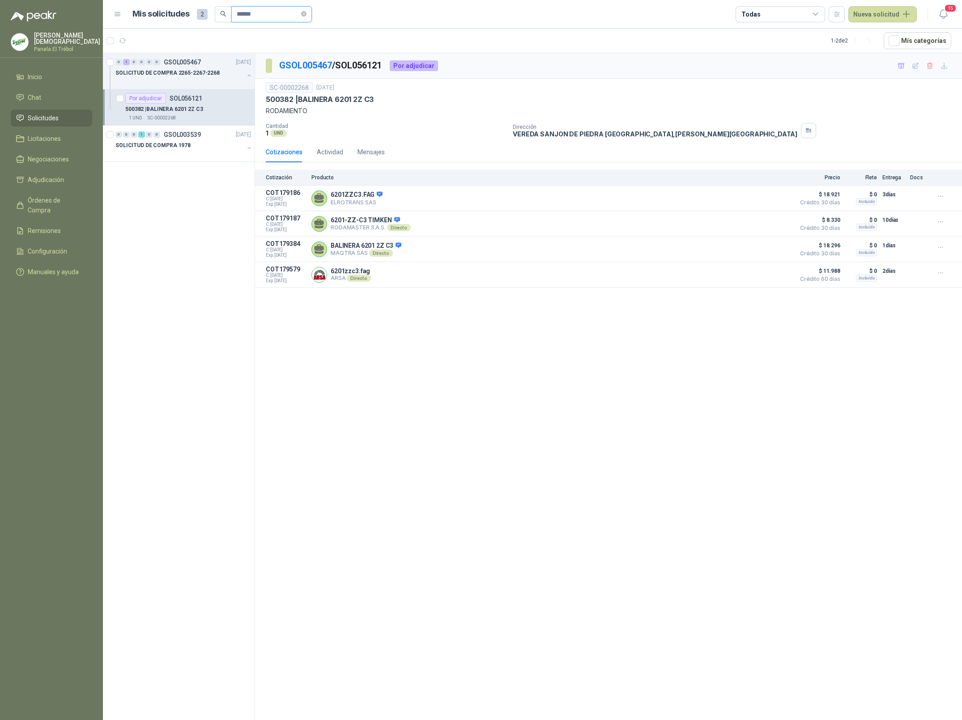
click at [262, 19] on input "******" at bounding box center [268, 14] width 63 height 15
type input "******"
click at [214, 114] on div "512022 | BANDA NEGRA 15345 XIVAPACK" at bounding box center [188, 109] width 126 height 11
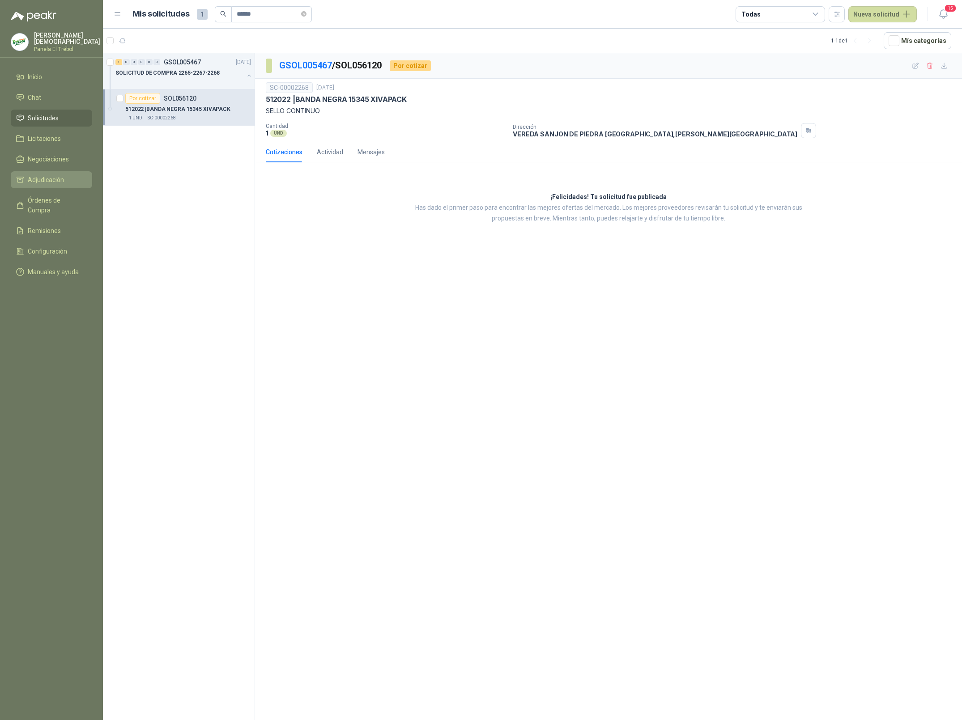
click at [47, 177] on span "Adjudicación" at bounding box center [46, 180] width 36 height 10
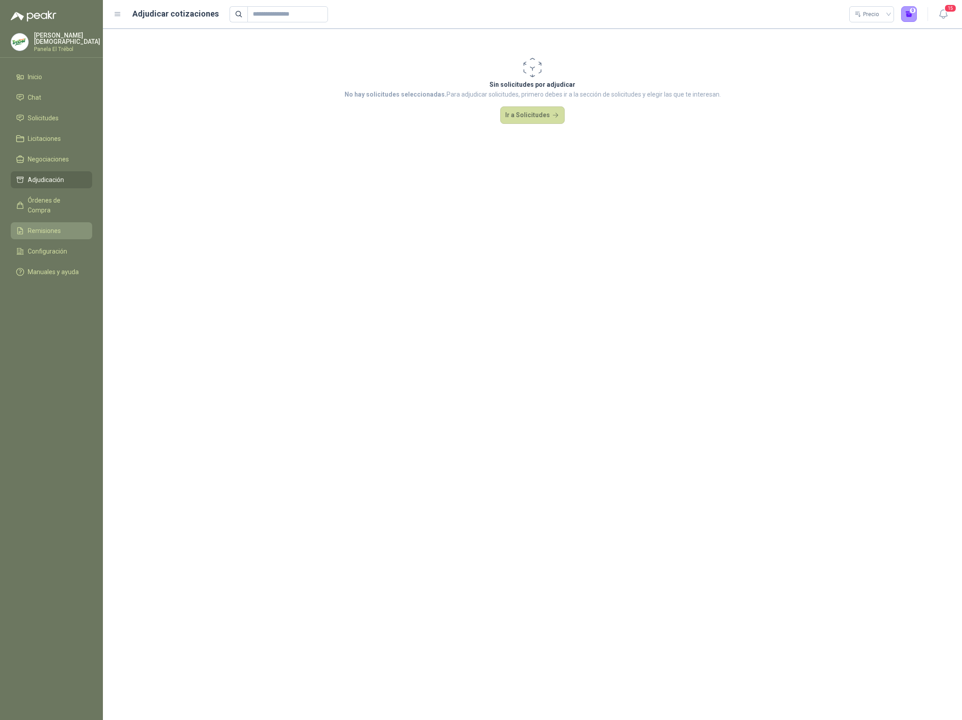
click at [39, 226] on span "Remisiones" at bounding box center [44, 231] width 33 height 10
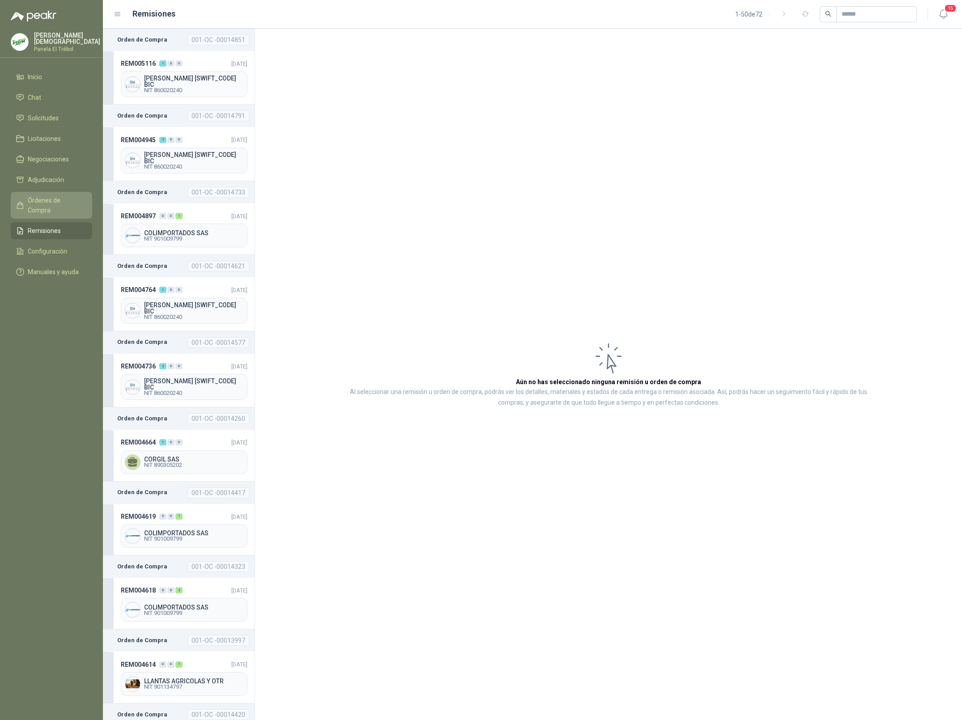
click at [62, 201] on span "Órdenes de Compra" at bounding box center [56, 205] width 56 height 20
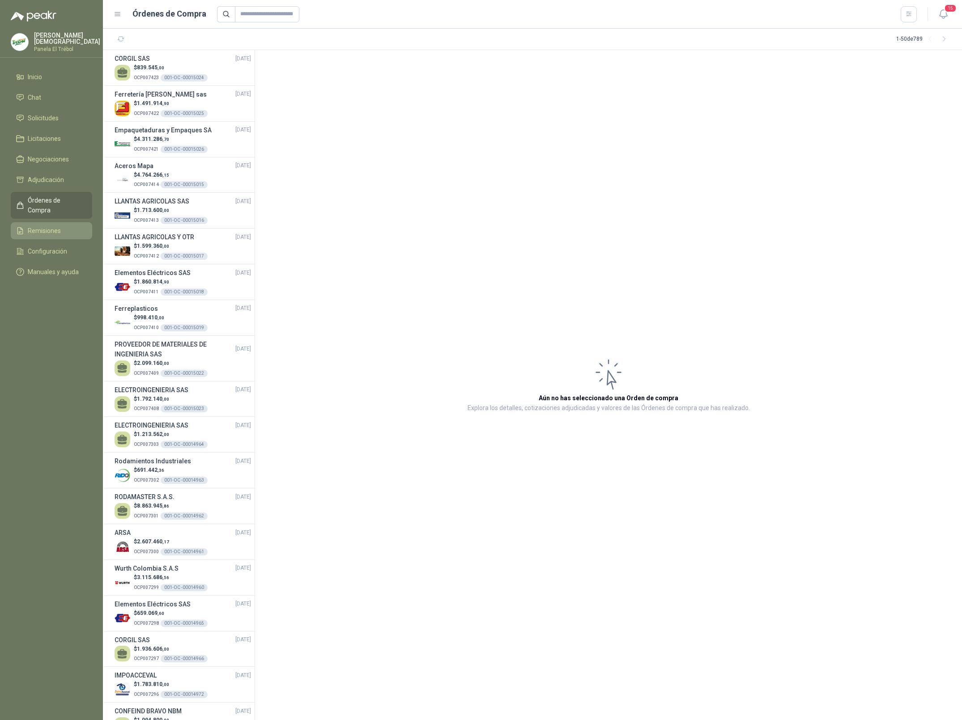
click at [53, 226] on span "Remisiones" at bounding box center [44, 231] width 33 height 10
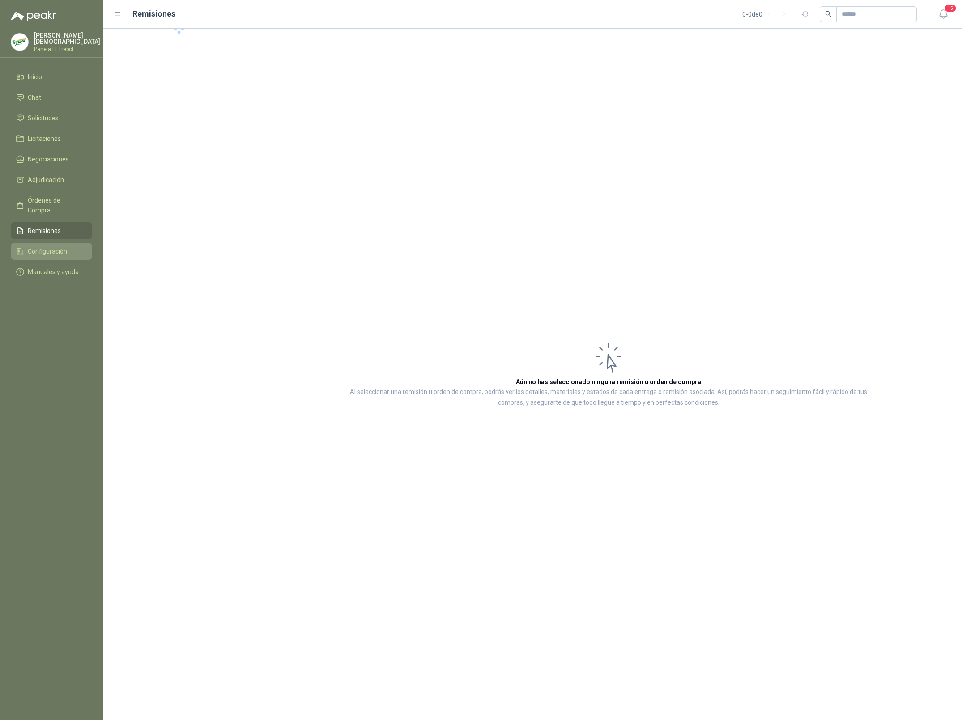
click at [45, 246] on span "Configuración" at bounding box center [47, 251] width 39 height 10
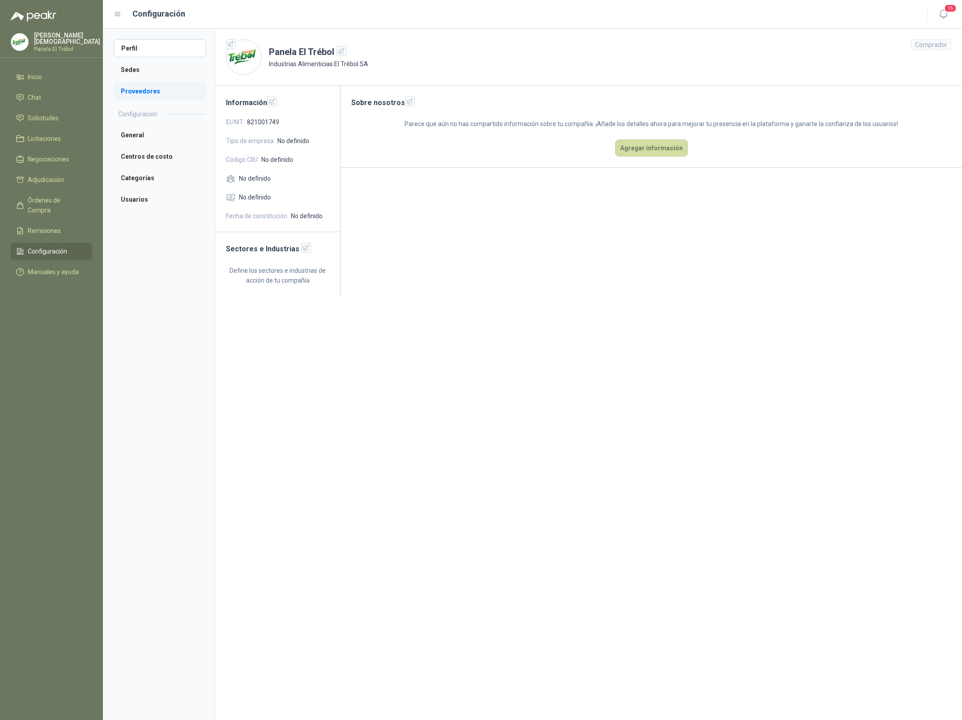
click at [165, 88] on li "Proveedores" at bounding box center [160, 91] width 92 height 18
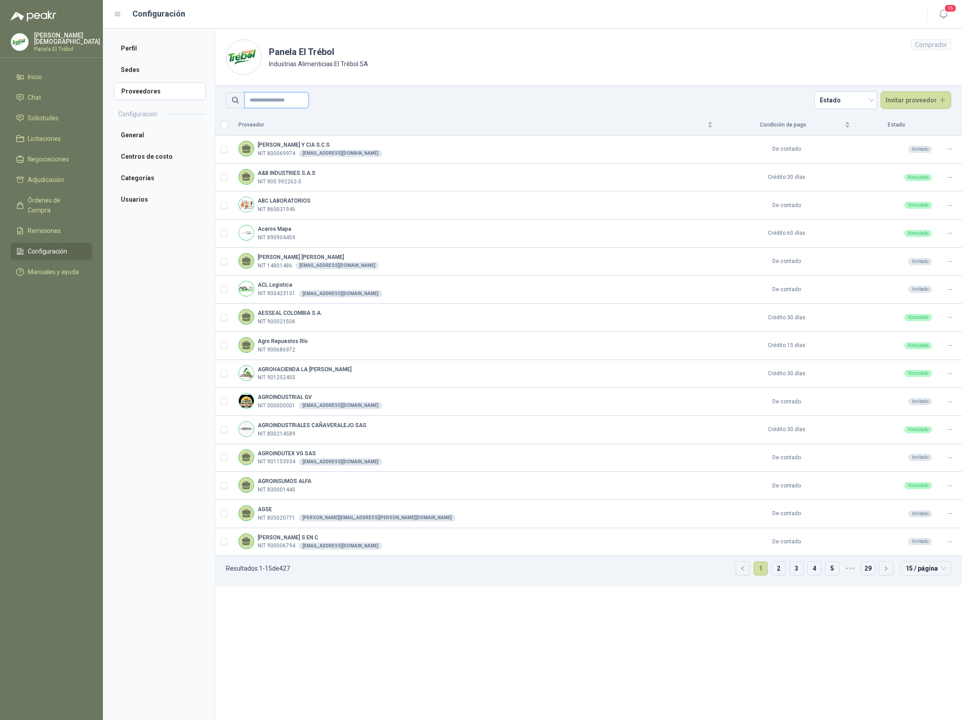
click at [284, 103] on input "text" at bounding box center [276, 100] width 64 height 16
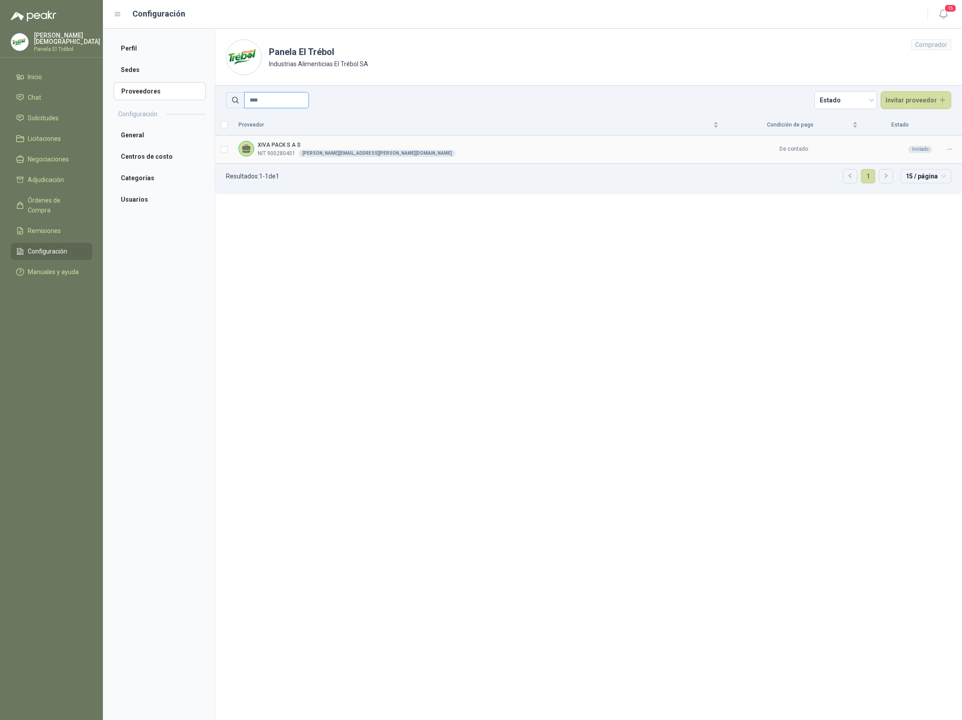
type input "****"
click at [950, 150] on icon at bounding box center [949, 149] width 7 height 7
click at [922, 166] on span "Re-enviar invitación" at bounding box center [927, 169] width 54 height 20
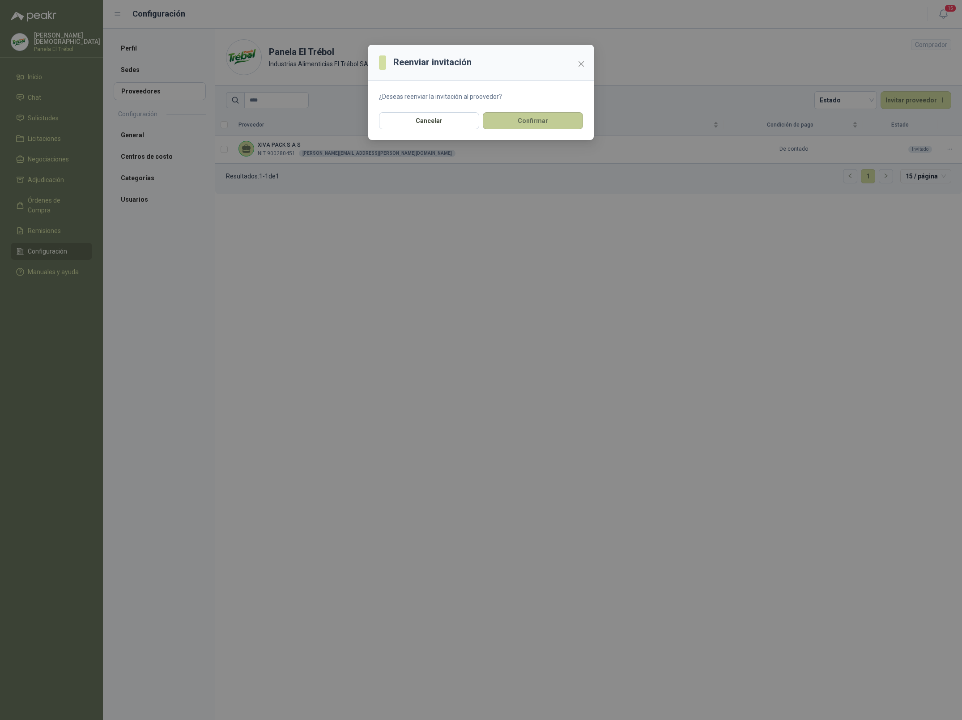
click at [511, 119] on button "Confirmar" at bounding box center [533, 120] width 100 height 17
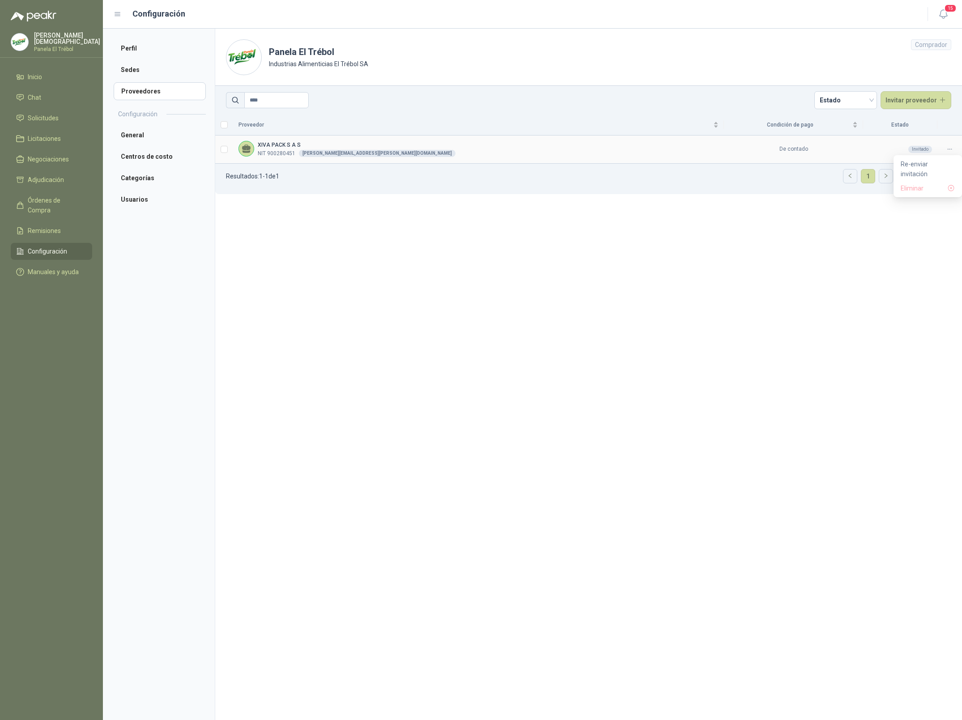
click at [951, 149] on icon at bounding box center [949, 149] width 7 height 7
click at [913, 183] on span "Eliminar" at bounding box center [923, 188] width 47 height 10
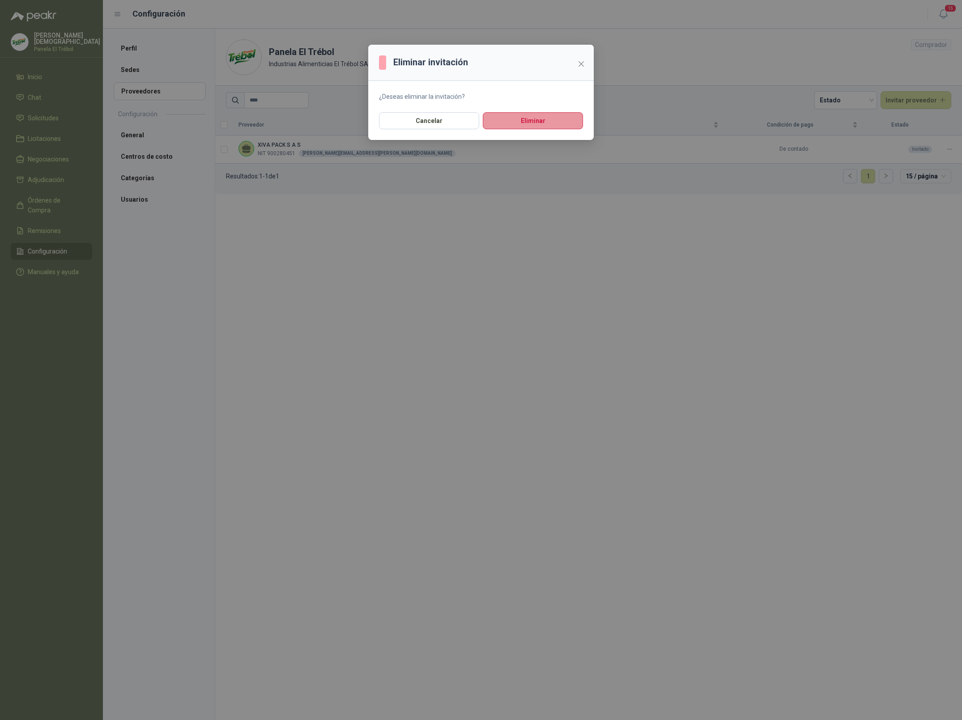
click at [504, 120] on button "Eliminar" at bounding box center [533, 120] width 100 height 17
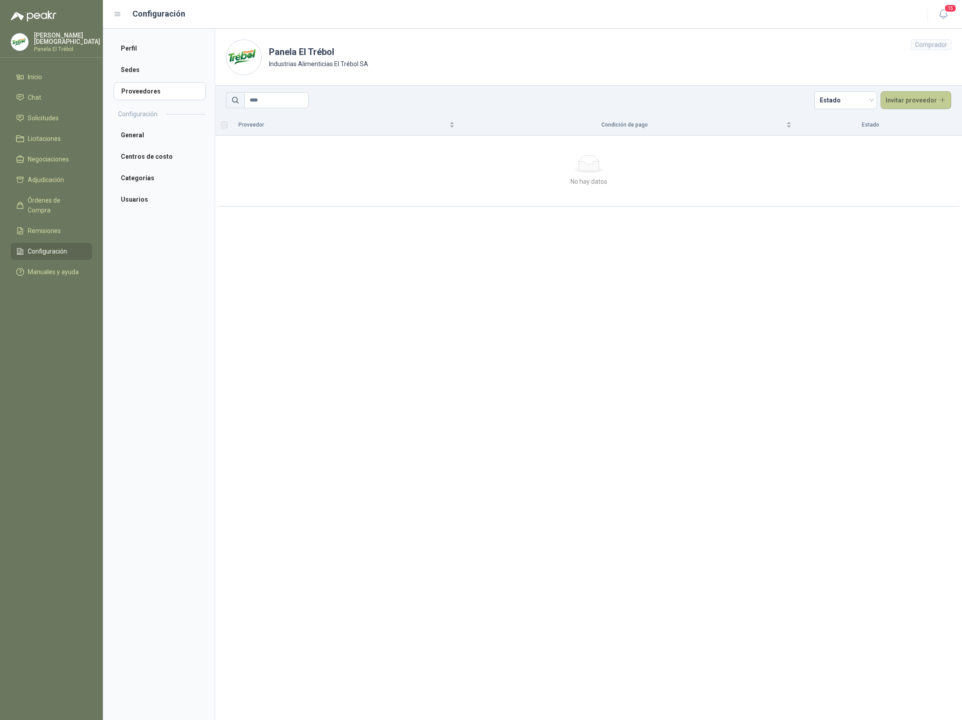
click at [902, 93] on button "Invitar proveedor" at bounding box center [915, 100] width 71 height 18
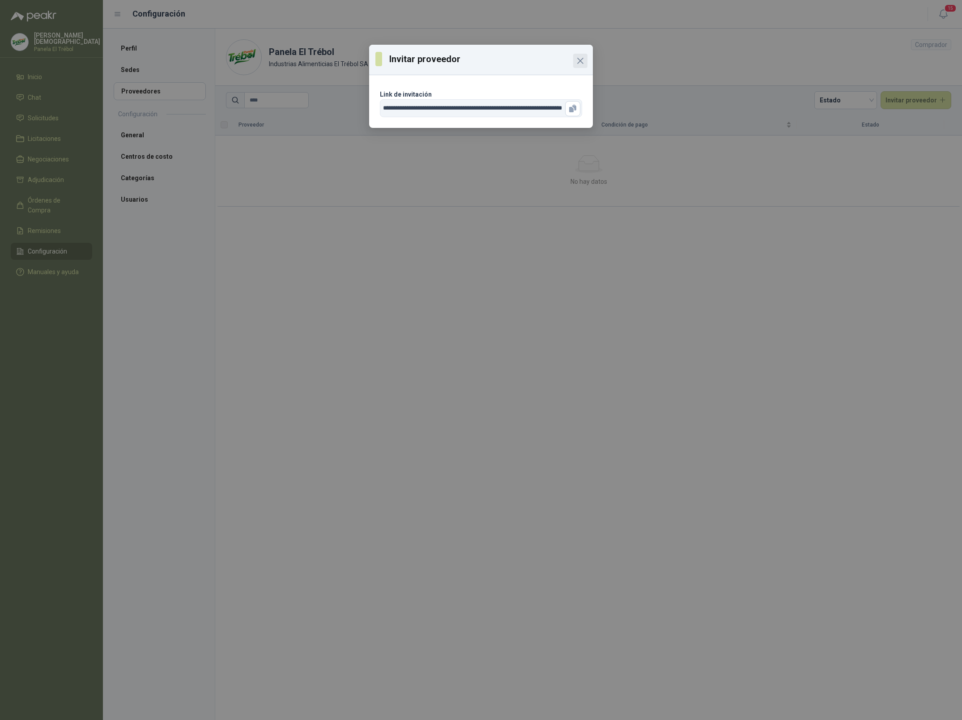
click at [578, 65] on icon "Close" at bounding box center [580, 60] width 11 height 11
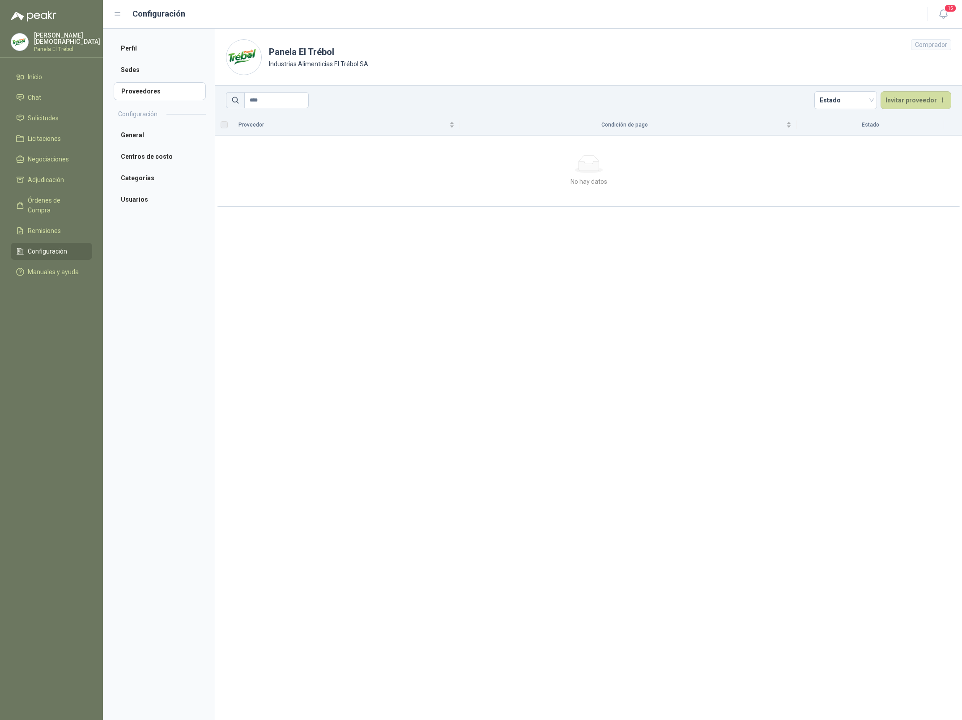
click at [426, 235] on section "Panela El Trébol Industrias Alimenticias El Trébol SA Comprador **** Estado Inv…" at bounding box center [588, 375] width 747 height 692
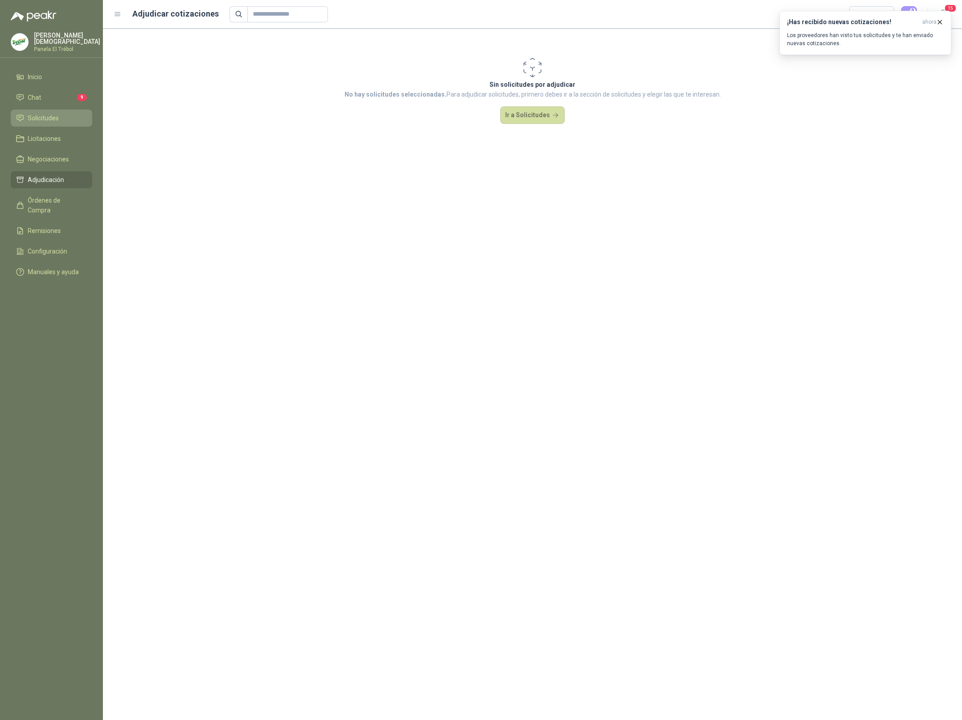
click at [70, 118] on li "Solicitudes" at bounding box center [51, 118] width 71 height 10
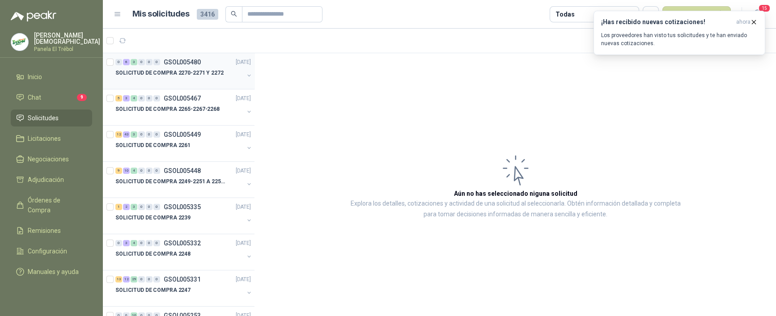
click at [183, 72] on p "SOLICITUD DE COMPRA 2270-2271 Y 2272" at bounding box center [169, 73] width 108 height 8
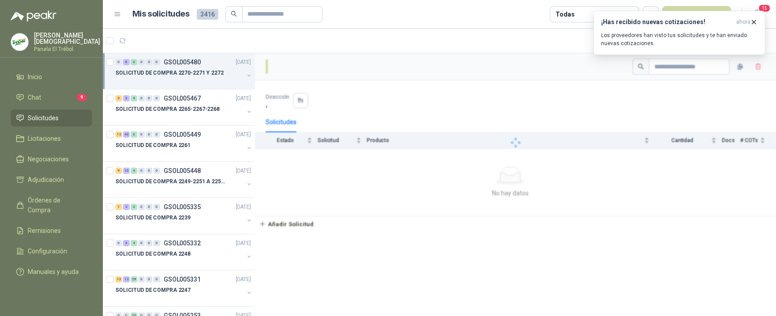
click at [194, 77] on div "SOLICITUD DE COMPRA 2270-2271 Y 2272" at bounding box center [179, 73] width 128 height 11
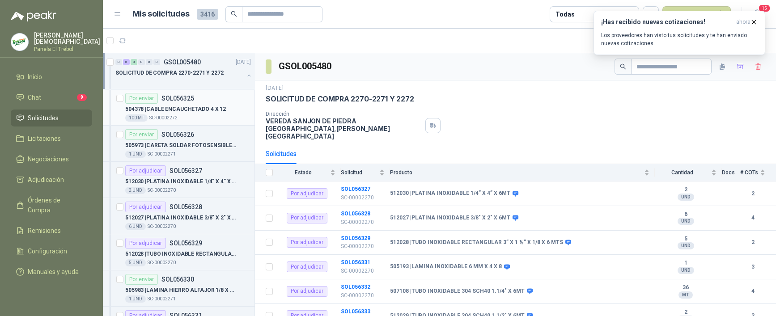
click at [166, 115] on p "SC-00002272" at bounding box center [163, 118] width 28 height 7
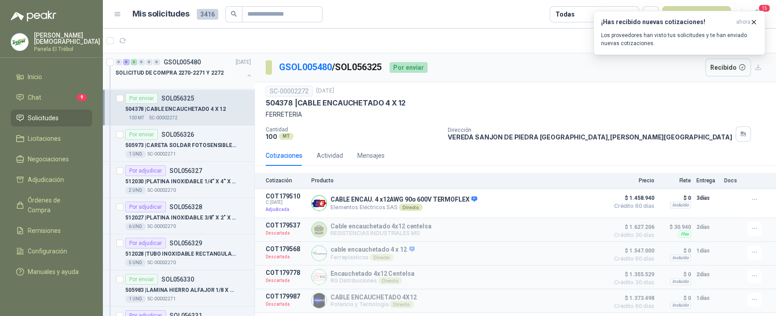
click at [179, 69] on p "SOLICITUD DE COMPRA 2270-2271 Y 2272" at bounding box center [169, 73] width 108 height 8
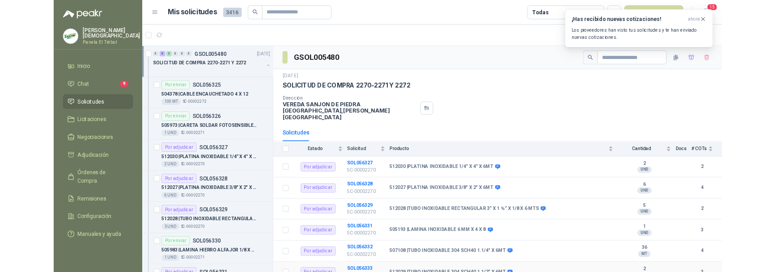
scroll to position [89, 0]
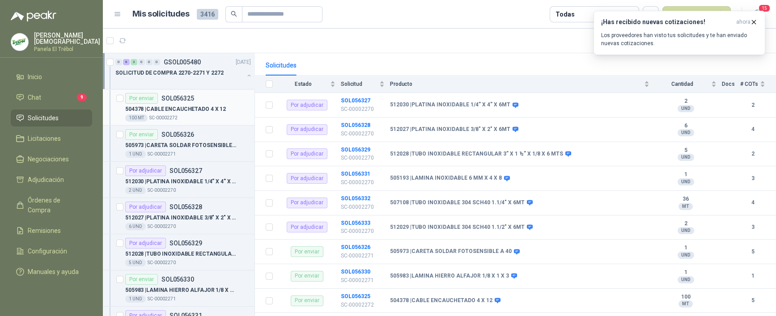
click at [169, 96] on p "SOL056325" at bounding box center [177, 98] width 33 height 6
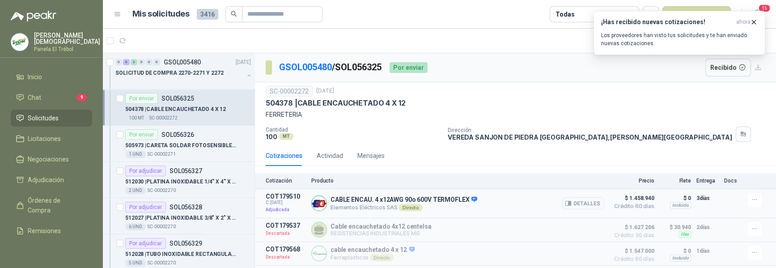
click at [587, 201] on button "Detalles" at bounding box center [583, 203] width 42 height 12
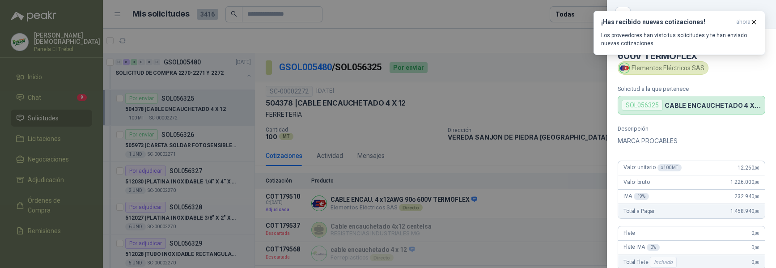
click at [535, 201] on div at bounding box center [388, 134] width 776 height 268
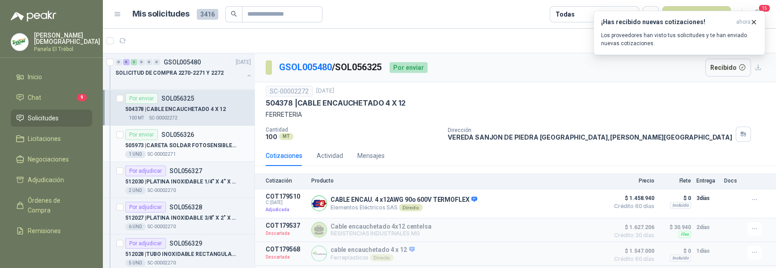
click at [175, 148] on p "505973 | CARETA SOLDAR FOTOSENSIBLE A 40" at bounding box center [180, 145] width 111 height 8
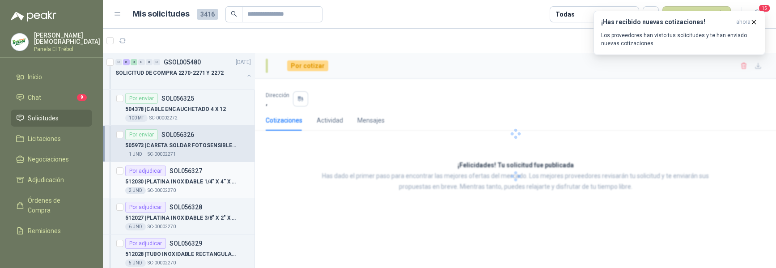
click at [181, 173] on p "SOL056327" at bounding box center [186, 171] width 33 height 6
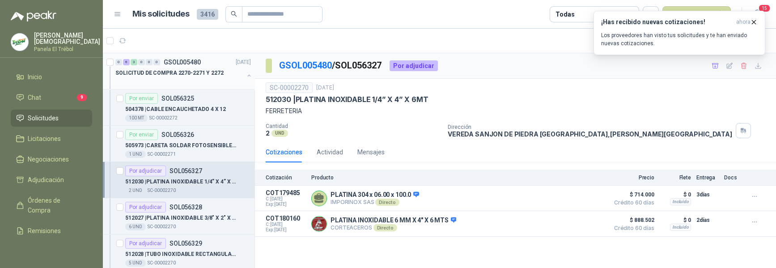
click at [174, 74] on p "SOLICITUD DE COMPRA 2270-2271 Y 2272" at bounding box center [169, 73] width 108 height 8
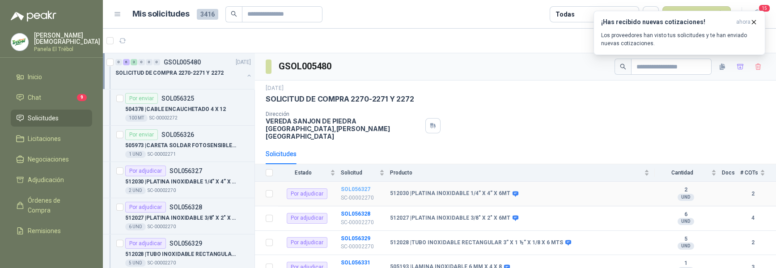
click at [355, 186] on b "SOL056327" at bounding box center [356, 189] width 30 height 6
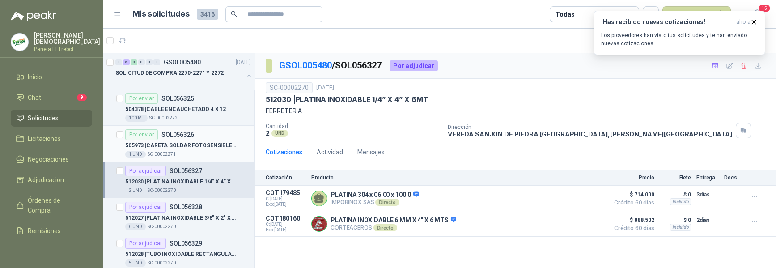
scroll to position [38, 0]
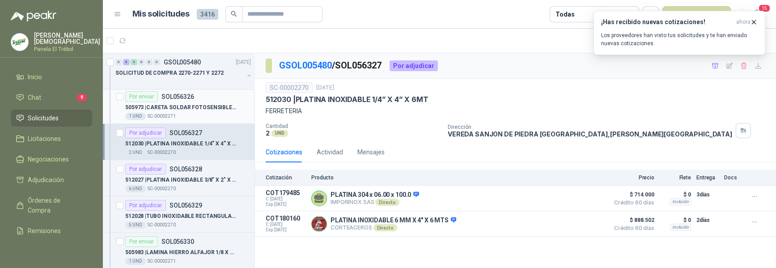
click at [149, 103] on p "505973 | CARETA SOLDAR FOTOSENSIBLE A 40" at bounding box center [180, 107] width 111 height 8
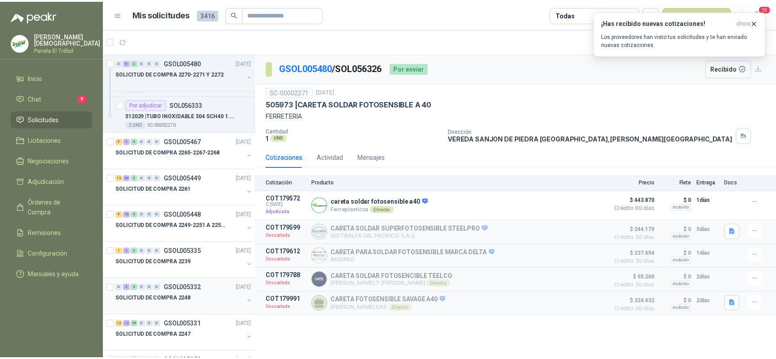
scroll to position [288, 0]
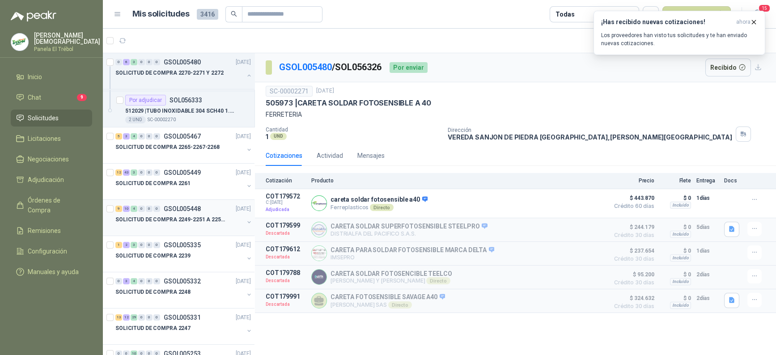
click at [166, 231] on div "9 10 4 0 0 0 GSOL005448 15/09/25 SOLICITUD DE COMPRA 2249-2251 A 2256-2258 Y 22…" at bounding box center [179, 218] width 152 height 36
click at [187, 217] on p "SOLICITUD DE COMPRA 2249-2251 A 2256-2258 Y 2262" at bounding box center [170, 220] width 111 height 8
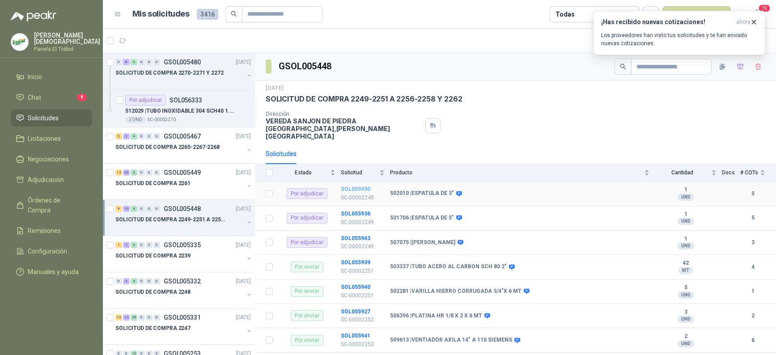
click at [351, 186] on b "SOL055930" at bounding box center [356, 189] width 30 height 6
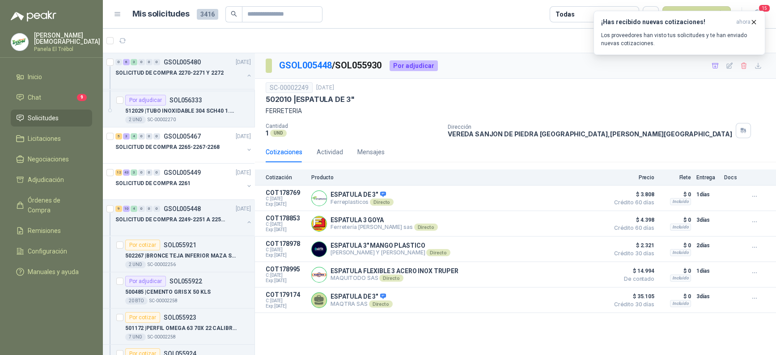
click at [754, 352] on div "GSOL005448 / SOL055930 Por adjudicar SC-00002249 15 sept, 2025 502010 | ESPATUL…" at bounding box center [515, 205] width 521 height 305
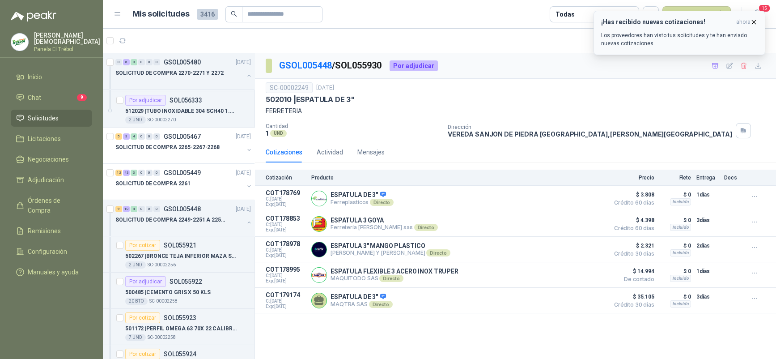
click at [755, 23] on icon "button" at bounding box center [754, 22] width 4 height 4
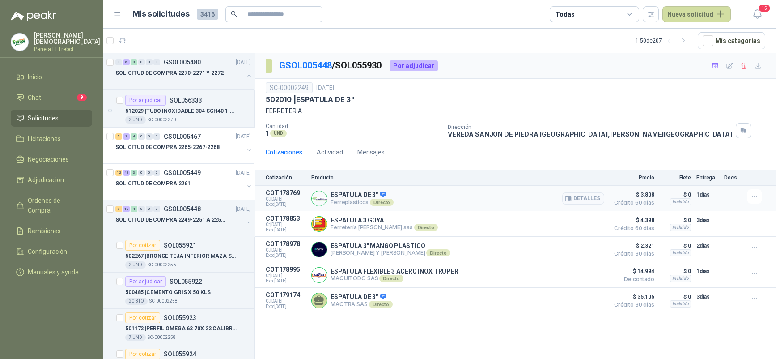
click at [585, 207] on div "Detalles" at bounding box center [583, 198] width 42 height 18
click at [588, 203] on button "Detalles" at bounding box center [583, 198] width 42 height 12
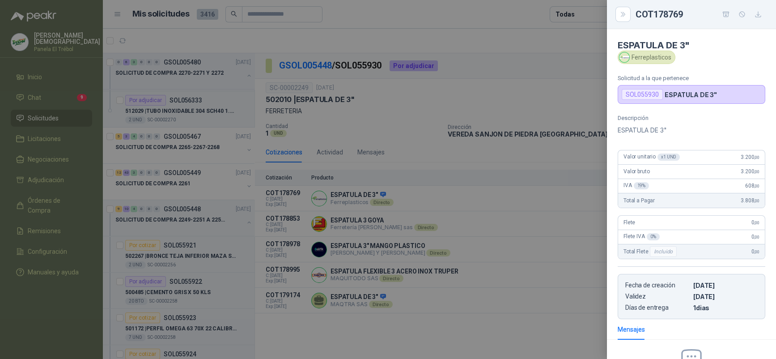
click at [453, 105] on div at bounding box center [388, 179] width 776 height 359
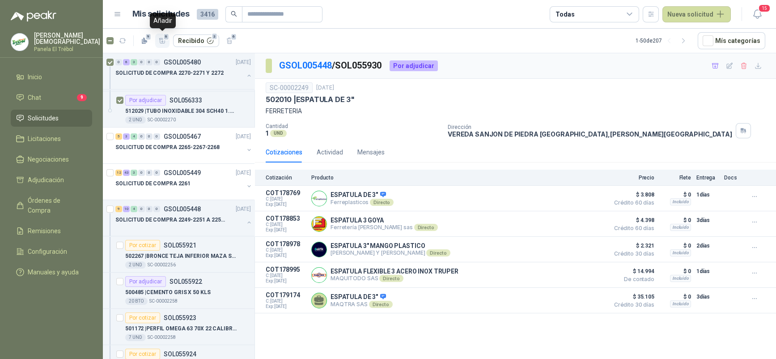
click at [163, 42] on icon "button" at bounding box center [163, 41] width 8 height 8
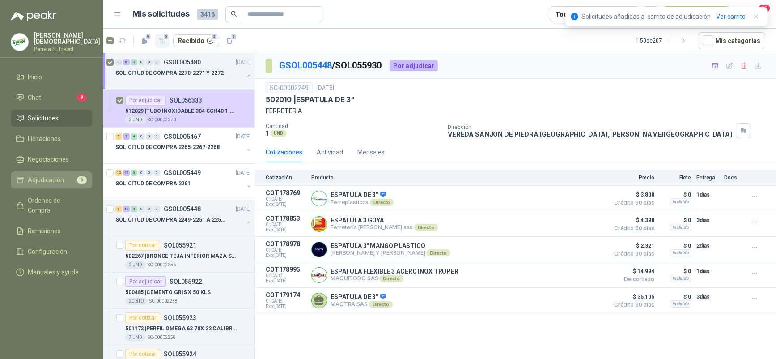
click at [49, 176] on span "Adjudicación" at bounding box center [46, 180] width 36 height 10
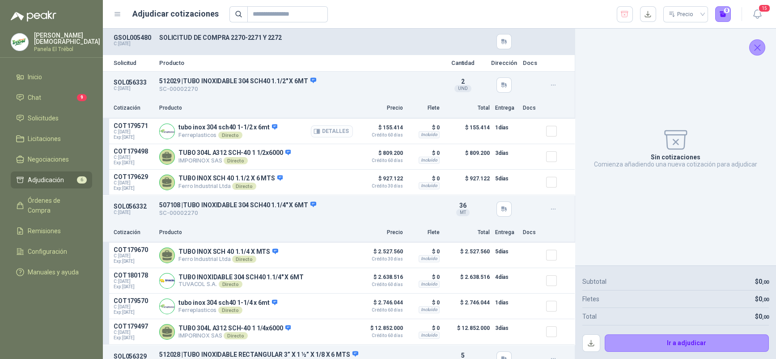
click at [329, 133] on button "Detalles" at bounding box center [332, 131] width 42 height 12
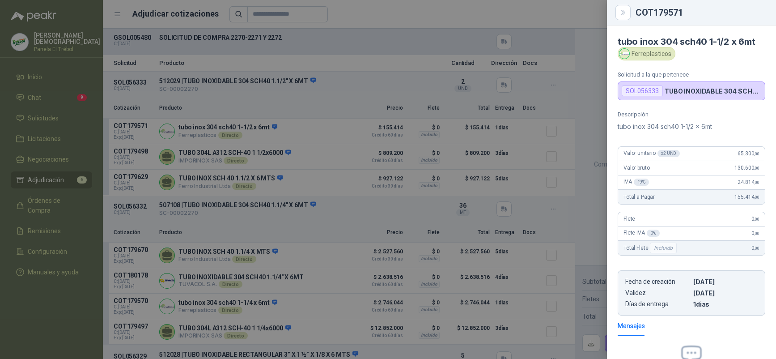
scroll to position [99, 0]
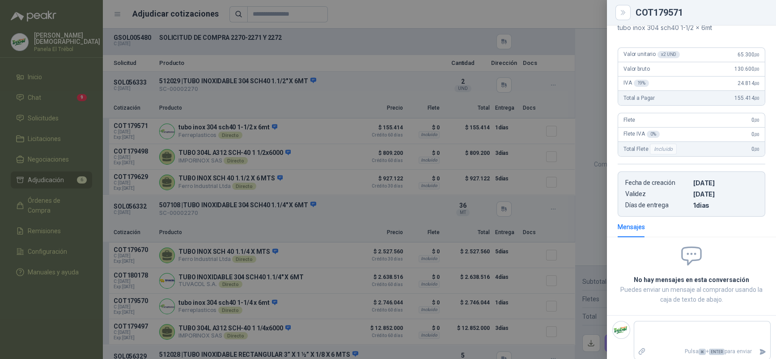
drag, startPoint x: 706, startPoint y: 13, endPoint x: 712, endPoint y: 5, distance: 10.2
click at [701, 13] on div "COT179571" at bounding box center [701, 12] width 130 height 9
click at [718, 19] on div "COT179571" at bounding box center [691, 12] width 169 height 25
click at [726, 15] on div "COT179571" at bounding box center [701, 12] width 130 height 9
click at [551, 105] on div at bounding box center [388, 179] width 776 height 359
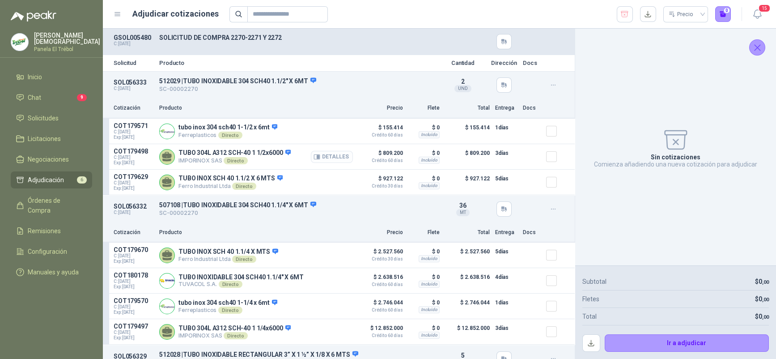
click at [322, 157] on button "Detalles" at bounding box center [332, 157] width 42 height 12
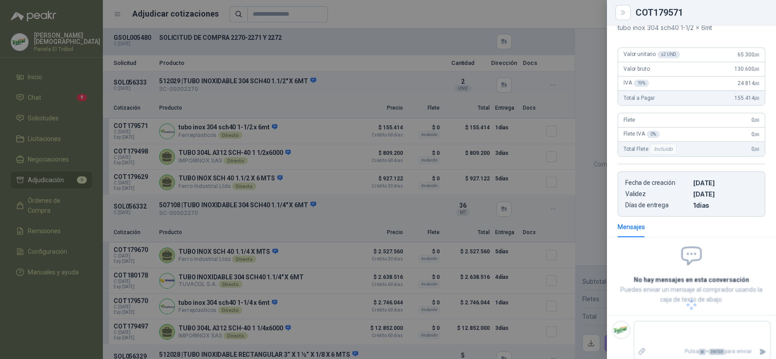
scroll to position [110, 0]
click at [469, 127] on div at bounding box center [388, 179] width 776 height 359
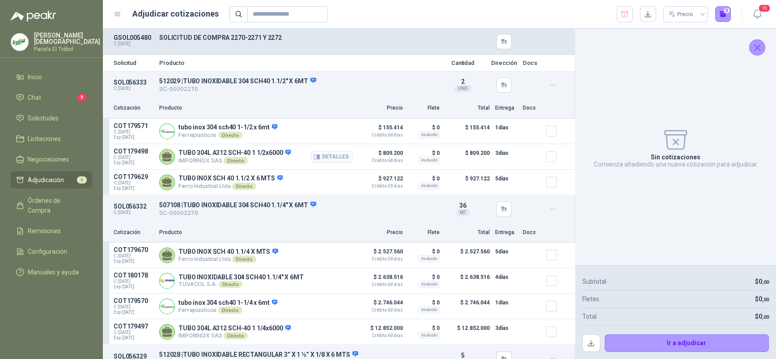
scroll to position [11, 0]
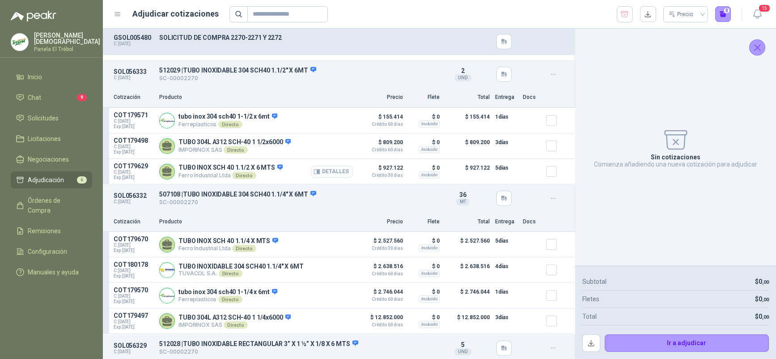
click at [314, 171] on icon "button" at bounding box center [317, 171] width 6 height 4
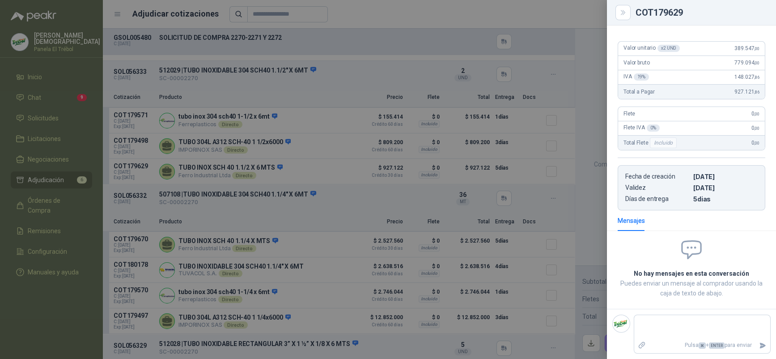
click at [279, 181] on div at bounding box center [388, 179] width 776 height 359
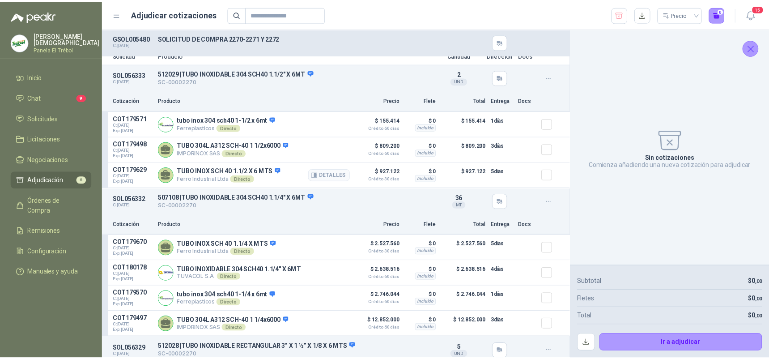
scroll to position [0, 0]
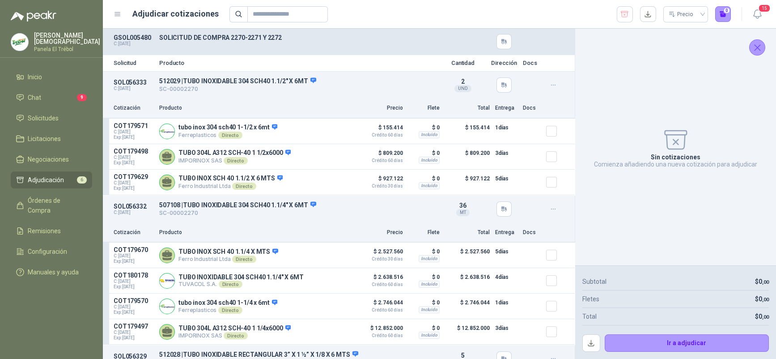
click at [74, 47] on p "Panela El Trébol" at bounding box center [67, 49] width 66 height 5
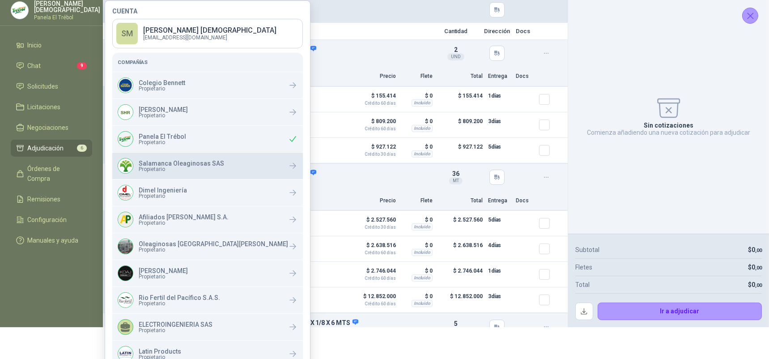
scroll to position [41, 0]
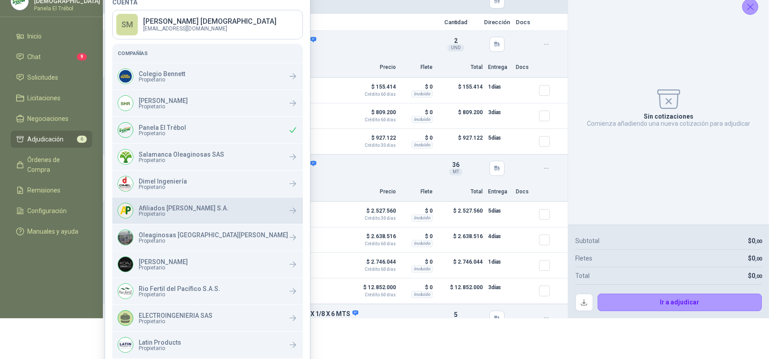
click at [168, 207] on p "Afiliados [PERSON_NAME] S.A." at bounding box center [184, 208] width 90 height 6
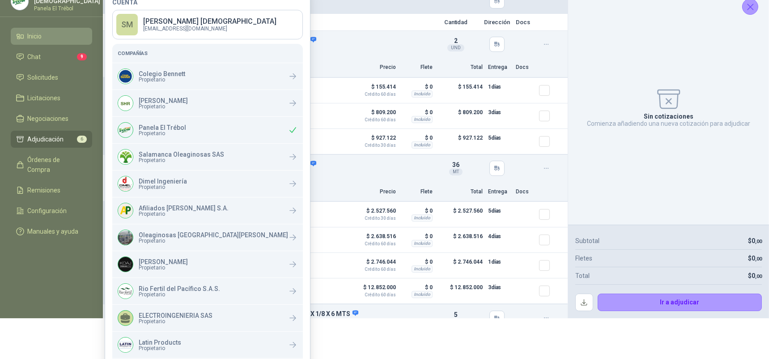
scroll to position [0, 0]
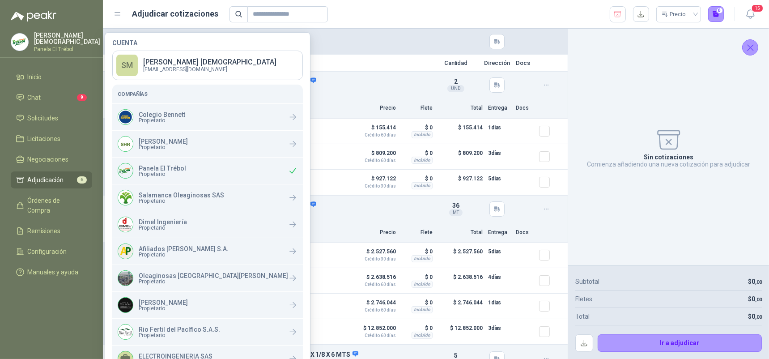
click at [51, 34] on p "Simón Mosquera" at bounding box center [67, 38] width 66 height 13
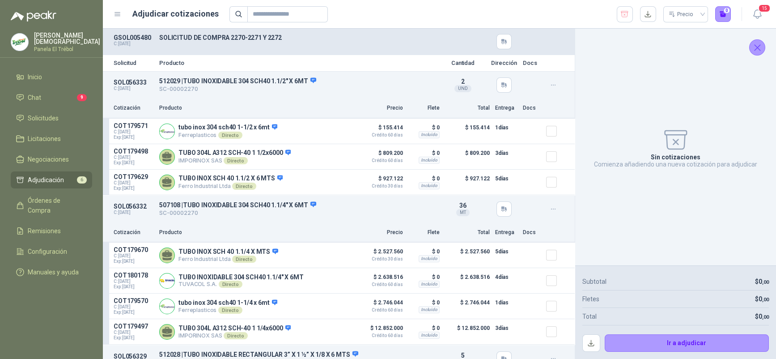
click at [65, 40] on p "Simón Mosquera" at bounding box center [67, 38] width 66 height 13
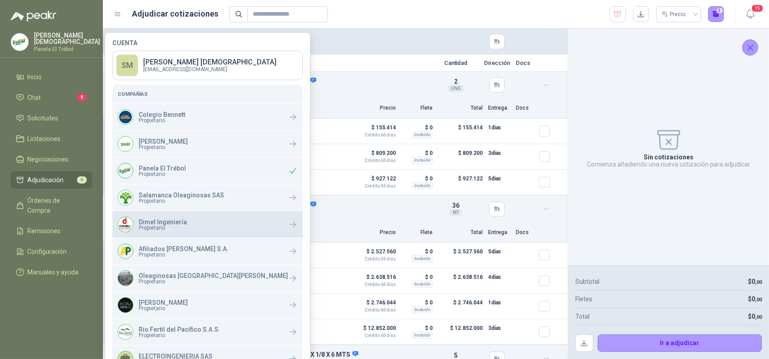
click at [182, 222] on p "Dimel Ingeniería" at bounding box center [163, 222] width 48 height 6
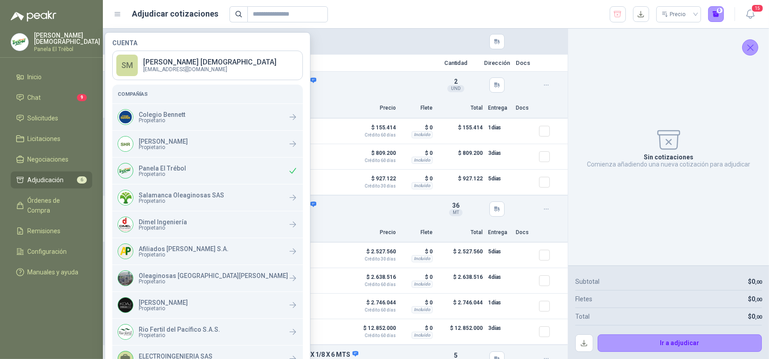
click at [522, 50] on div "GSOL005480 C: 17/09/2025 SOLICITUD DE COMPRA 2270-2271 Y 2272" at bounding box center [335, 42] width 465 height 26
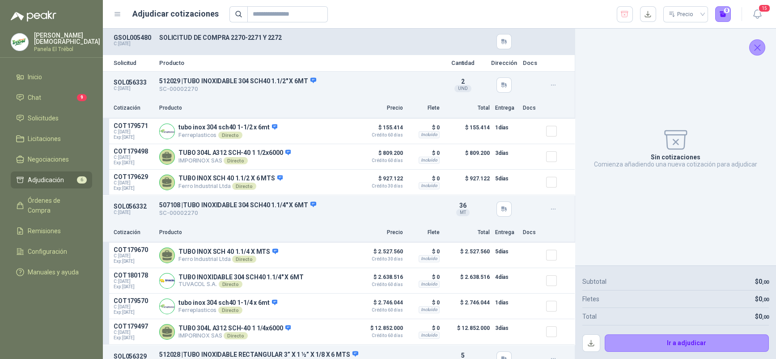
click at [63, 47] on p "Panela El Trébol" at bounding box center [67, 49] width 66 height 5
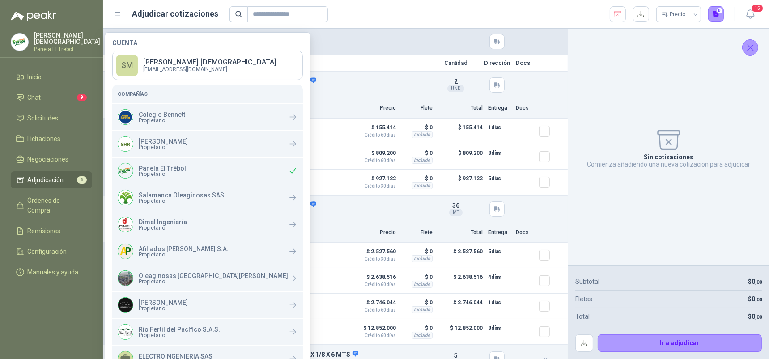
scroll to position [12, 0]
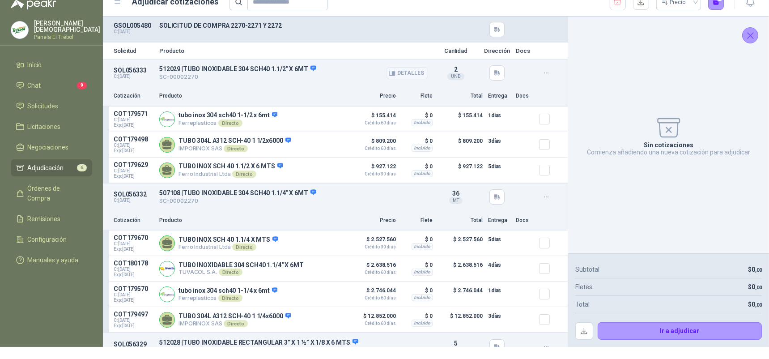
click at [391, 74] on button "Detalles" at bounding box center [407, 73] width 42 height 12
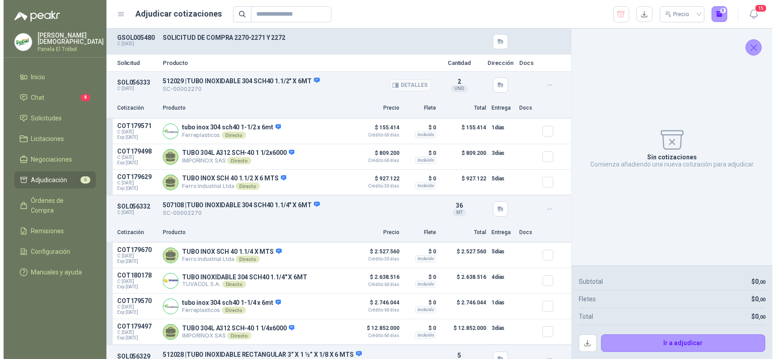
scroll to position [0, 0]
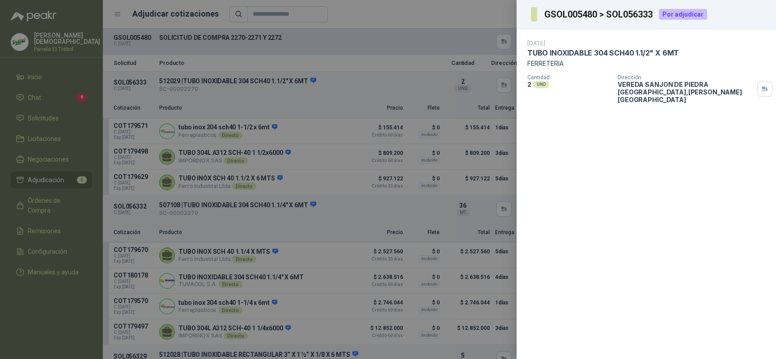
click at [329, 88] on div at bounding box center [388, 179] width 776 height 359
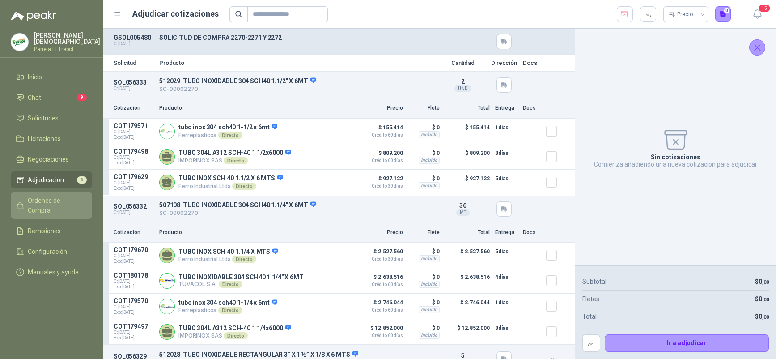
click at [51, 200] on span "Órdenes de Compra" at bounding box center [56, 205] width 56 height 20
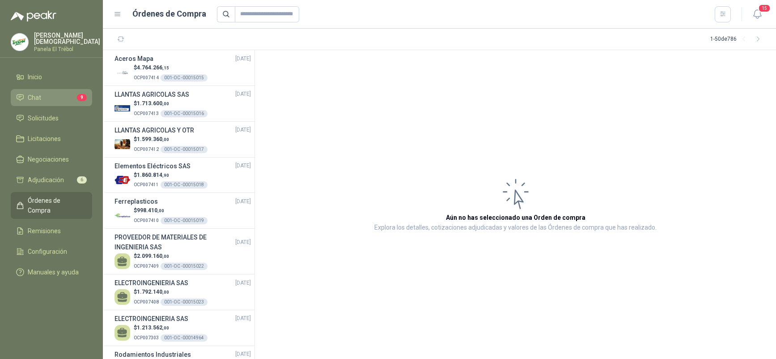
click at [40, 96] on li "Chat 9" at bounding box center [51, 98] width 71 height 10
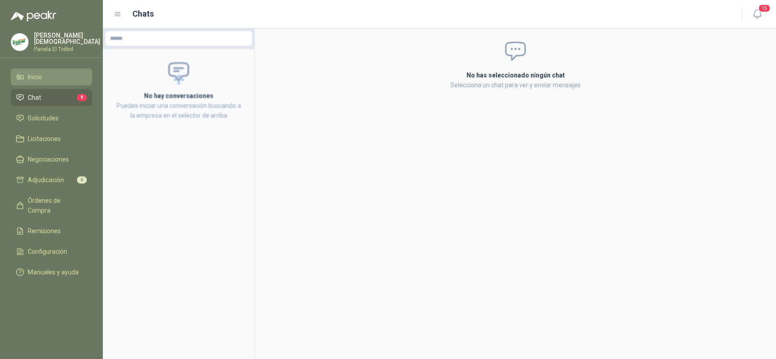
click at [41, 79] on span "Inicio" at bounding box center [35, 77] width 14 height 10
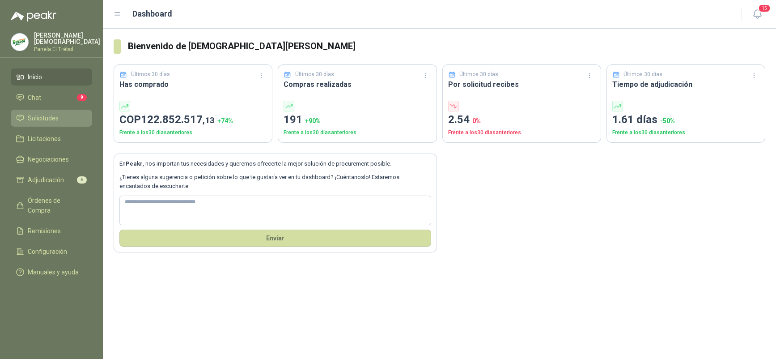
click at [47, 120] on span "Solicitudes" at bounding box center [43, 118] width 31 height 10
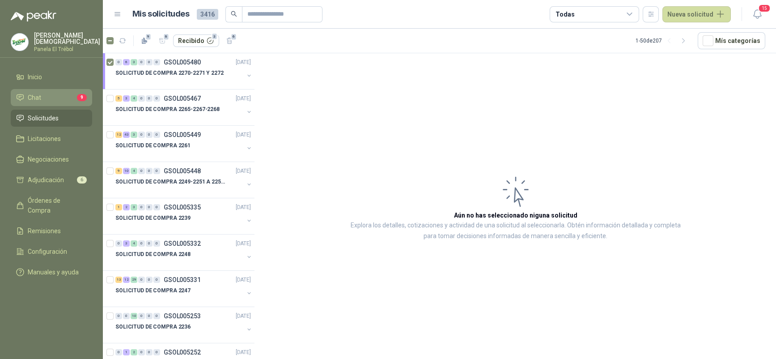
click at [40, 95] on span "Chat" at bounding box center [34, 98] width 13 height 10
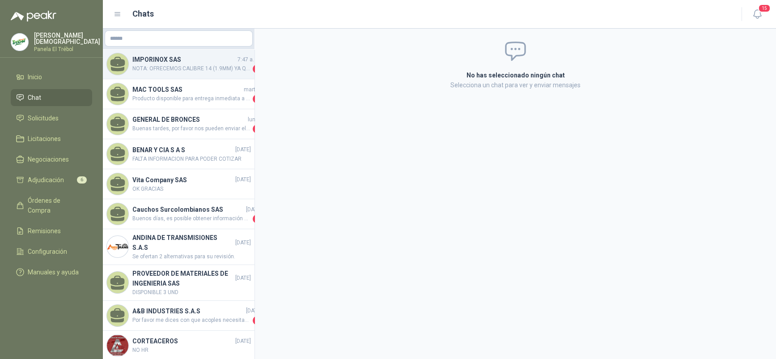
click at [210, 68] on span "NOTA: OFRECEMOS CALIBRE 14 (1.9MM) YA QUE EN 1/8 NO VIENE CON ESAS MEDIDAS" at bounding box center [191, 68] width 119 height 9
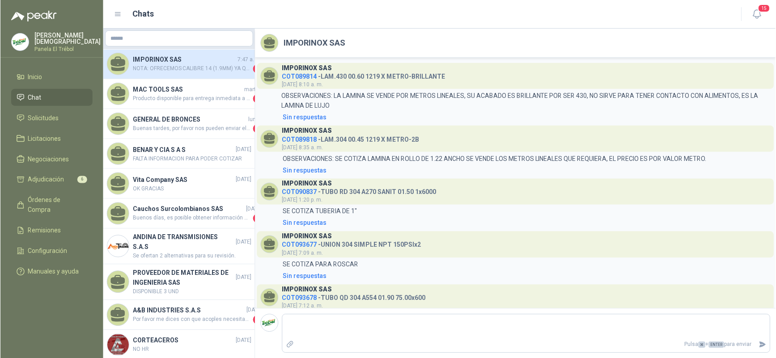
scroll to position [912, 0]
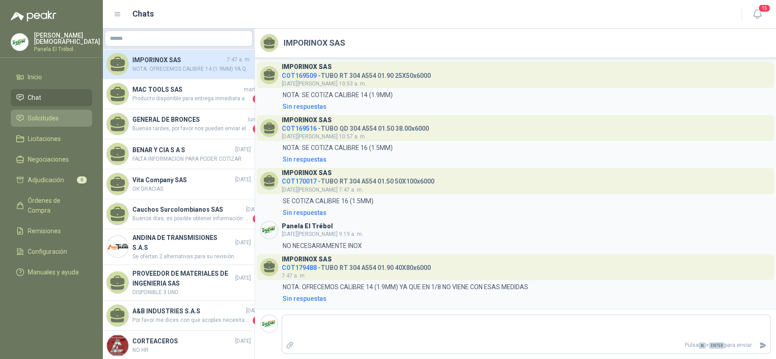
click at [43, 116] on span "Solicitudes" at bounding box center [43, 118] width 31 height 10
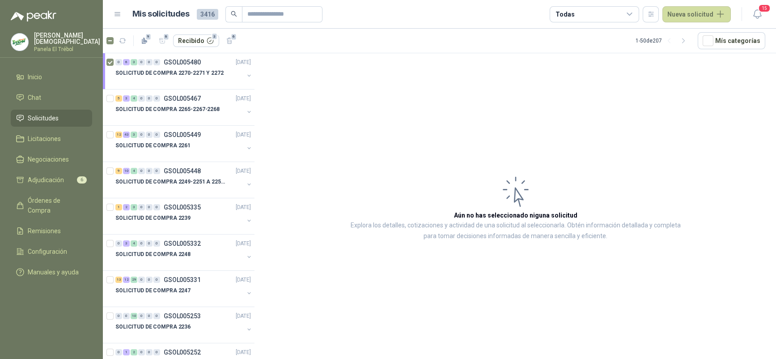
click at [68, 37] on p "Simón Mosquera" at bounding box center [67, 38] width 66 height 13
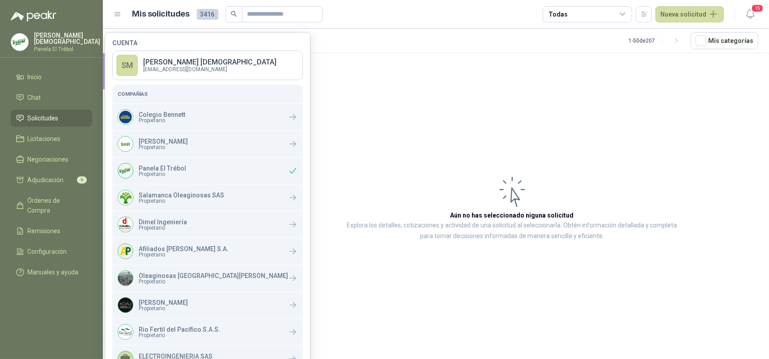
click at [352, 93] on article "Aún no has seleccionado niguna solicitud Explora los detalles, cotizaciones y a…" at bounding box center [512, 207] width 514 height 309
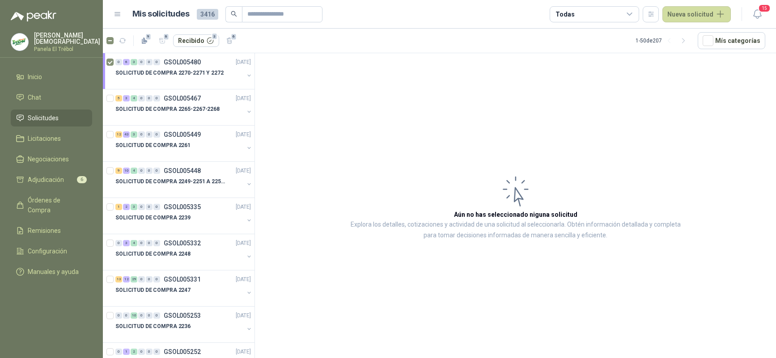
click at [52, 40] on p "Simón Mosquera" at bounding box center [67, 38] width 66 height 13
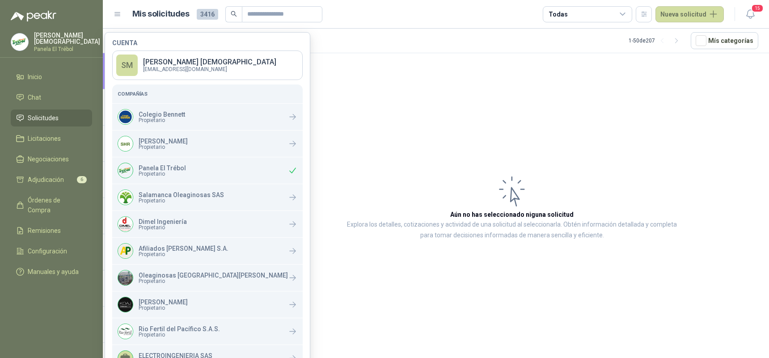
click at [398, 115] on article "Aún no has seleccionado niguna solicitud Explora los detalles, cotizaciones y a…" at bounding box center [512, 207] width 514 height 308
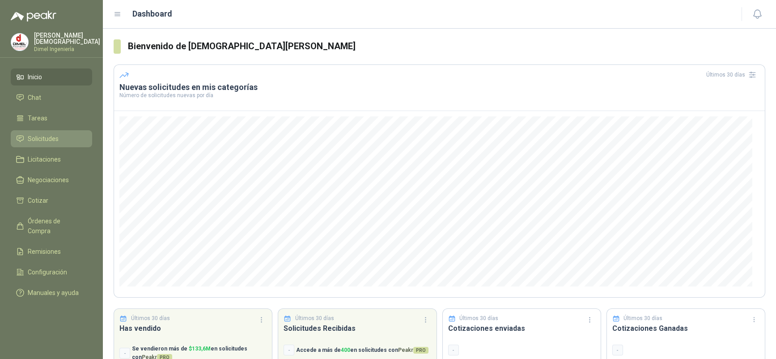
click at [47, 134] on span "Solicitudes" at bounding box center [43, 139] width 31 height 10
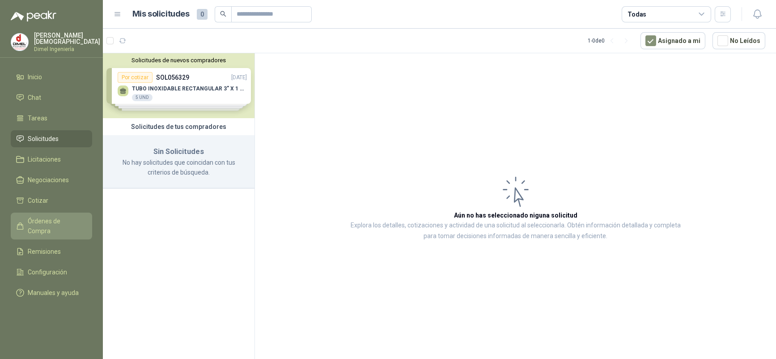
click at [55, 218] on span "Órdenes de Compra" at bounding box center [56, 226] width 56 height 20
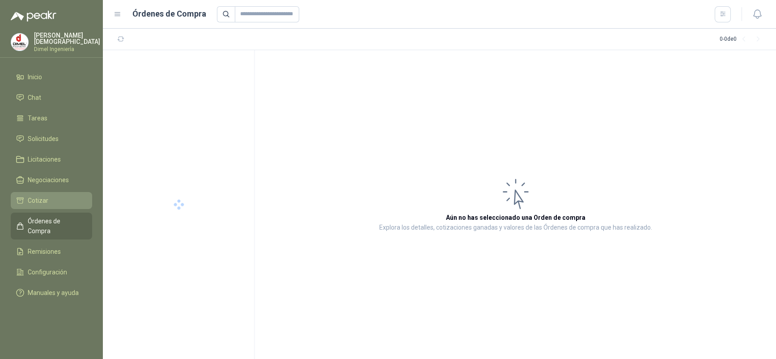
click at [50, 196] on li "Cotizar" at bounding box center [51, 200] width 71 height 10
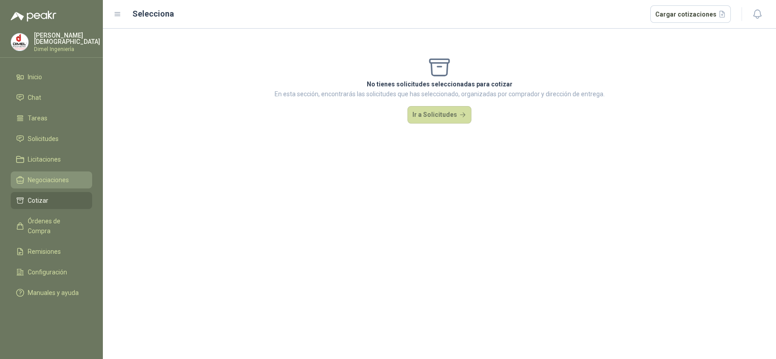
click at [54, 176] on span "Negociaciones" at bounding box center [48, 180] width 41 height 10
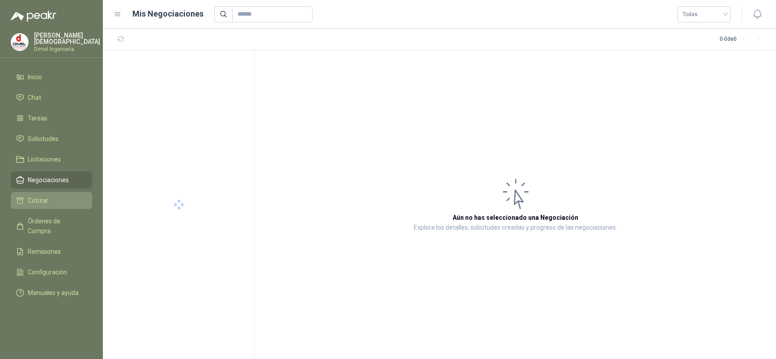
click at [47, 196] on span "Cotizar" at bounding box center [38, 200] width 21 height 10
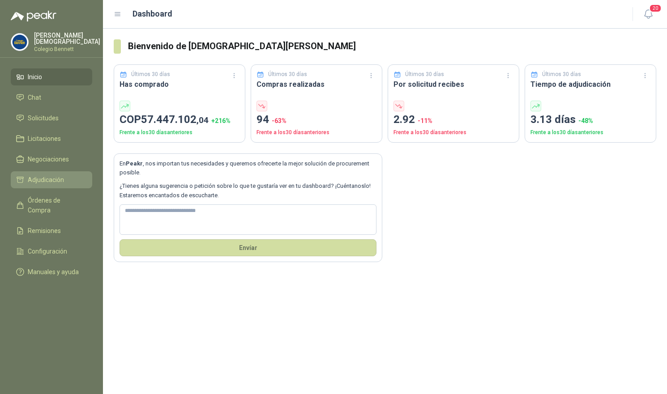
click at [50, 181] on span "Adjudicación" at bounding box center [46, 180] width 36 height 10
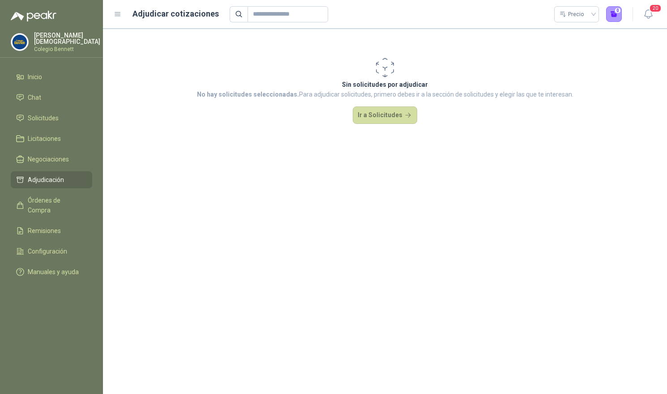
click at [69, 47] on p "Colegio Bennett" at bounding box center [67, 49] width 66 height 5
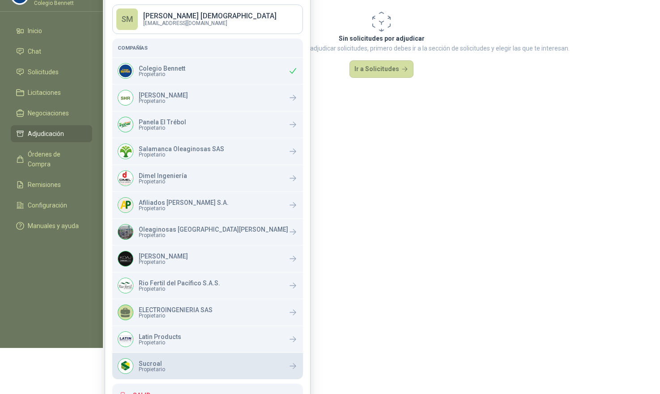
scroll to position [67, 0]
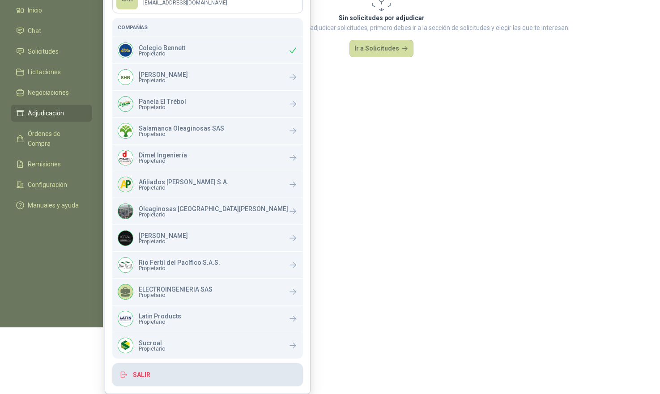
click at [179, 375] on button "Salir" at bounding box center [207, 374] width 191 height 23
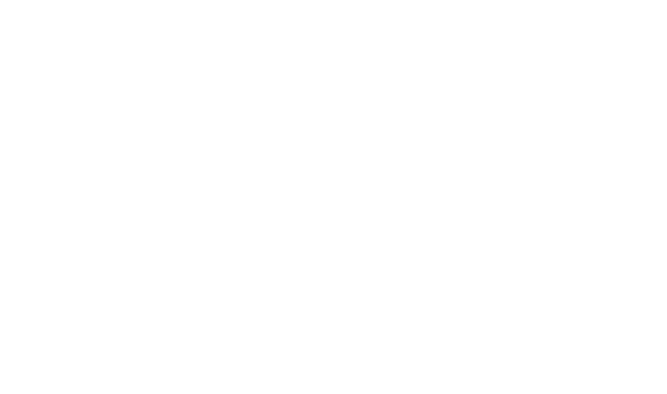
scroll to position [0, 0]
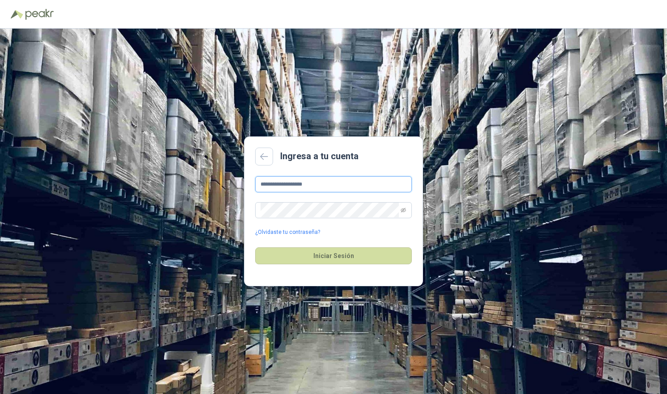
click at [340, 191] on input "**********" at bounding box center [333, 184] width 157 height 16
type input "**********"
click at [332, 256] on button "Iniciar Sesión" at bounding box center [333, 255] width 157 height 17
